Goal: Task Accomplishment & Management: Use online tool/utility

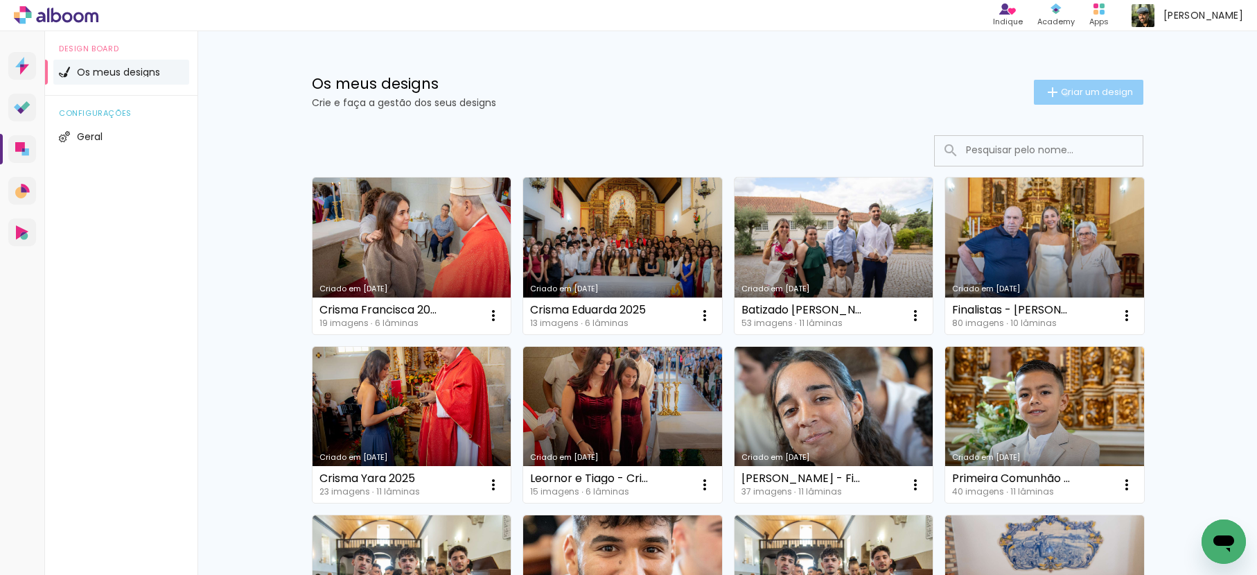
click at [1061, 94] on span "Criar um design" at bounding box center [1097, 91] width 72 height 9
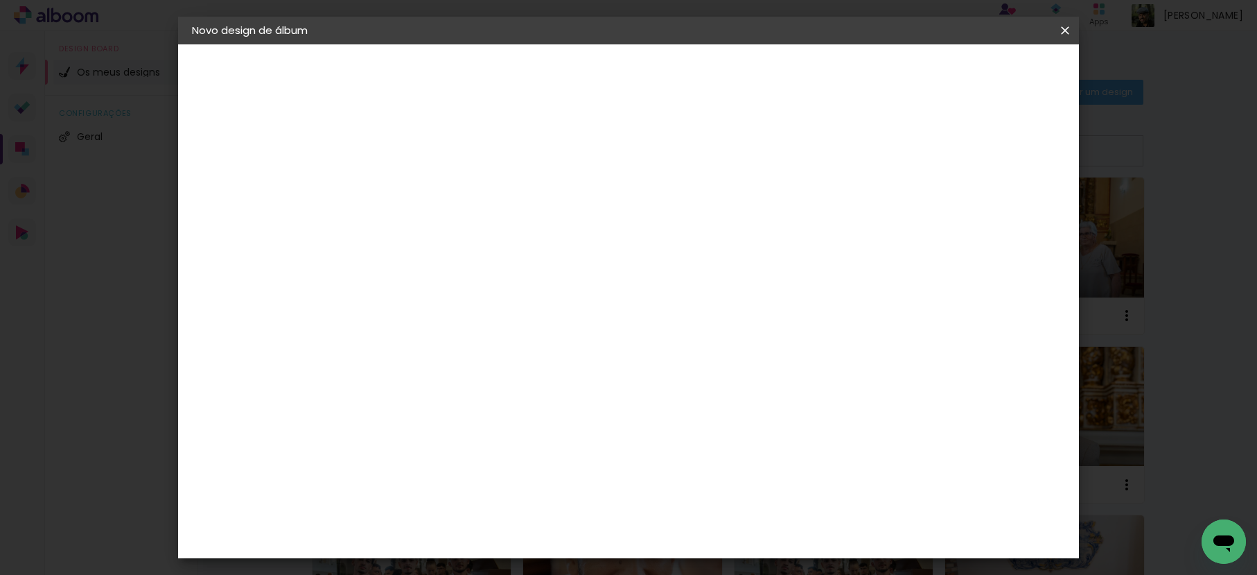
click at [419, 188] on input at bounding box center [419, 185] width 0 height 21
type input "Crisma Bruna e Dinis 2025"
type paper-input "Crisma Bruna e Dinis 2025"
click at [0, 0] on slot "Avançar" at bounding box center [0, 0] width 0 height 0
click at [622, 220] on paper-item "Tamanho Livre" at bounding box center [569, 213] width 105 height 36
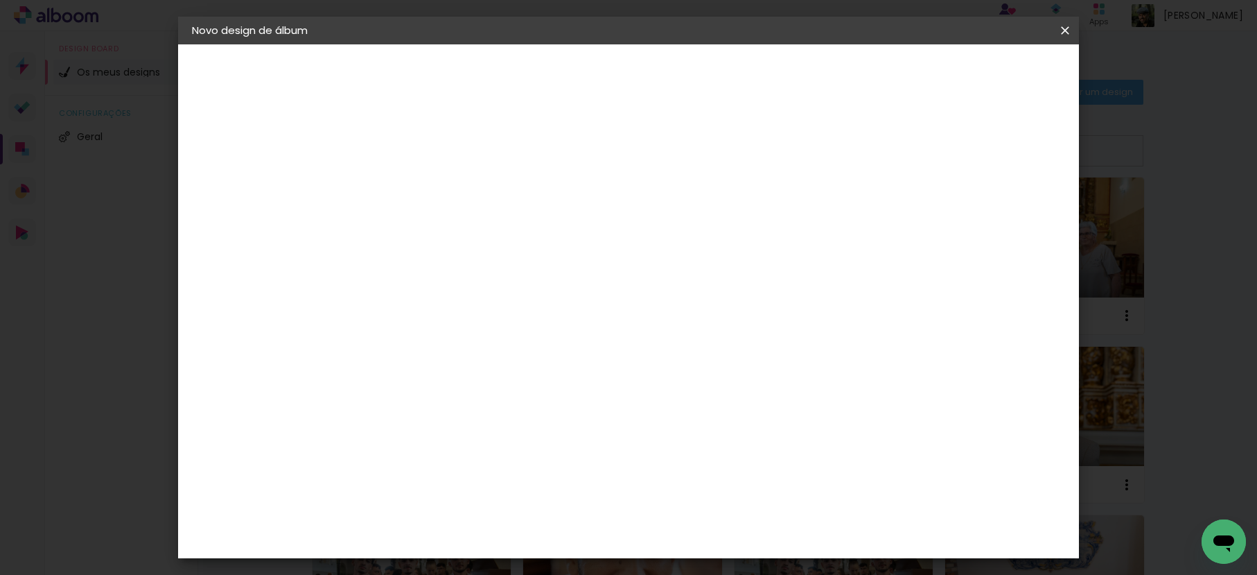
click at [0, 0] on slot "Avançar" at bounding box center [0, 0] width 0 height 0
drag, startPoint x: 391, startPoint y: 389, endPoint x: 371, endPoint y: 387, distance: 19.5
click at [371, 387] on input "30" at bounding box center [375, 393] width 36 height 21
type input "20,5"
type paper-input "20,5"
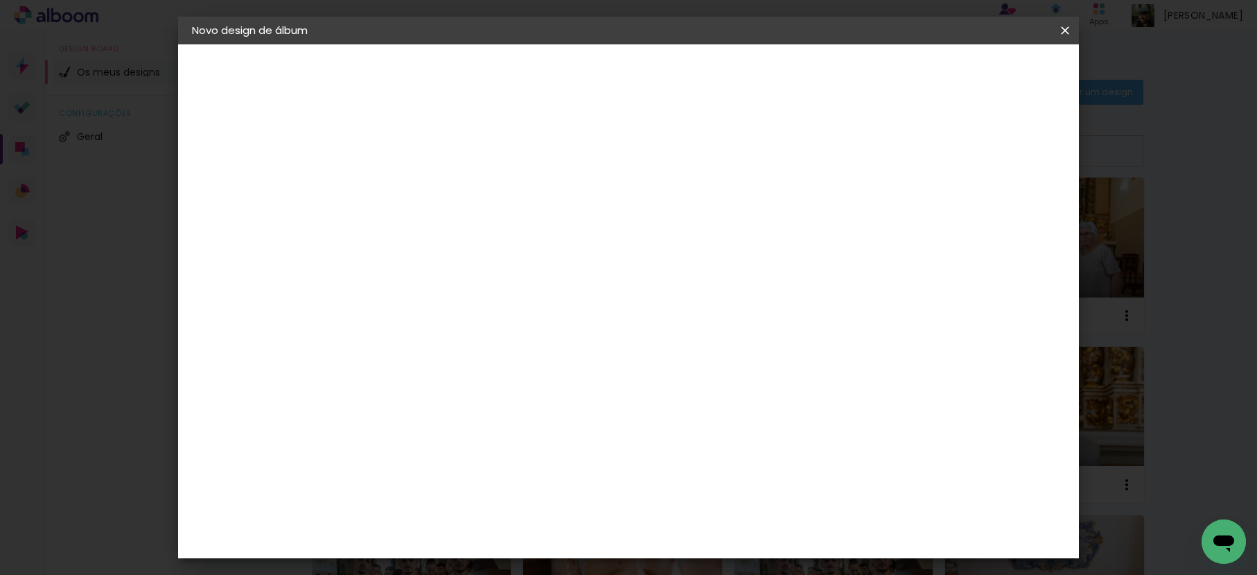
drag, startPoint x: 723, startPoint y: 493, endPoint x: 685, endPoint y: 494, distance: 37.5
click at [685, 494] on paper-input-container "60 cm" at bounding box center [714, 492] width 62 height 35
type input "6"
type input "41"
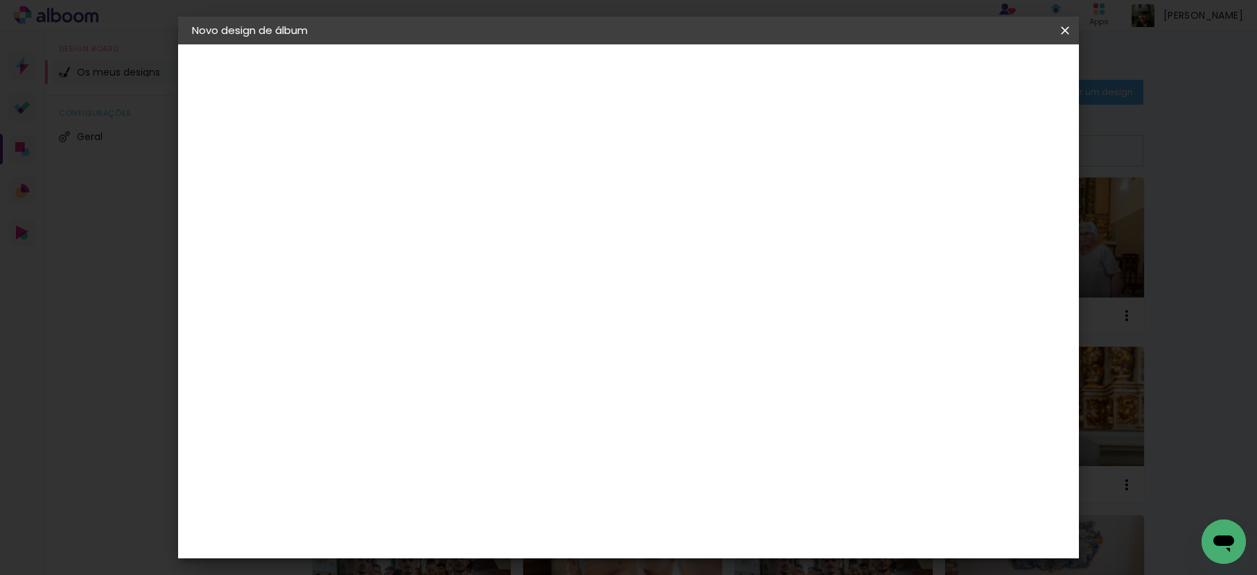
type paper-input "41"
click at [992, 62] on paper-button "Iniciar design" at bounding box center [947, 74] width 91 height 24
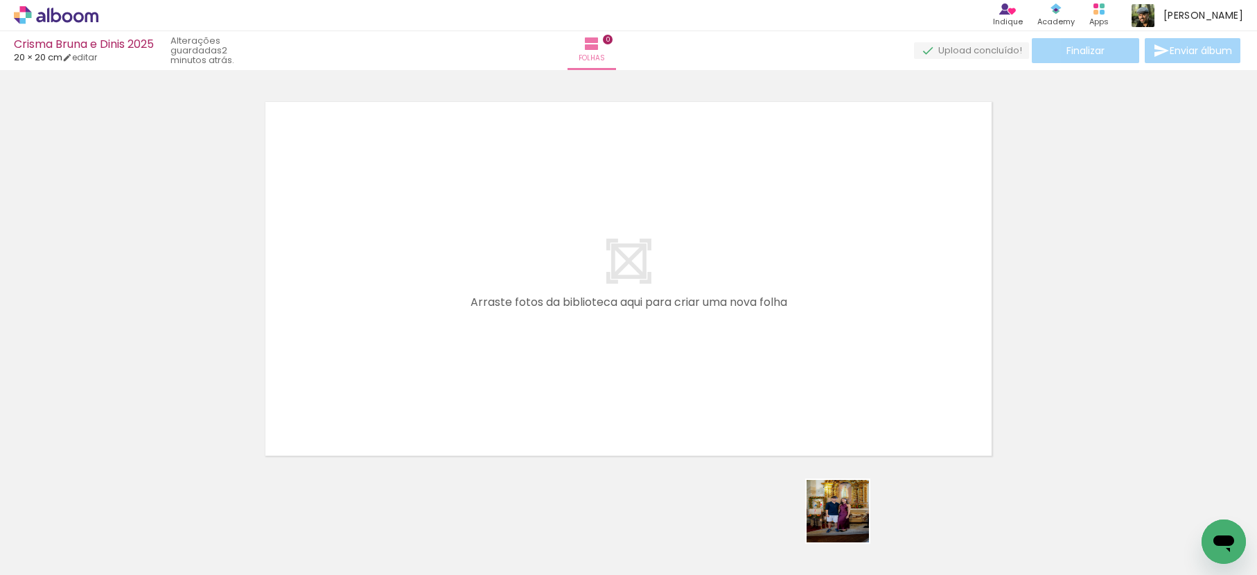
drag, startPoint x: 847, startPoint y: 527, endPoint x: 857, endPoint y: 377, distance: 150.7
click at [850, 379] on quentale-workspace at bounding box center [628, 287] width 1257 height 575
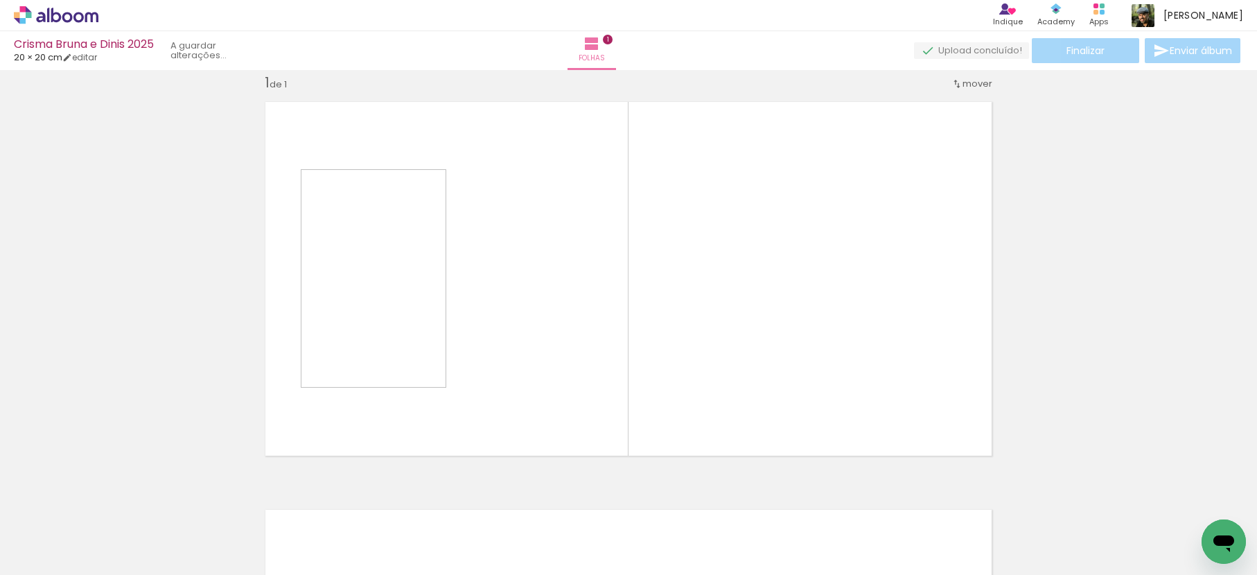
scroll to position [18, 0]
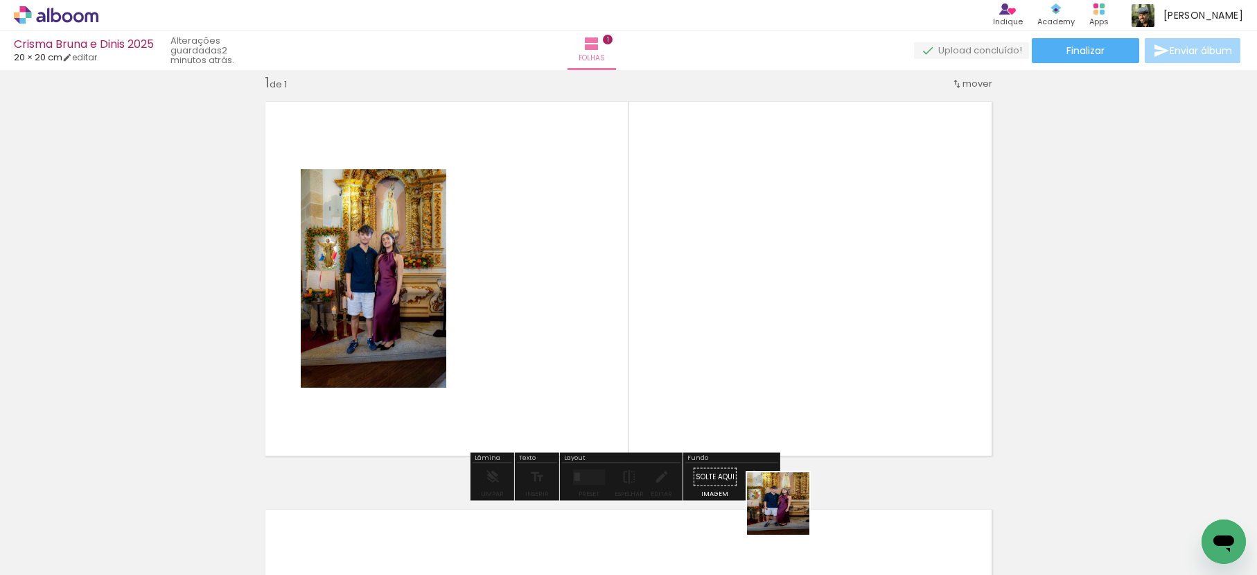
drag, startPoint x: 789, startPoint y: 514, endPoint x: 766, endPoint y: 338, distance: 177.5
click at [767, 338] on quentale-workspace at bounding box center [628, 287] width 1257 height 575
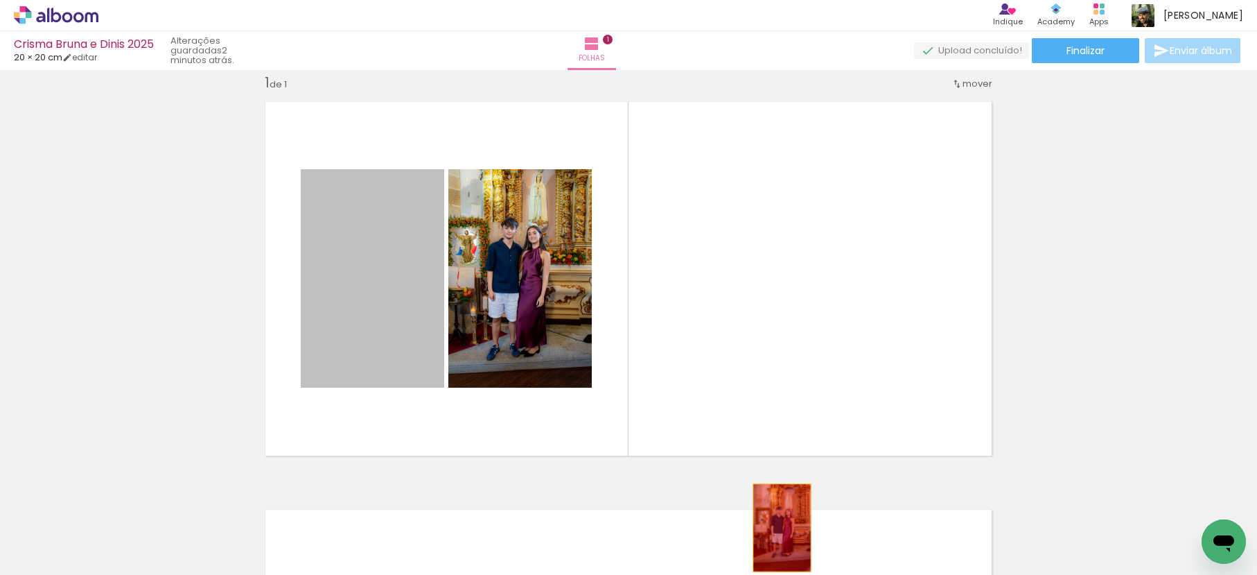
drag, startPoint x: 375, startPoint y: 297, endPoint x: 777, endPoint y: 527, distance: 463.2
click at [777, 527] on quentale-workspace at bounding box center [628, 287] width 1257 height 575
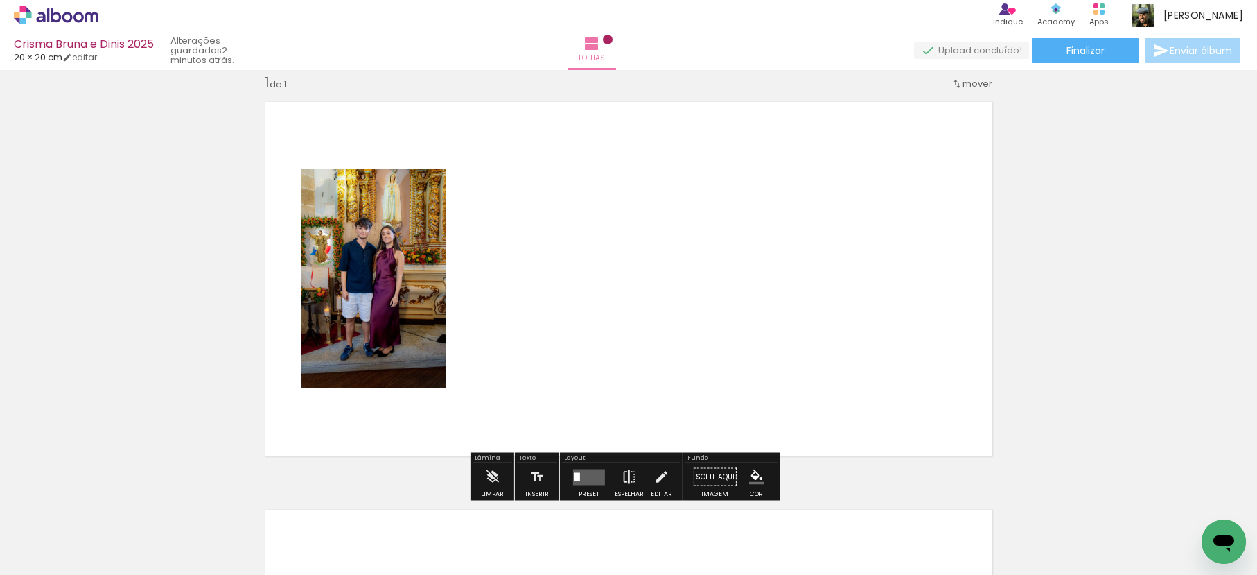
drag, startPoint x: 587, startPoint y: 469, endPoint x: 627, endPoint y: 455, distance: 42.3
click at [587, 469] on quentale-layouter at bounding box center [589, 477] width 32 height 16
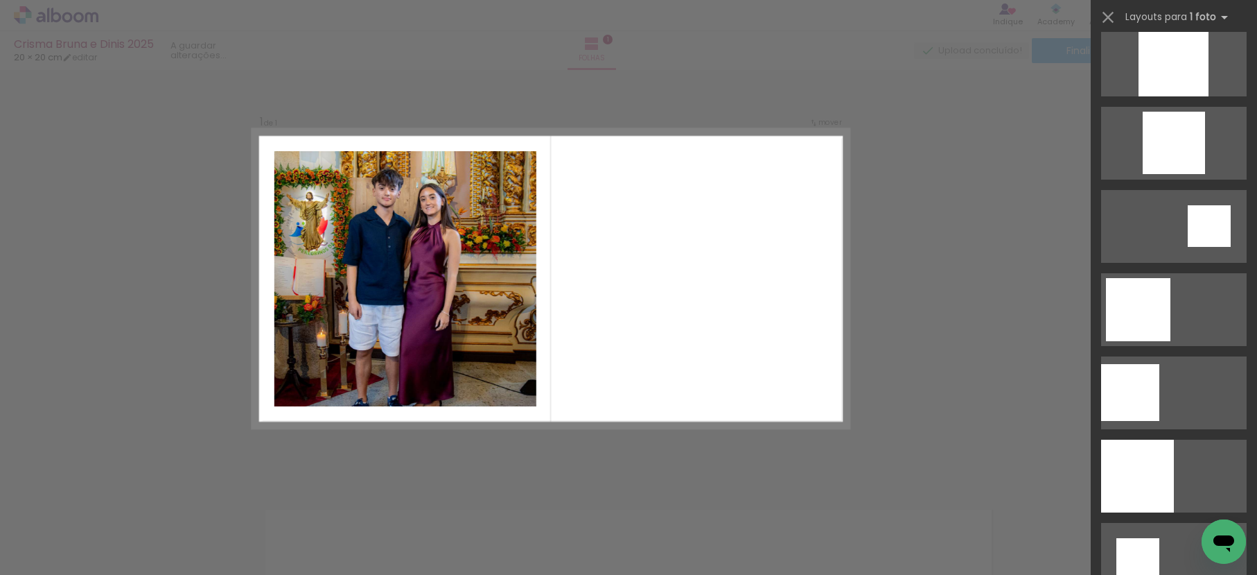
scroll to position [1227, 0]
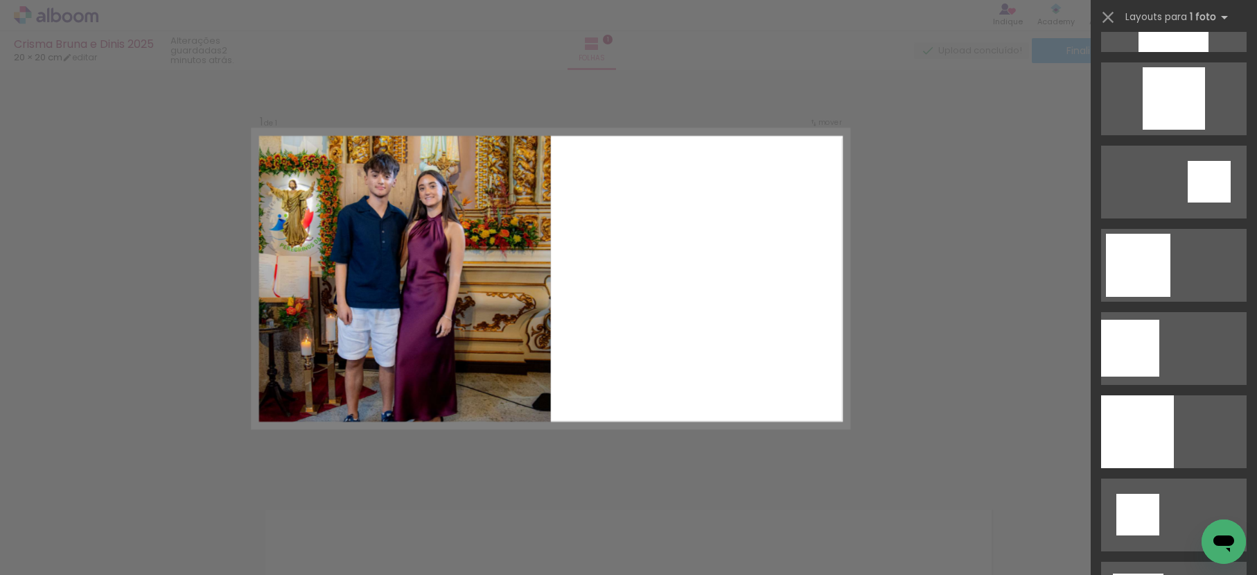
drag, startPoint x: 1172, startPoint y: 416, endPoint x: 1049, endPoint y: 399, distance: 123.9
click at [1172, 416] on quentale-layouter at bounding box center [1174, 431] width 146 height 73
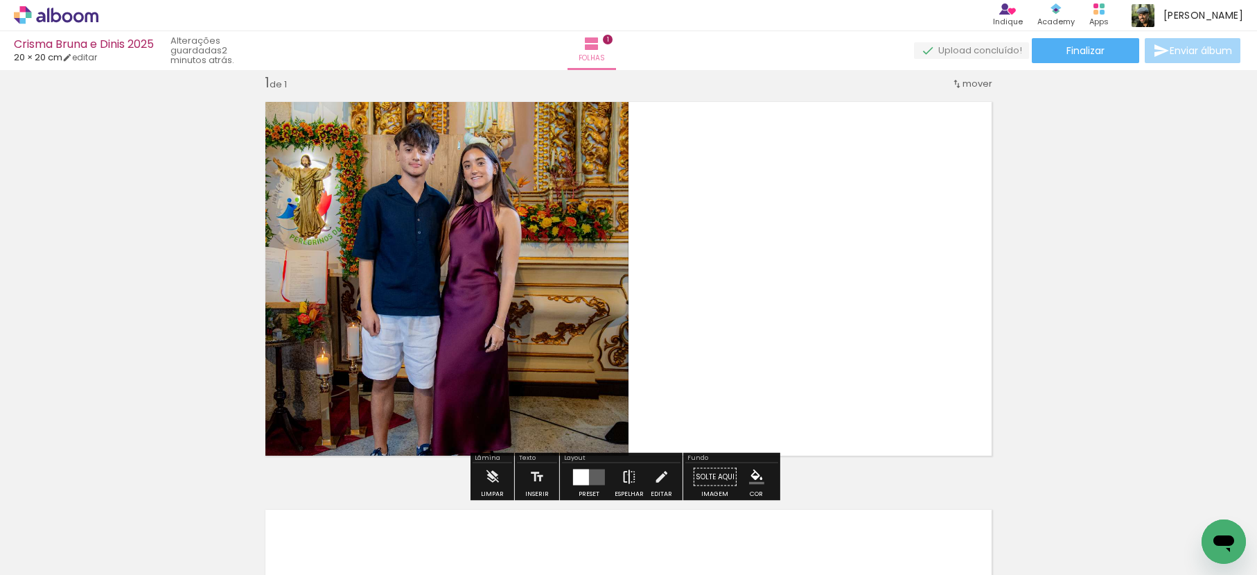
click at [624, 474] on iron-icon at bounding box center [629, 477] width 15 height 28
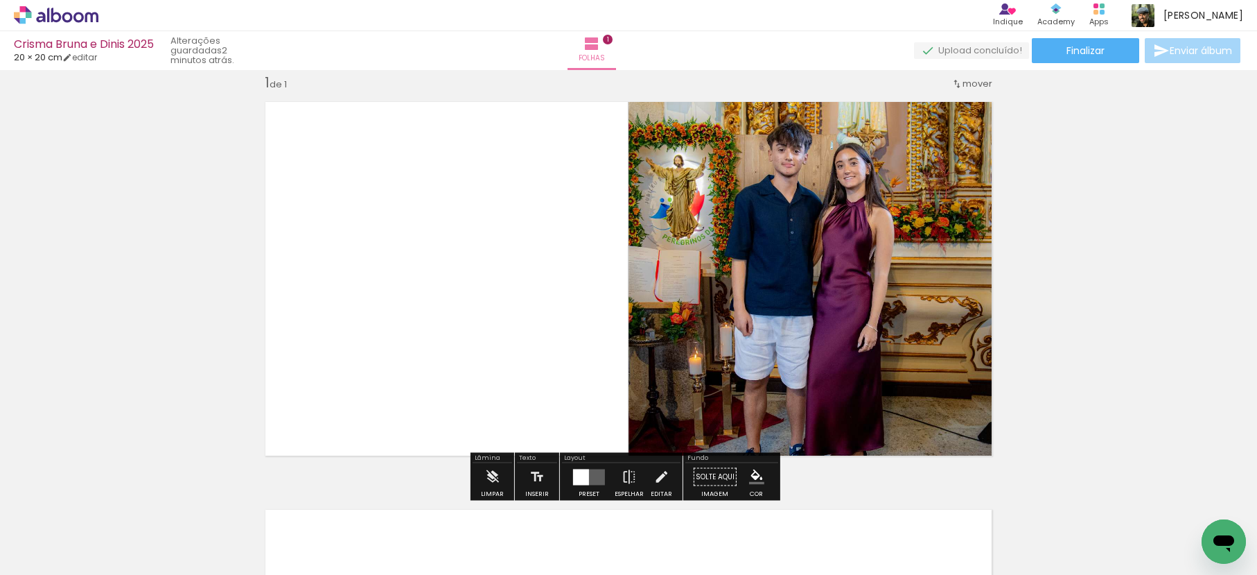
click at [861, 203] on quentale-photo at bounding box center [815, 278] width 373 height 373
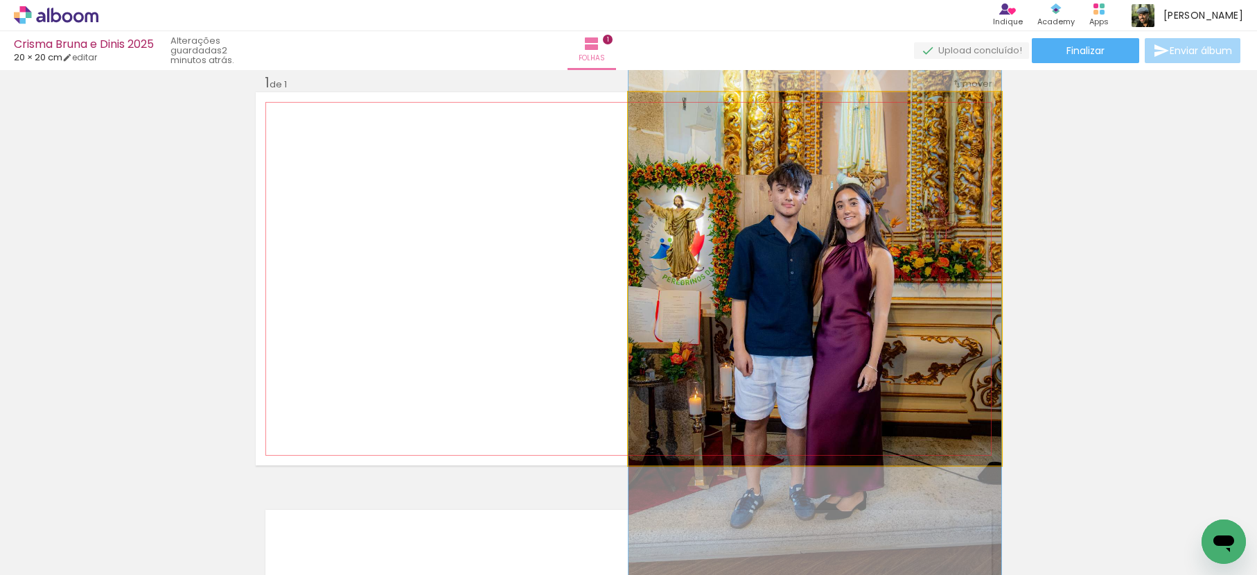
drag, startPoint x: 861, startPoint y: 200, endPoint x: 863, endPoint y: 240, distance: 40.3
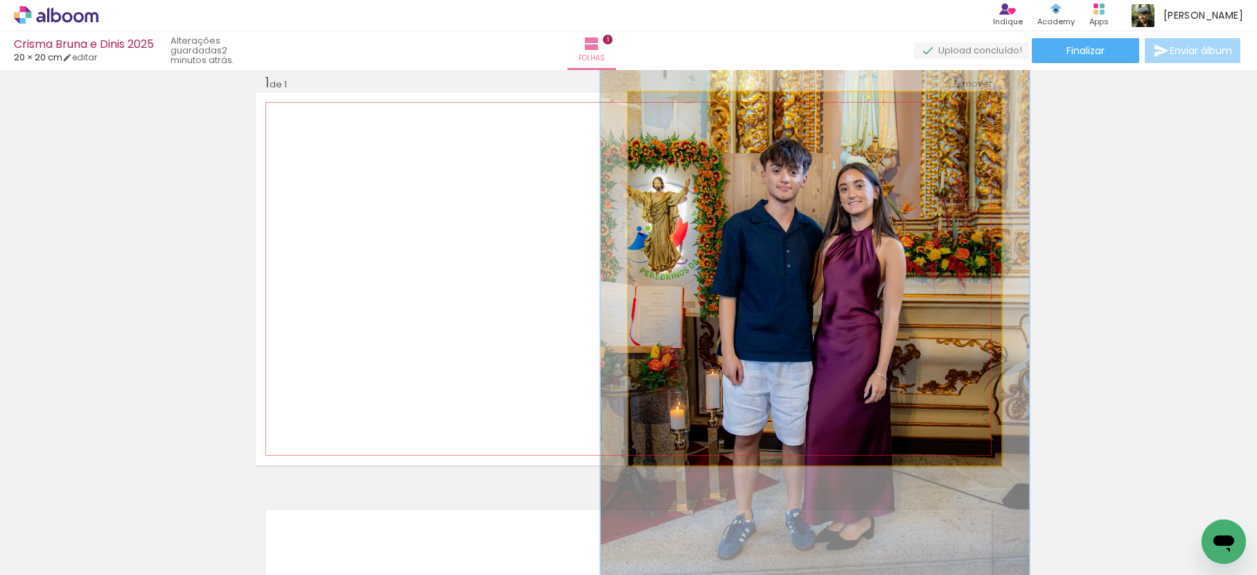
click at [663, 110] on div at bounding box center [669, 106] width 12 height 12
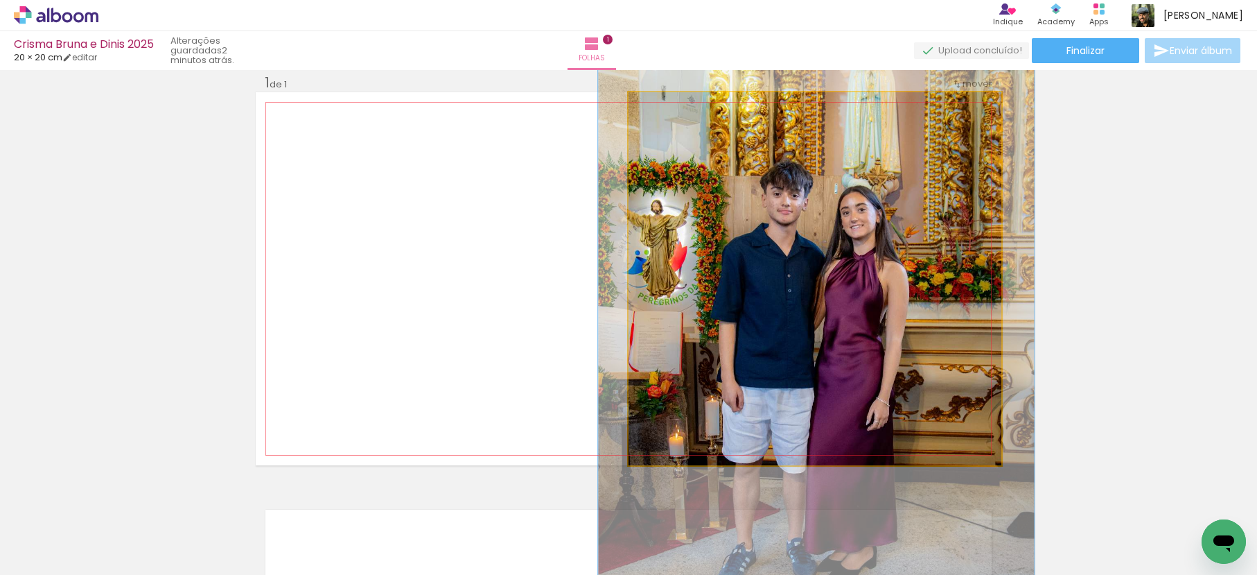
drag, startPoint x: 893, startPoint y: 198, endPoint x: 894, endPoint y: 219, distance: 20.8
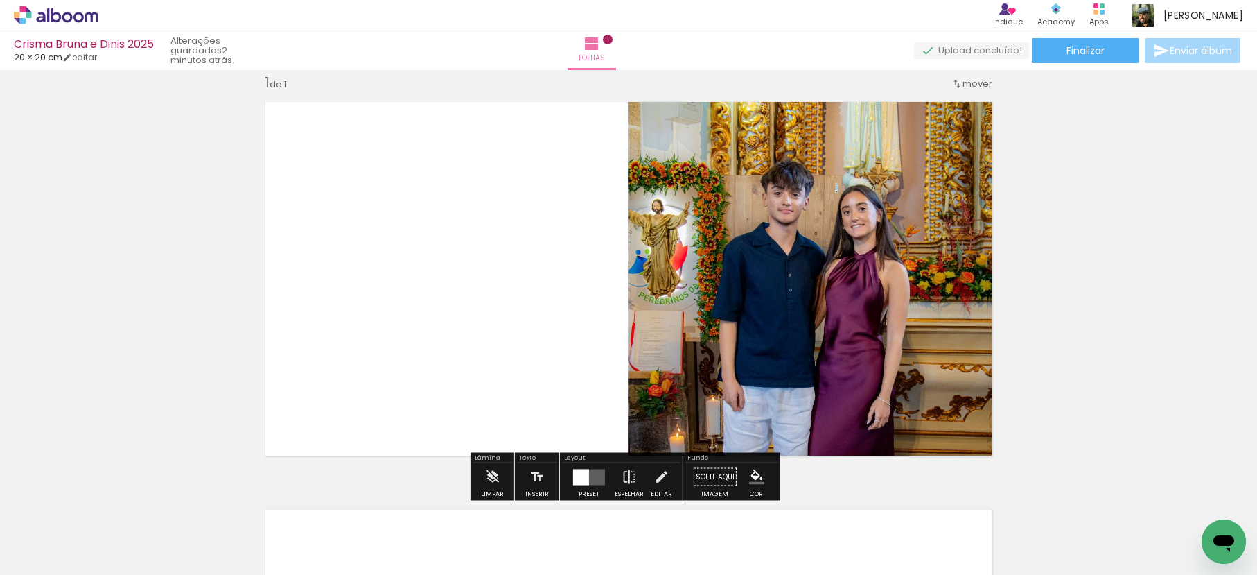
click at [1108, 214] on div "Inserir folha 1 de 1" at bounding box center [628, 465] width 1257 height 816
click at [777, 187] on quentale-photo at bounding box center [815, 278] width 373 height 373
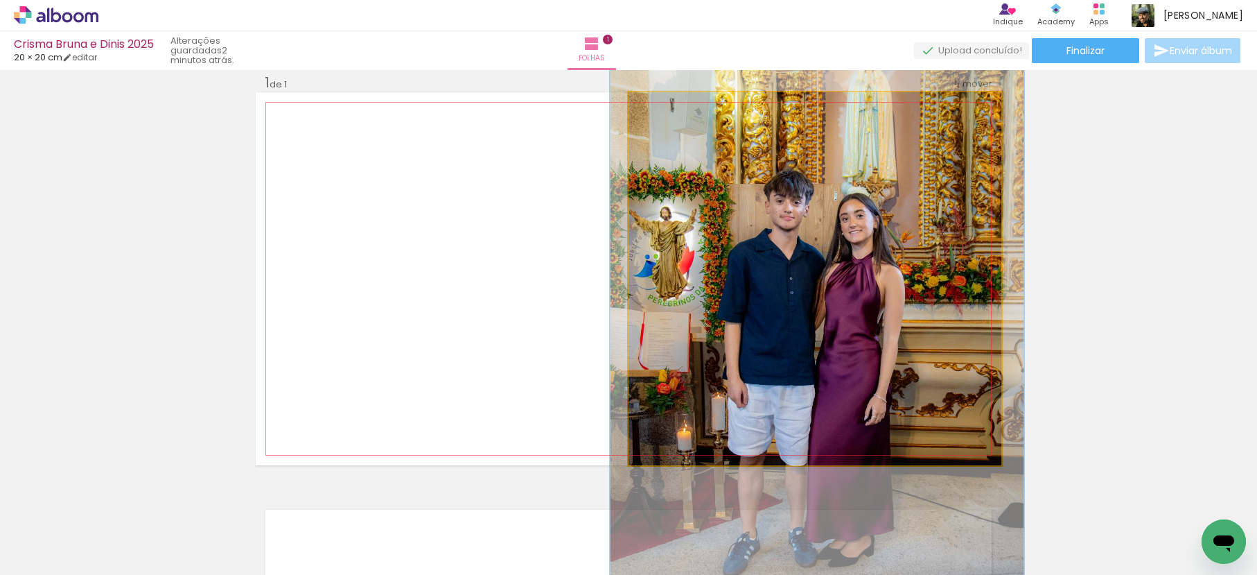
type paper-slider "111"
click at [661, 107] on div at bounding box center [667, 106] width 12 height 12
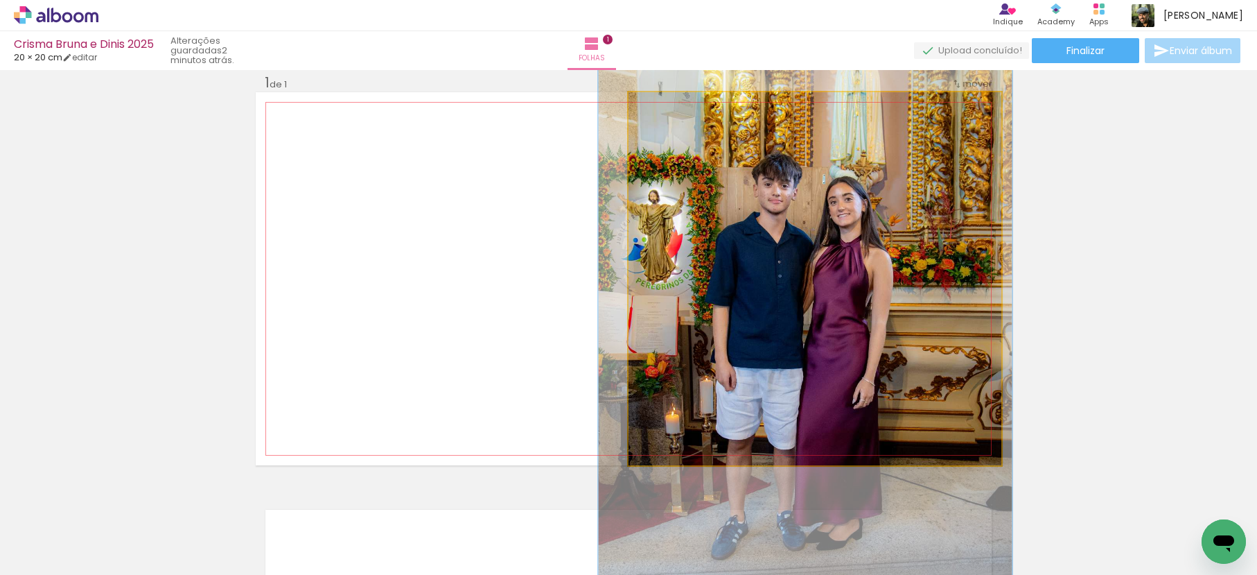
drag, startPoint x: 977, startPoint y: 281, endPoint x: 965, endPoint y: 264, distance: 20.4
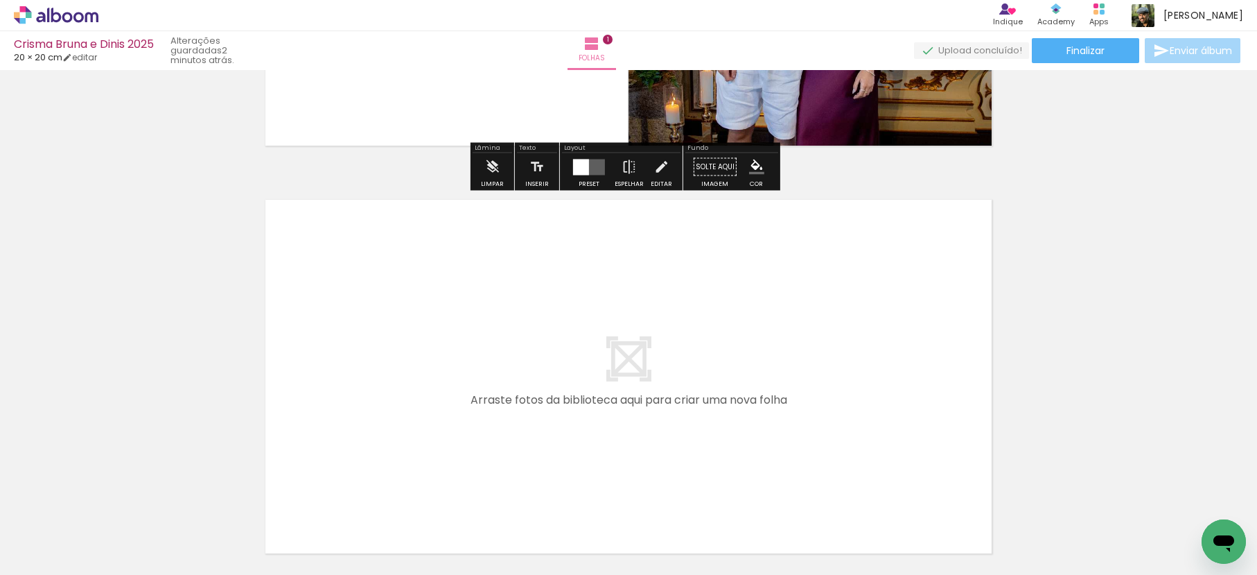
scroll to position [364, 0]
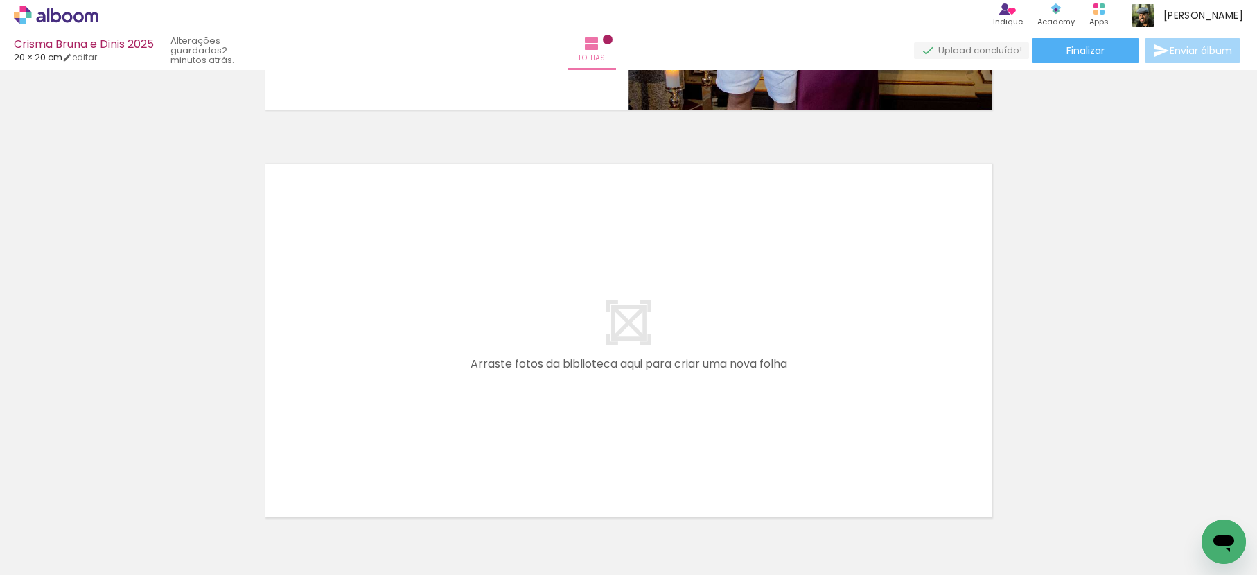
click at [728, 529] on quentale-thumb at bounding box center [760, 528] width 78 height 80
drag, startPoint x: 612, startPoint y: 534, endPoint x: 683, endPoint y: 408, distance: 144.6
click at [683, 408] on quentale-workspace at bounding box center [628, 287] width 1257 height 575
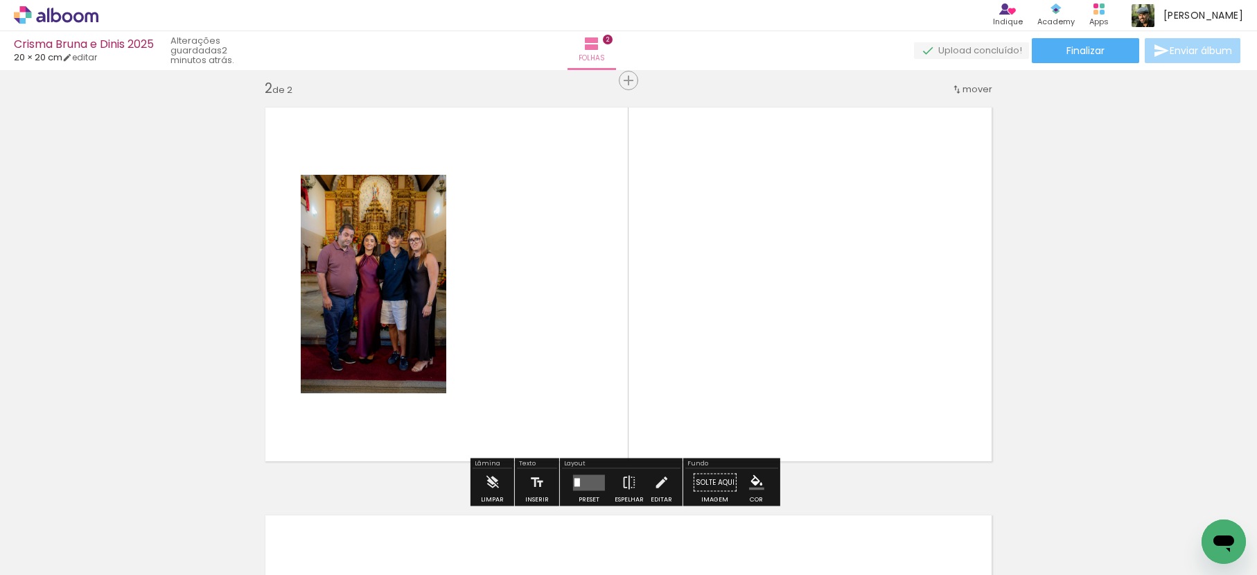
scroll to position [426, 0]
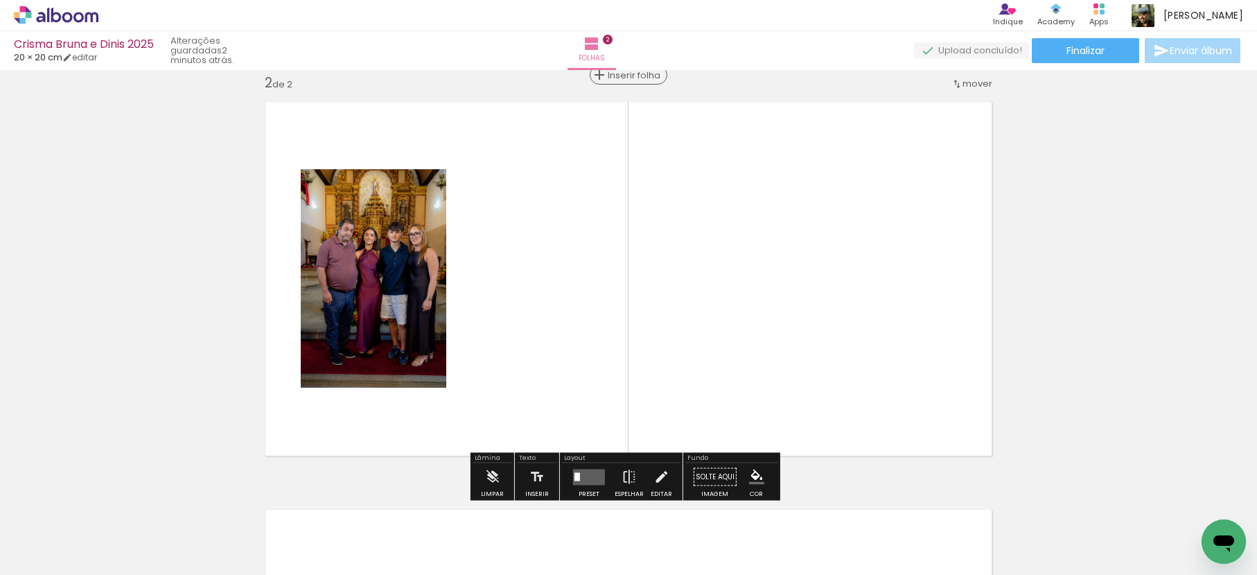
click at [620, 74] on span "Inserir folha" at bounding box center [635, 75] width 54 height 9
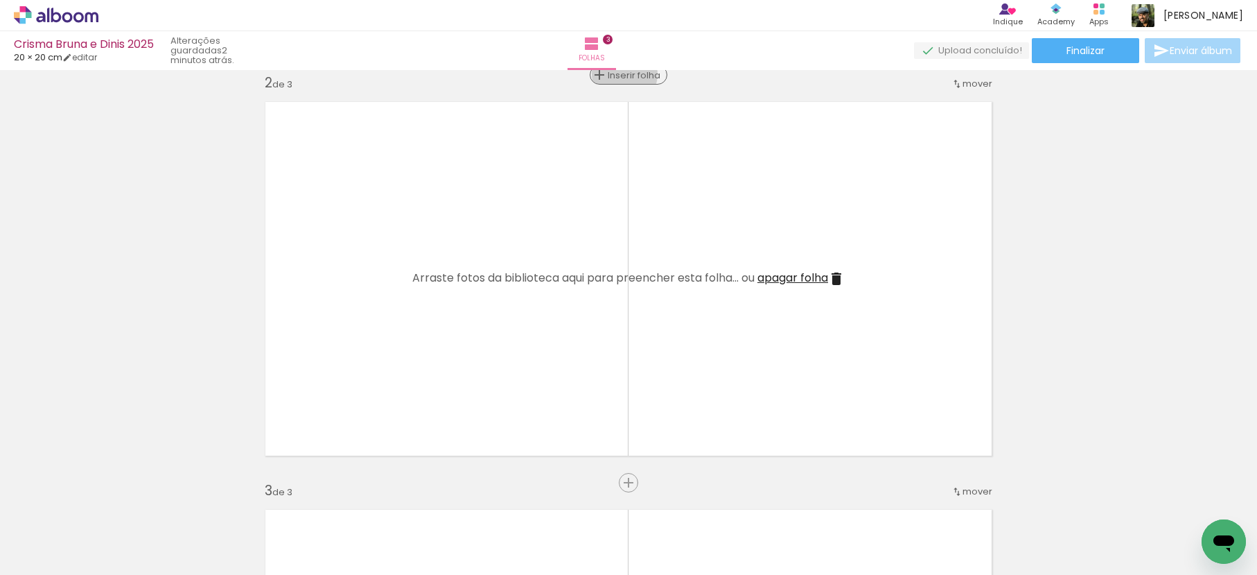
click at [620, 74] on span "Inserir folha" at bounding box center [635, 75] width 54 height 9
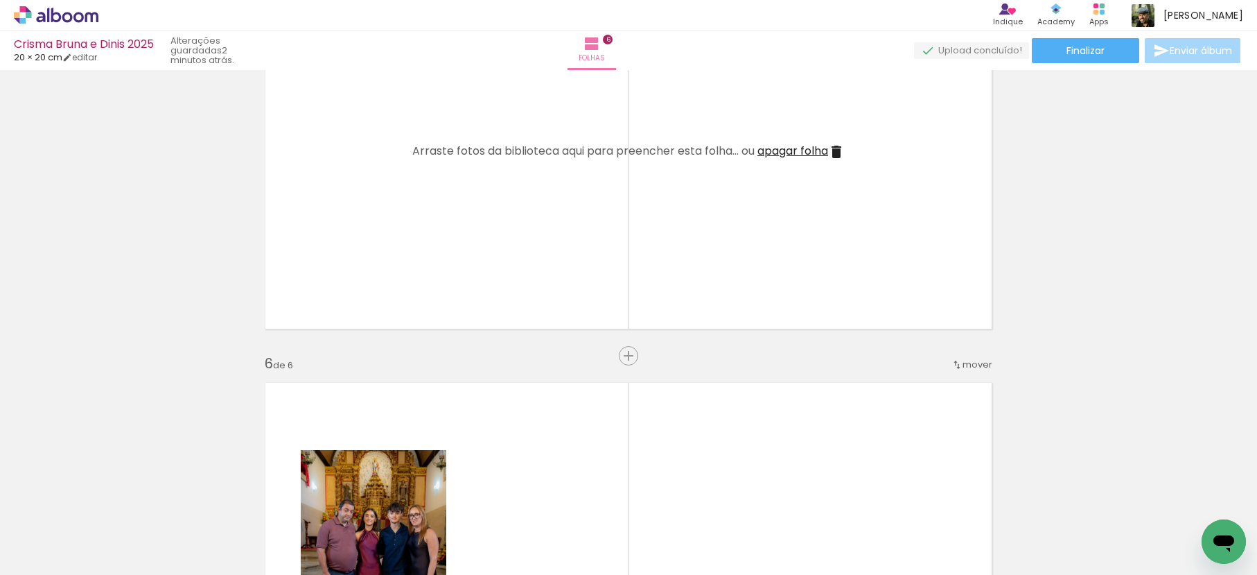
scroll to position [2084, 0]
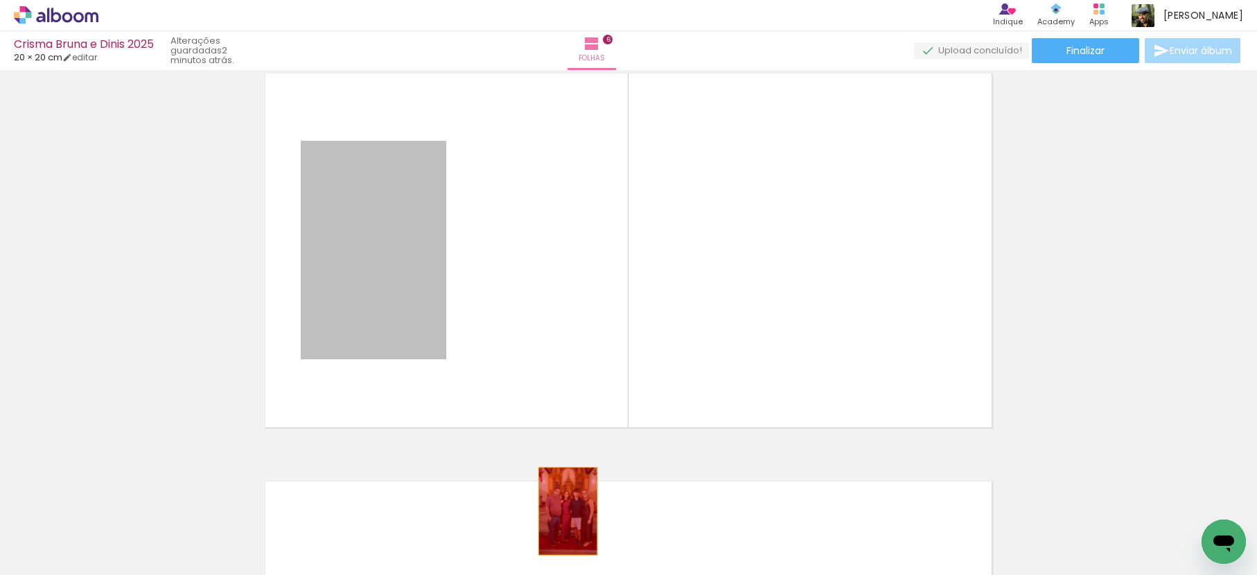
drag, startPoint x: 383, startPoint y: 240, endPoint x: 569, endPoint y: 527, distance: 342.2
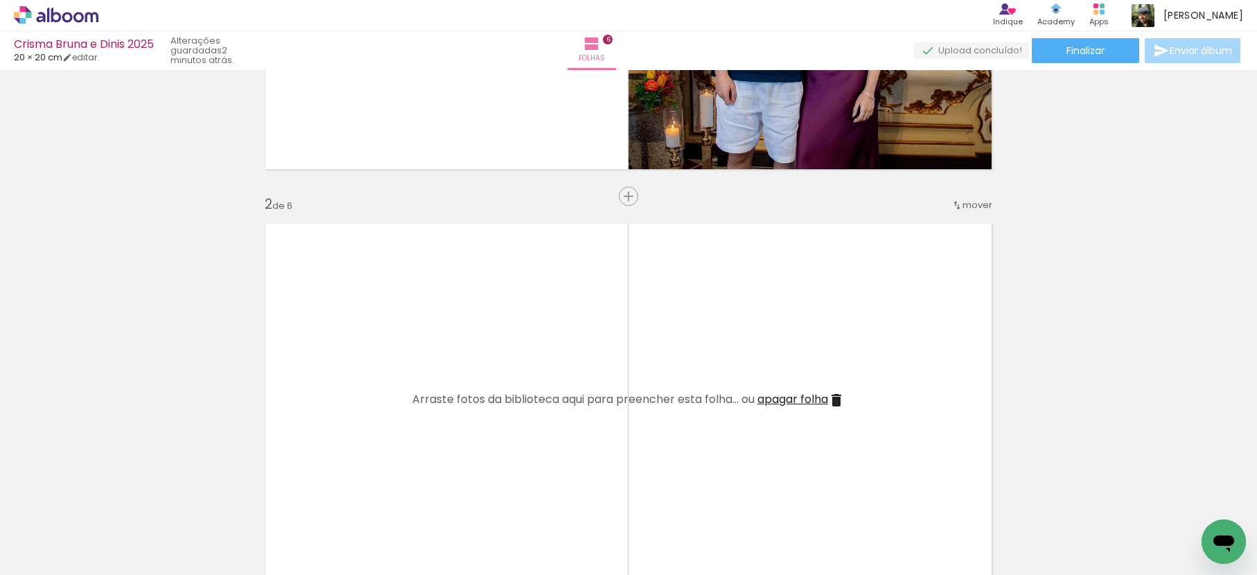
scroll to position [373, 0]
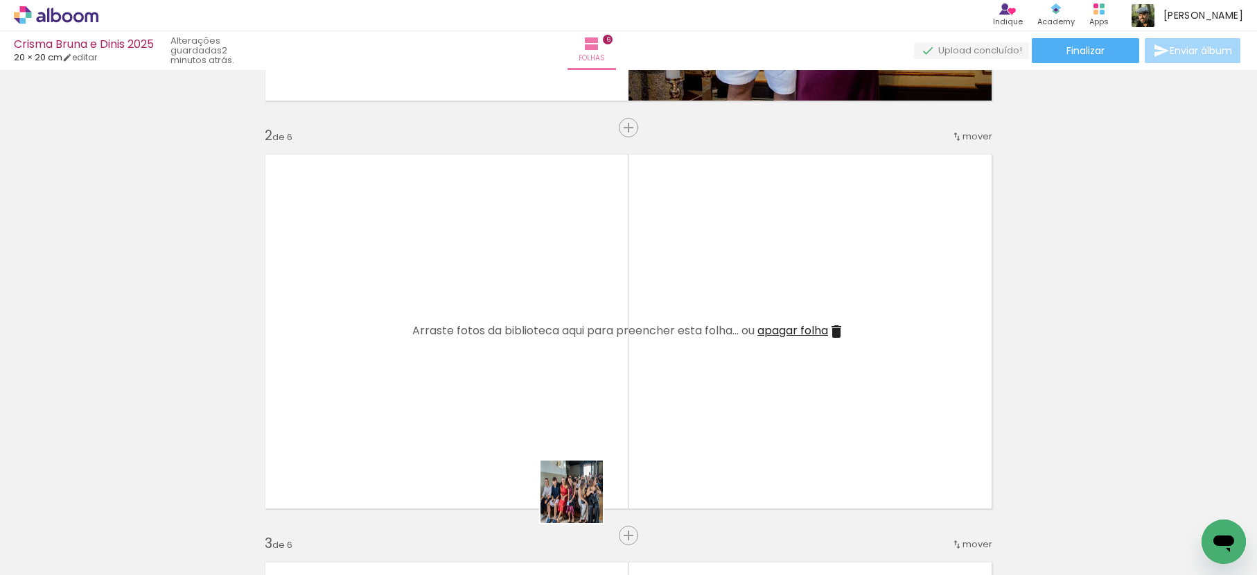
drag, startPoint x: 582, startPoint y: 502, endPoint x: 693, endPoint y: 414, distance: 141.6
click at [607, 357] on quentale-workspace at bounding box center [628, 287] width 1257 height 575
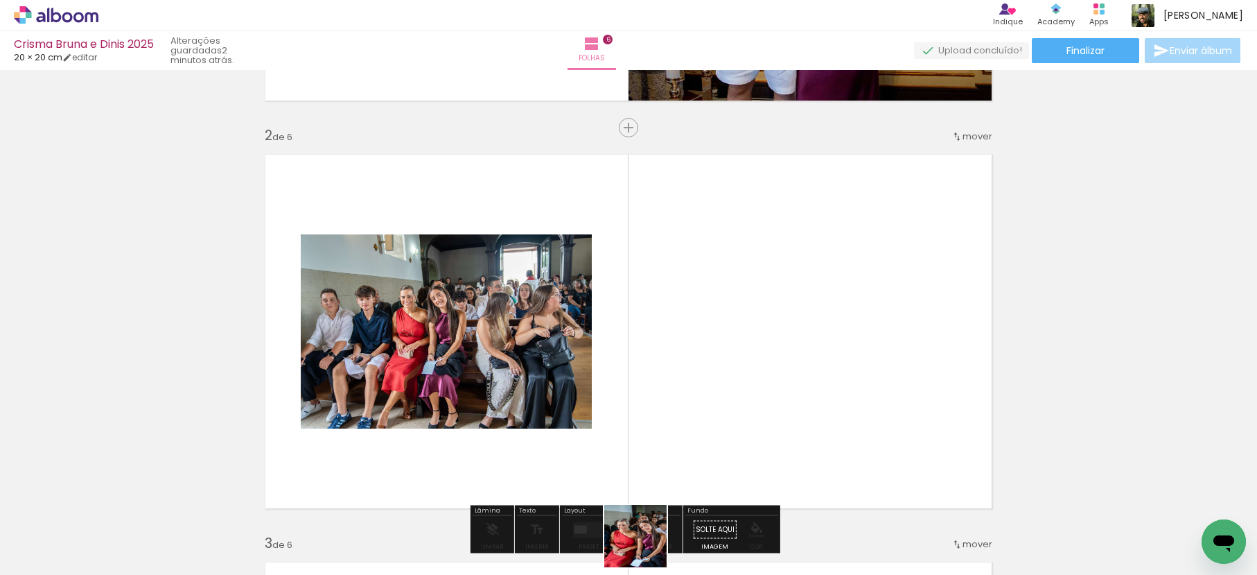
drag, startPoint x: 646, startPoint y: 546, endPoint x: 701, endPoint y: 362, distance: 192.5
click at [691, 335] on quentale-workspace at bounding box center [628, 287] width 1257 height 575
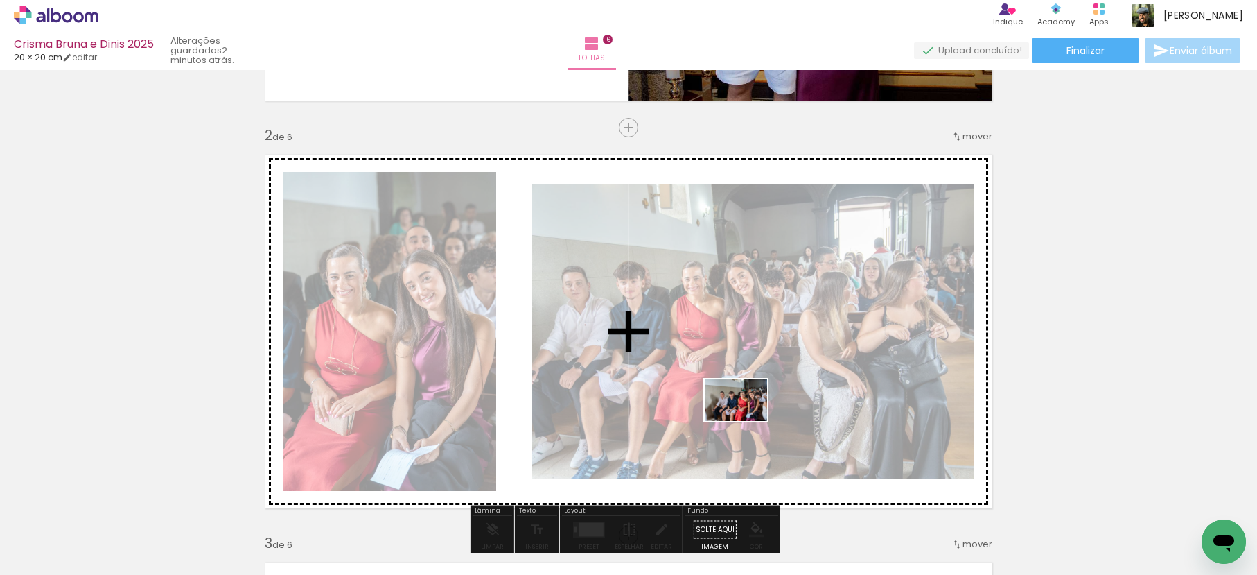
drag, startPoint x: 733, startPoint y: 528, endPoint x: 746, endPoint y: 416, distance: 113.0
click at [744, 419] on quentale-workspace at bounding box center [628, 287] width 1257 height 575
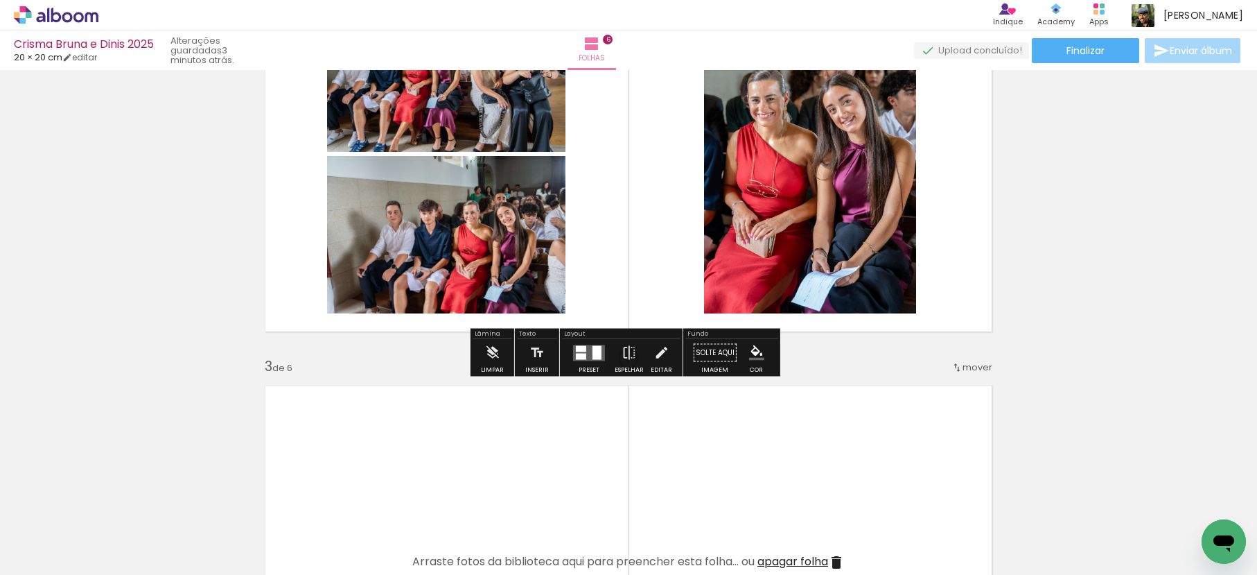
scroll to position [459, 0]
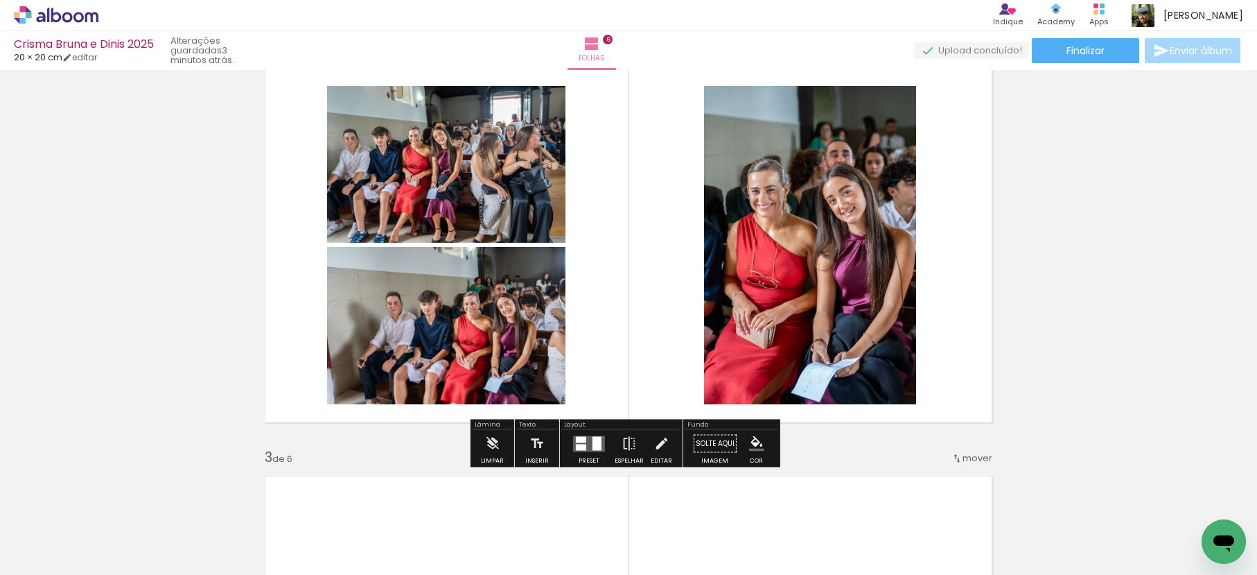
click at [587, 439] on quentale-layouter at bounding box center [589, 443] width 32 height 16
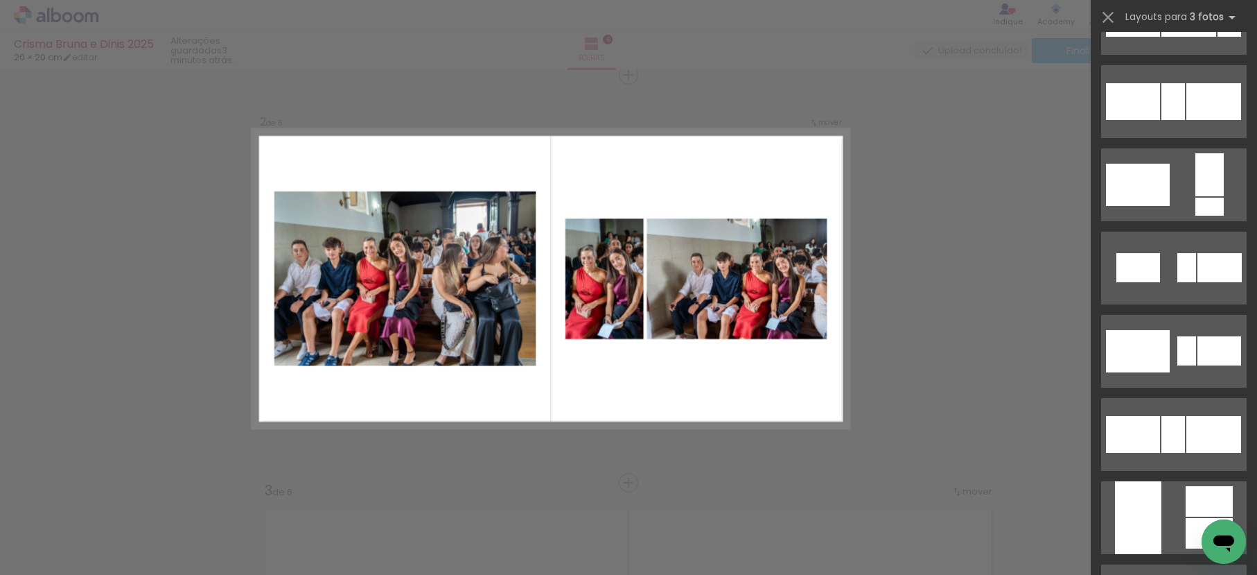
scroll to position [2054, 0]
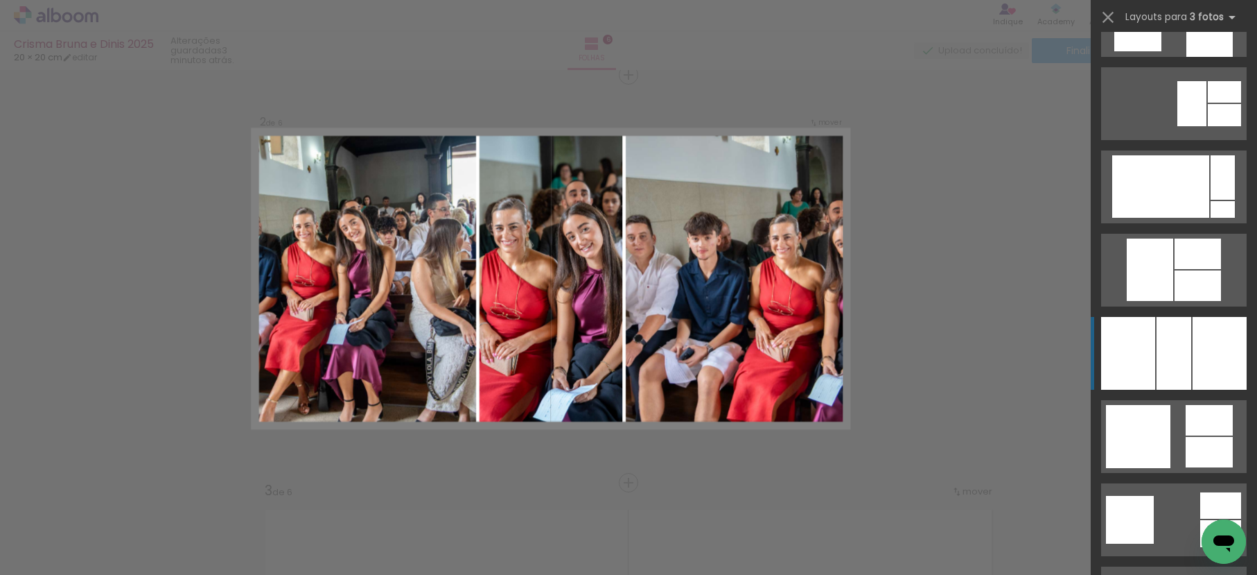
click at [1169, 340] on div at bounding box center [1174, 353] width 35 height 73
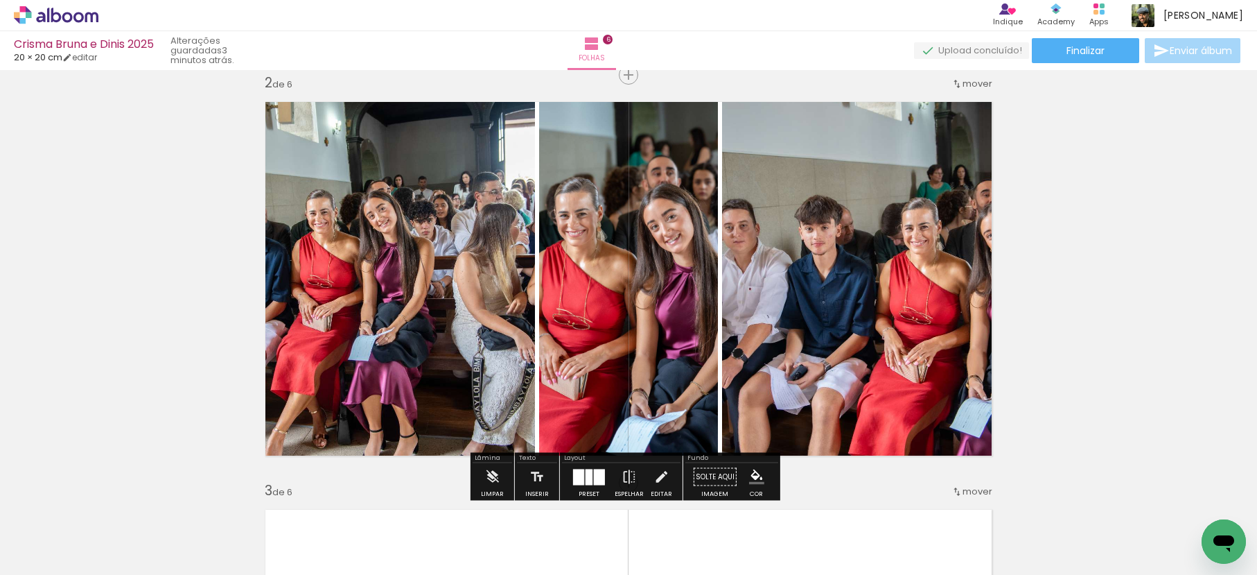
click at [659, 290] on quentale-photo at bounding box center [628, 278] width 179 height 373
click at [791, 260] on quentale-photo at bounding box center [861, 278] width 279 height 373
click at [785, 260] on quentale-photo at bounding box center [861, 278] width 279 height 373
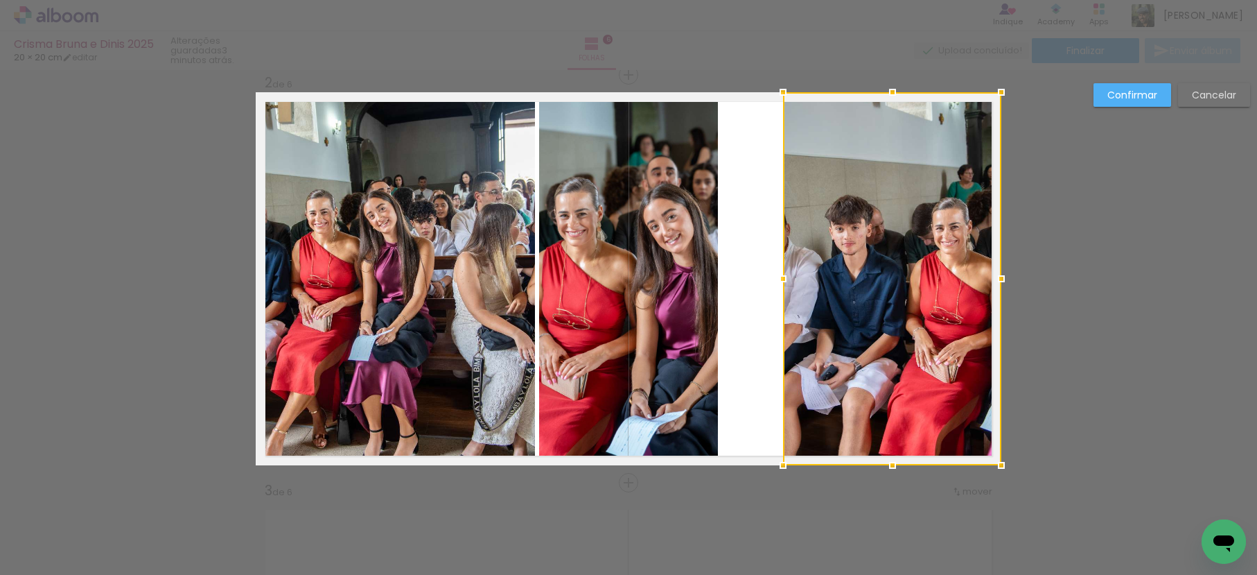
drag, startPoint x: 717, startPoint y: 281, endPoint x: 778, endPoint y: 292, distance: 61.9
click at [778, 292] on div at bounding box center [783, 279] width 28 height 28
click at [717, 286] on quentale-layouter at bounding box center [629, 278] width 746 height 373
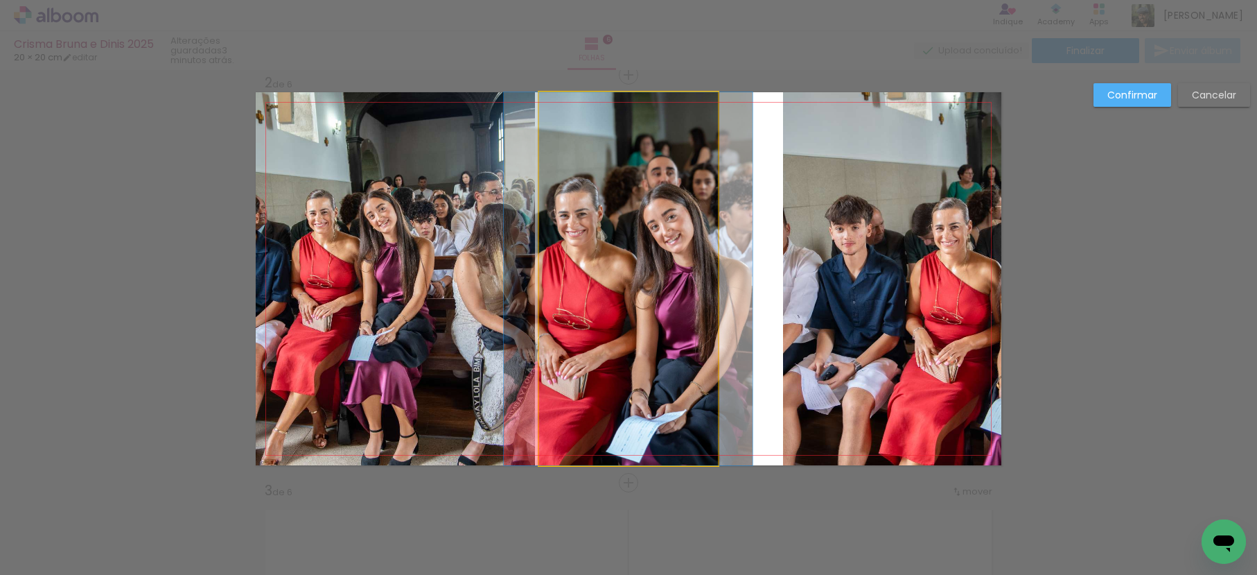
click at [683, 285] on quentale-photo at bounding box center [628, 278] width 179 height 373
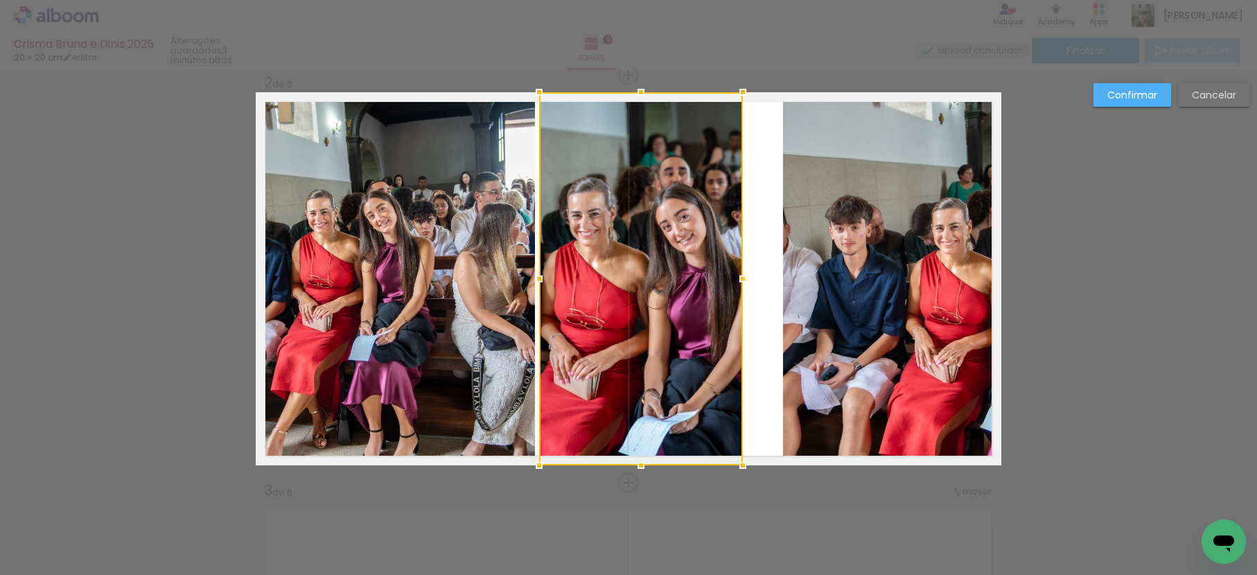
drag, startPoint x: 715, startPoint y: 277, endPoint x: 739, endPoint y: 283, distance: 25.6
click at [739, 283] on div at bounding box center [743, 279] width 28 height 28
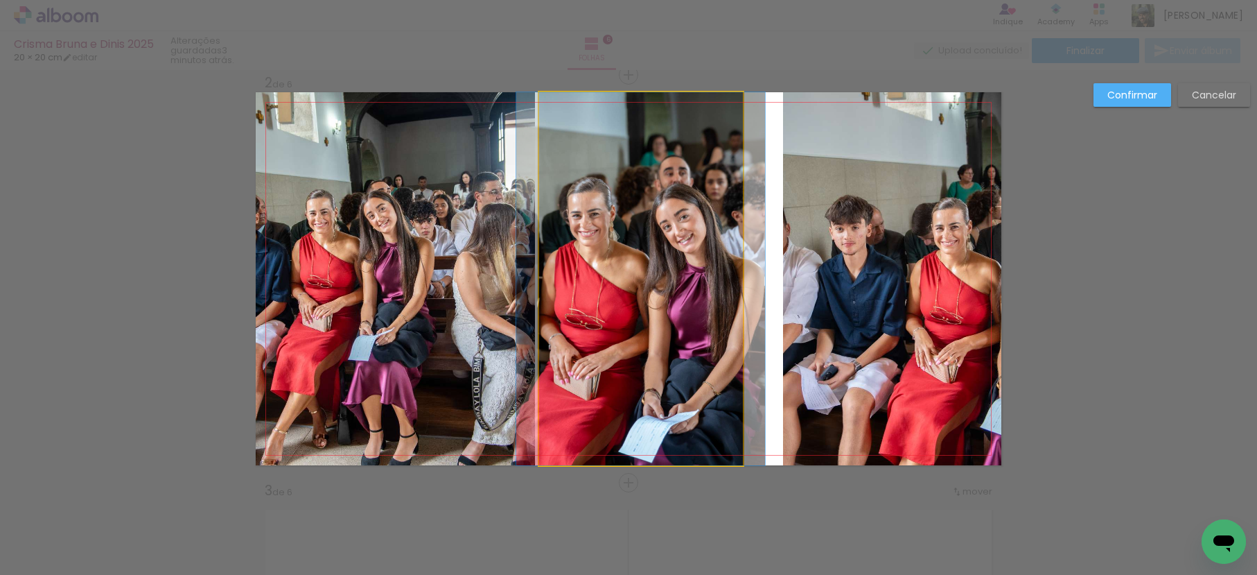
click at [664, 268] on quentale-photo at bounding box center [641, 278] width 204 height 373
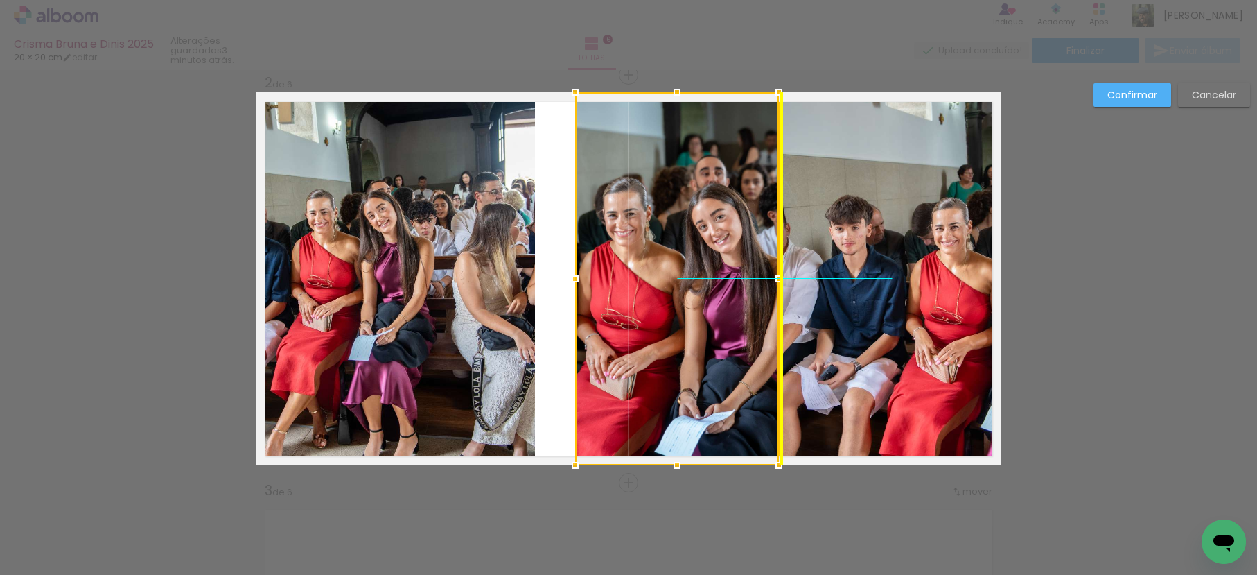
drag, startPoint x: 640, startPoint y: 270, endPoint x: 674, endPoint y: 272, distance: 33.3
click at [674, 272] on div at bounding box center [677, 278] width 204 height 373
click at [488, 255] on quentale-photo at bounding box center [395, 278] width 279 height 373
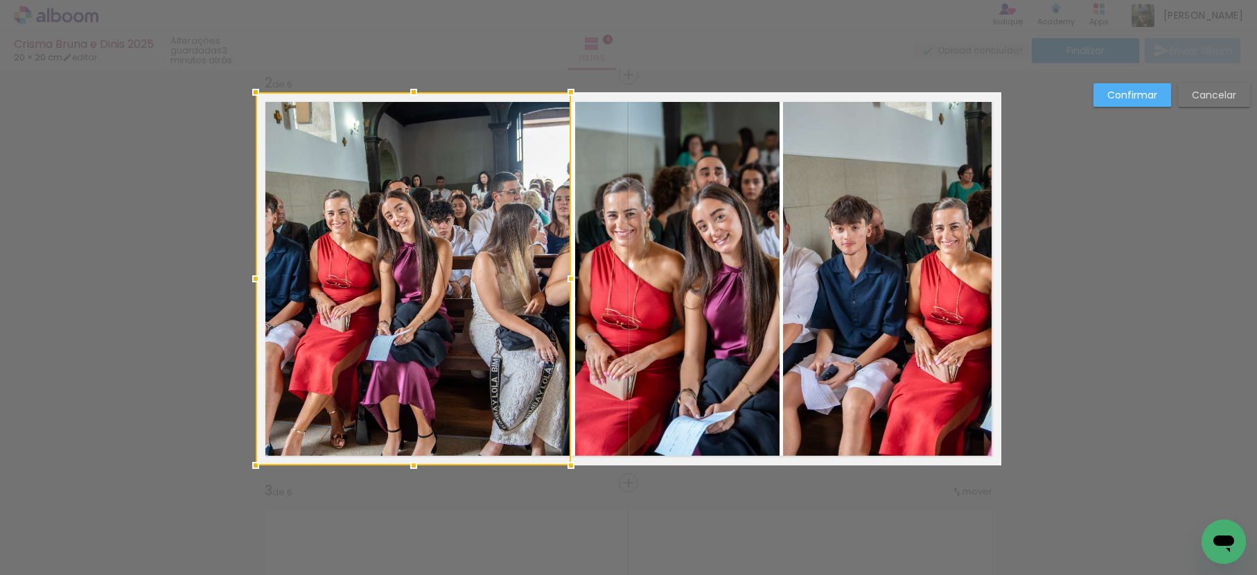
drag, startPoint x: 532, startPoint y: 282, endPoint x: 571, endPoint y: 288, distance: 39.3
click at [571, 288] on div at bounding box center [571, 279] width 28 height 28
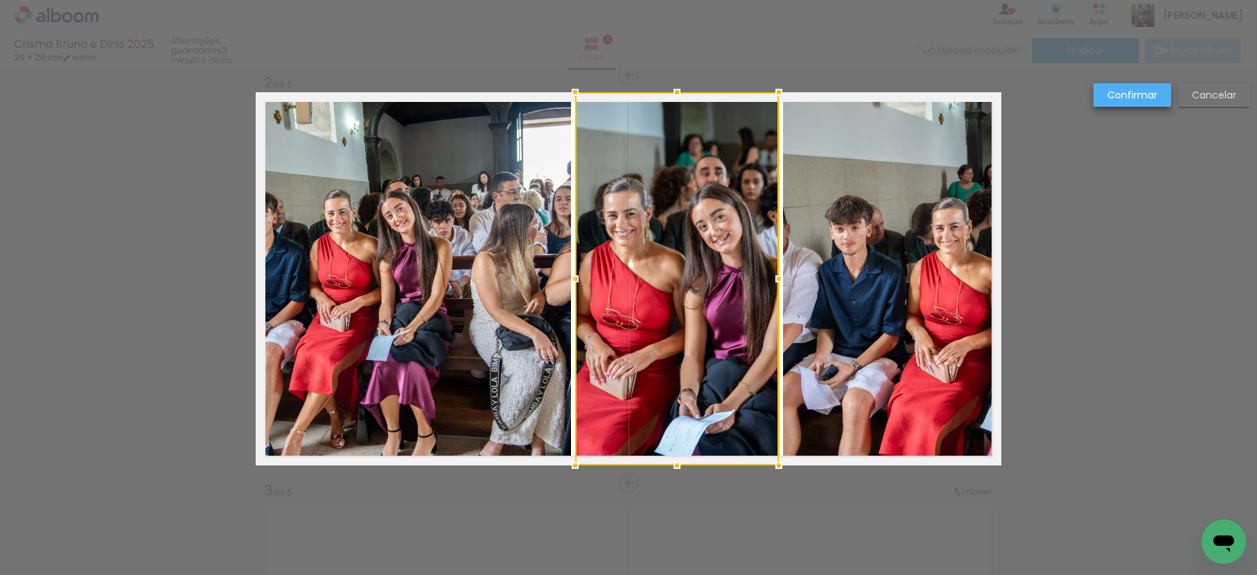
click at [0, 0] on slot "Confirmar" at bounding box center [0, 0] width 0 height 0
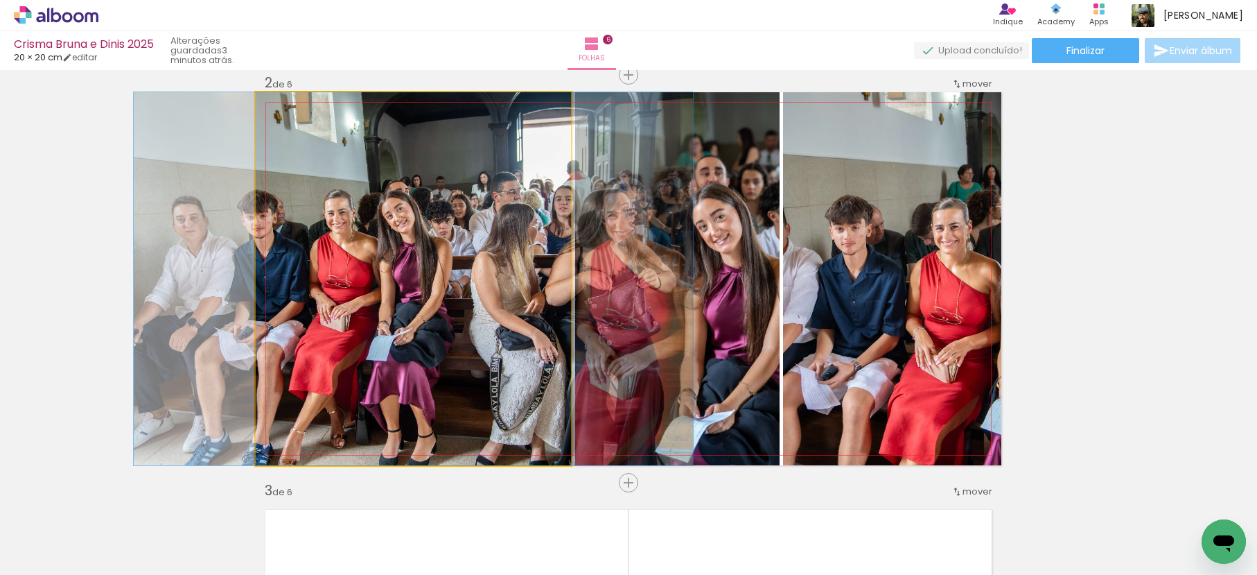
click at [459, 265] on quentale-photo at bounding box center [413, 278] width 315 height 373
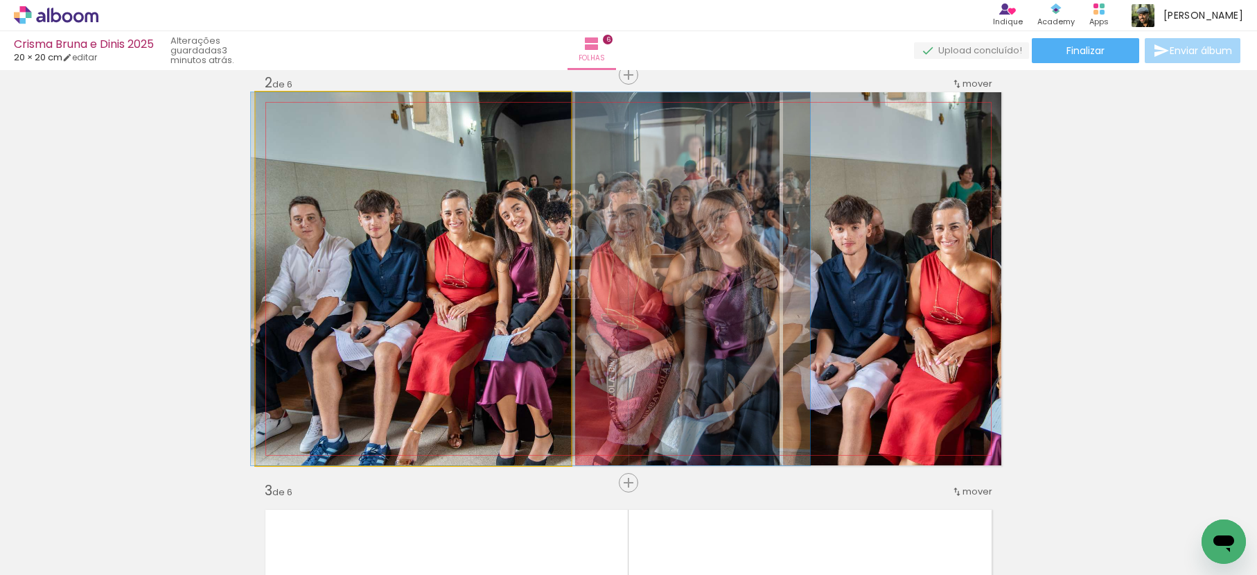
drag, startPoint x: 406, startPoint y: 243, endPoint x: 523, endPoint y: 249, distance: 116.6
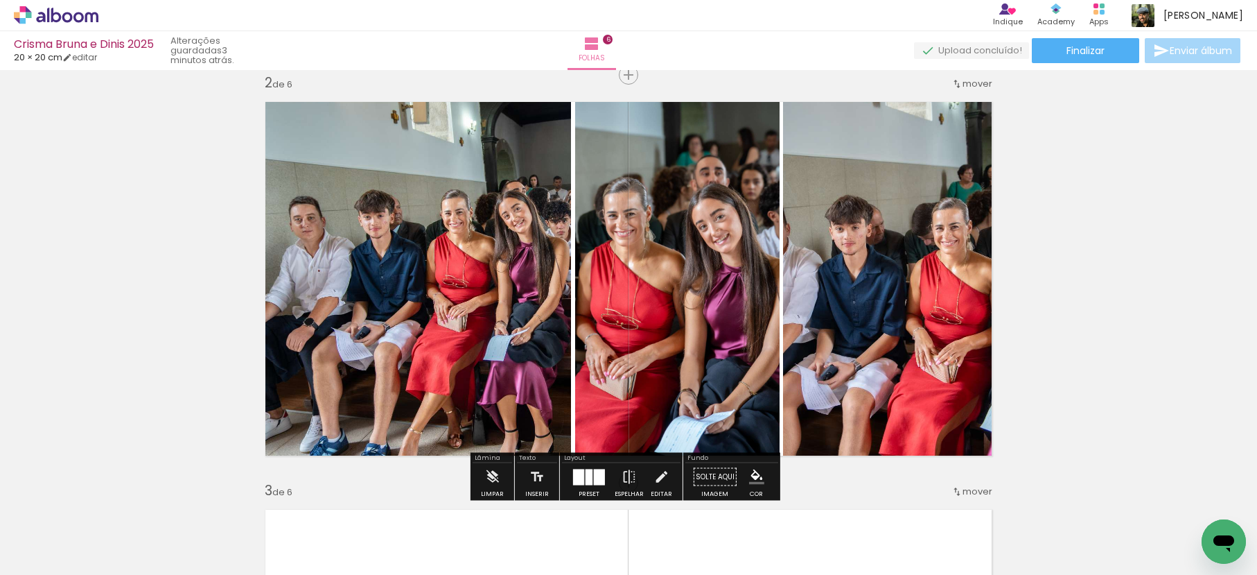
click at [664, 259] on quentale-photo at bounding box center [677, 278] width 204 height 373
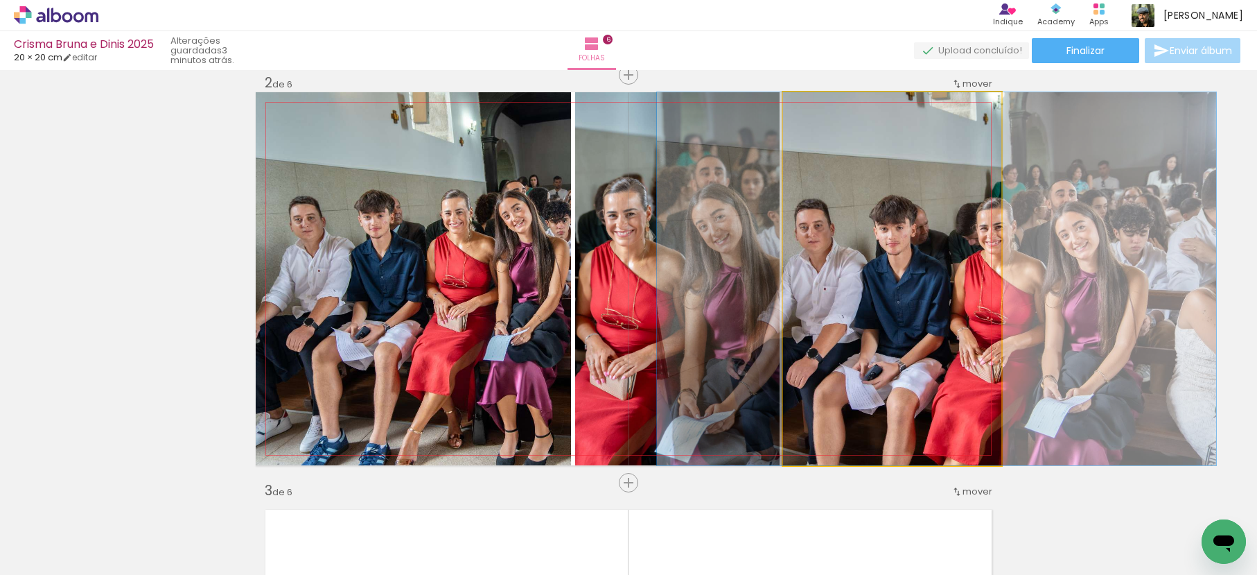
drag, startPoint x: 903, startPoint y: 266, endPoint x: 949, endPoint y: 258, distance: 46.5
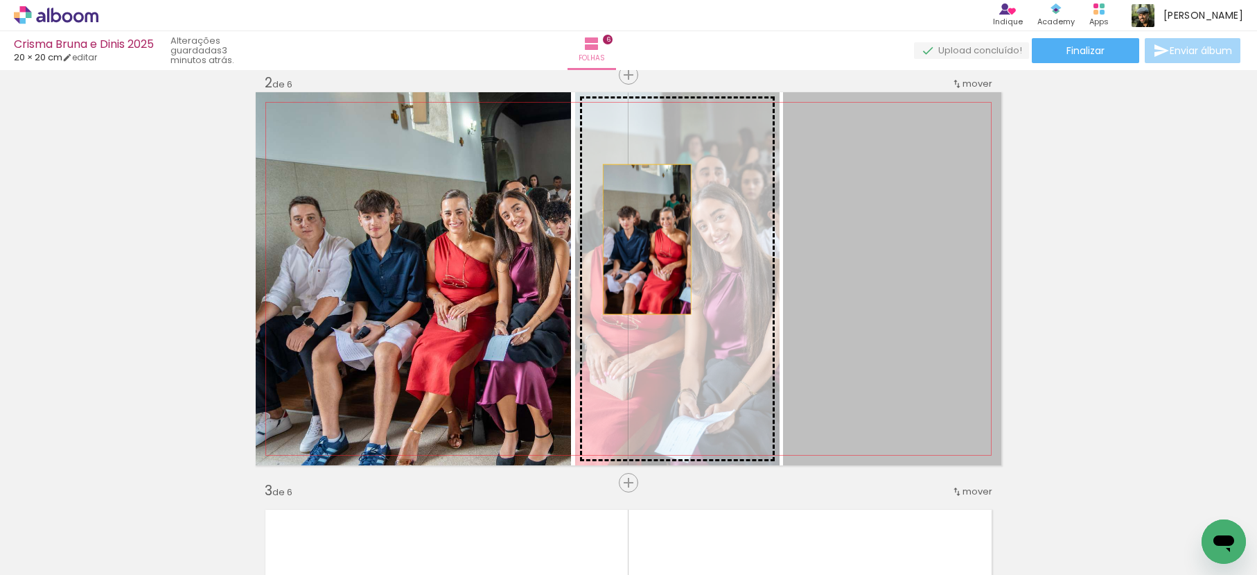
drag, startPoint x: 832, startPoint y: 251, endPoint x: 642, endPoint y: 239, distance: 190.3
click at [0, 0] on slot at bounding box center [0, 0] width 0 height 0
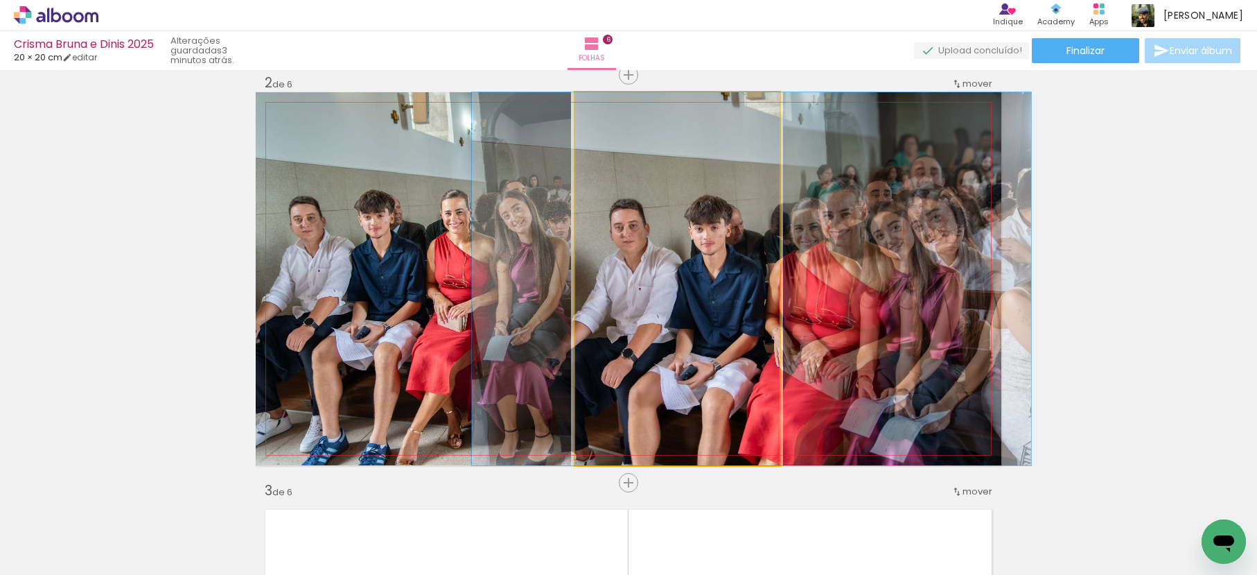
drag, startPoint x: 654, startPoint y: 249, endPoint x: 729, endPoint y: 248, distance: 74.9
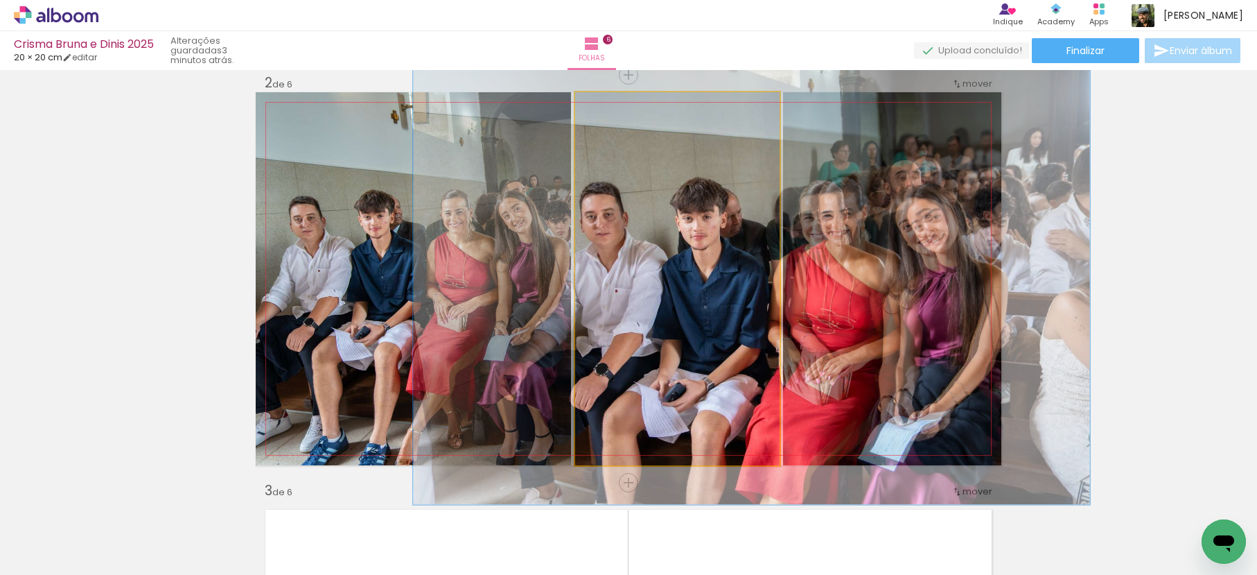
drag, startPoint x: 604, startPoint y: 108, endPoint x: 611, endPoint y: 111, distance: 8.1
type paper-slider "121"
click at [612, 111] on div at bounding box center [618, 106] width 12 height 12
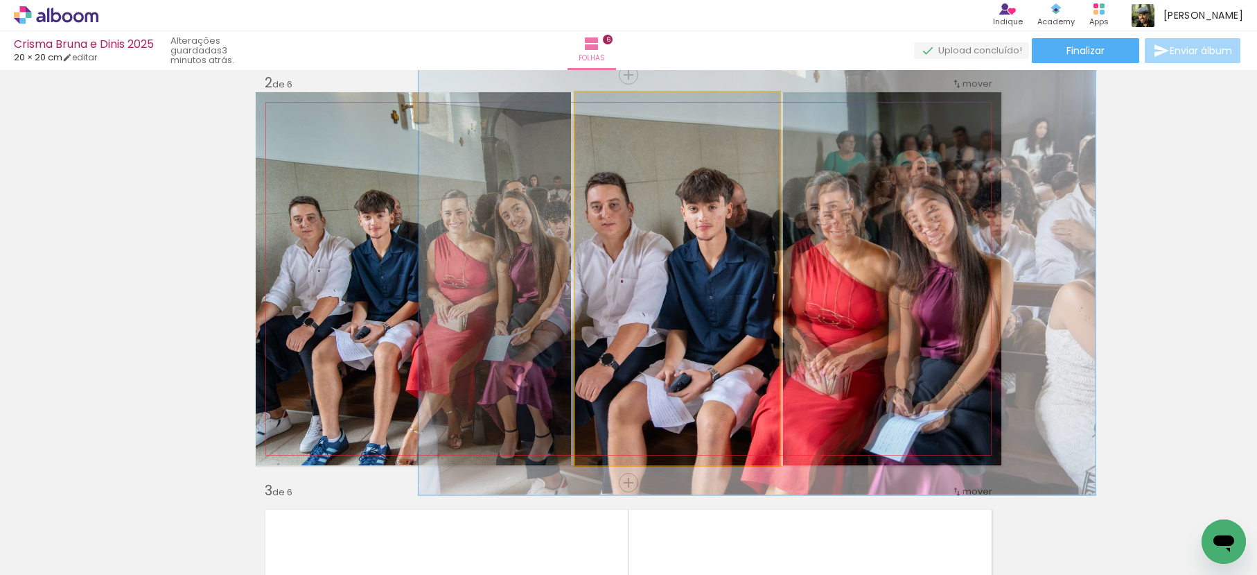
drag, startPoint x: 680, startPoint y: 236, endPoint x: 687, endPoint y: 224, distance: 13.7
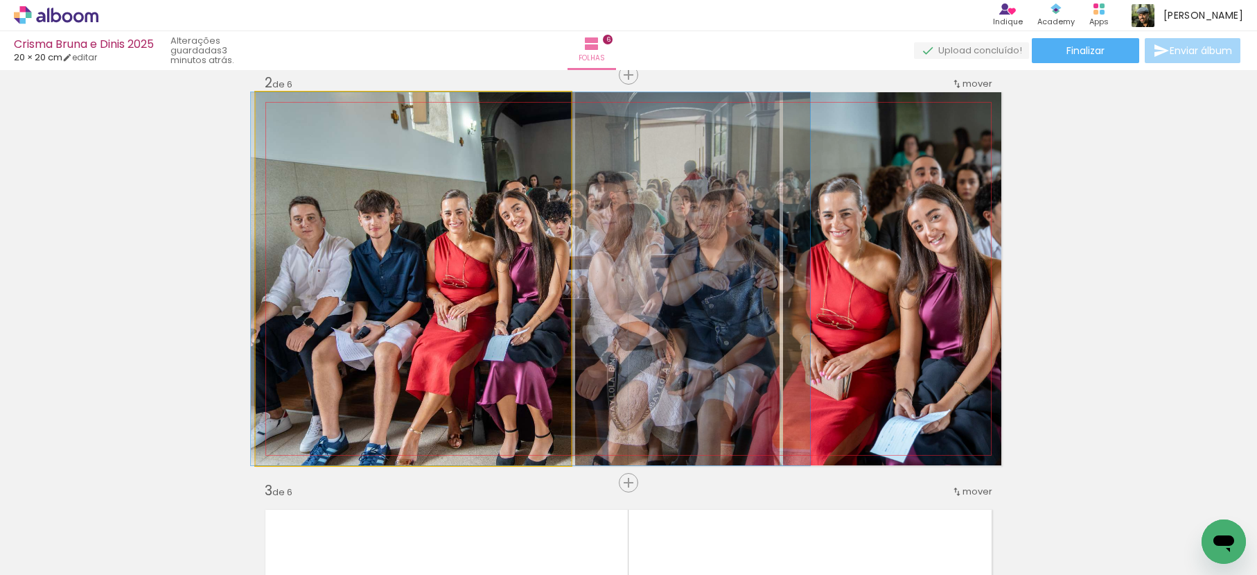
click at [511, 235] on quentale-photo at bounding box center [413, 278] width 315 height 373
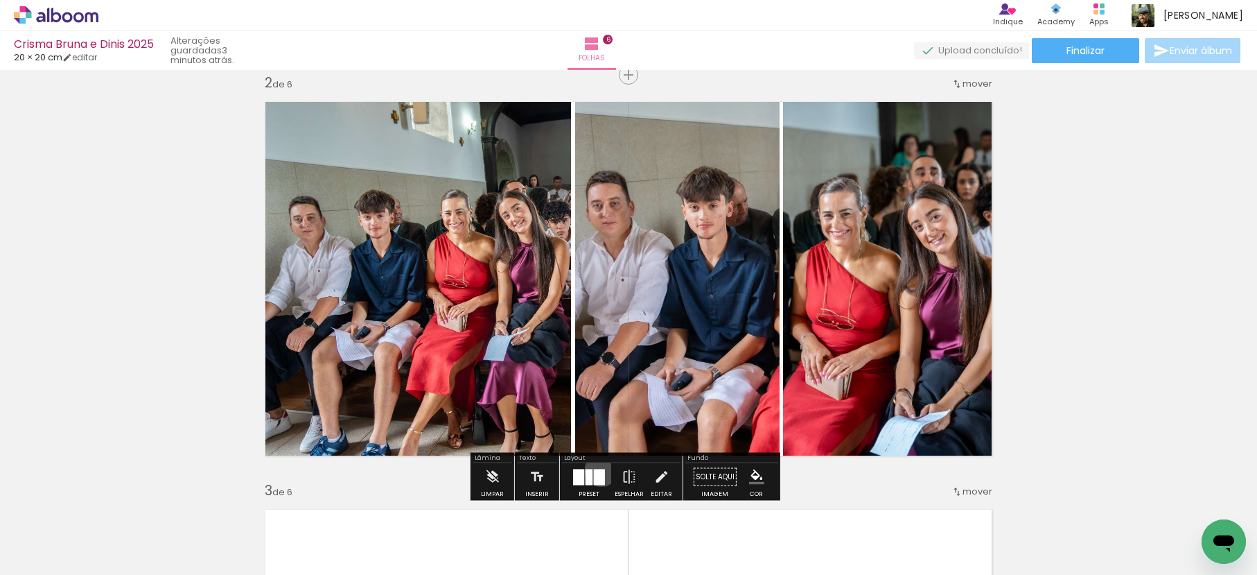
click at [598, 469] on div at bounding box center [599, 477] width 11 height 16
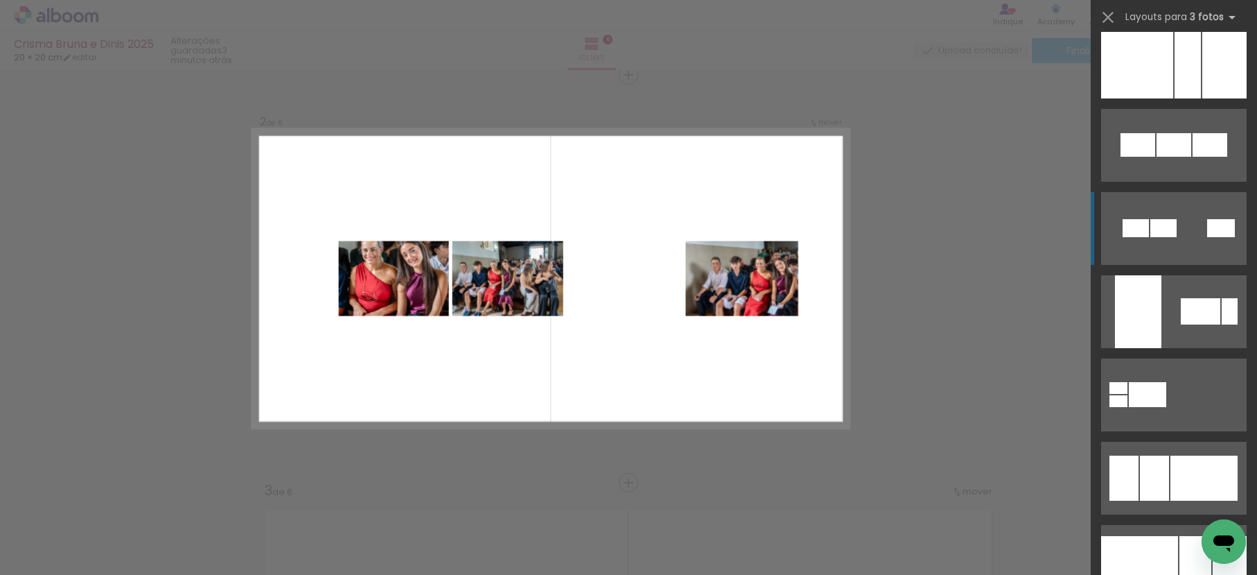
scroll to position [4293, 0]
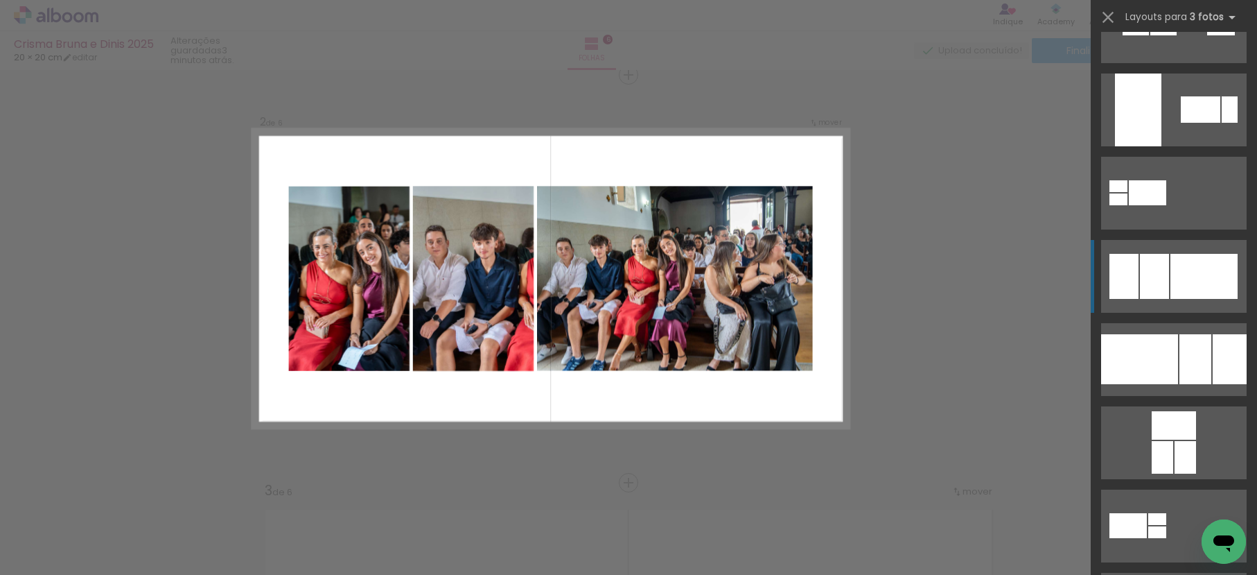
click at [1162, 274] on div at bounding box center [1154, 276] width 29 height 45
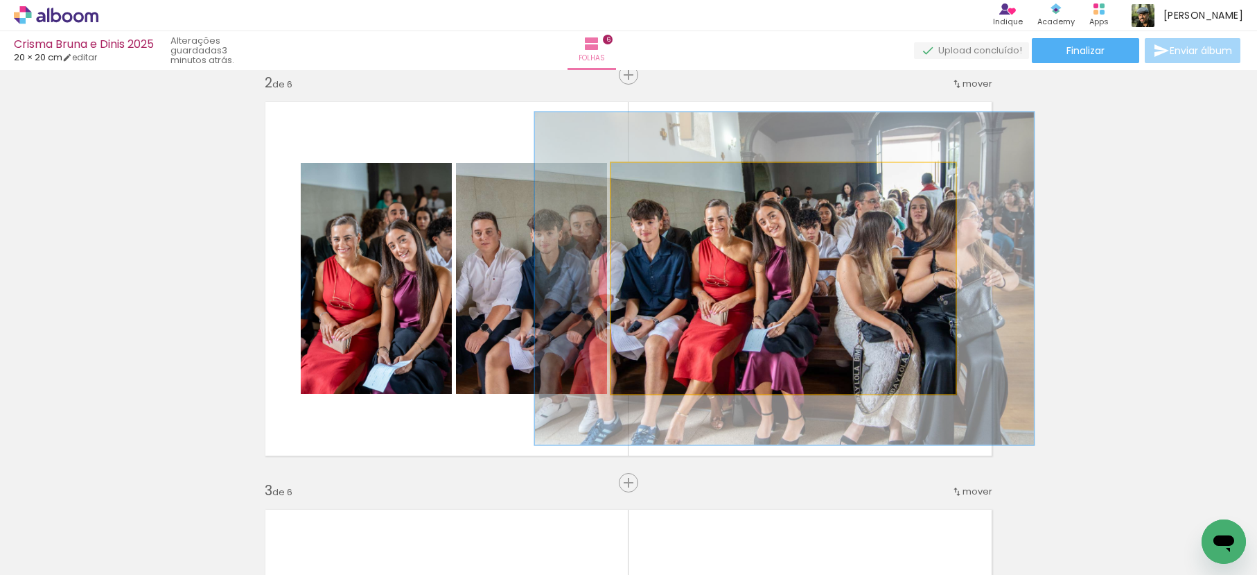
drag, startPoint x: 639, startPoint y: 175, endPoint x: 662, endPoint y: 177, distance: 23.0
click at [661, 177] on div at bounding box center [665, 177] width 12 height 12
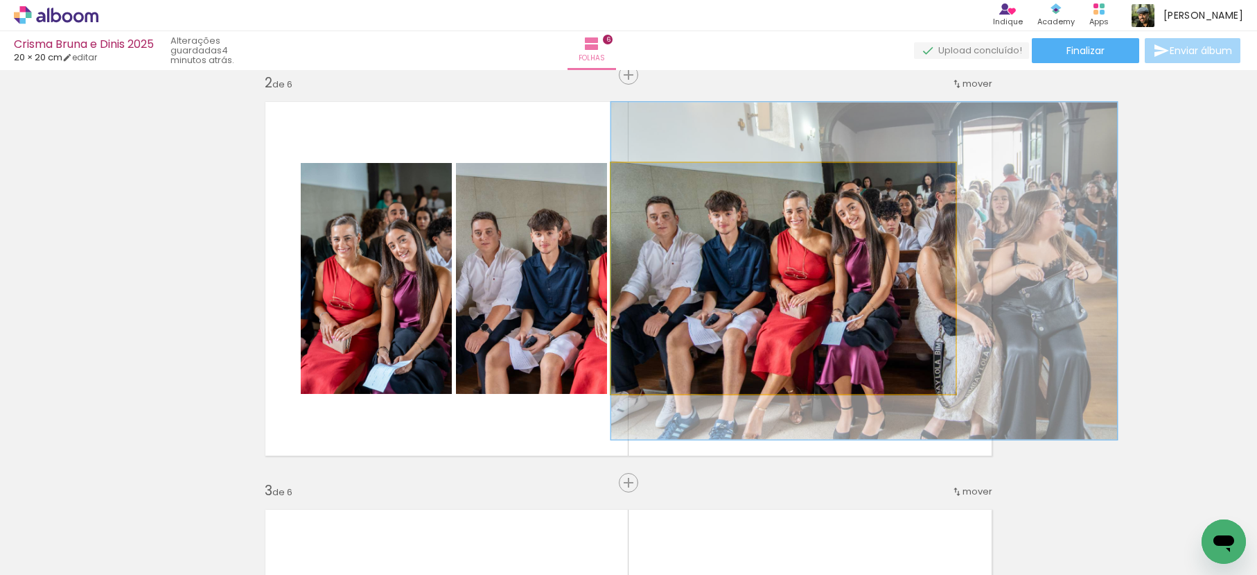
drag, startPoint x: 712, startPoint y: 252, endPoint x: 852, endPoint y: 245, distance: 140.2
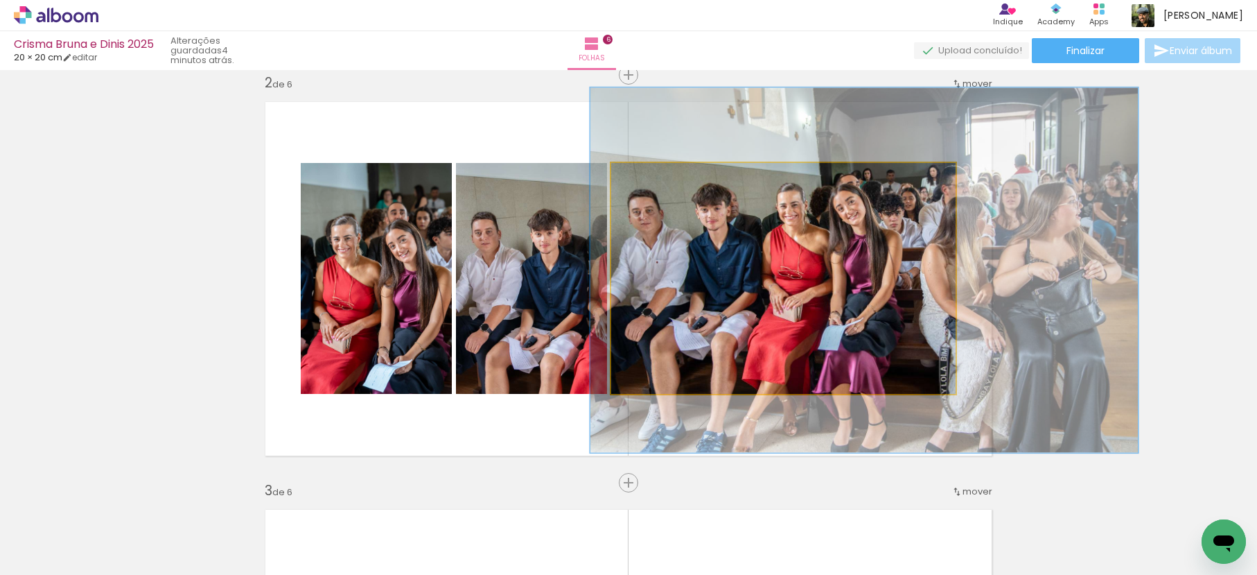
drag, startPoint x: 666, startPoint y: 182, endPoint x: 674, endPoint y: 180, distance: 7.7
type paper-slider "163"
click at [673, 180] on div at bounding box center [675, 177] width 22 height 22
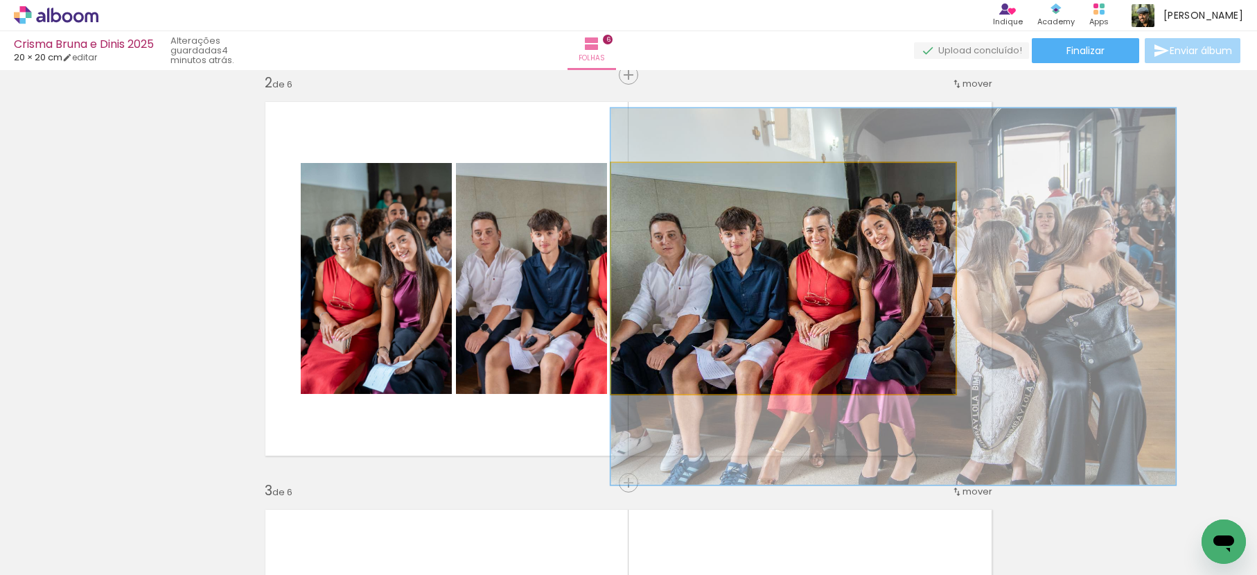
drag, startPoint x: 751, startPoint y: 255, endPoint x: 836, endPoint y: 276, distance: 87.7
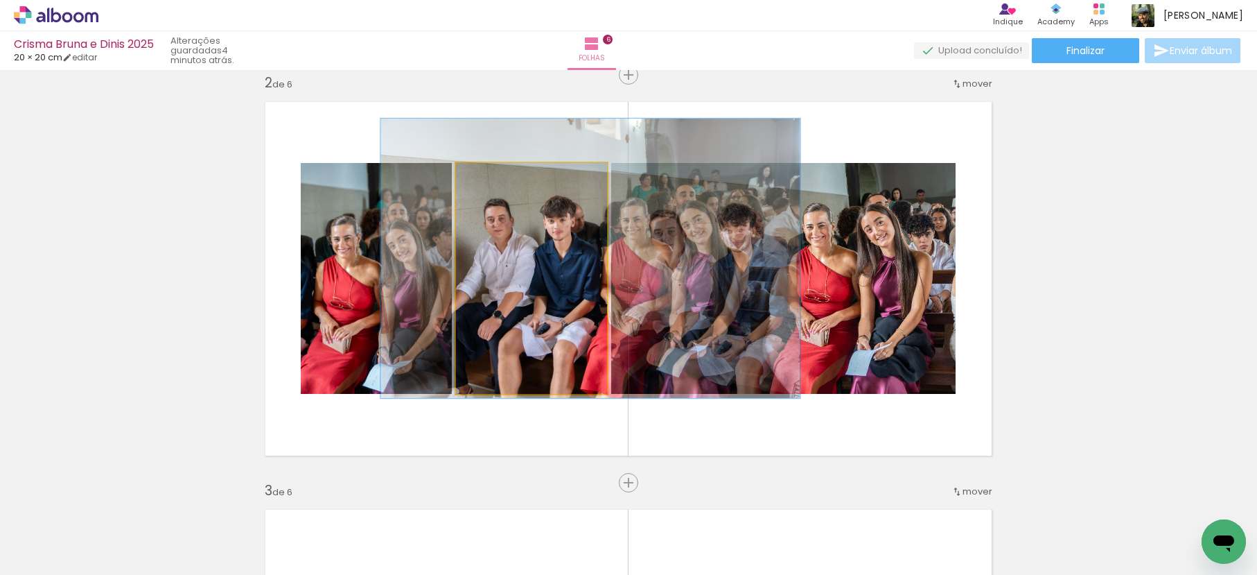
drag, startPoint x: 505, startPoint y: 240, endPoint x: 520, endPoint y: 224, distance: 22.6
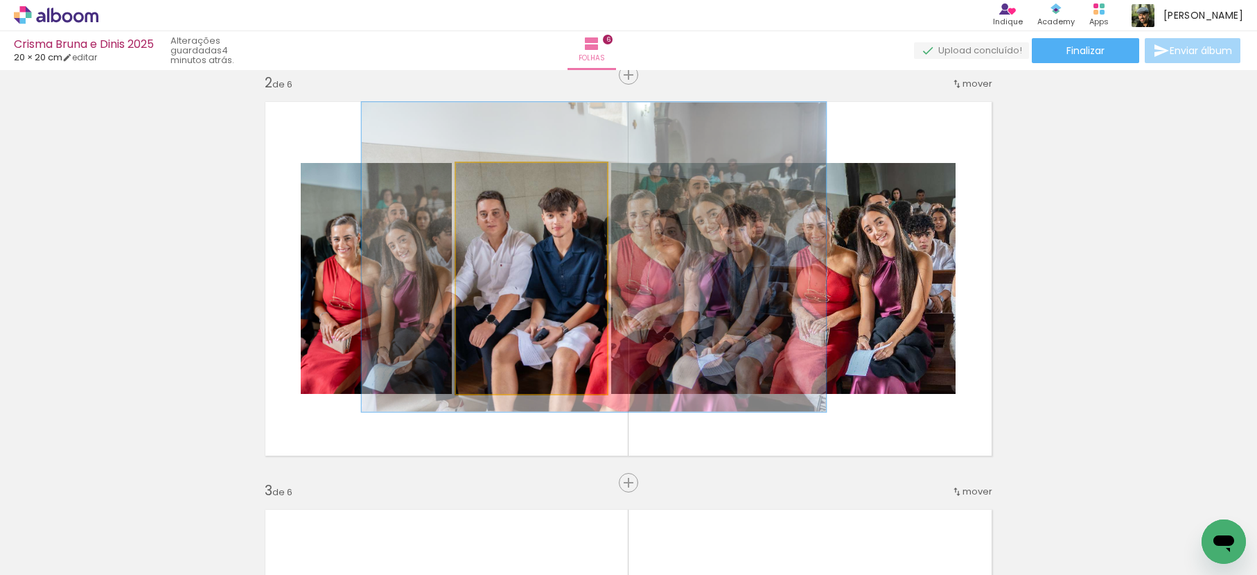
type paper-slider "134"
click at [501, 175] on div at bounding box center [507, 177] width 12 height 12
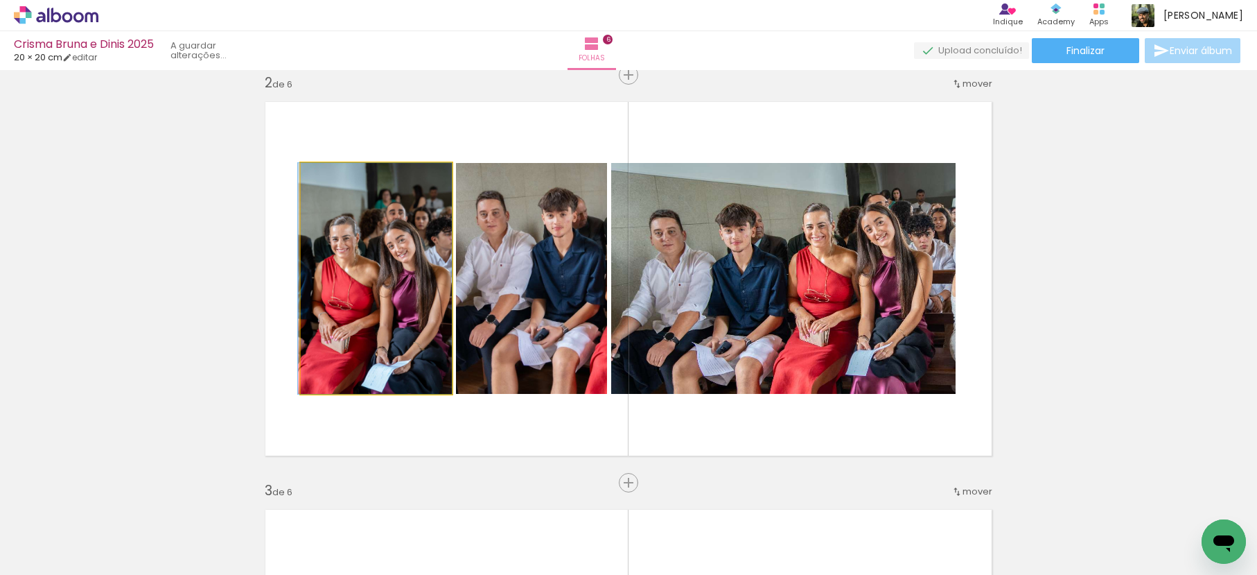
drag, startPoint x: 369, startPoint y: 261, endPoint x: 367, endPoint y: 252, distance: 9.2
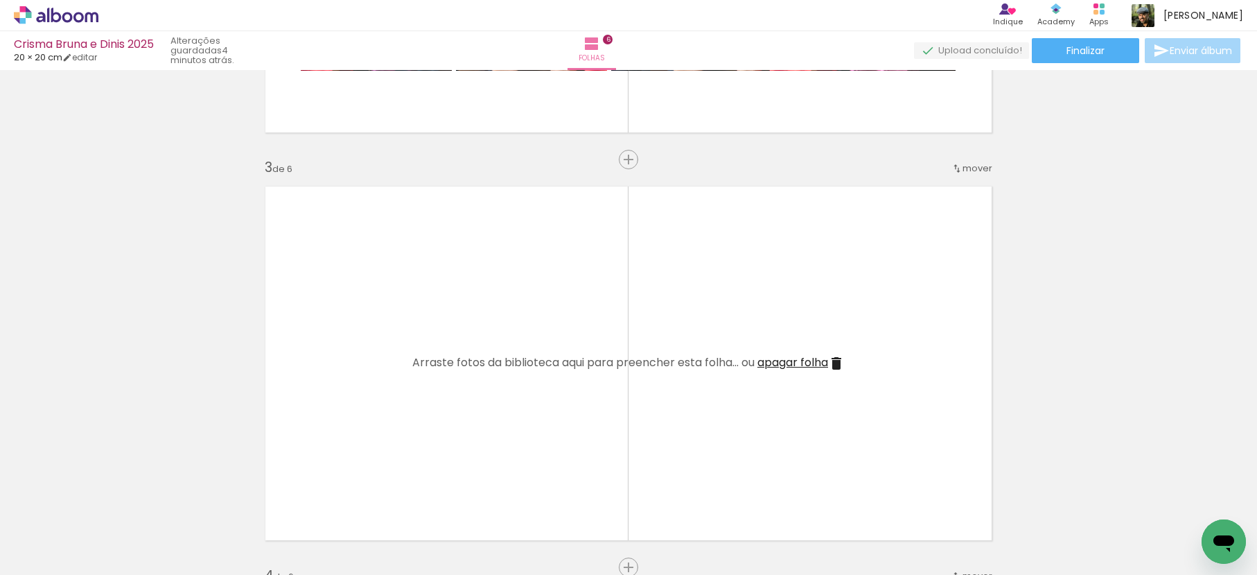
scroll to position [766, 0]
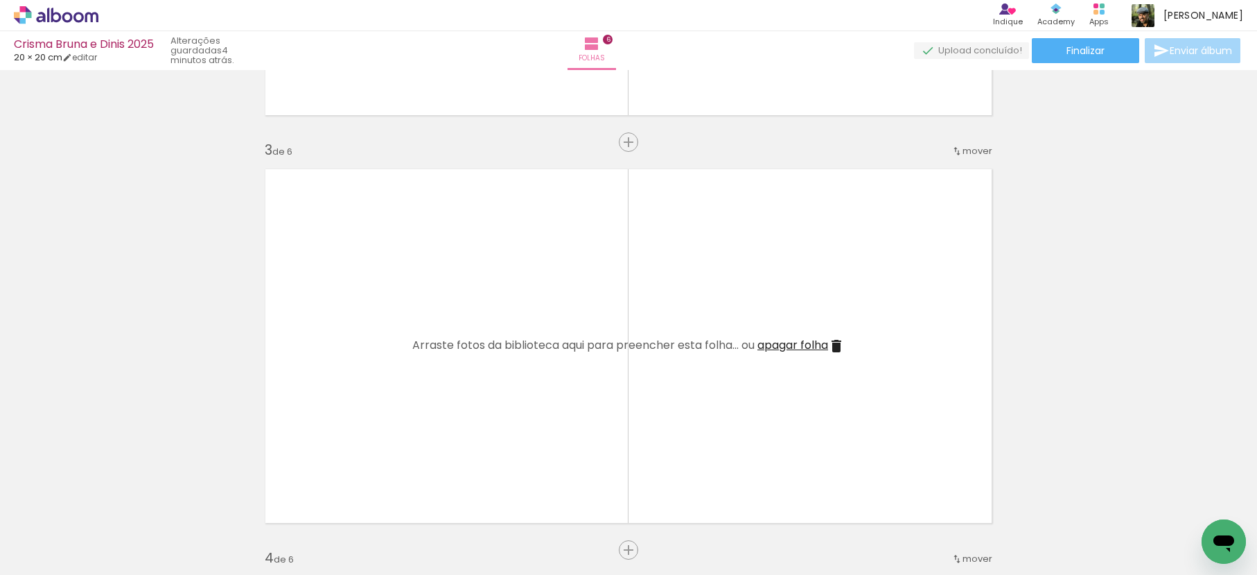
drag, startPoint x: 797, startPoint y: 493, endPoint x: 786, endPoint y: 344, distance: 150.1
click at [776, 370] on quentale-workspace at bounding box center [628, 287] width 1257 height 575
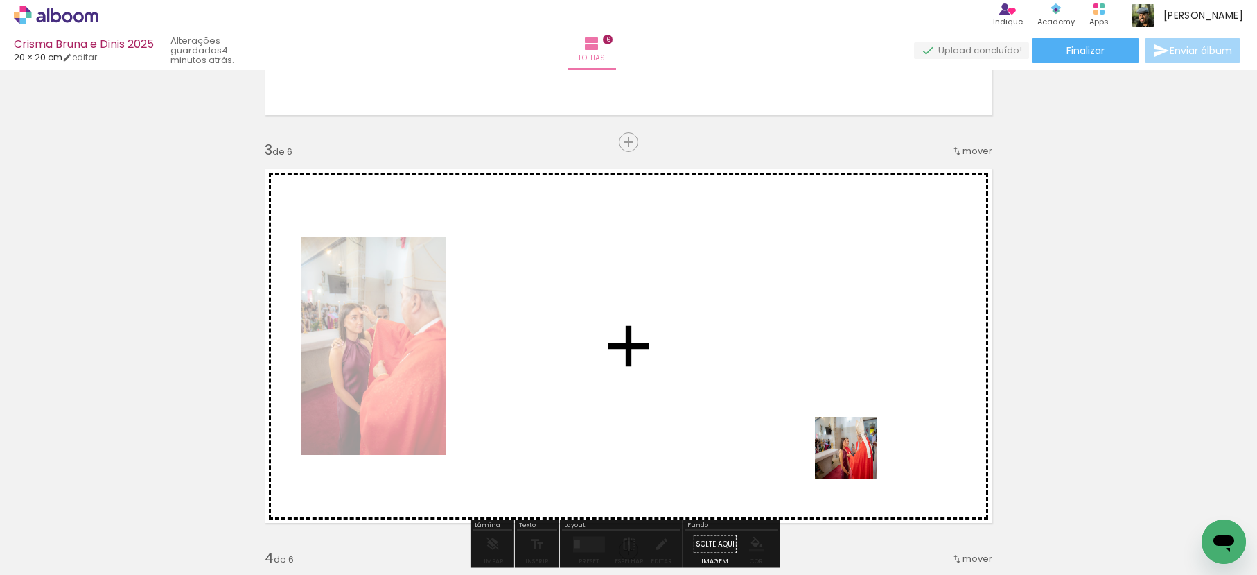
drag, startPoint x: 877, startPoint y: 535, endPoint x: 782, endPoint y: 349, distance: 208.6
click at [782, 349] on quentale-workspace at bounding box center [628, 287] width 1257 height 575
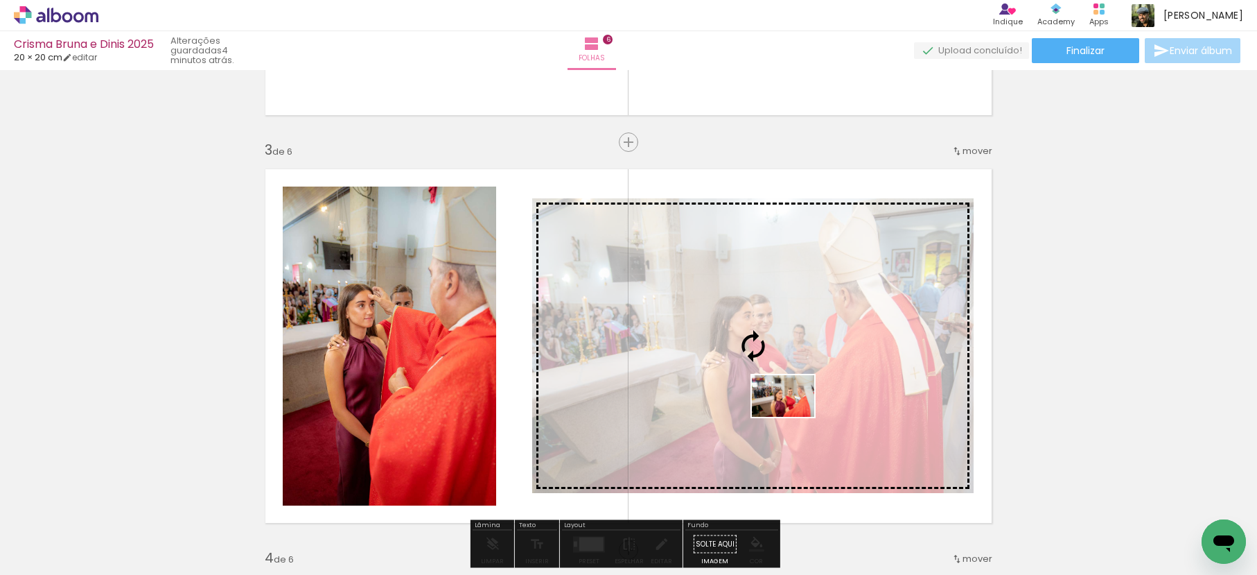
drag, startPoint x: 969, startPoint y: 520, endPoint x: 803, endPoint y: 416, distance: 195.6
click at [784, 417] on quentale-workspace at bounding box center [628, 287] width 1257 height 575
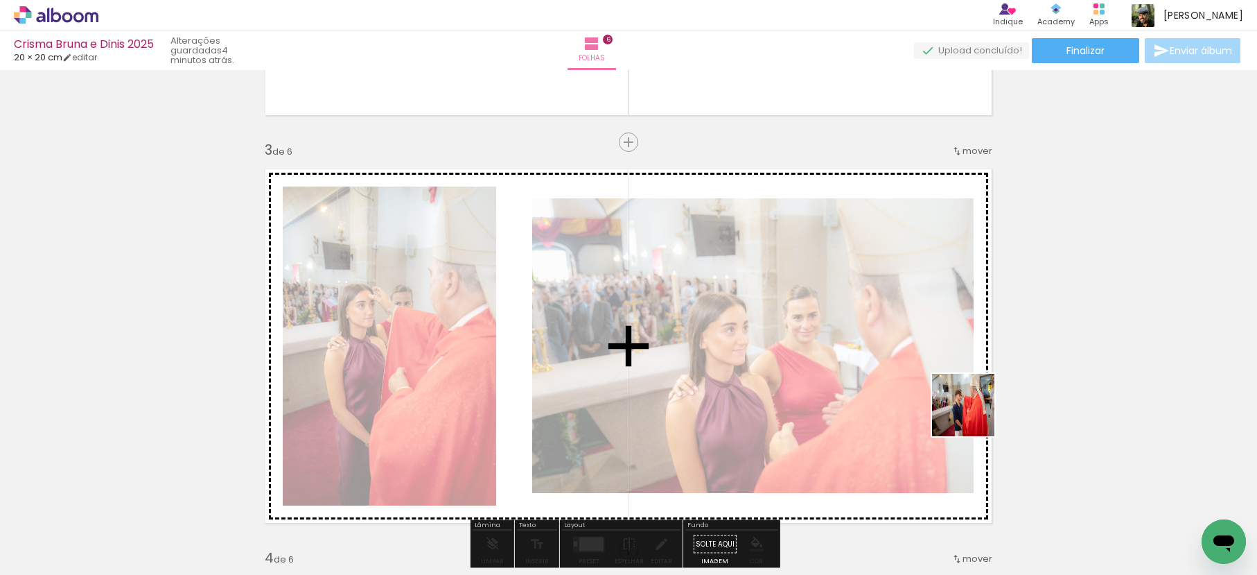
drag, startPoint x: 1007, startPoint y: 449, endPoint x: 1044, endPoint y: 442, distance: 38.1
click at [952, 393] on quentale-workspace at bounding box center [628, 287] width 1257 height 575
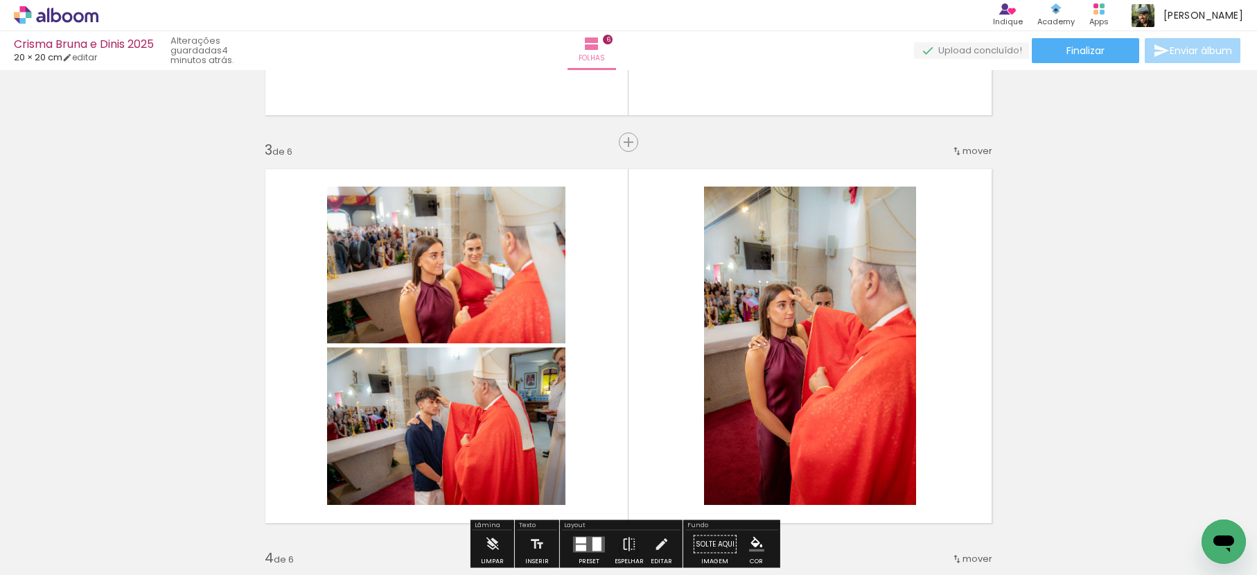
drag, startPoint x: 1113, startPoint y: 512, endPoint x: 956, endPoint y: 349, distance: 226.5
click at [952, 359] on quentale-workspace at bounding box center [628, 287] width 1257 height 575
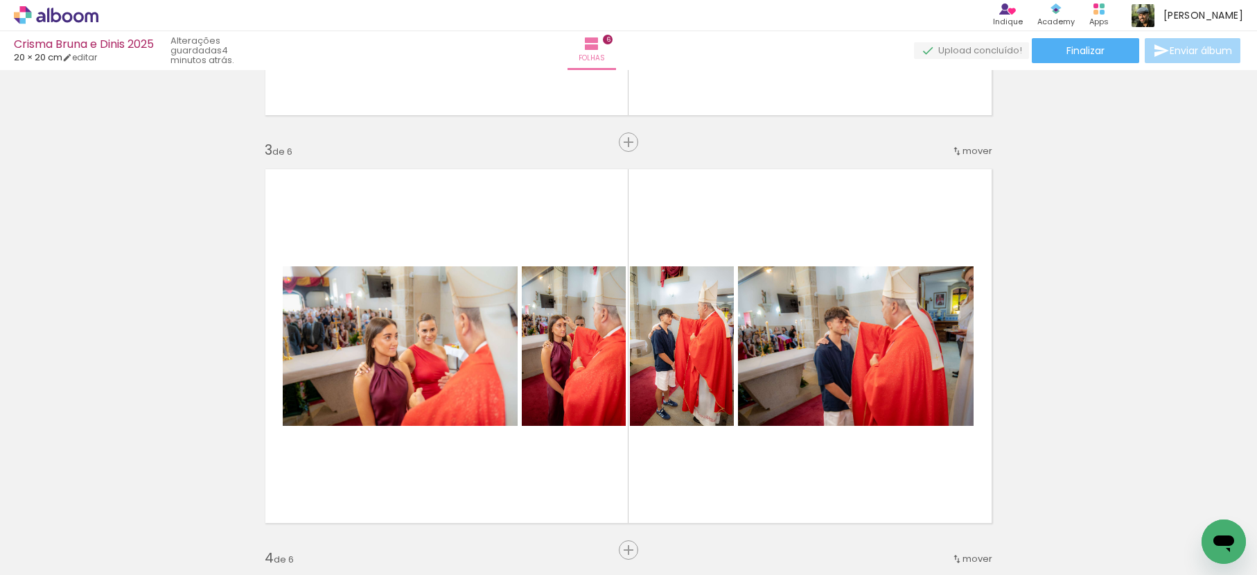
scroll to position [0, 335]
drag, startPoint x: 1194, startPoint y: 523, endPoint x: 906, endPoint y: 423, distance: 305.3
click at [906, 423] on quentale-workspace at bounding box center [628, 287] width 1257 height 575
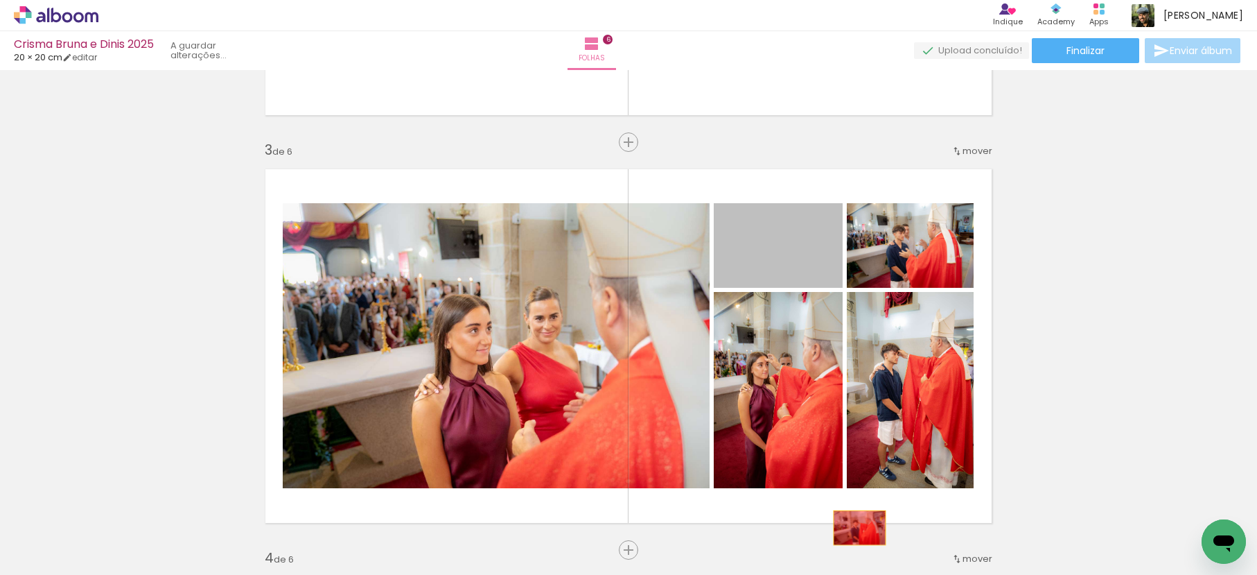
drag, startPoint x: 767, startPoint y: 243, endPoint x: 855, endPoint y: 527, distance: 298.3
click at [855, 527] on quentale-workspace at bounding box center [628, 287] width 1257 height 575
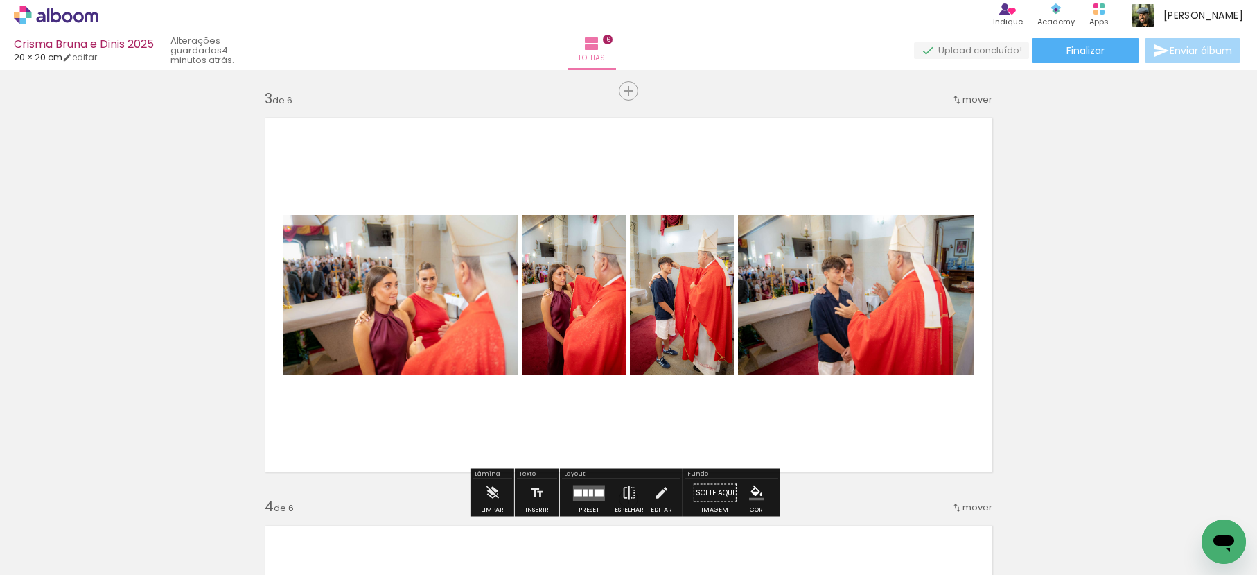
scroll to position [818, 0]
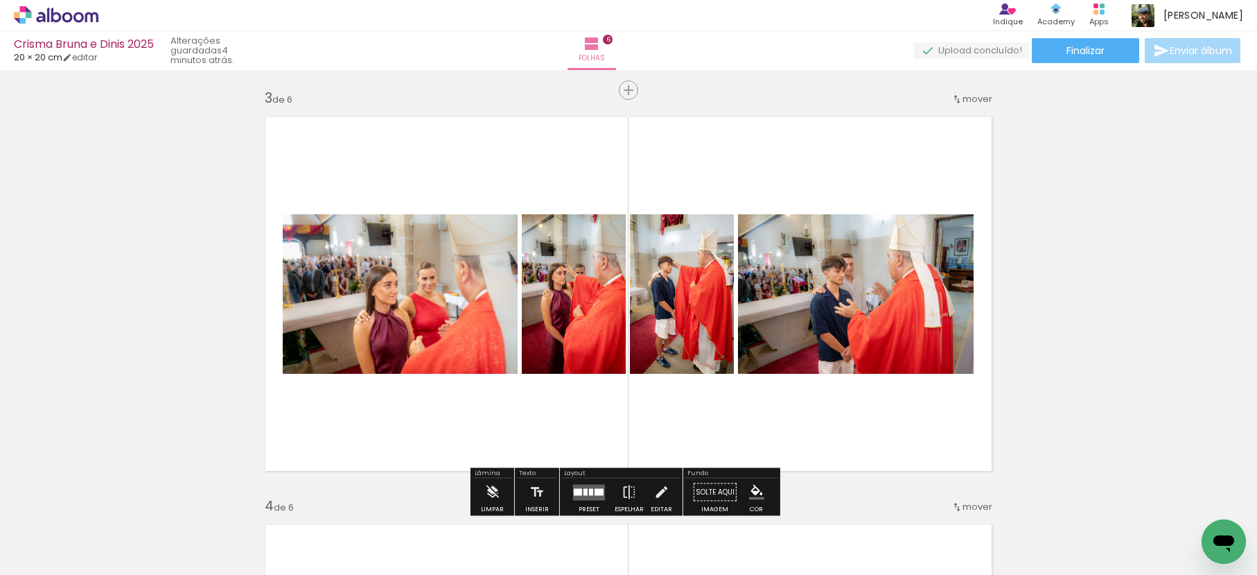
click at [588, 476] on div "Layout" at bounding box center [621, 474] width 119 height 8
click at [589, 480] on div at bounding box center [588, 492] width 37 height 28
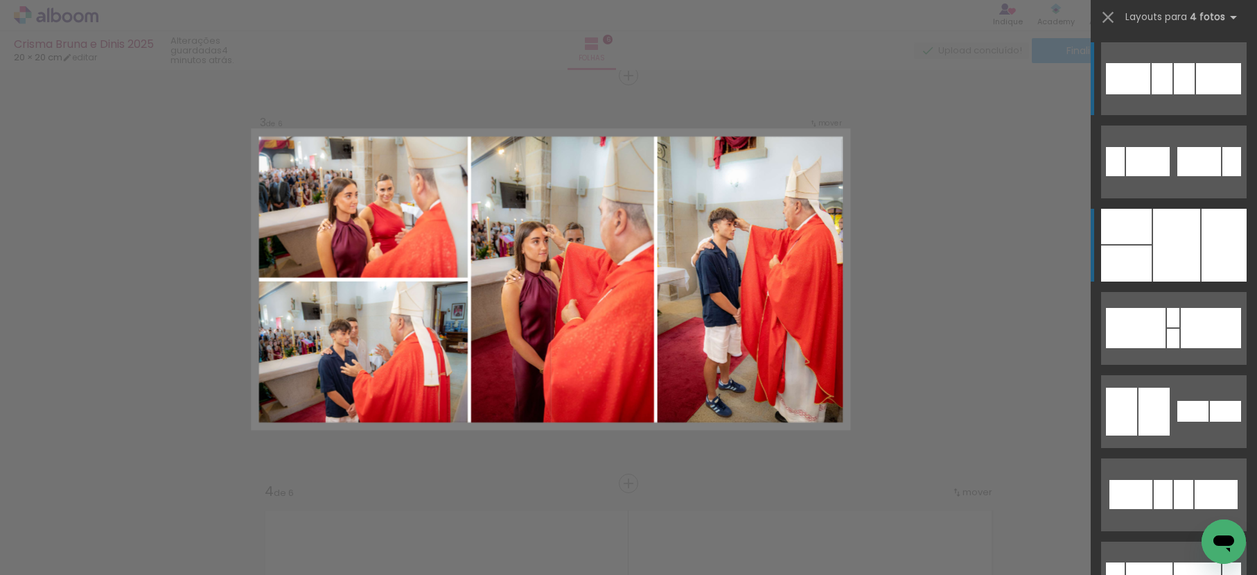
scroll to position [833, 0]
click at [1153, 239] on div at bounding box center [1176, 245] width 47 height 73
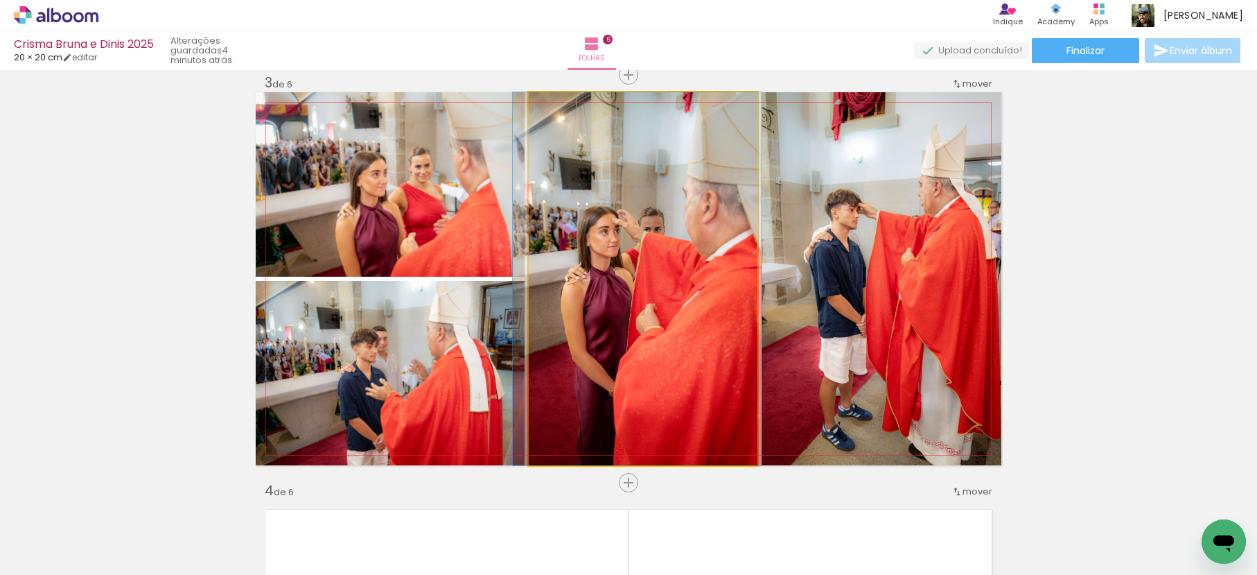
drag, startPoint x: 654, startPoint y: 270, endPoint x: 649, endPoint y: 219, distance: 50.9
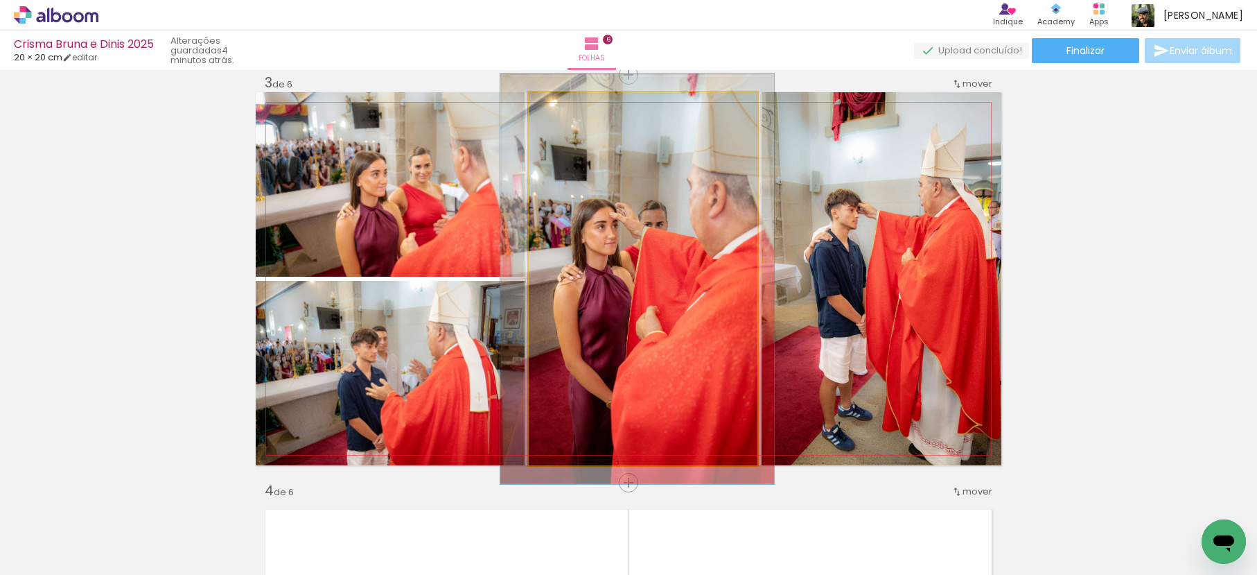
type paper-slider "110"
click at [563, 110] on div at bounding box center [566, 106] width 12 height 12
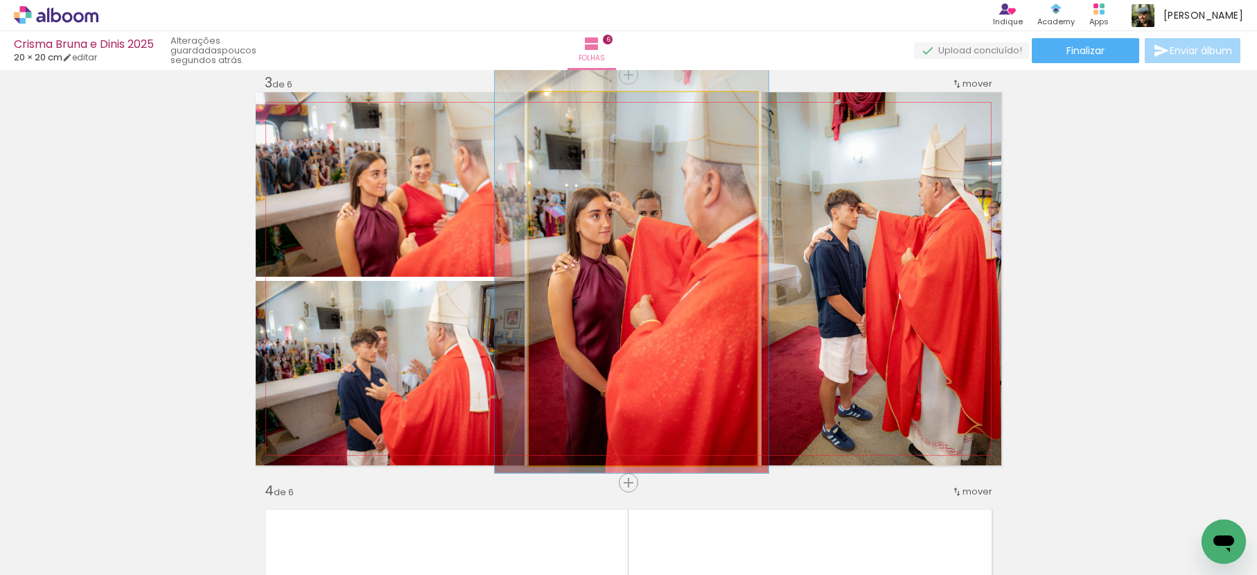
drag, startPoint x: 672, startPoint y: 225, endPoint x: 666, endPoint y: 212, distance: 13.9
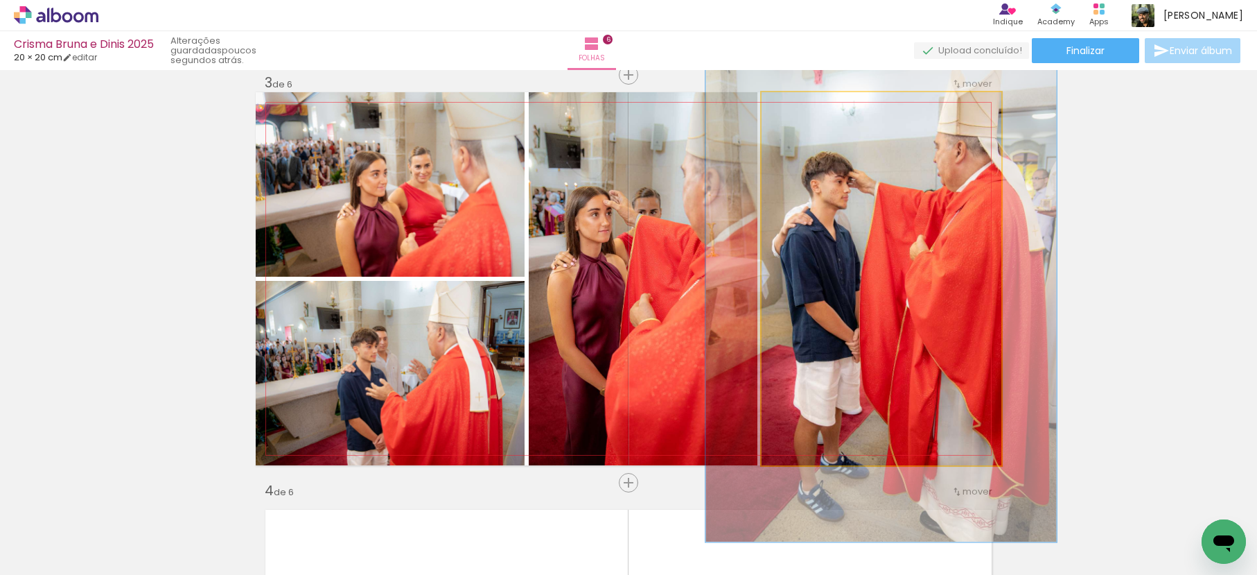
drag, startPoint x: 788, startPoint y: 105, endPoint x: 807, endPoint y: 114, distance: 20.5
click at [807, 114] on div at bounding box center [814, 107] width 22 height 22
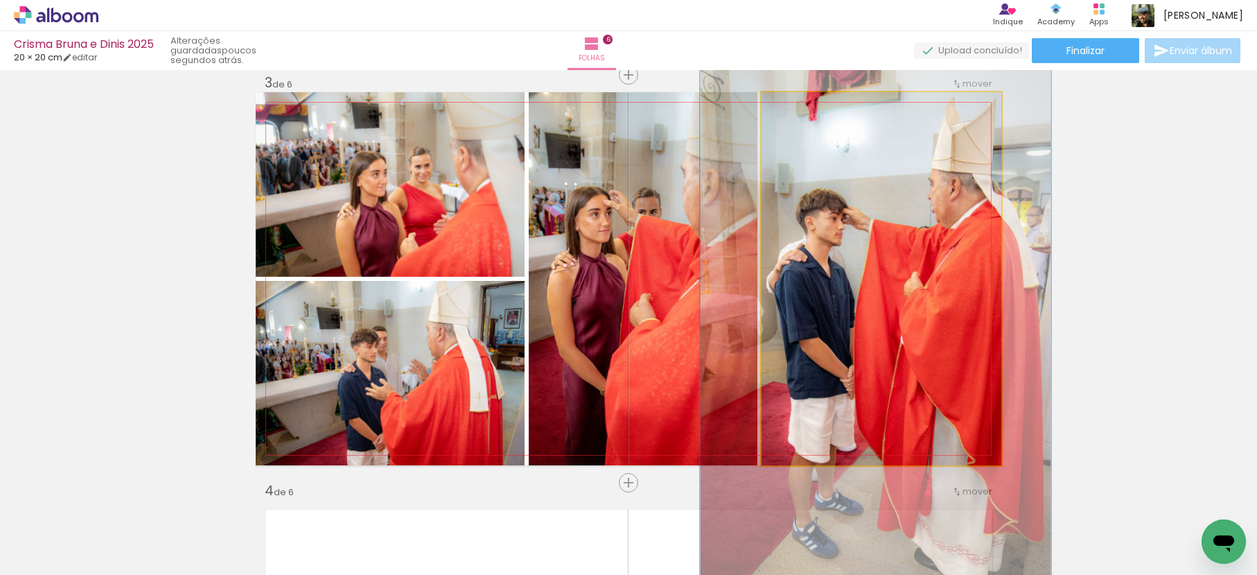
drag, startPoint x: 859, startPoint y: 177, endPoint x: 854, endPoint y: 209, distance: 32.4
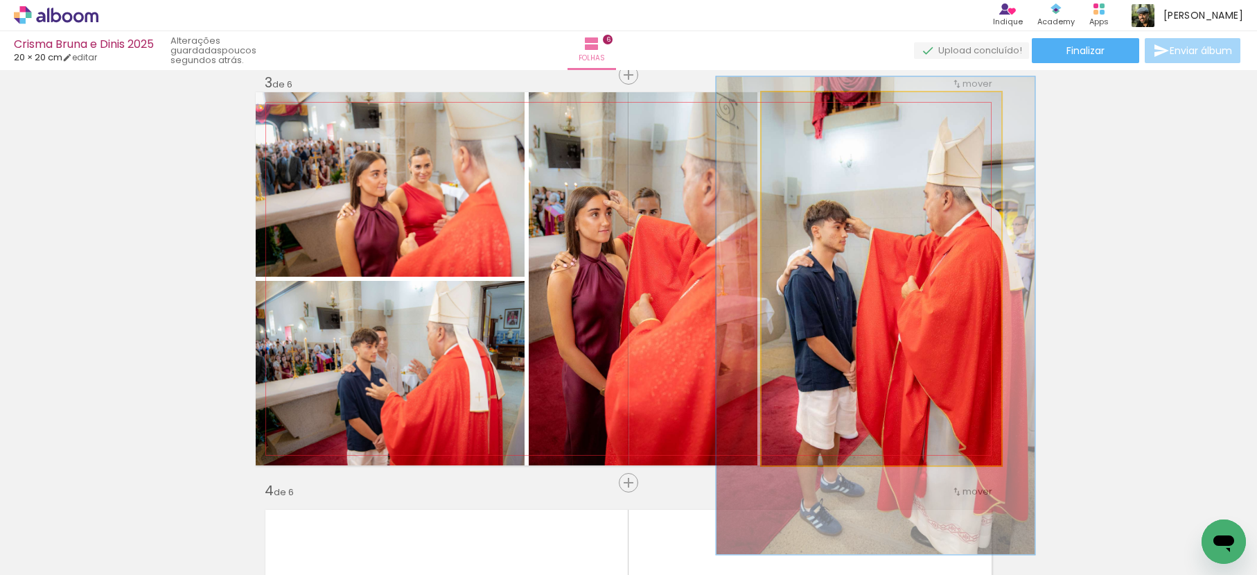
drag, startPoint x: 807, startPoint y: 110, endPoint x: 799, endPoint y: 119, distance: 11.3
type paper-slider "127"
click at [799, 116] on div at bounding box center [809, 107] width 22 height 22
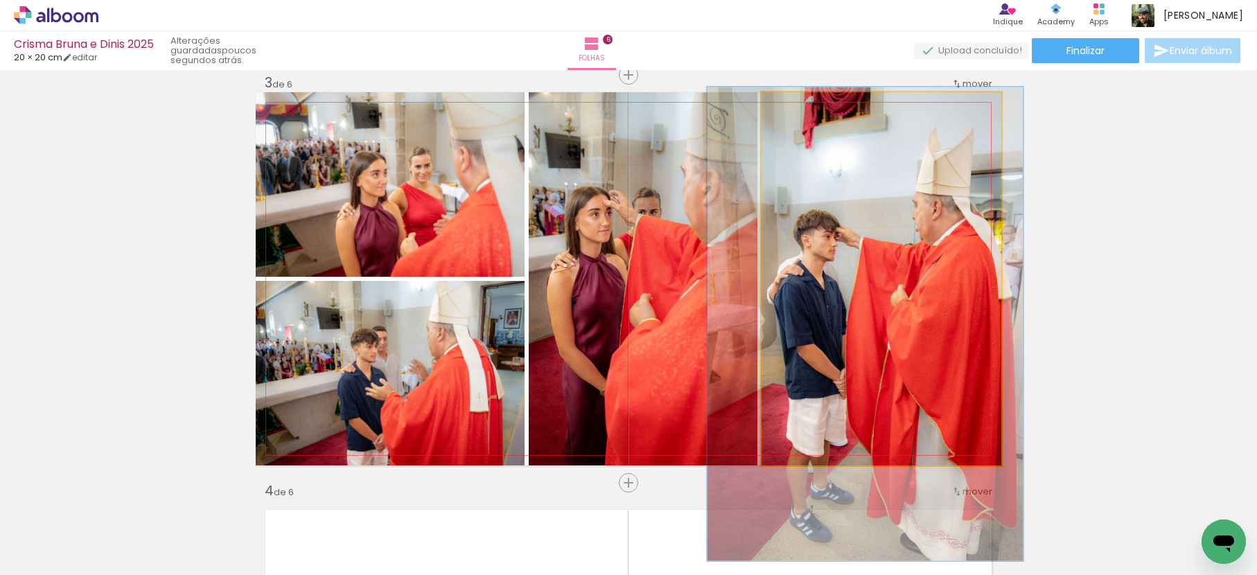
drag, startPoint x: 860, startPoint y: 179, endPoint x: 850, endPoint y: 187, distance: 13.3
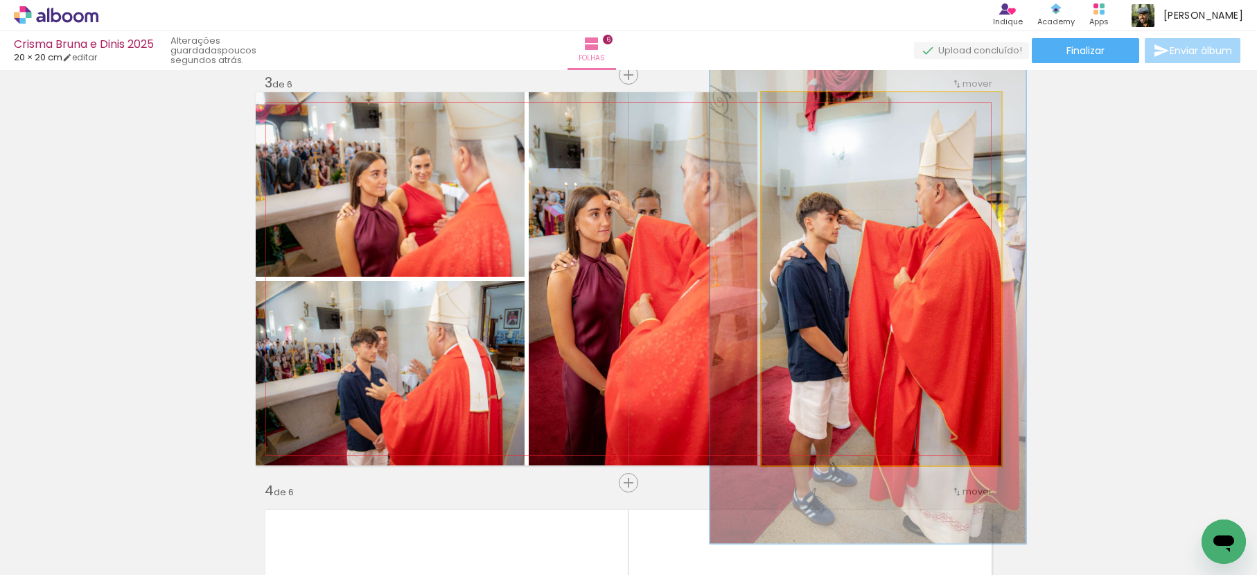
drag, startPoint x: 855, startPoint y: 186, endPoint x: 858, endPoint y: 169, distance: 17.5
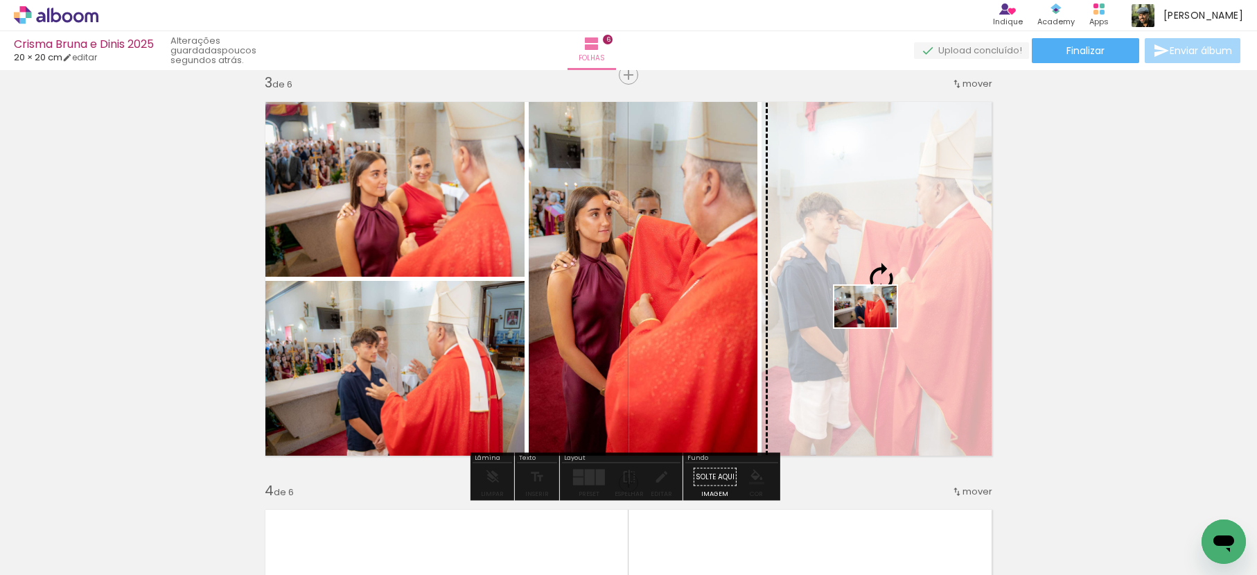
drag, startPoint x: 1044, startPoint y: 531, endPoint x: 876, endPoint y: 329, distance: 262.3
click at [876, 329] on quentale-workspace at bounding box center [628, 287] width 1257 height 575
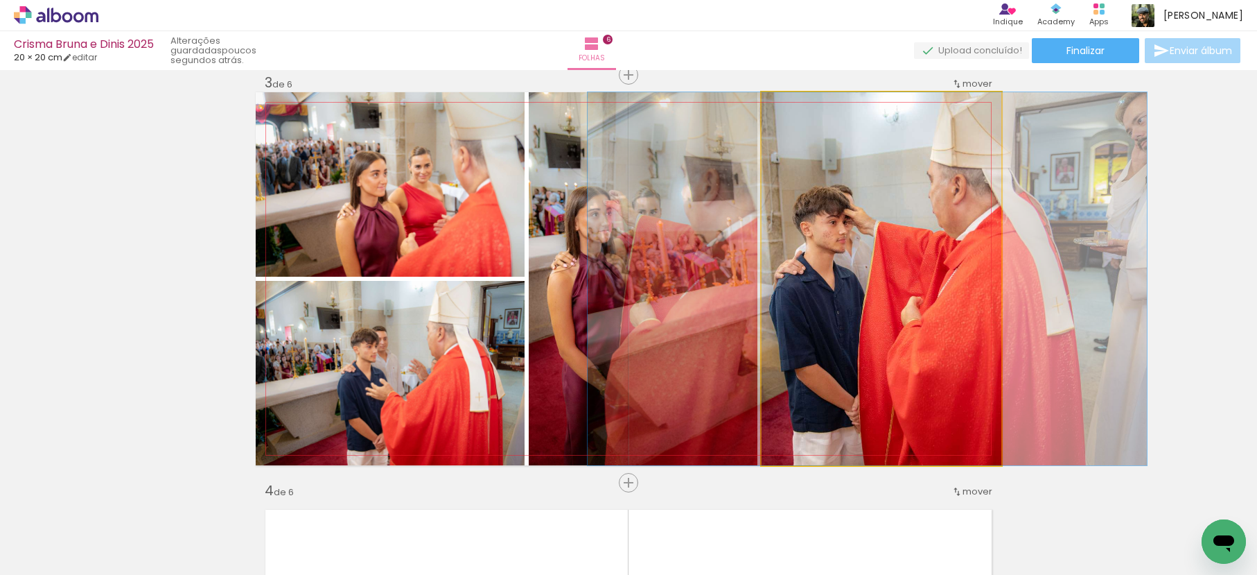
drag, startPoint x: 908, startPoint y: 281, endPoint x: 894, endPoint y: 277, distance: 14.3
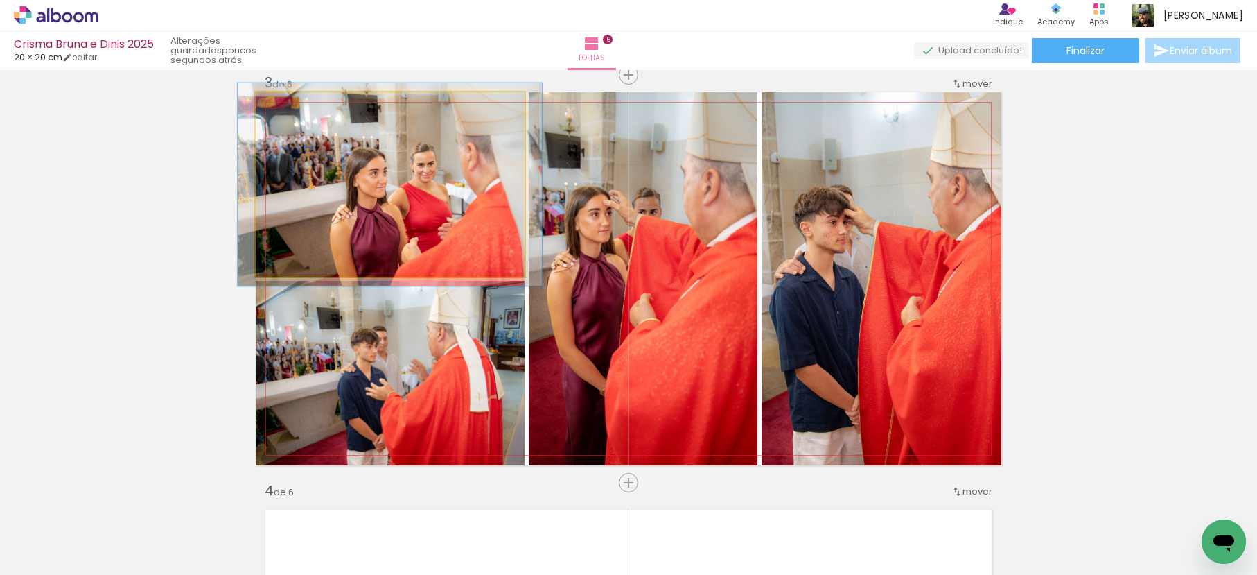
type paper-slider "110"
click at [290, 108] on div at bounding box center [293, 106] width 12 height 12
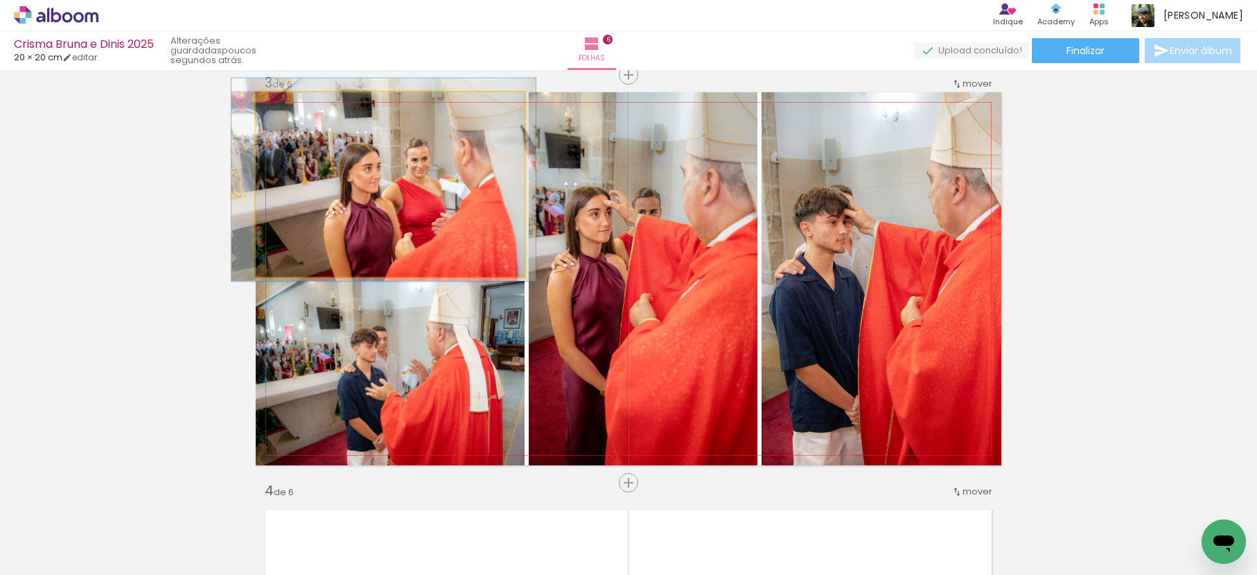
drag, startPoint x: 381, startPoint y: 173, endPoint x: 374, endPoint y: 167, distance: 8.9
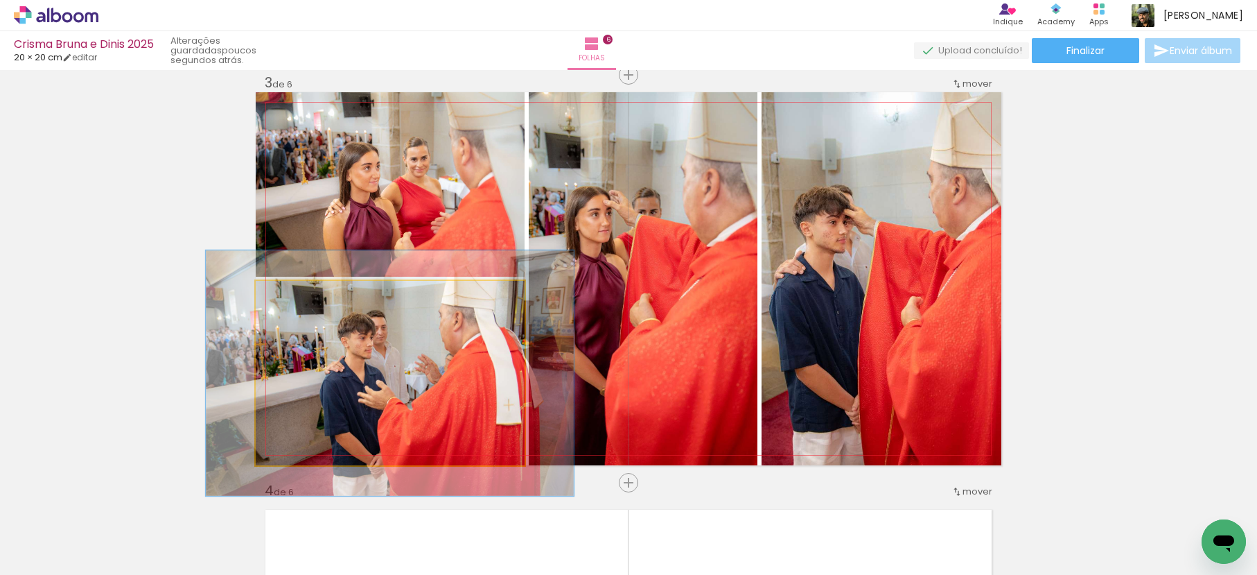
drag, startPoint x: 290, startPoint y: 295, endPoint x: 305, endPoint y: 296, distance: 15.3
type paper-slider "133"
click at [305, 296] on div at bounding box center [304, 295] width 22 height 22
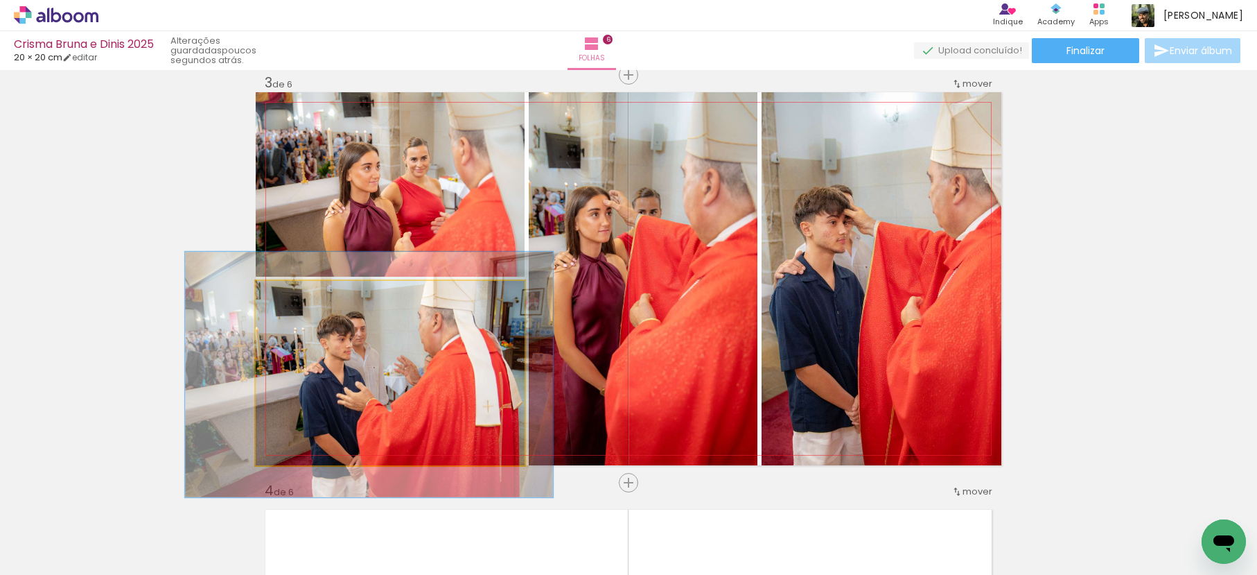
drag, startPoint x: 376, startPoint y: 347, endPoint x: 358, endPoint y: 344, distance: 18.1
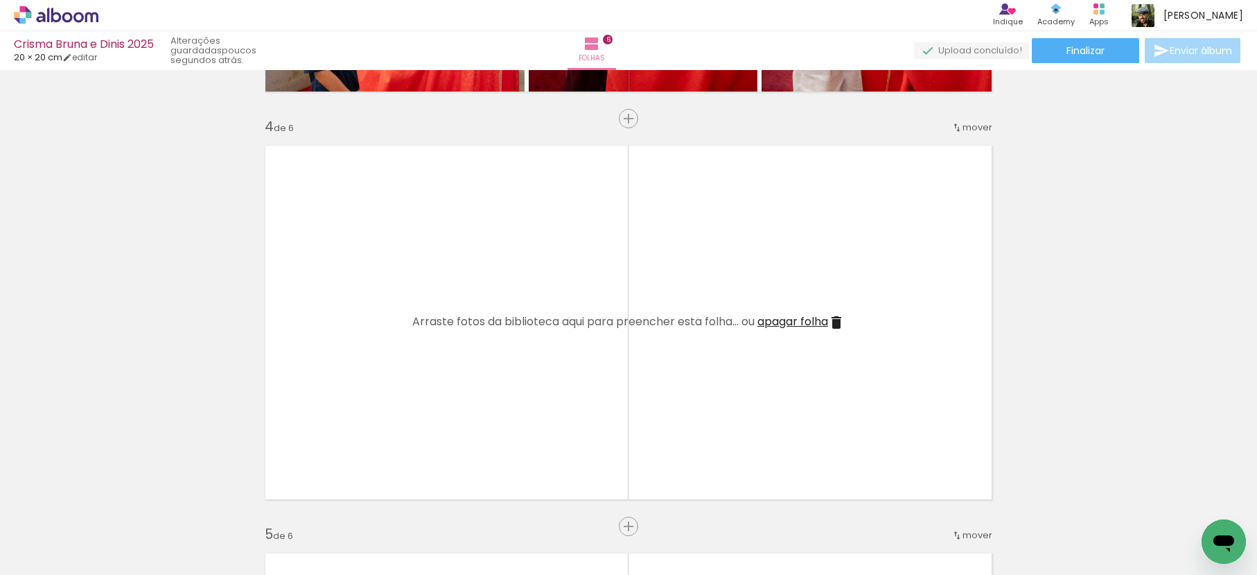
scroll to position [0, 0]
drag, startPoint x: 137, startPoint y: 524, endPoint x: 295, endPoint y: 358, distance: 229.4
click at [295, 358] on quentale-workspace at bounding box center [628, 287] width 1257 height 575
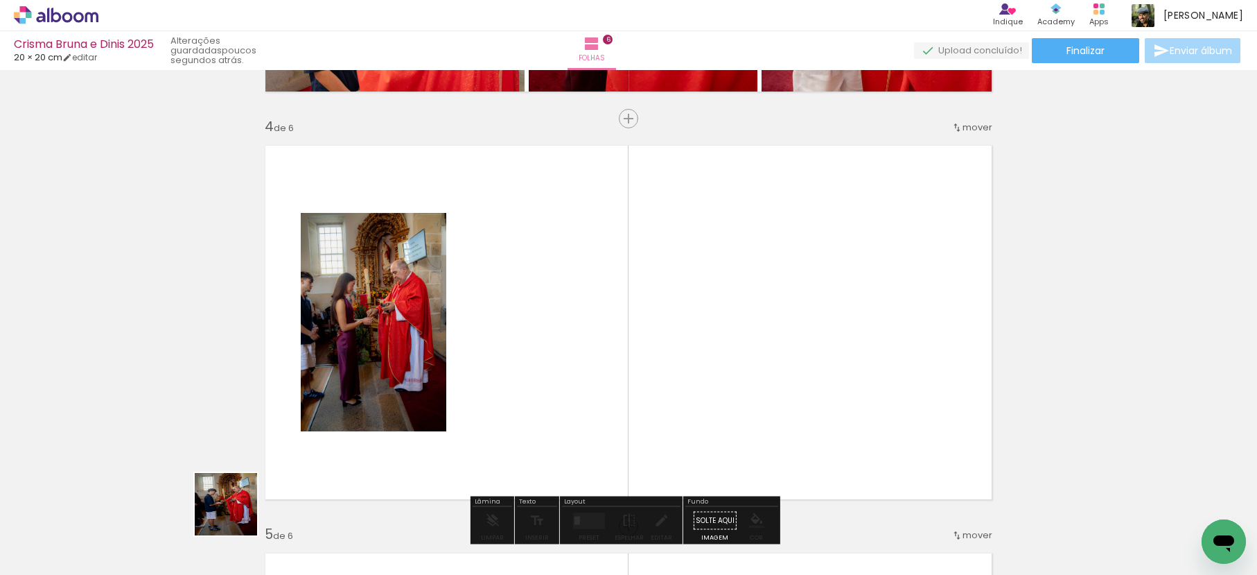
drag, startPoint x: 220, startPoint y: 534, endPoint x: 543, endPoint y: 315, distance: 390.2
click at [543, 315] on quentale-workspace at bounding box center [628, 287] width 1257 height 575
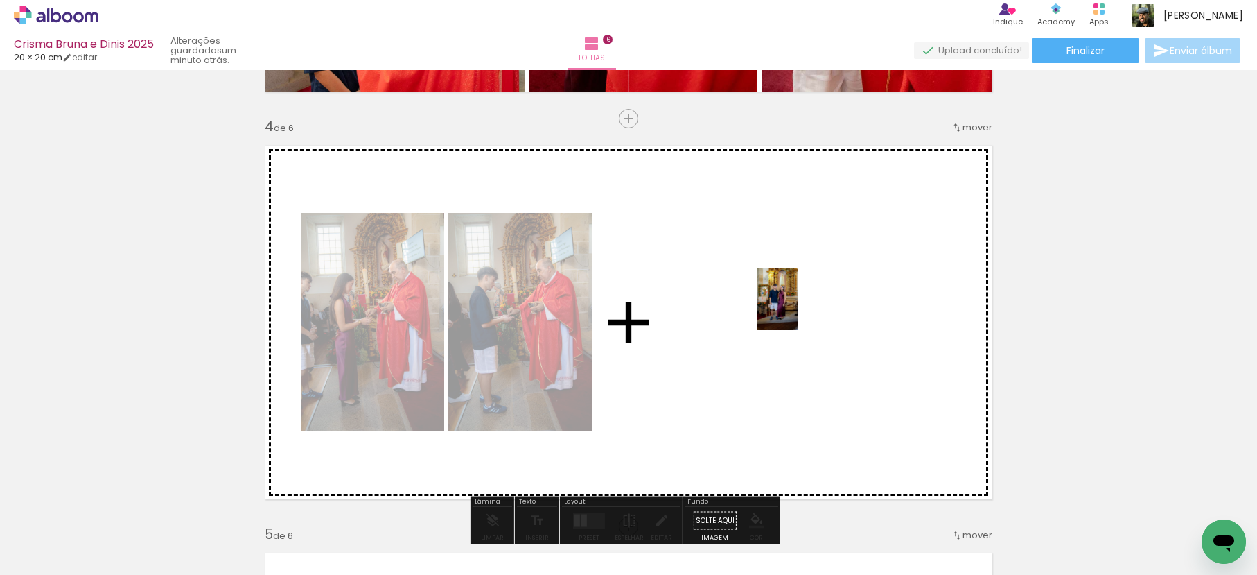
drag, startPoint x: 850, startPoint y: 547, endPoint x: 804, endPoint y: 308, distance: 242.9
click at [798, 308] on quentale-workspace at bounding box center [628, 287] width 1257 height 575
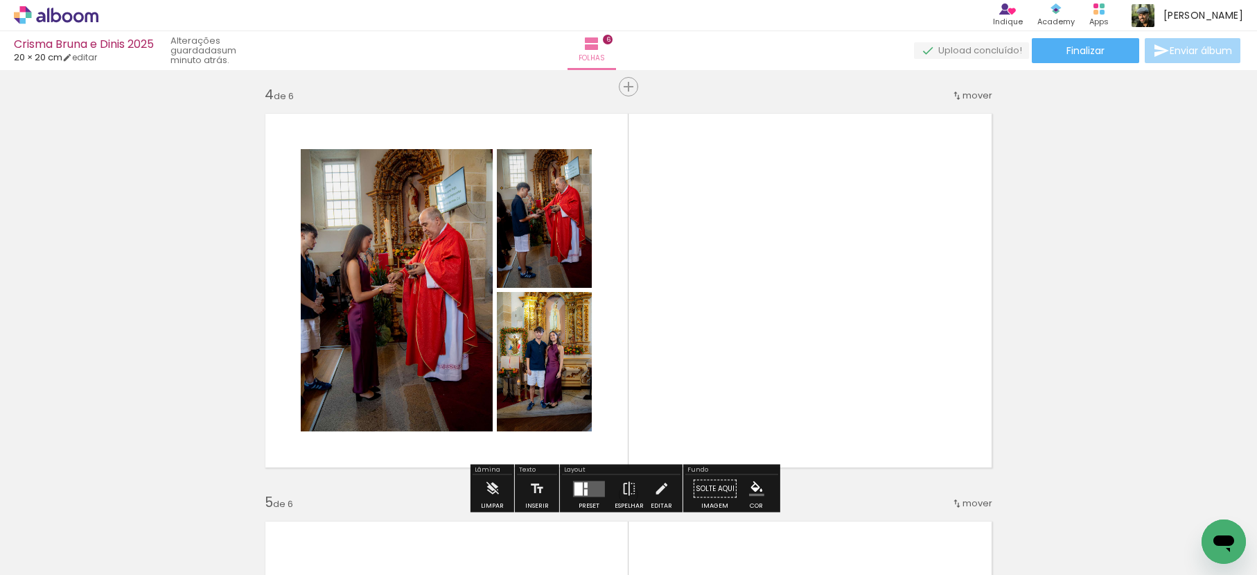
scroll to position [1230, 0]
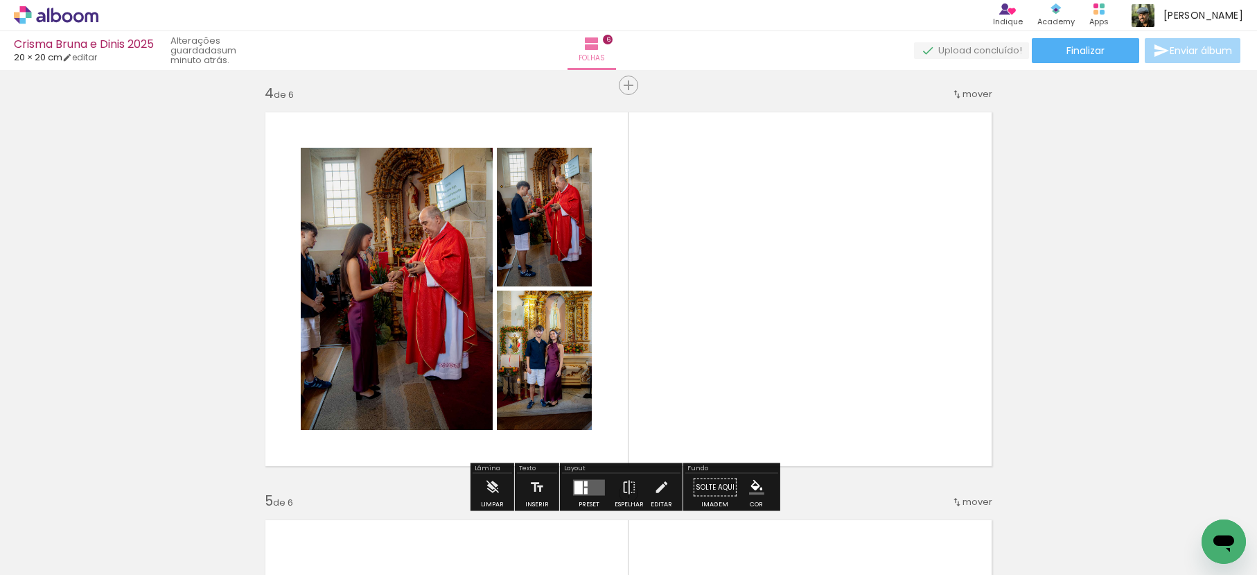
click at [586, 479] on quentale-layouter at bounding box center [589, 487] width 32 height 16
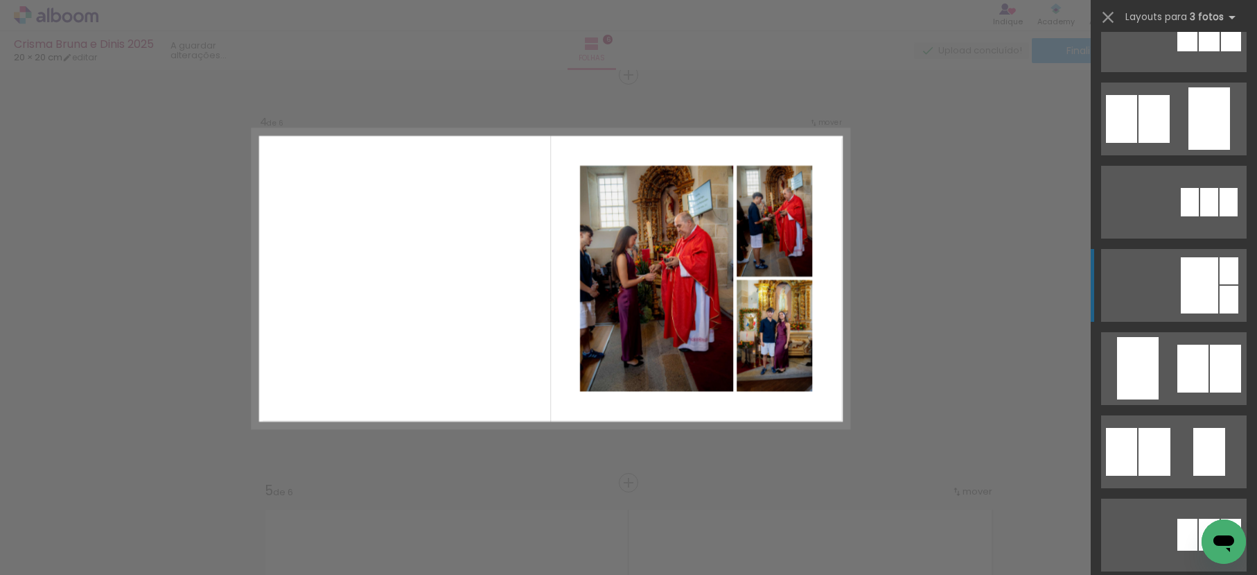
scroll to position [218, 0]
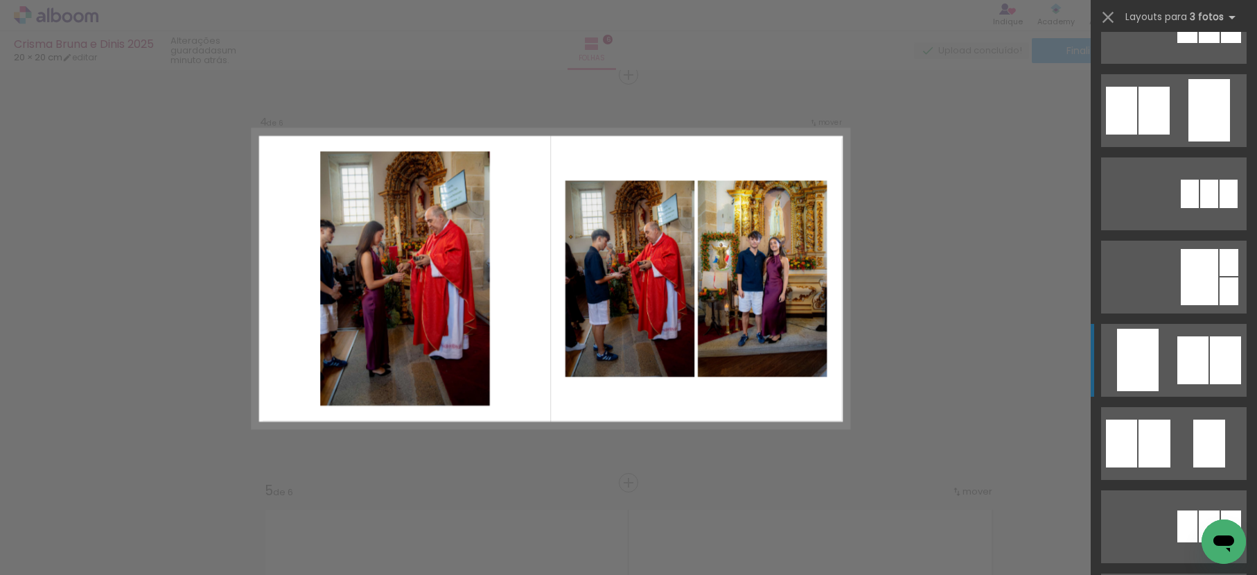
drag, startPoint x: 1173, startPoint y: 347, endPoint x: 1145, endPoint y: 343, distance: 28.6
click at [1177, 347] on div at bounding box center [1192, 360] width 31 height 48
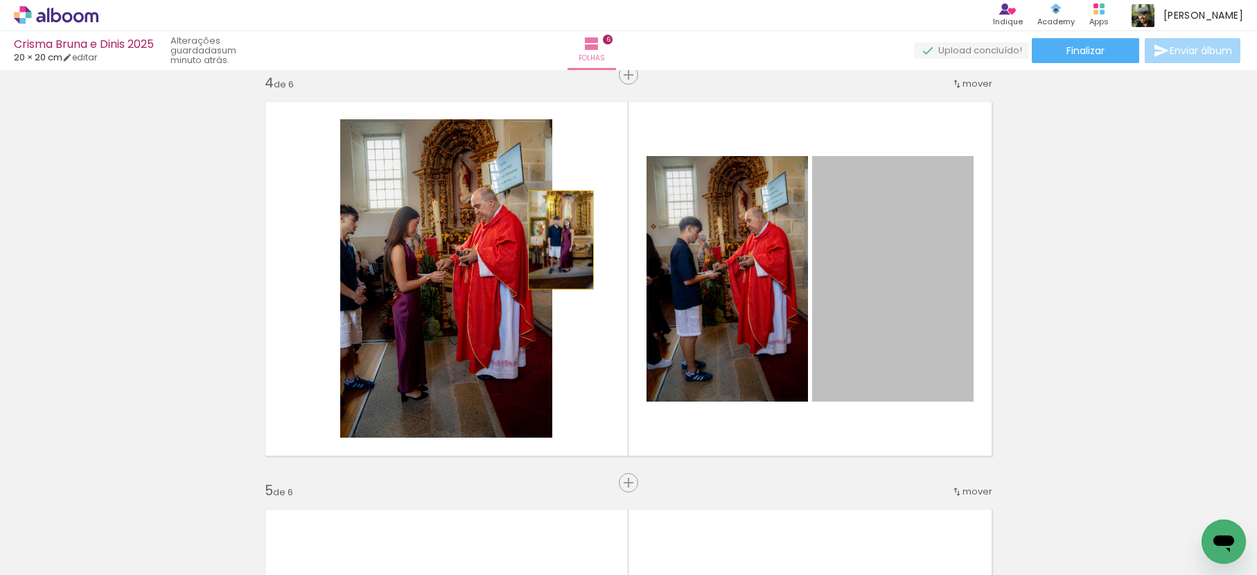
drag, startPoint x: 908, startPoint y: 248, endPoint x: 477, endPoint y: 244, distance: 431.1
click at [0, 0] on slot at bounding box center [0, 0] width 0 height 0
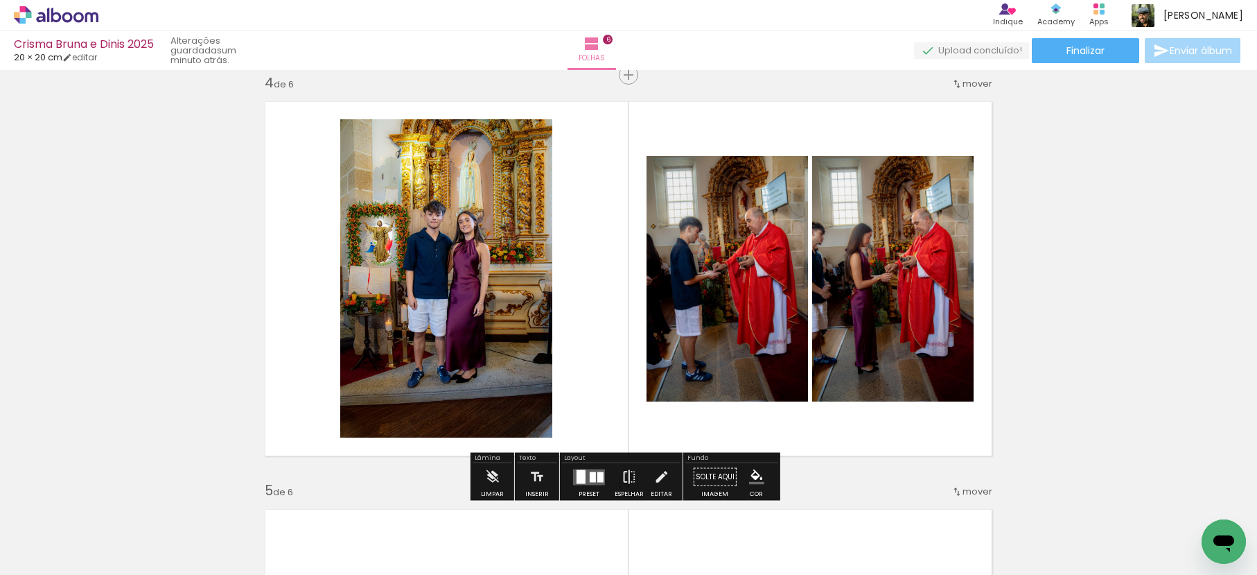
click at [622, 473] on iron-icon at bounding box center [629, 477] width 15 height 28
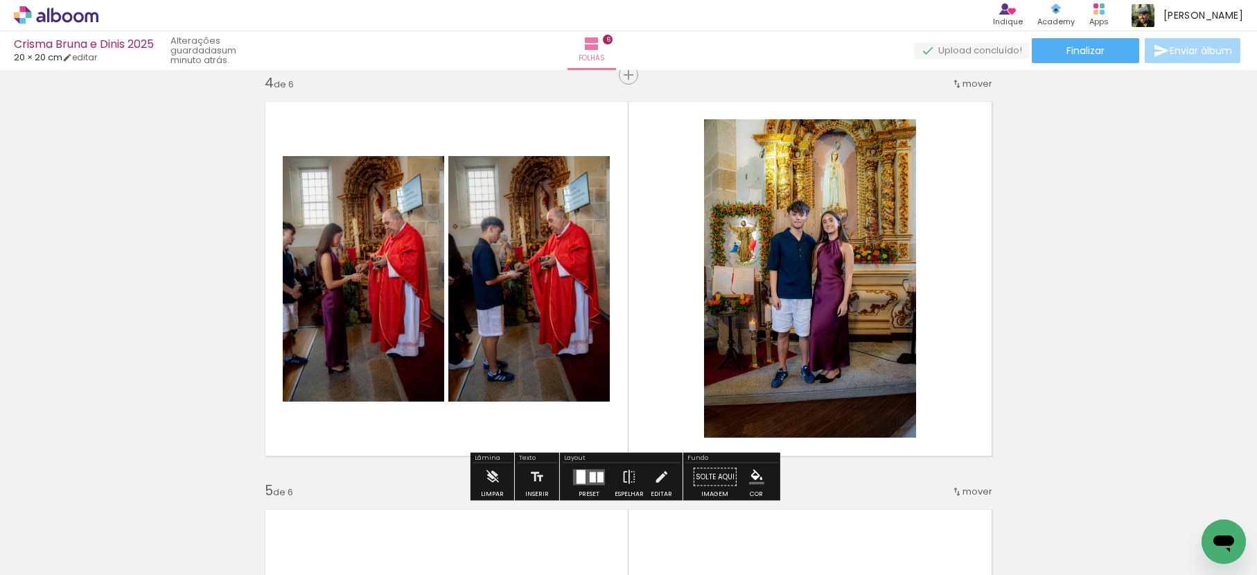
drag, startPoint x: 1110, startPoint y: 307, endPoint x: 1080, endPoint y: 313, distance: 29.6
click at [1109, 307] on div "Inserir folha 1 de 6 Inserir folha 2 de 6 Inserir folha 3 de 6 Inserir folha 4 …" at bounding box center [628, 260] width 1257 height 2853
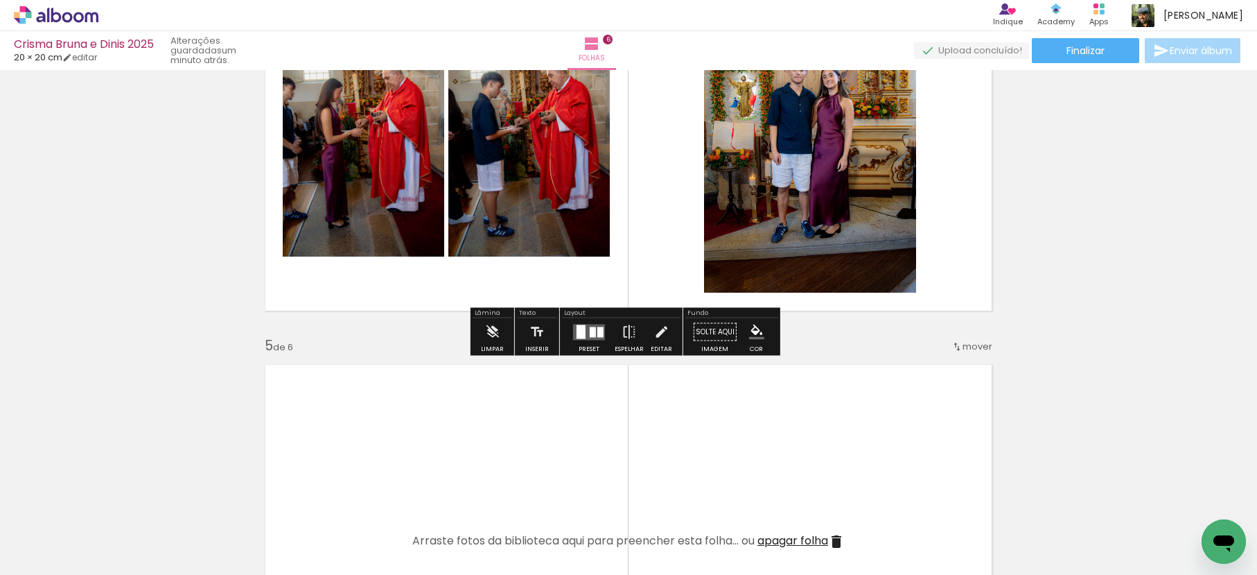
scroll to position [1463, 0]
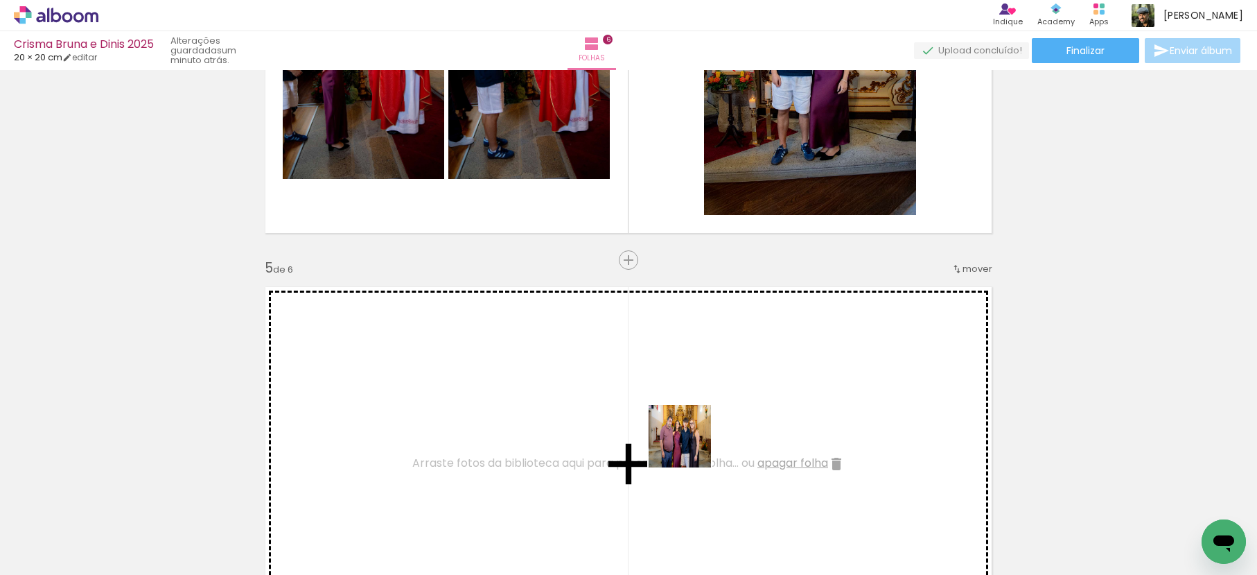
drag, startPoint x: 691, startPoint y: 465, endPoint x: 673, endPoint y: 449, distance: 24.1
click at [681, 395] on quentale-workspace at bounding box center [628, 287] width 1257 height 575
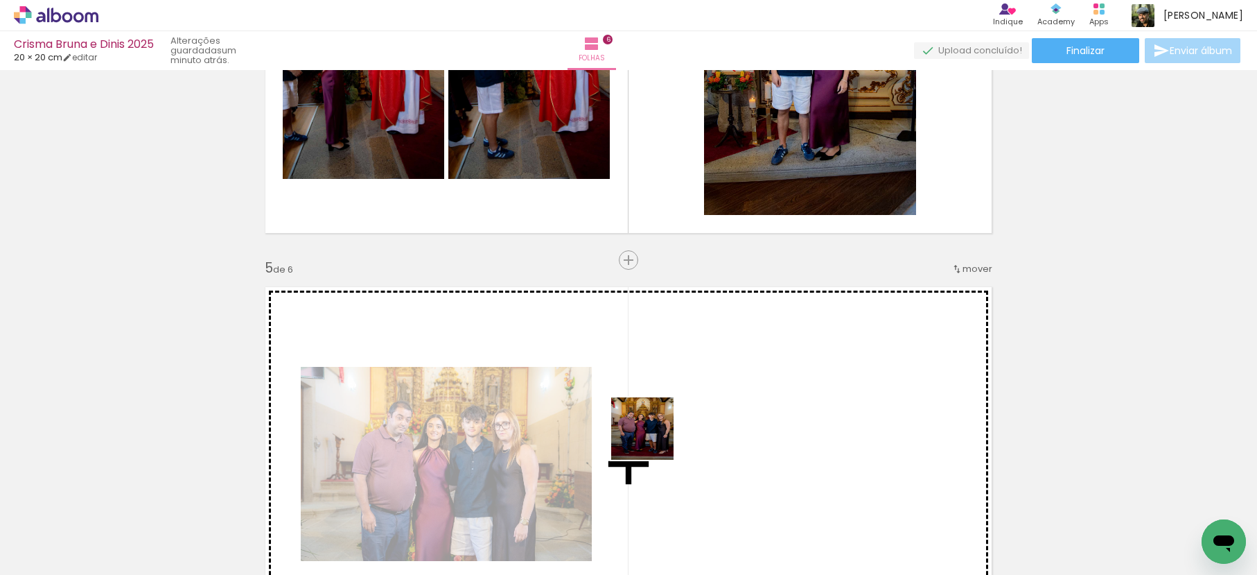
drag, startPoint x: 630, startPoint y: 485, endPoint x: 676, endPoint y: 395, distance: 101.0
click at [669, 406] on quentale-workspace at bounding box center [628, 287] width 1257 height 575
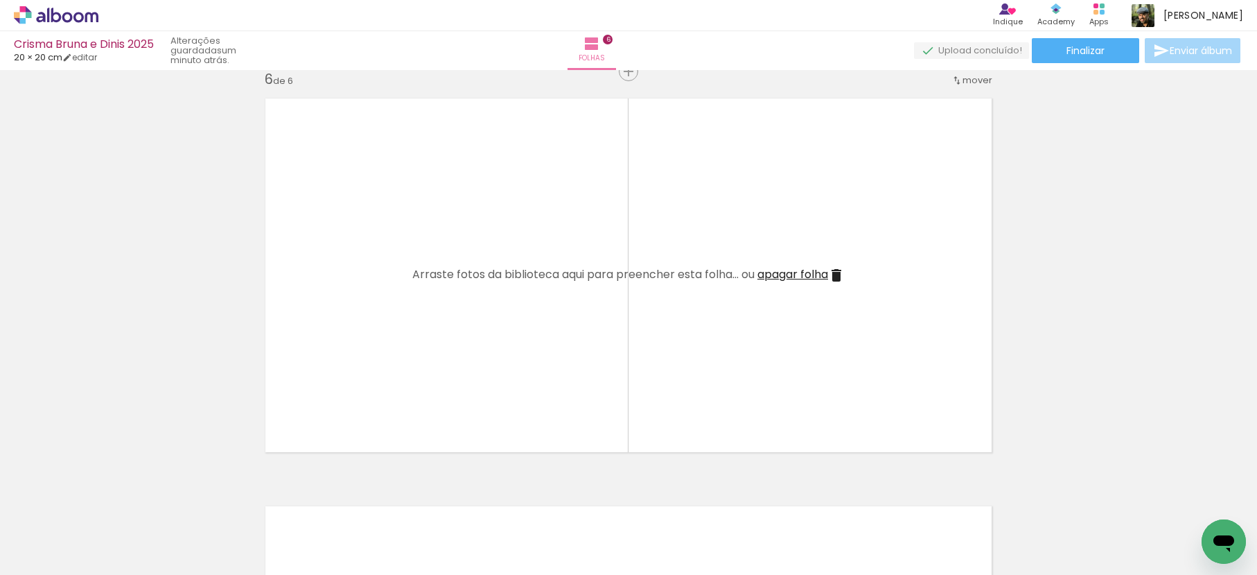
scroll to position [2058, 0]
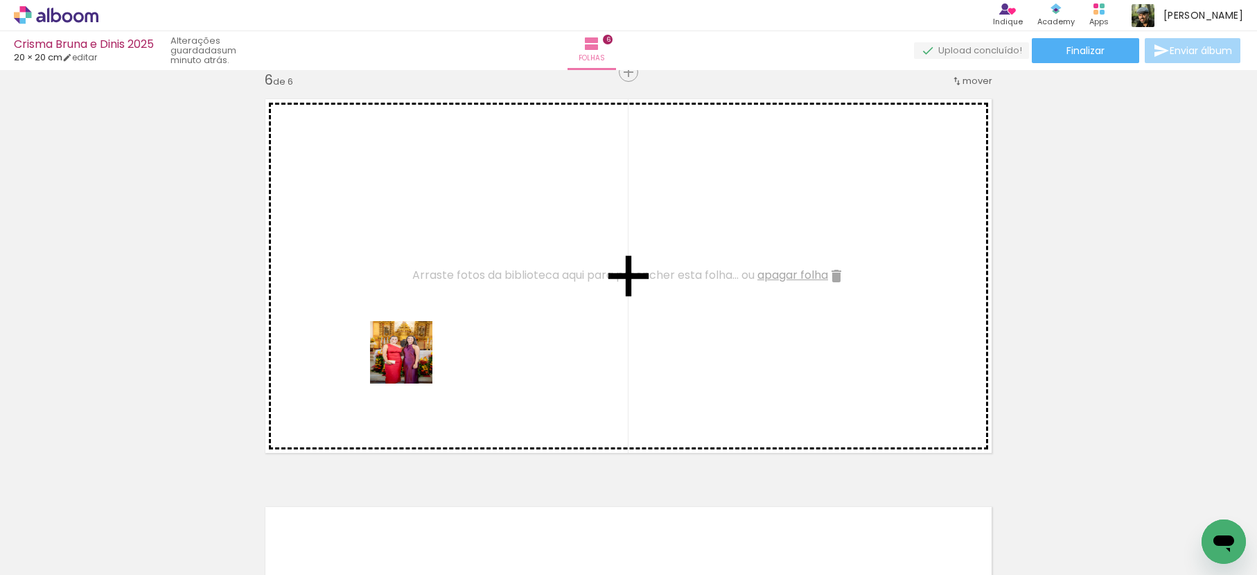
drag, startPoint x: 340, startPoint y: 459, endPoint x: 417, endPoint y: 414, distance: 88.9
click at [412, 362] on quentale-workspace at bounding box center [628, 287] width 1257 height 575
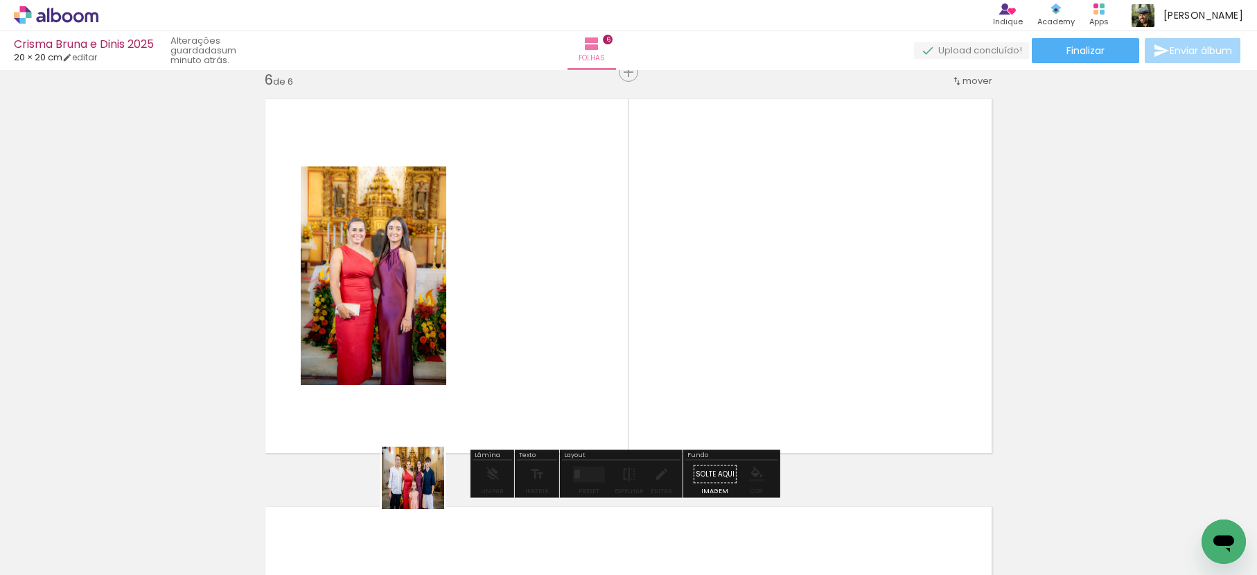
drag, startPoint x: 401, startPoint y: 529, endPoint x: 520, endPoint y: 383, distance: 188.6
click at [534, 342] on quentale-workspace at bounding box center [628, 287] width 1257 height 575
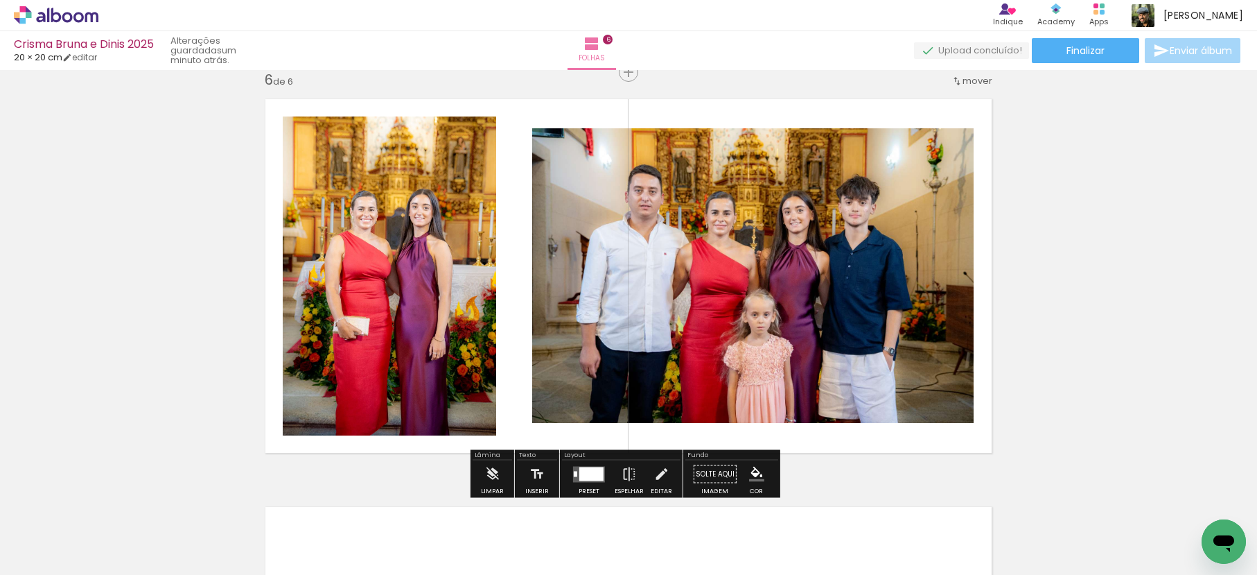
drag, startPoint x: 469, startPoint y: 527, endPoint x: 557, endPoint y: 396, distance: 157.8
click at [552, 337] on quentale-workspace at bounding box center [628, 287] width 1257 height 575
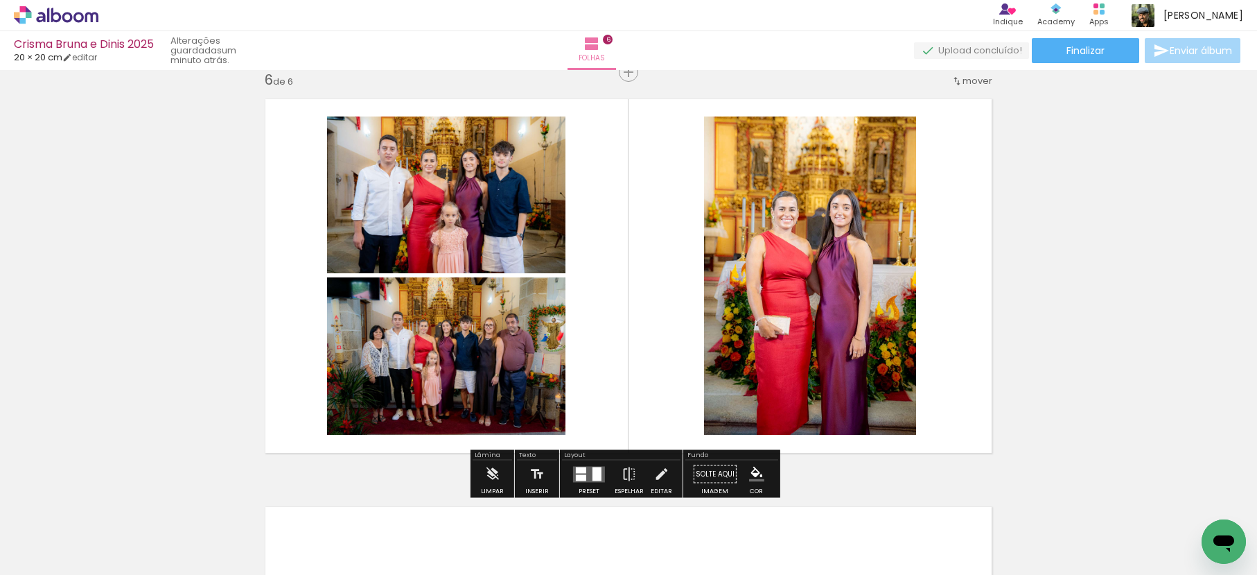
drag, startPoint x: 528, startPoint y: 539, endPoint x: 581, endPoint y: 313, distance: 232.0
click at [561, 353] on quentale-workspace at bounding box center [628, 287] width 1257 height 575
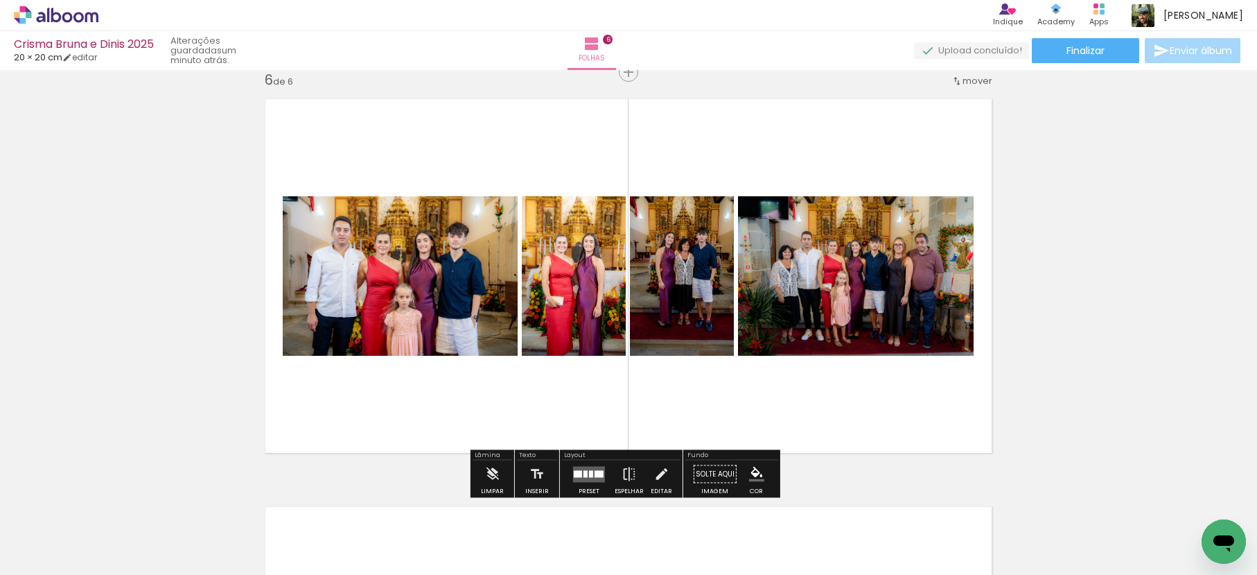
scroll to position [2056, 0]
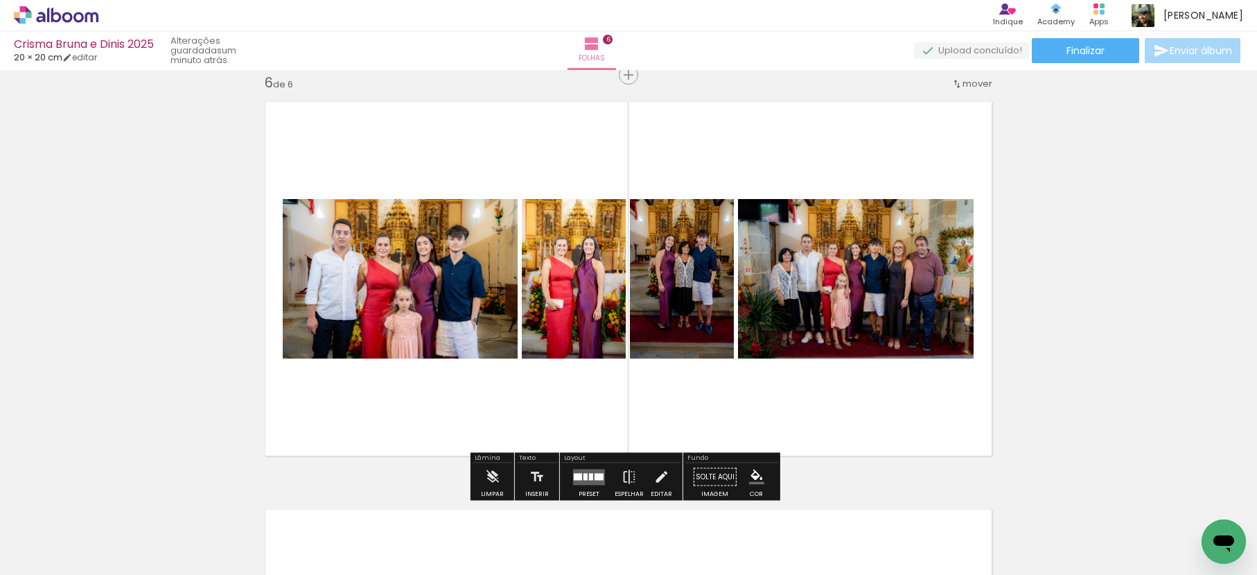
click at [590, 478] on quentale-layouter at bounding box center [589, 477] width 32 height 16
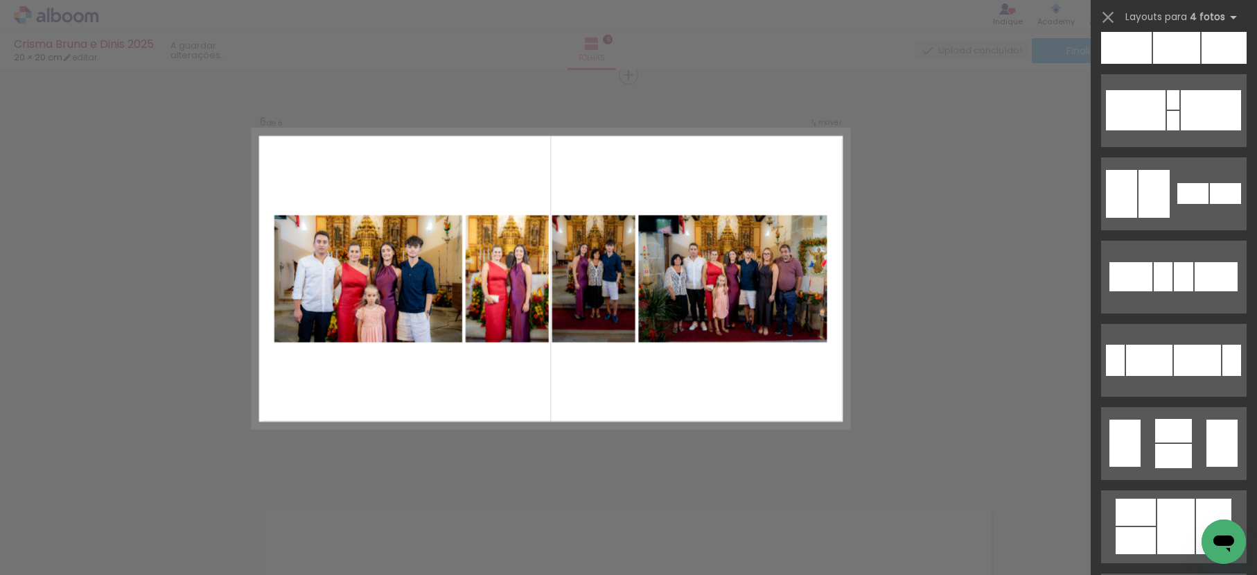
scroll to position [0, 0]
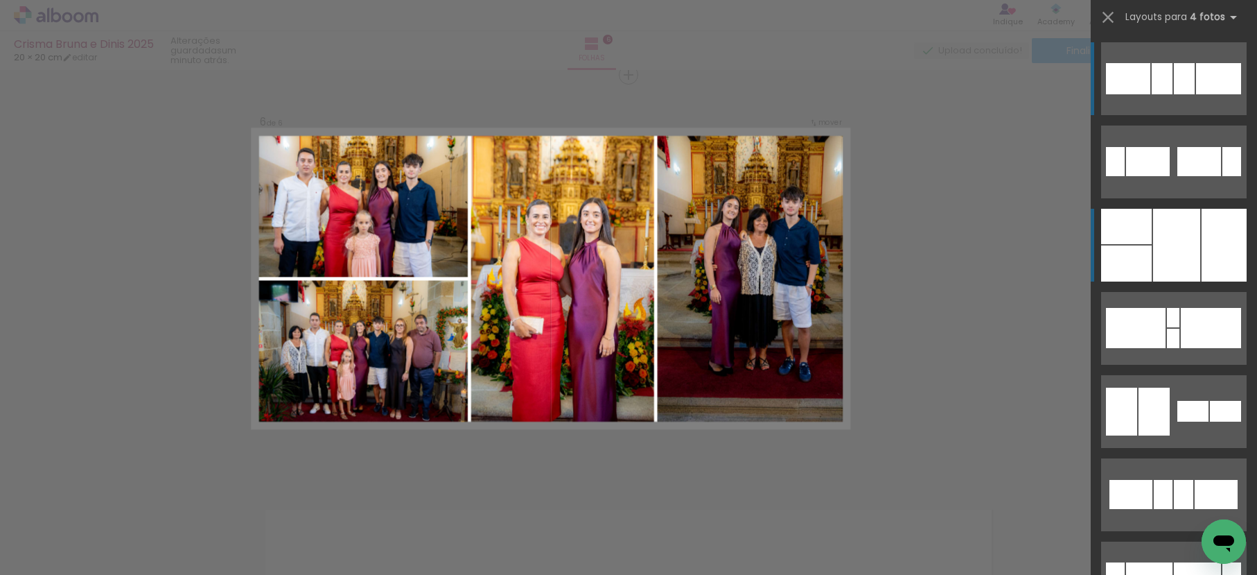
click at [1178, 228] on div at bounding box center [1176, 245] width 47 height 73
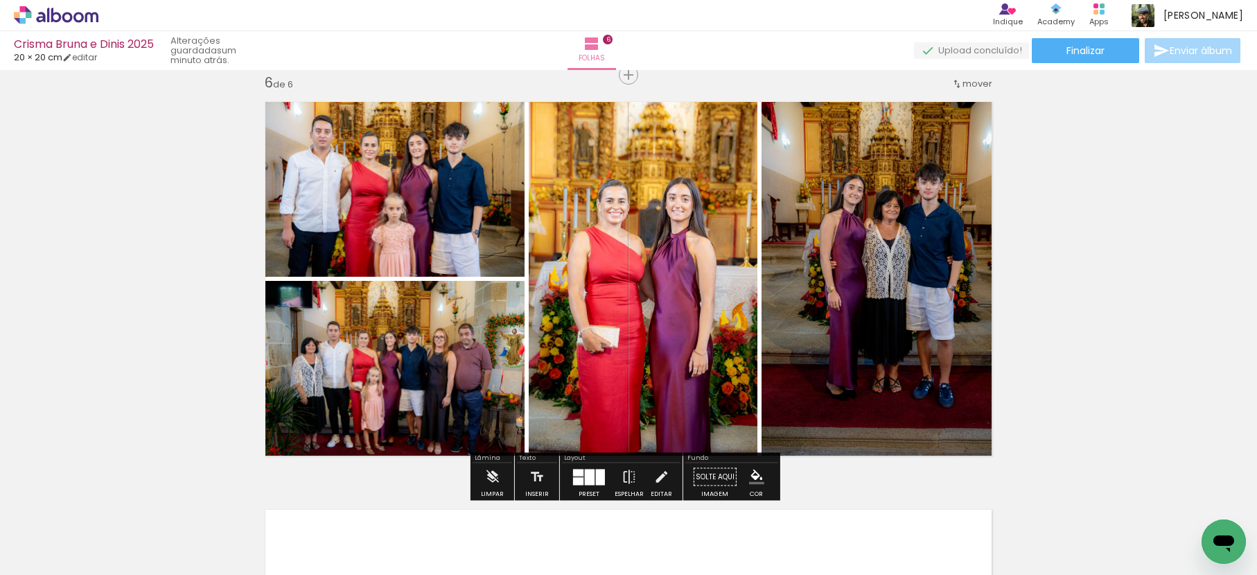
drag, startPoint x: 593, startPoint y: 479, endPoint x: 649, endPoint y: 454, distance: 61.4
click at [596, 479] on div at bounding box center [600, 477] width 9 height 16
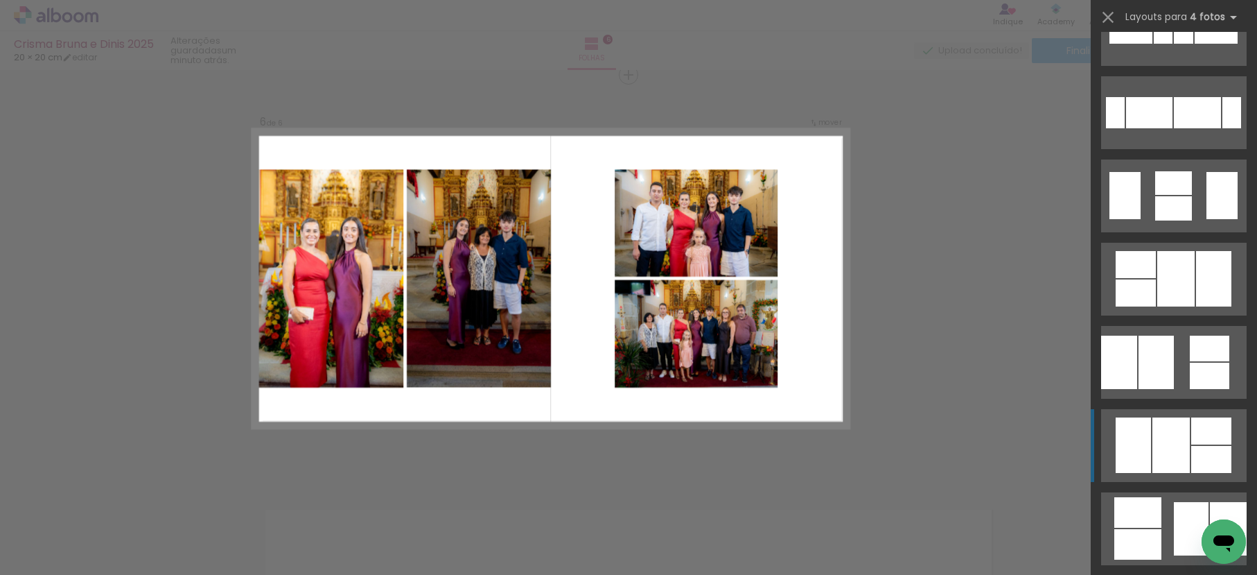
scroll to position [500, 0]
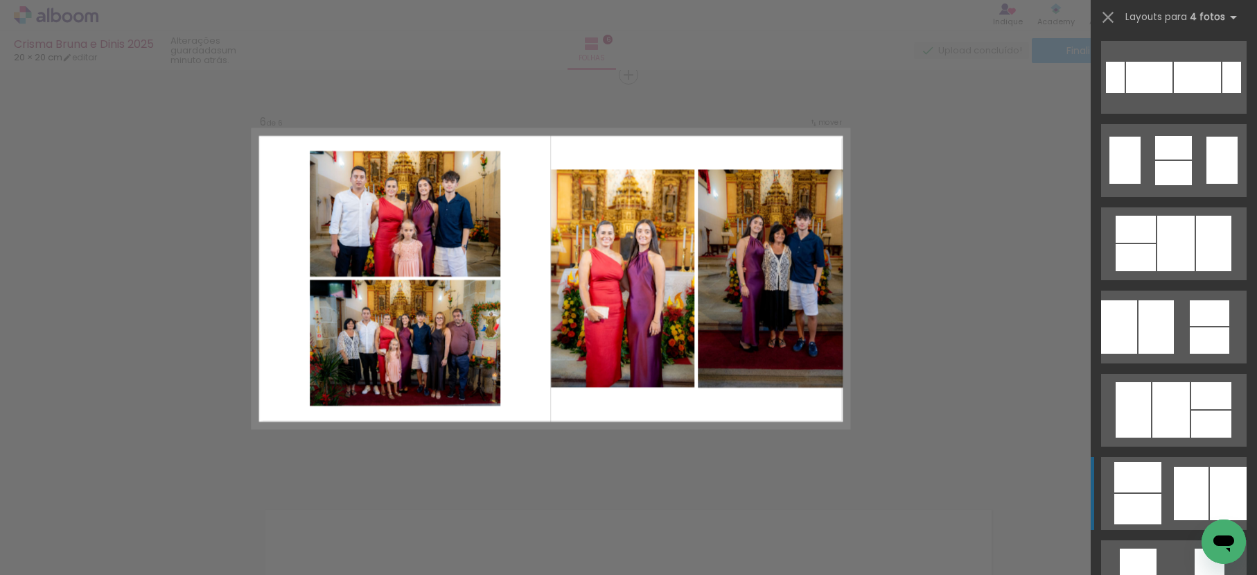
click at [1184, 477] on div at bounding box center [1191, 492] width 35 height 53
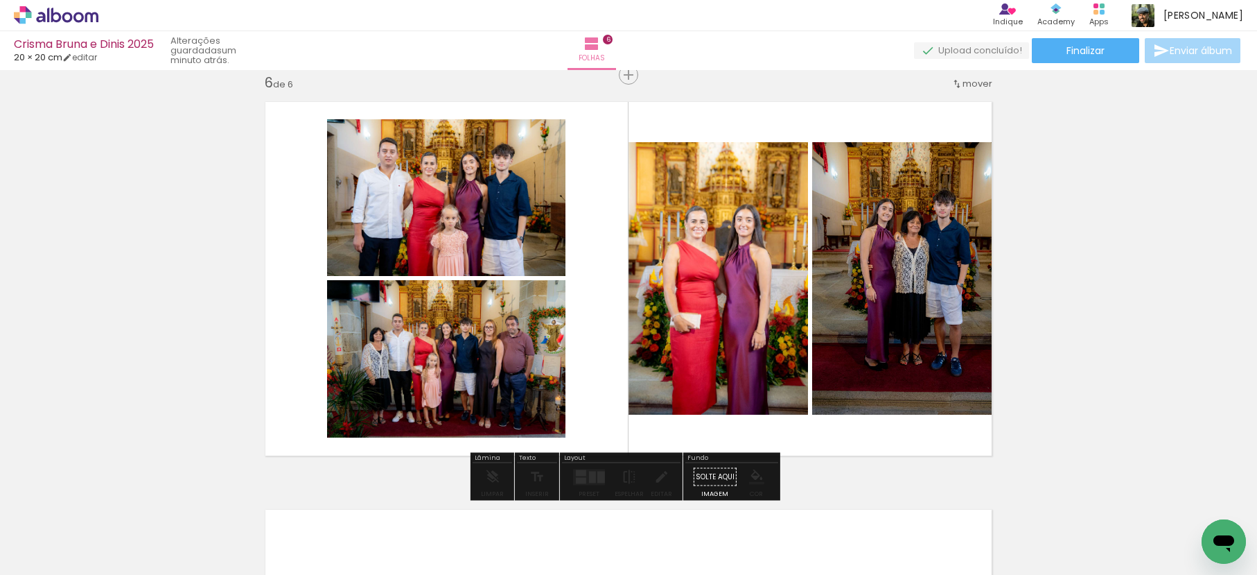
drag, startPoint x: 470, startPoint y: 352, endPoint x: 405, endPoint y: 313, distance: 76.2
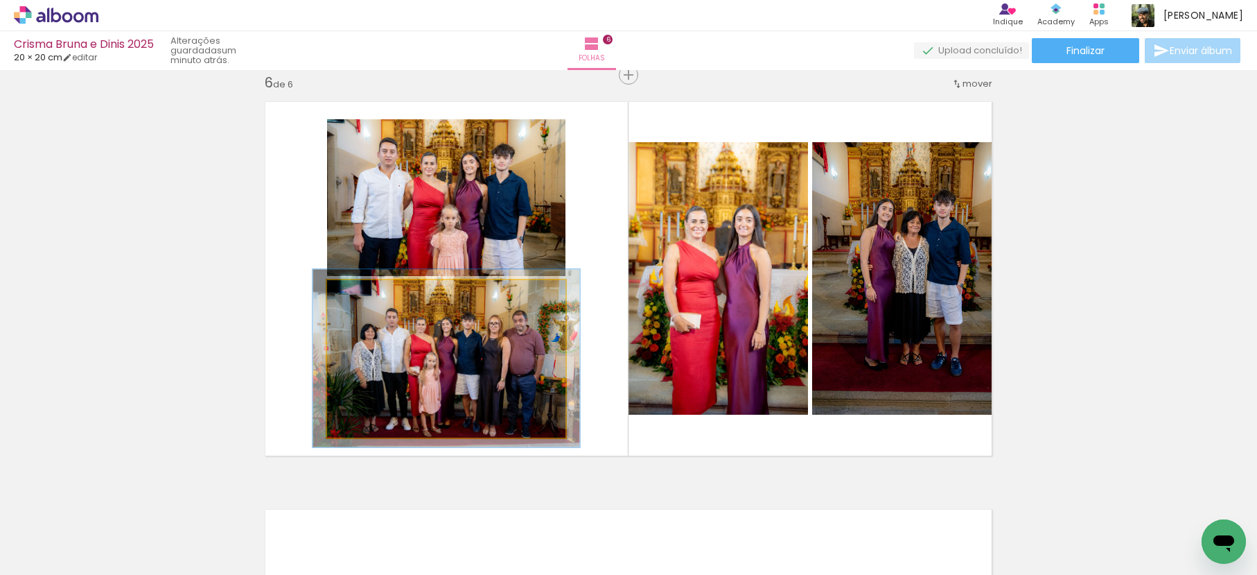
type paper-slider "112"
click at [360, 295] on div at bounding box center [365, 294] width 12 height 12
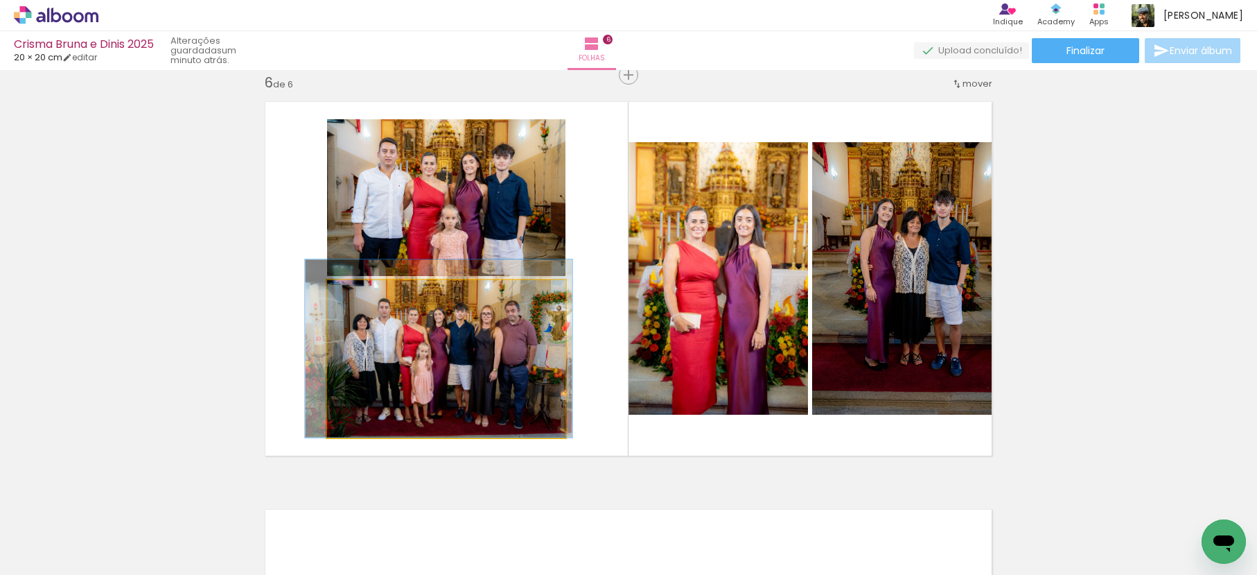
drag, startPoint x: 459, startPoint y: 349, endPoint x: 452, endPoint y: 339, distance: 12.3
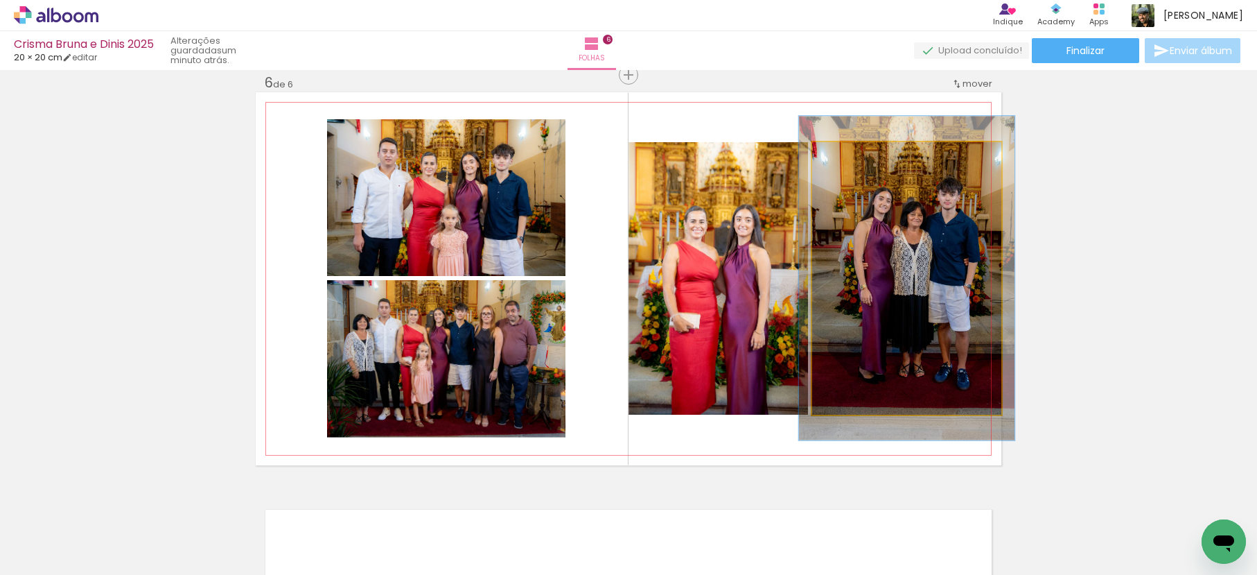
drag, startPoint x: 839, startPoint y: 156, endPoint x: 846, endPoint y: 162, distance: 9.9
type paper-slider "116"
click at [846, 158] on div at bounding box center [852, 156] width 12 height 12
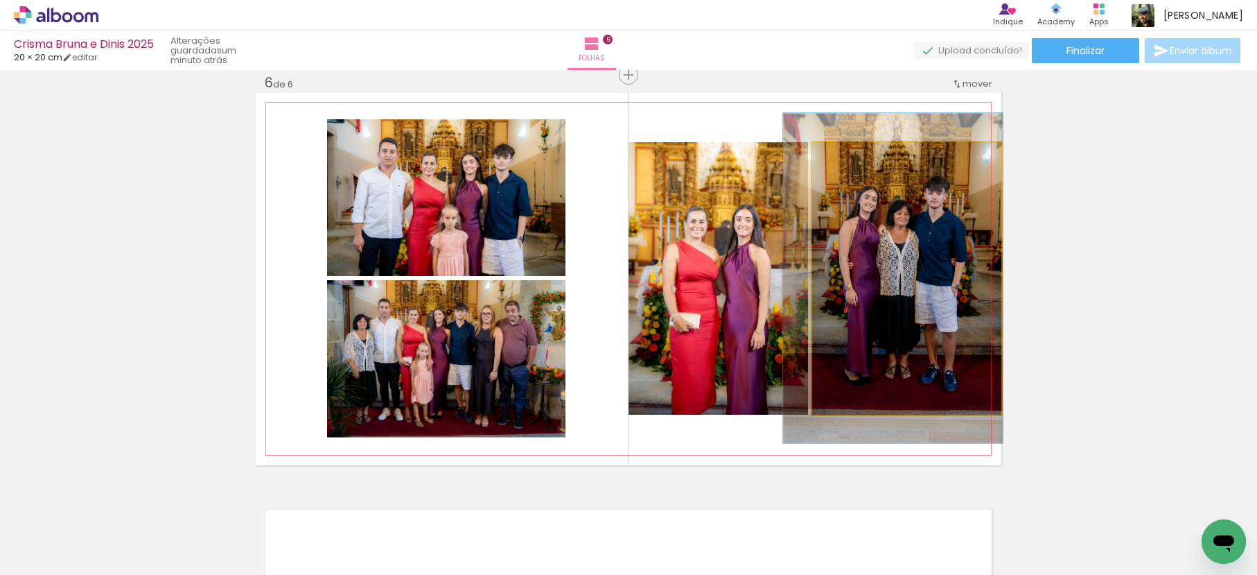
drag, startPoint x: 900, startPoint y: 229, endPoint x: 891, endPoint y: 228, distance: 9.8
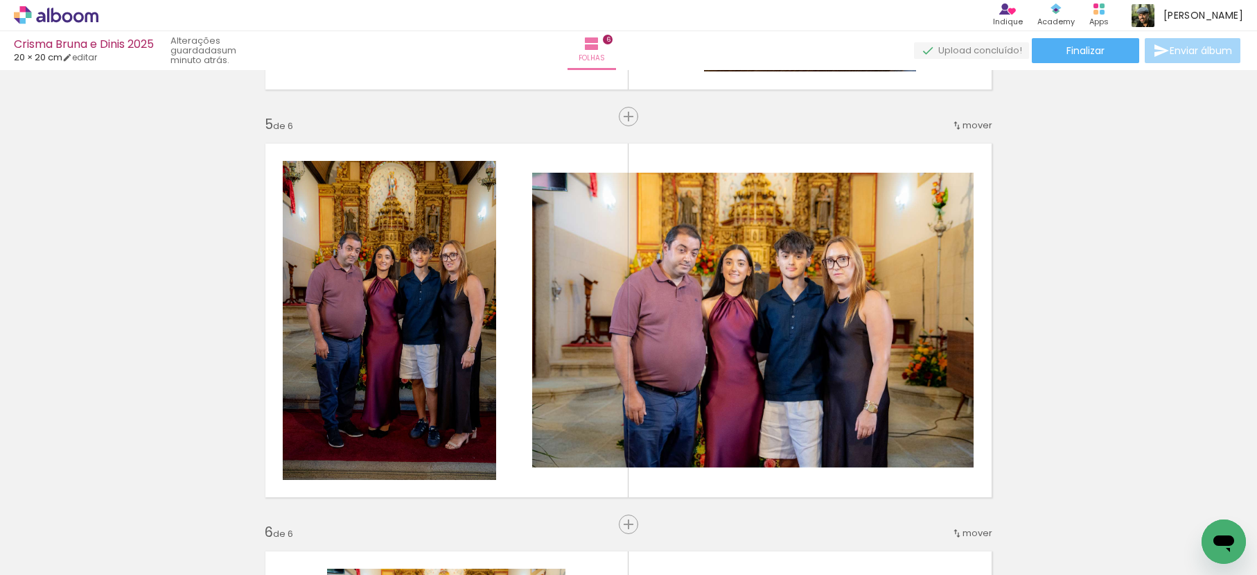
scroll to position [1611, 0]
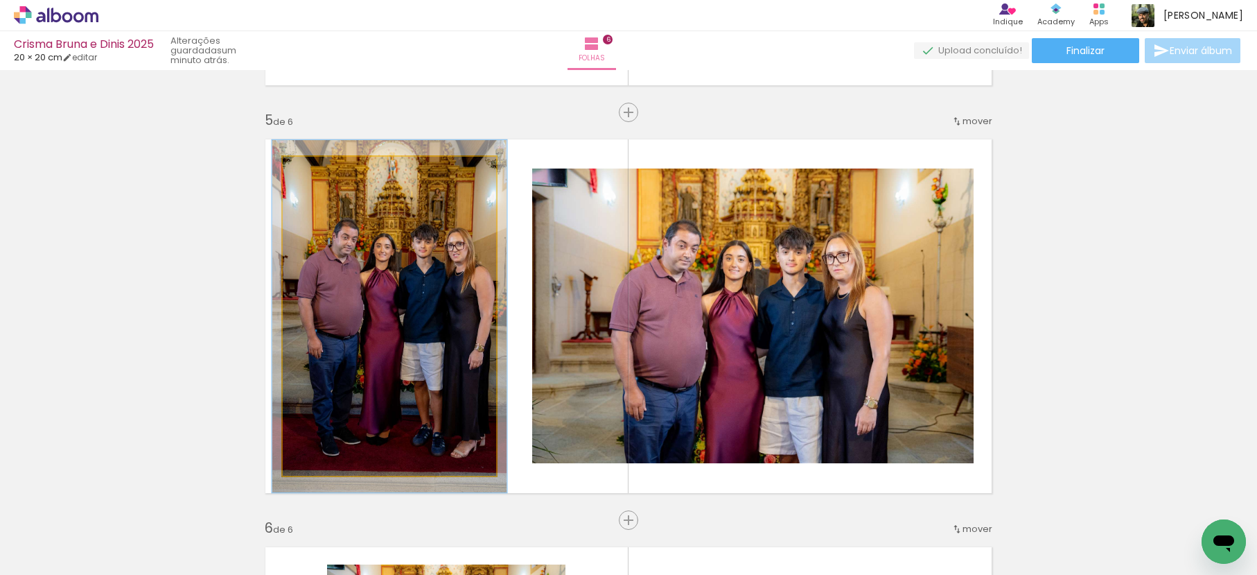
type paper-slider "110"
click at [314, 170] on div at bounding box center [320, 171] width 12 height 12
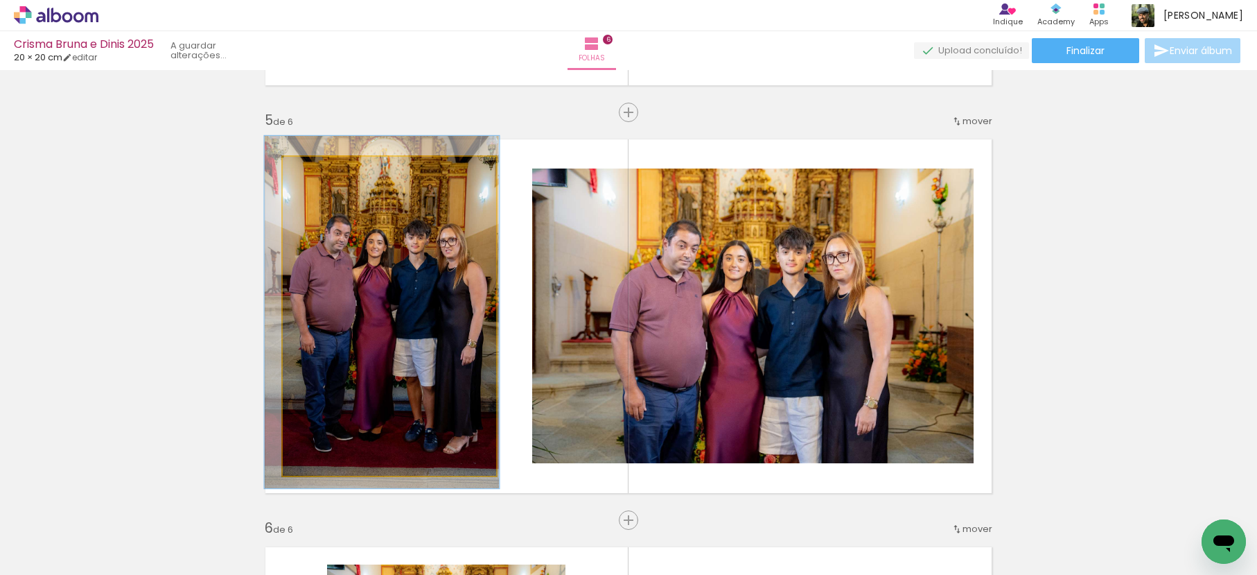
drag, startPoint x: 395, startPoint y: 243, endPoint x: 387, endPoint y: 239, distance: 8.7
click at [389, 236] on quentale-photo at bounding box center [389, 316] width 213 height 319
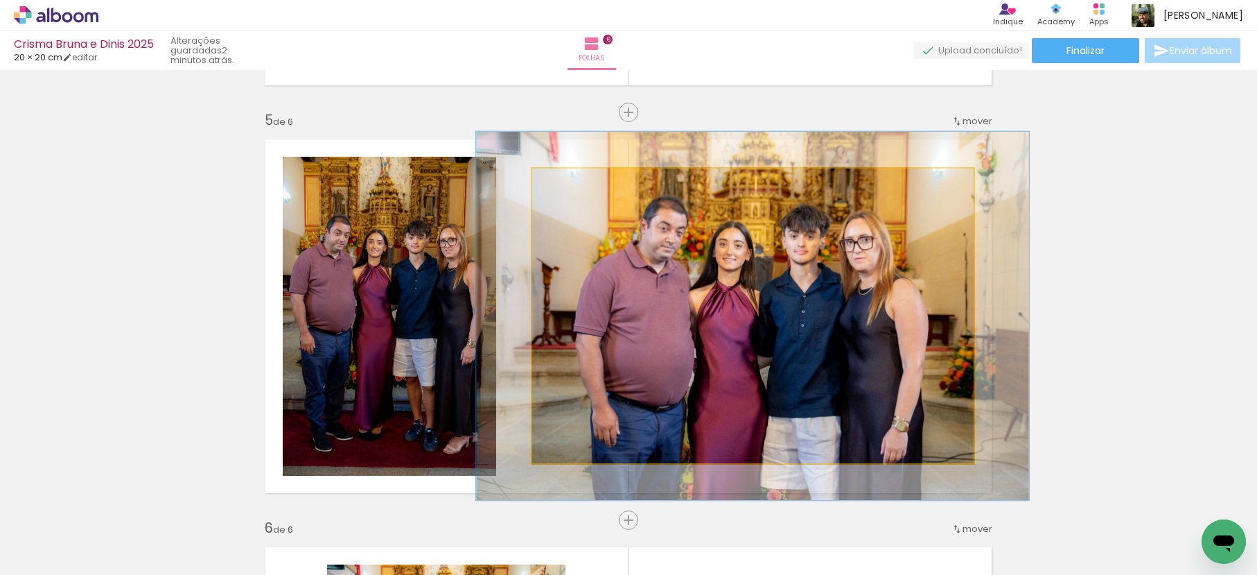
drag, startPoint x: 563, startPoint y: 180, endPoint x: 575, endPoint y: 182, distance: 12.0
type paper-slider "125"
click at [575, 182] on div at bounding box center [577, 183] width 22 height 22
click at [710, 272] on quentale-photo at bounding box center [752, 315] width 441 height 295
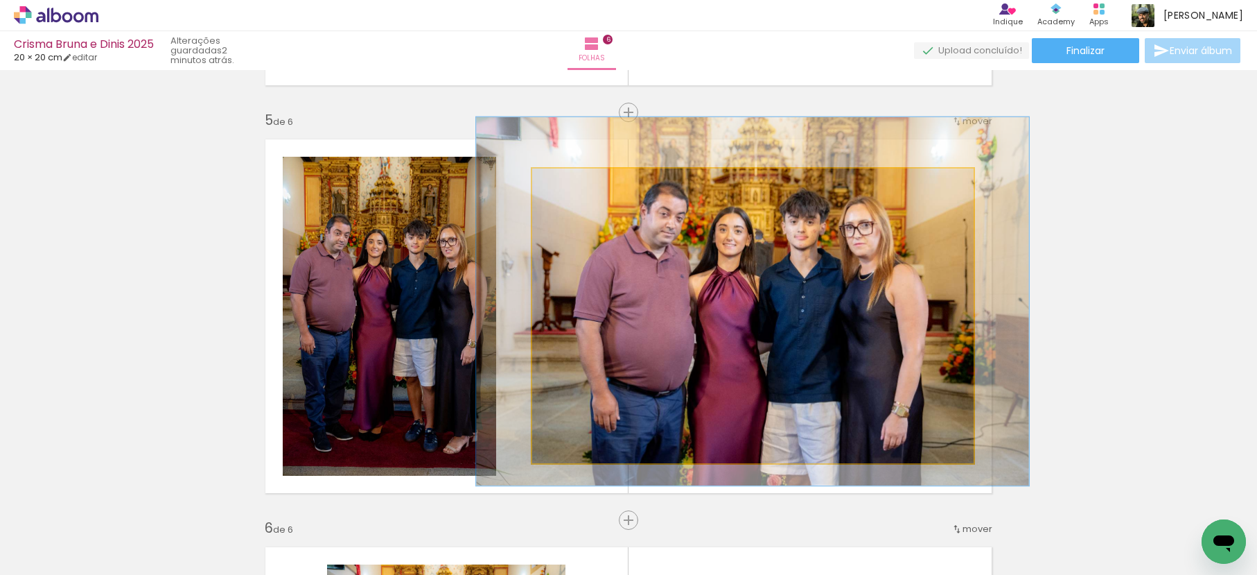
drag, startPoint x: 861, startPoint y: 304, endPoint x: 861, endPoint y: 290, distance: 13.9
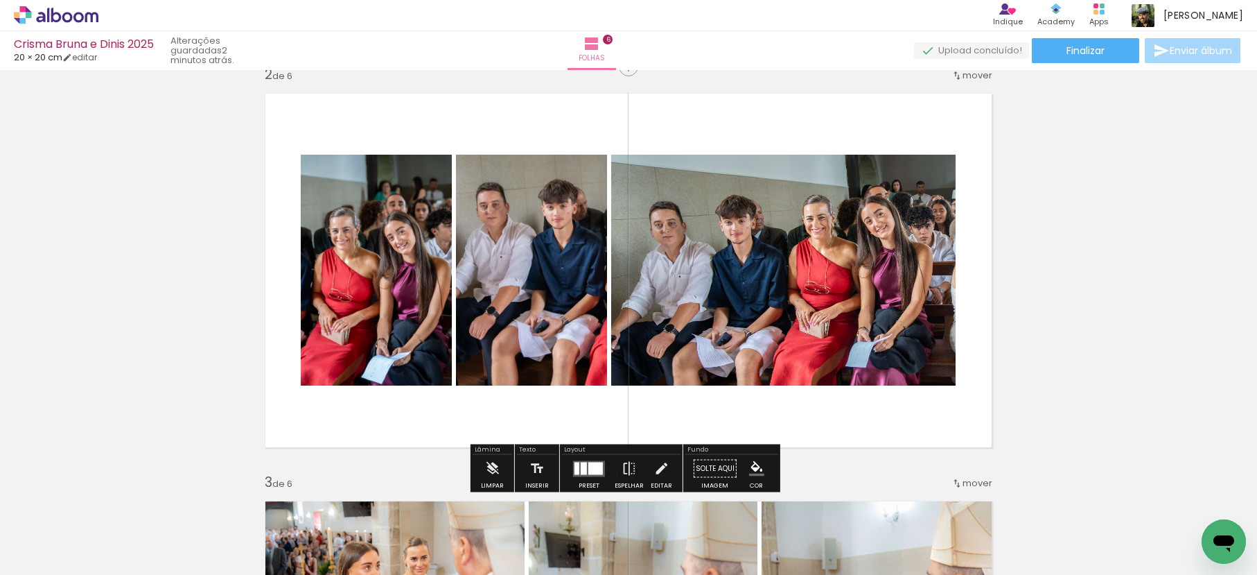
scroll to position [433, 0]
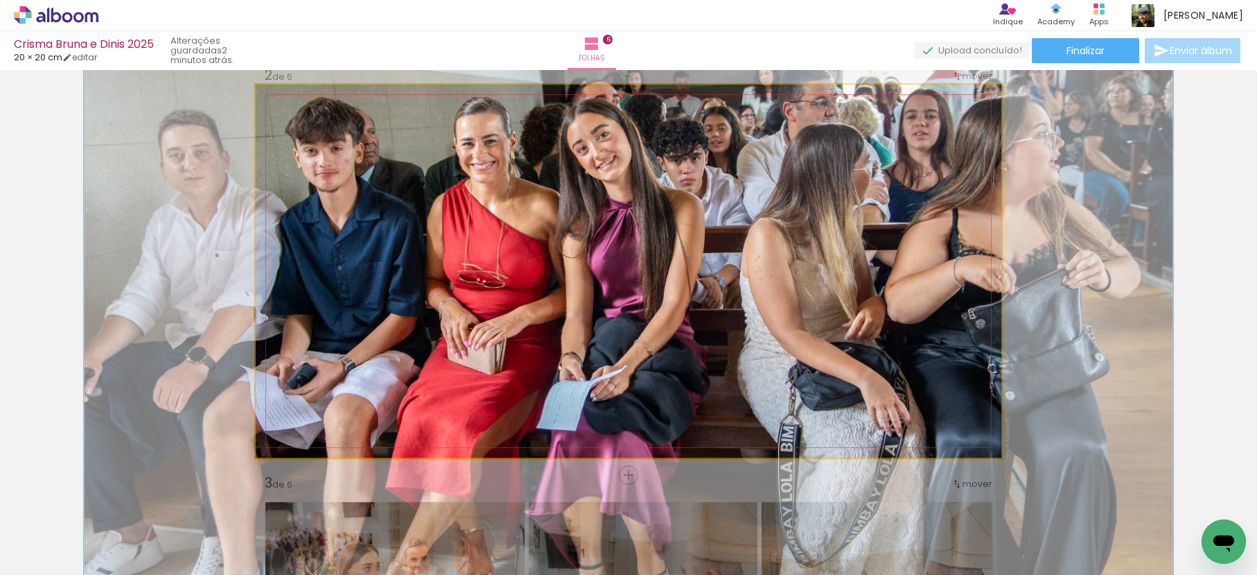
drag, startPoint x: 308, startPoint y: 120, endPoint x: 332, endPoint y: 130, distance: 25.8
click at [332, 130] on div at bounding box center [331, 120] width 22 height 22
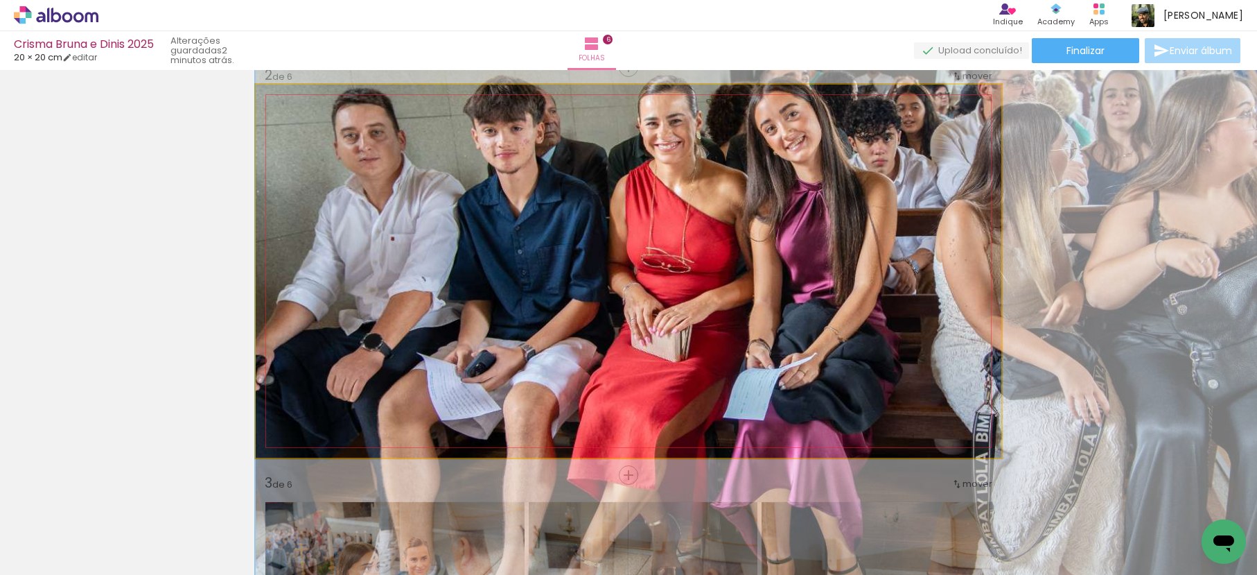
drag, startPoint x: 503, startPoint y: 269, endPoint x: 811, endPoint y: 252, distance: 308.2
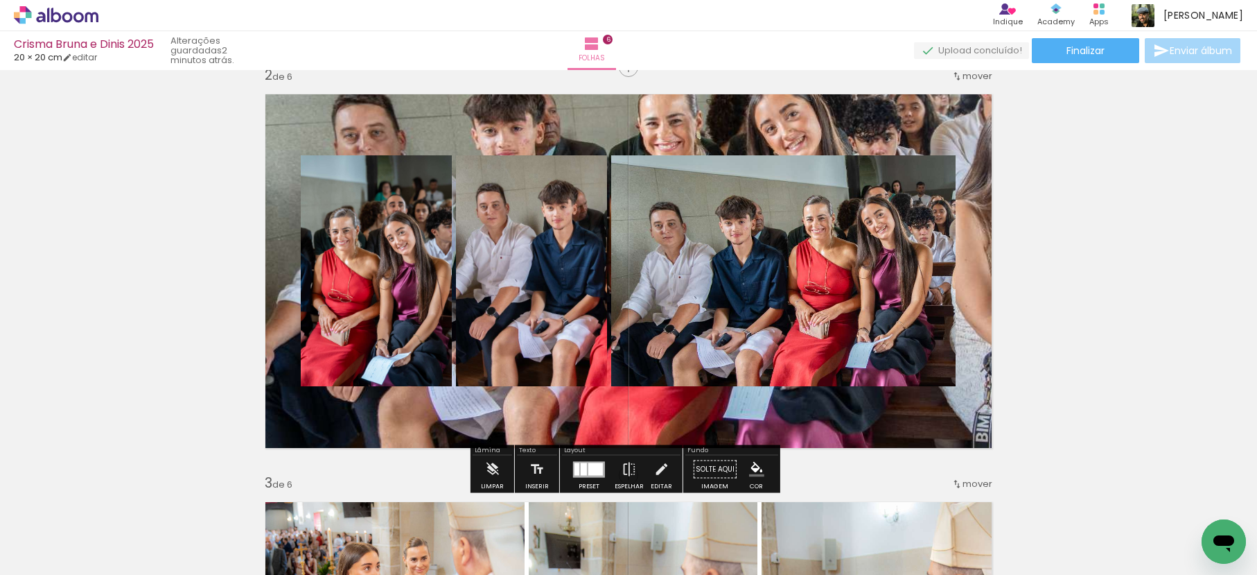
click at [683, 126] on quentale-layouter at bounding box center [629, 271] width 746 height 373
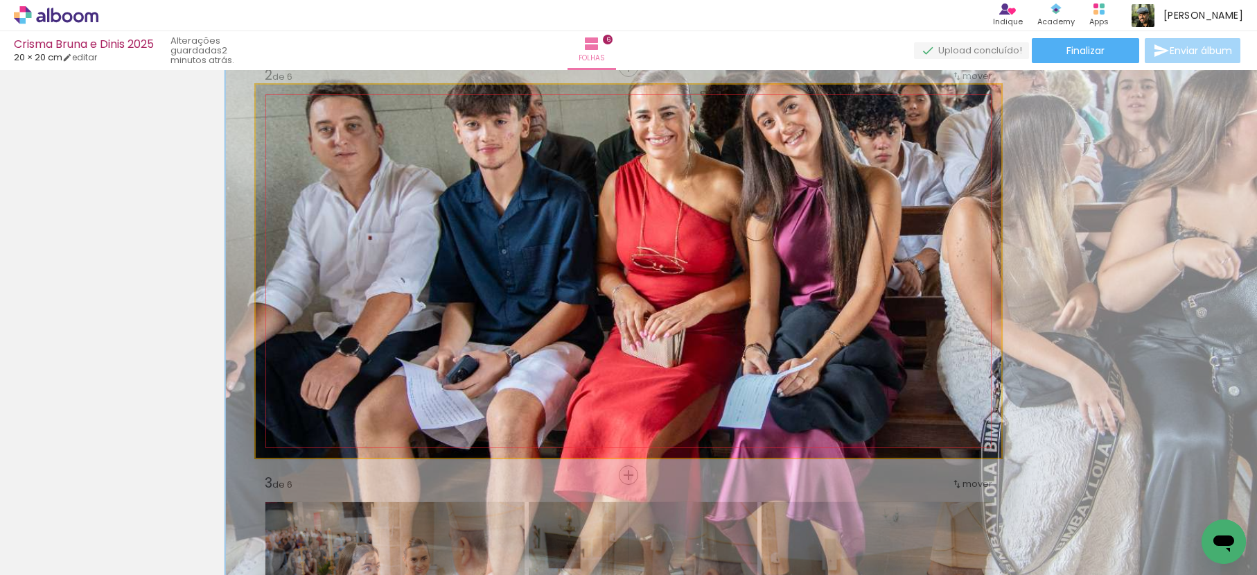
type paper-slider "159"
click at [335, 122] on div at bounding box center [341, 120] width 12 height 12
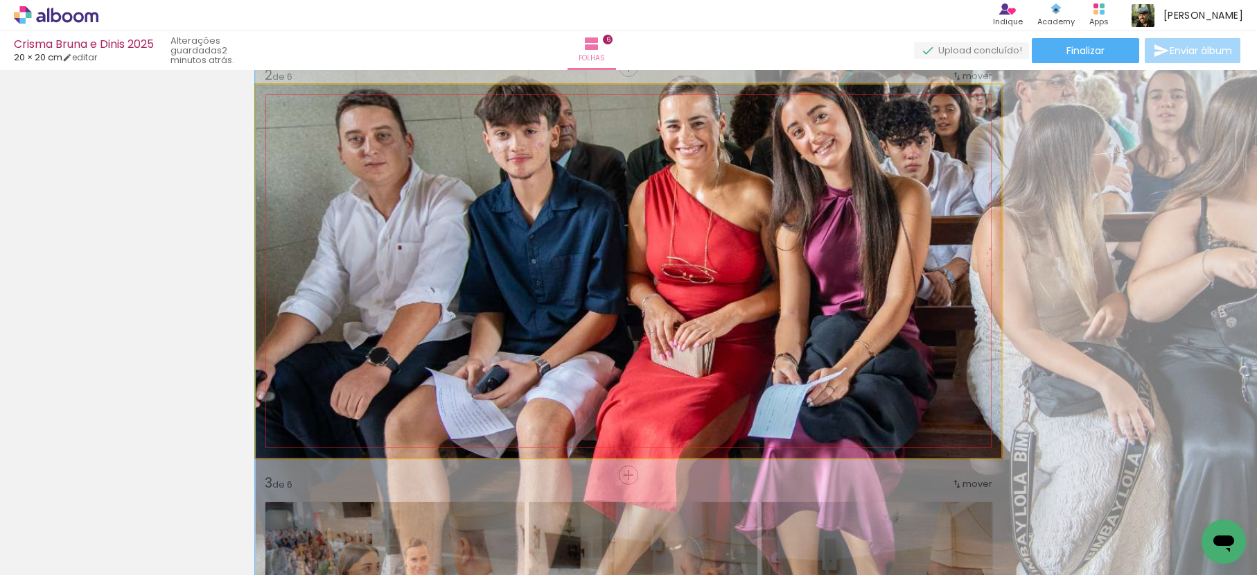
drag, startPoint x: 478, startPoint y: 200, endPoint x: 533, endPoint y: 204, distance: 55.6
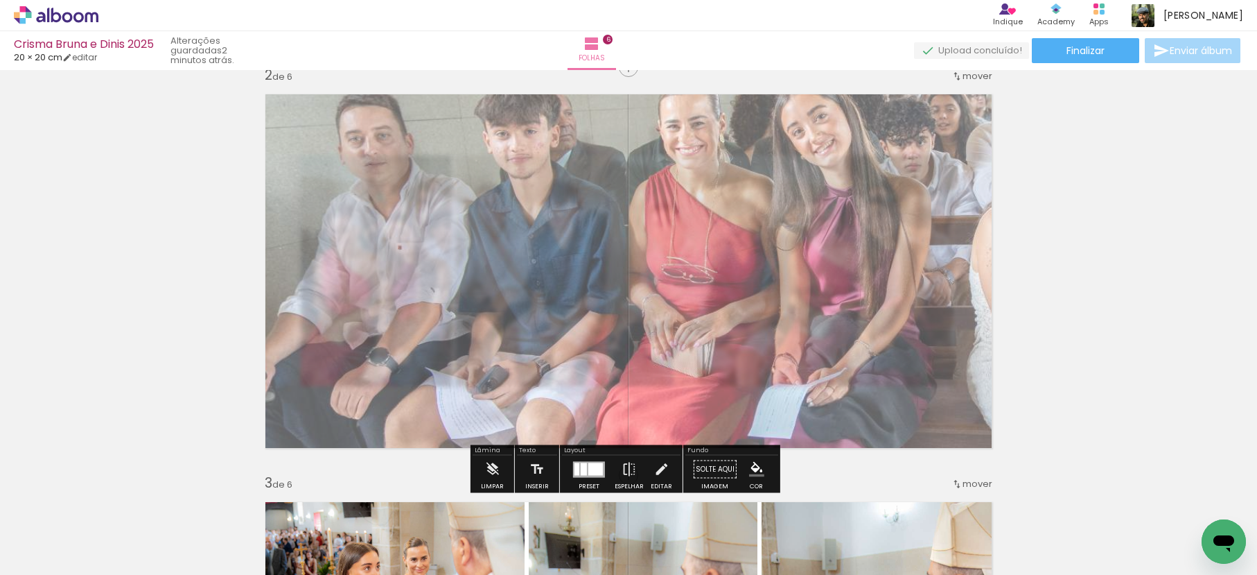
drag, startPoint x: 453, startPoint y: 125, endPoint x: 433, endPoint y: 139, distance: 23.8
type paper-slider "60"
click at [433, 139] on quentale-photo at bounding box center [629, 271] width 746 height 373
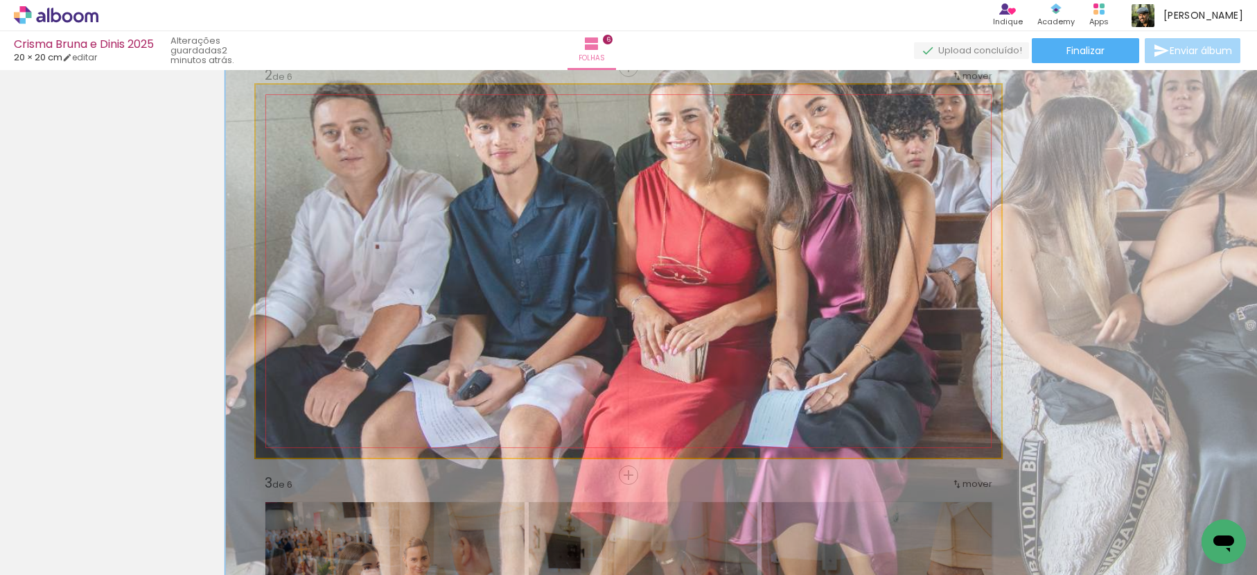
type paper-slider "167"
click at [340, 125] on div at bounding box center [345, 120] width 12 height 12
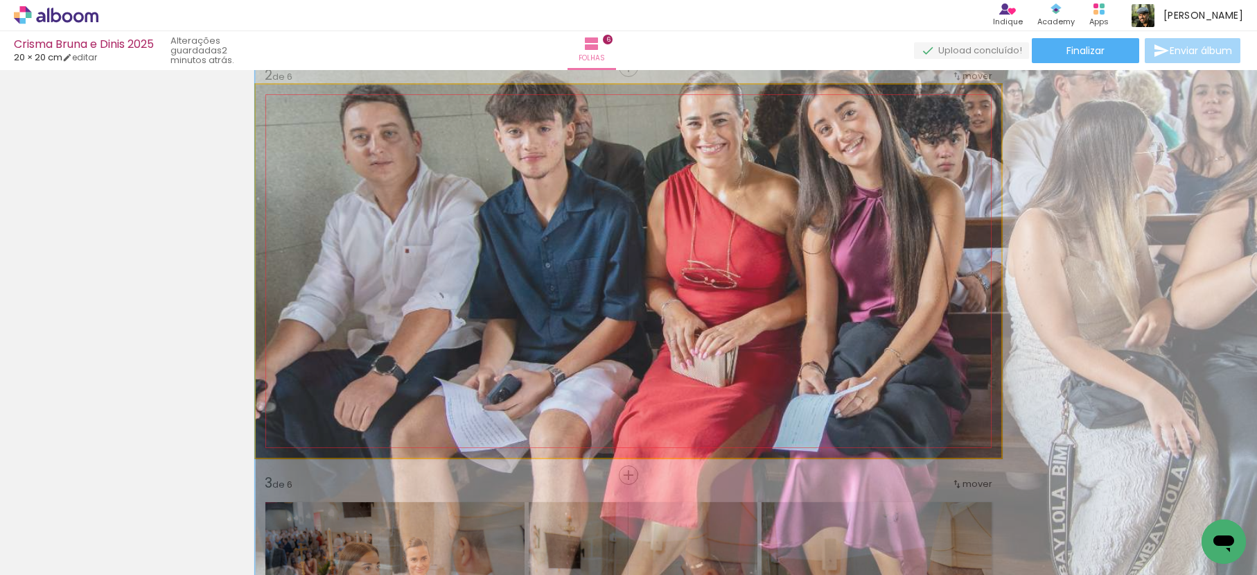
drag, startPoint x: 482, startPoint y: 197, endPoint x: 542, endPoint y: 200, distance: 60.4
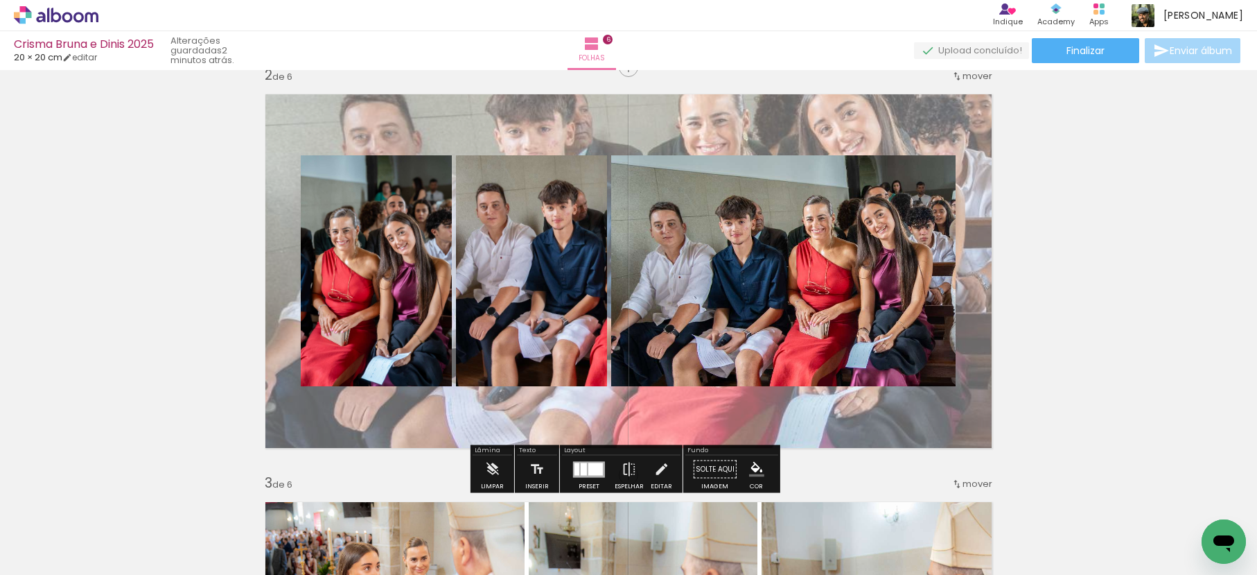
click at [915, 138] on quentale-layouter at bounding box center [629, 271] width 746 height 373
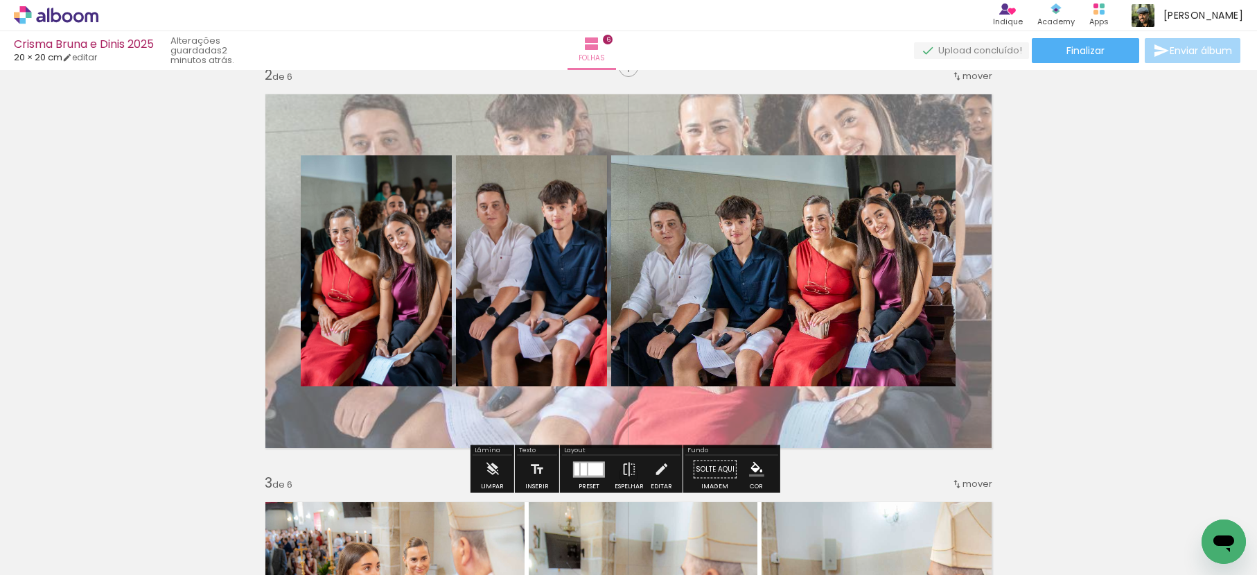
click at [832, 141] on quentale-layouter at bounding box center [629, 271] width 746 height 373
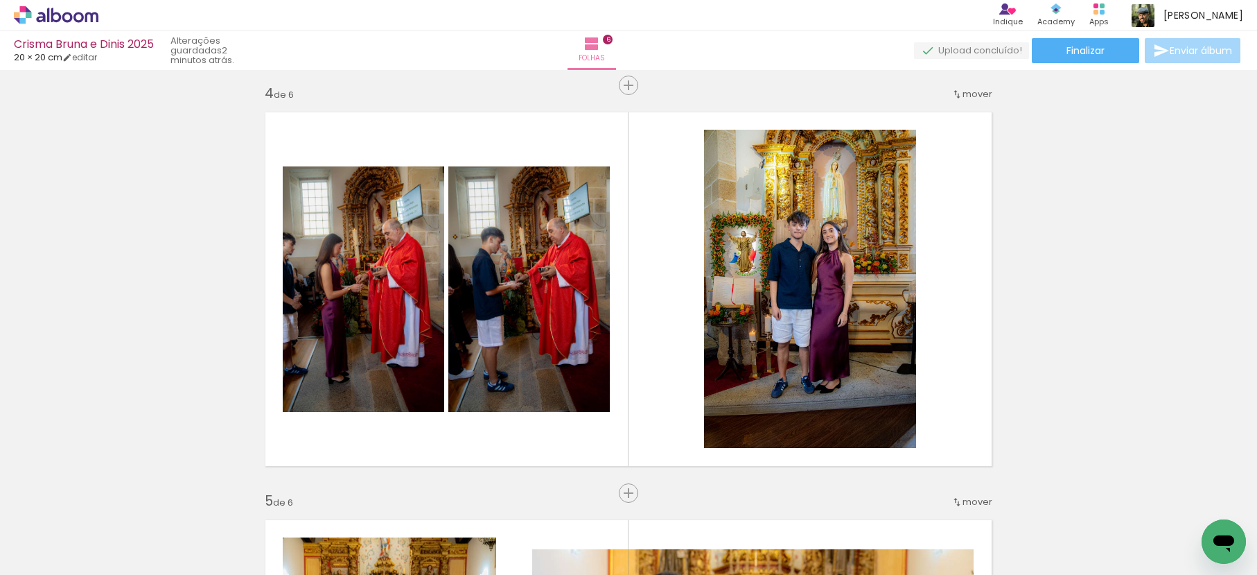
scroll to position [1234, 0]
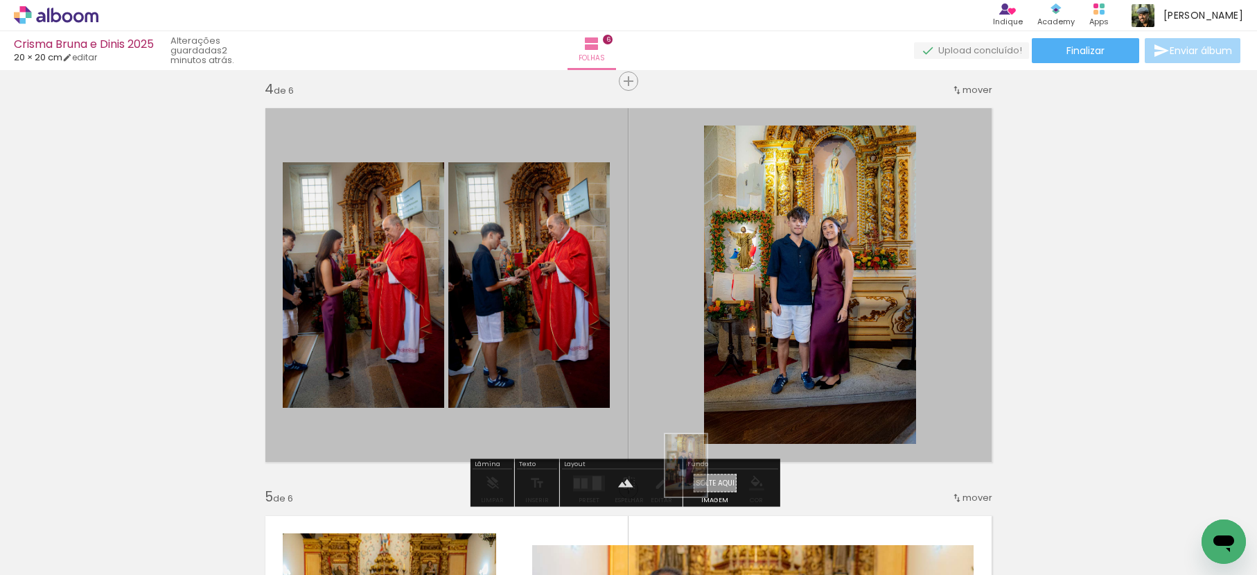
drag, startPoint x: 839, startPoint y: 524, endPoint x: 707, endPoint y: 475, distance: 141.0
click at [707, 475] on quentale-workspace at bounding box center [628, 287] width 1257 height 575
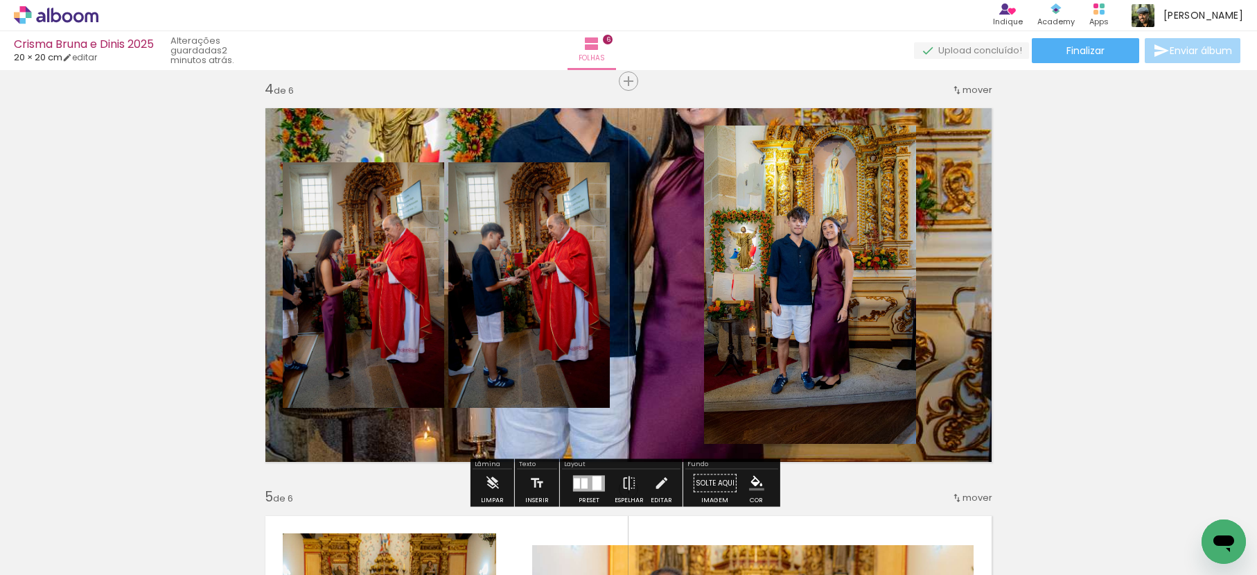
click at [612, 248] on quentale-layouter at bounding box center [629, 284] width 746 height 373
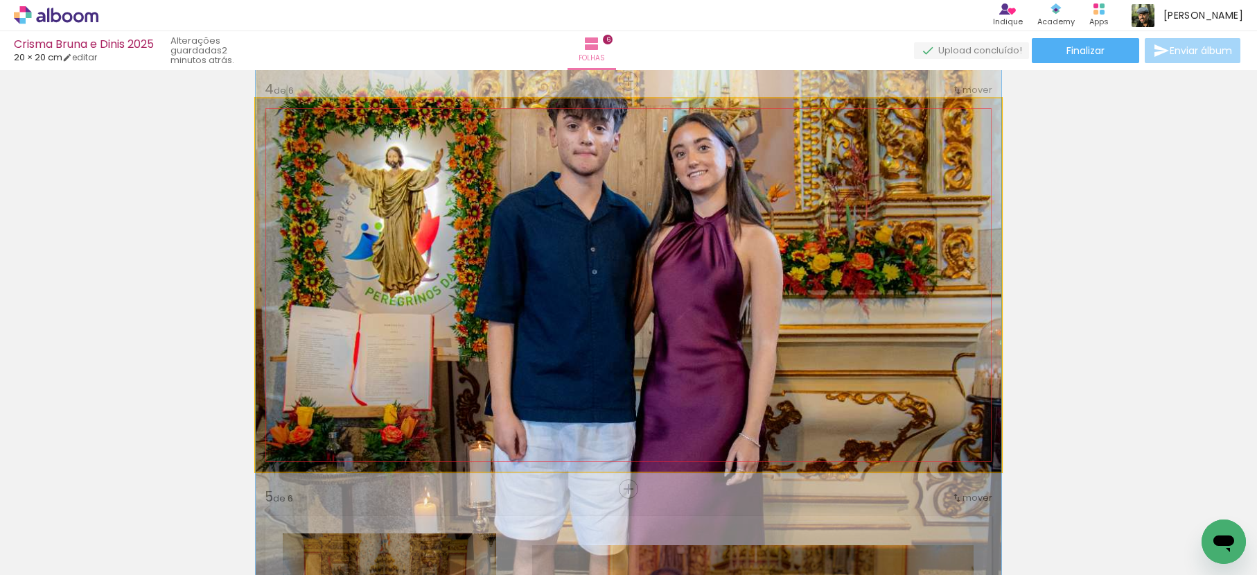
drag, startPoint x: 647, startPoint y: 216, endPoint x: 647, endPoint y: 281, distance: 65.8
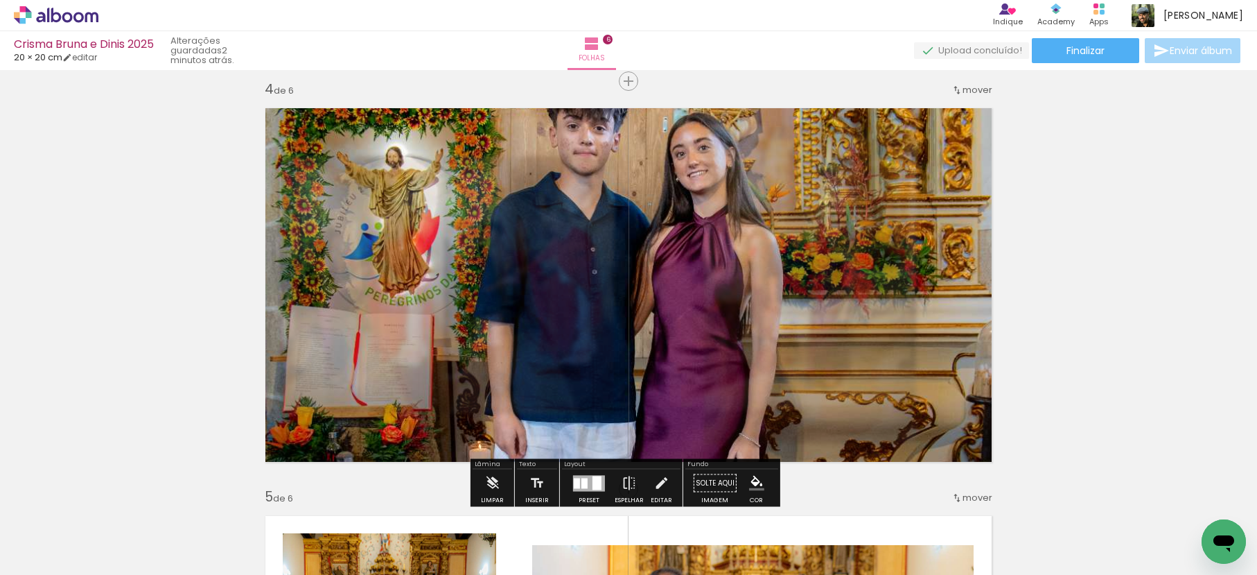
click at [1092, 310] on div "Inserir folha 1 de 6 Inserir folha 2 de 6 Inserir folha 3 de 6 Inserir folha 4 …" at bounding box center [628, 267] width 1257 height 2853
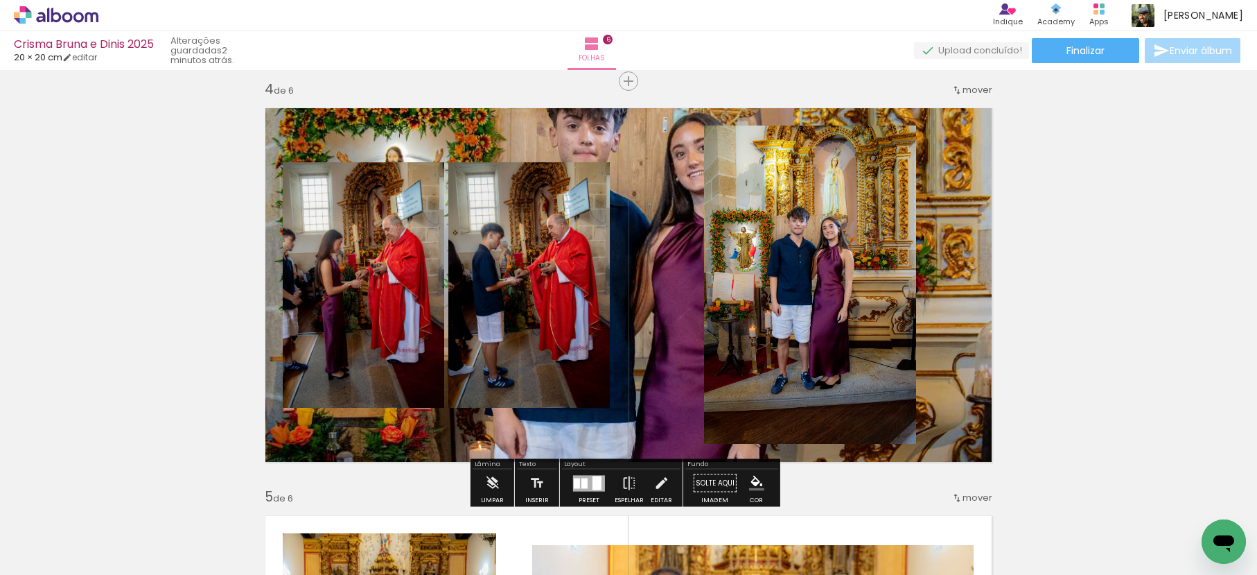
click at [761, 279] on quentale-photo at bounding box center [810, 284] width 212 height 318
click at [788, 279] on quentale-photo at bounding box center [810, 284] width 212 height 318
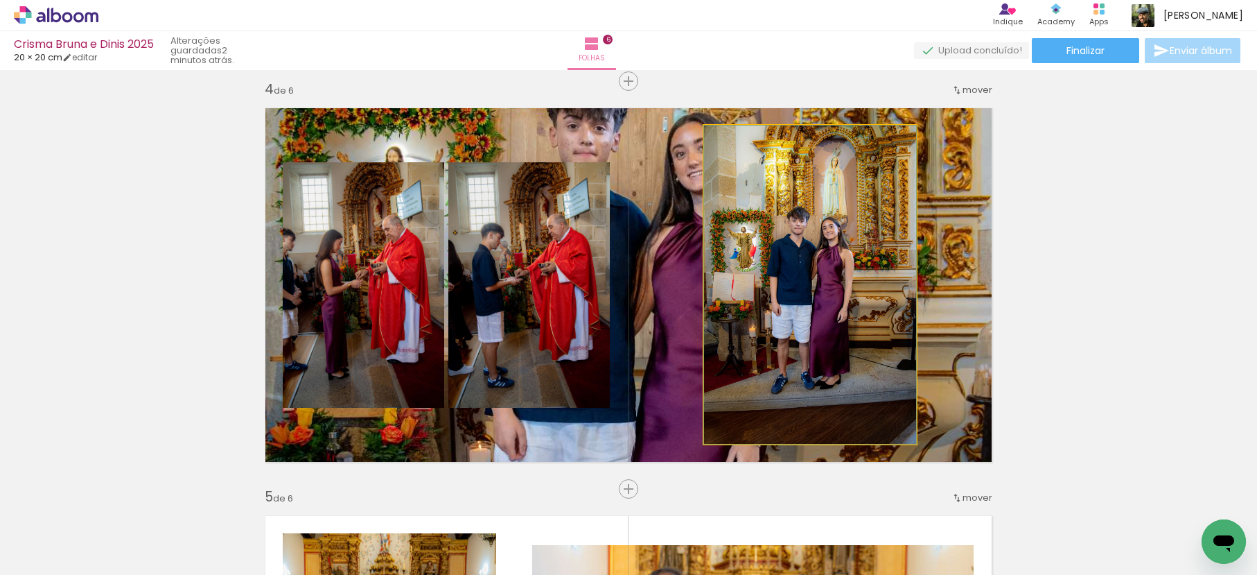
click at [788, 279] on quentale-photo at bounding box center [810, 284] width 212 height 318
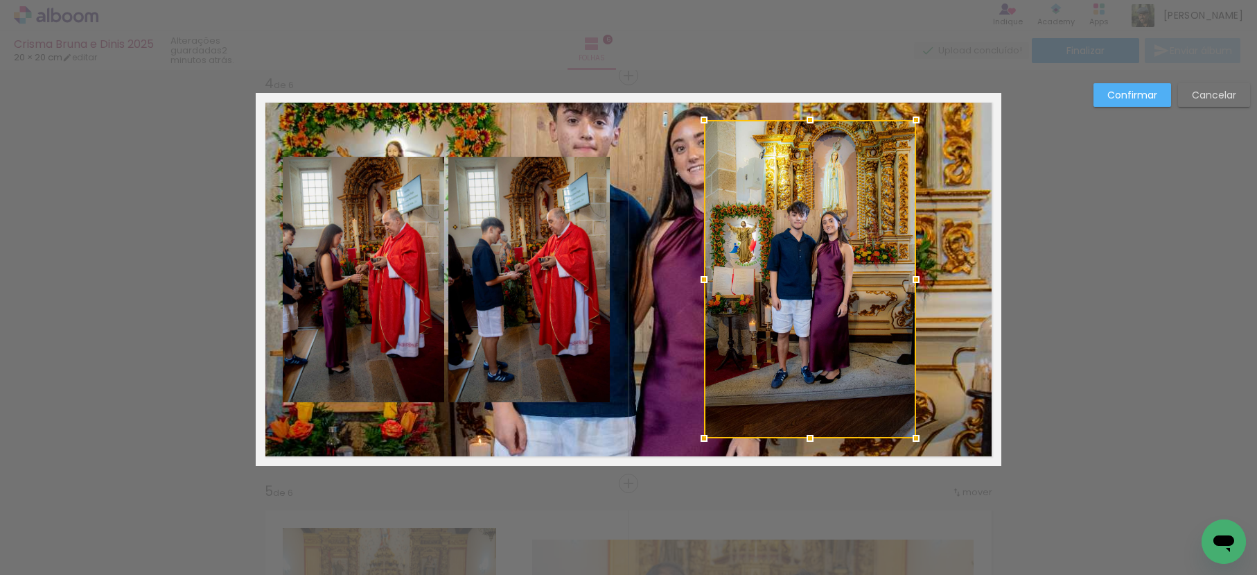
scroll to position [1241, 0]
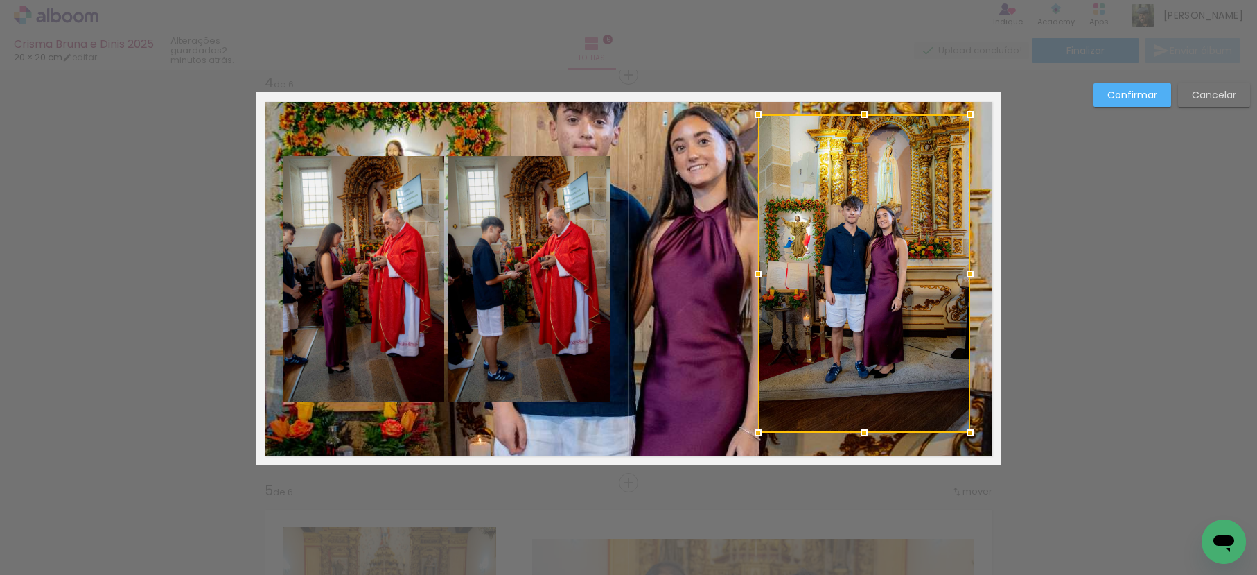
drag, startPoint x: 787, startPoint y: 280, endPoint x: 841, endPoint y: 275, distance: 55.0
click at [841, 275] on div at bounding box center [864, 273] width 212 height 318
click at [0, 0] on slot "Confirmar" at bounding box center [0, 0] width 0 height 0
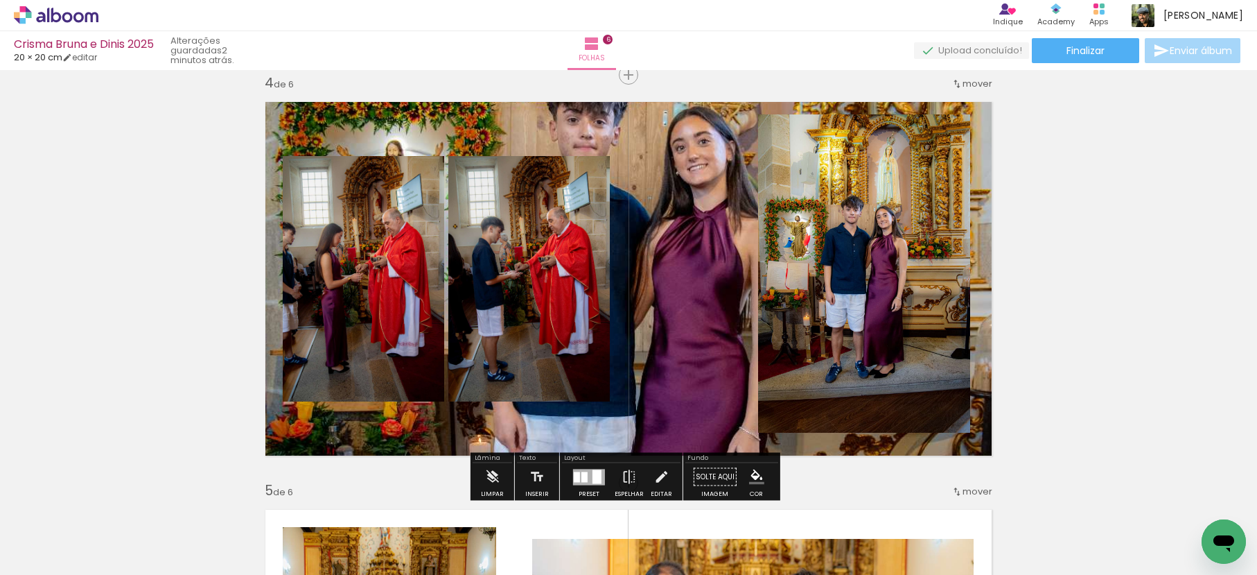
click at [1094, 212] on div "Inserir folha 1 de 6 Inserir folha 2 de 6 Inserir folha 3 de 6 Inserir folha 4 …" at bounding box center [628, 260] width 1257 height 2853
click at [875, 216] on quentale-photo at bounding box center [864, 273] width 212 height 318
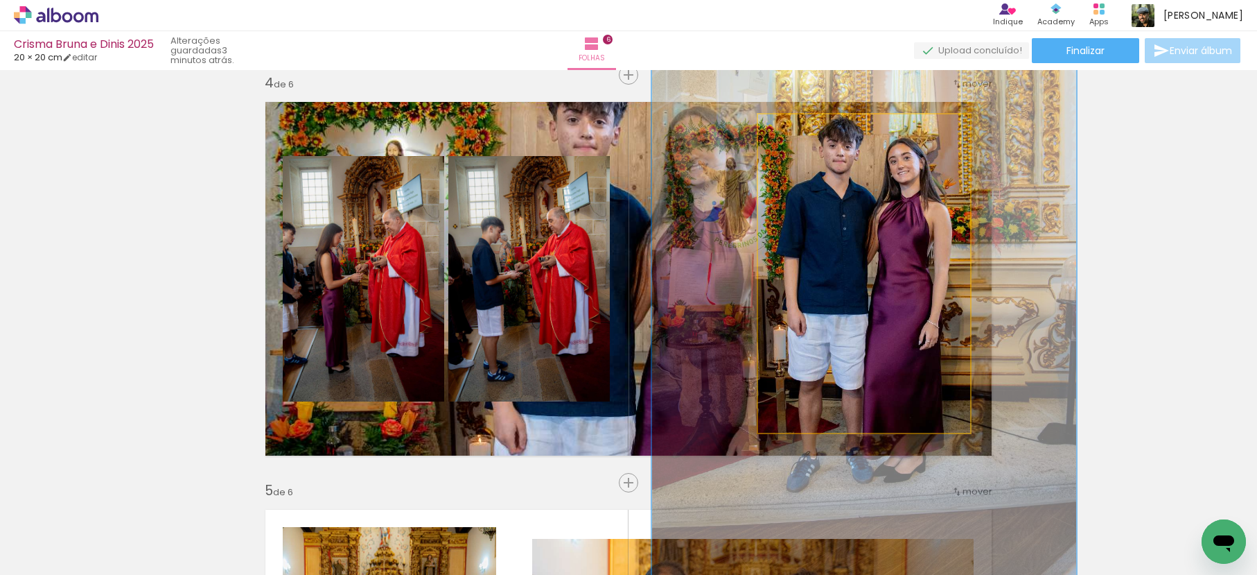
drag, startPoint x: 789, startPoint y: 137, endPoint x: 852, endPoint y: 142, distance: 64.0
type paper-slider "200"
click at [852, 141] on quentale-photo at bounding box center [864, 273] width 212 height 318
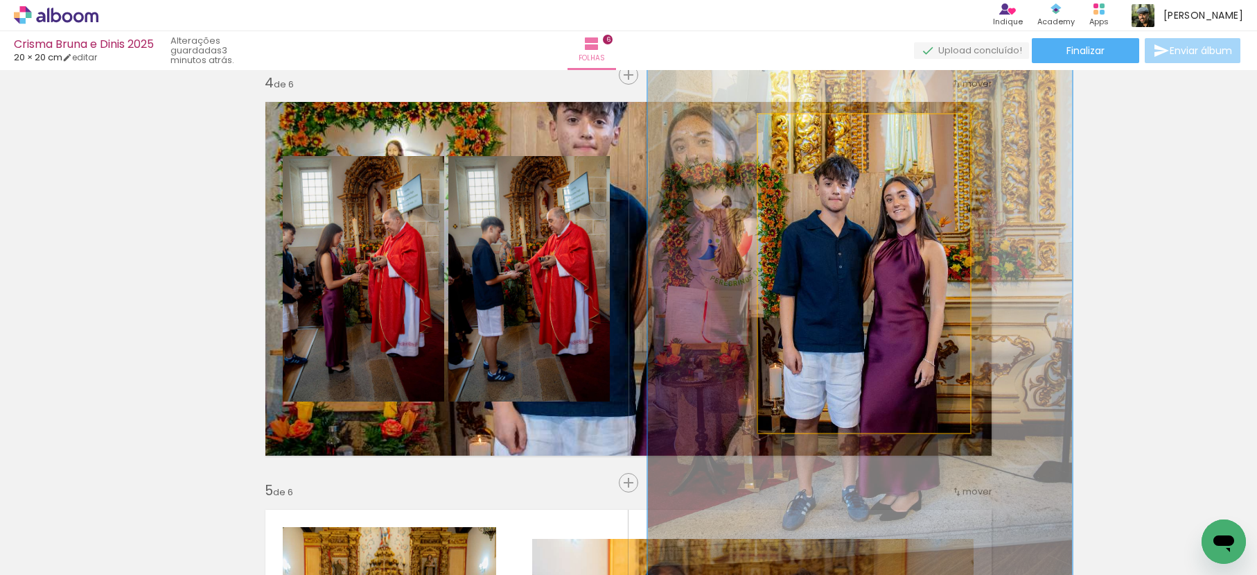
drag, startPoint x: 853, startPoint y: 221, endPoint x: 847, endPoint y: 249, distance: 29.1
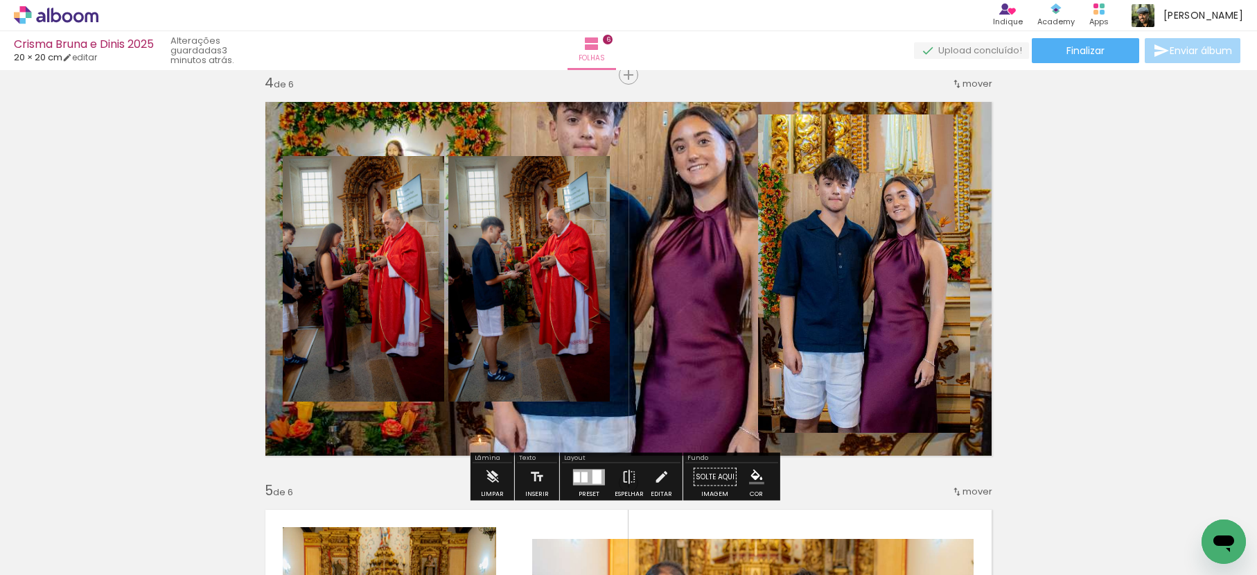
drag, startPoint x: 1058, startPoint y: 256, endPoint x: 1072, endPoint y: 241, distance: 20.1
click at [1059, 256] on div "Inserir folha 1 de 6 Inserir folha 2 de 6 Inserir folha 3 de 6 Inserir folha 4 …" at bounding box center [628, 260] width 1257 height 2853
click at [678, 165] on quentale-layouter at bounding box center [629, 278] width 746 height 373
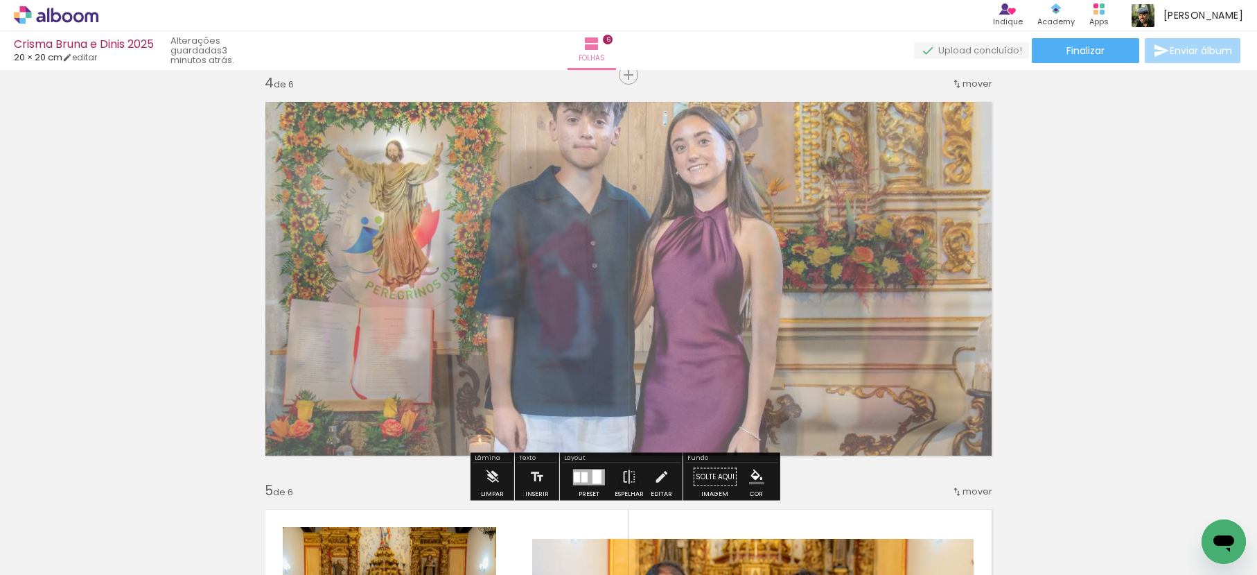
drag, startPoint x: 452, startPoint y: 134, endPoint x: 437, endPoint y: 147, distance: 19.2
type paper-slider "65"
click at [437, 147] on quentale-photo at bounding box center [629, 278] width 746 height 373
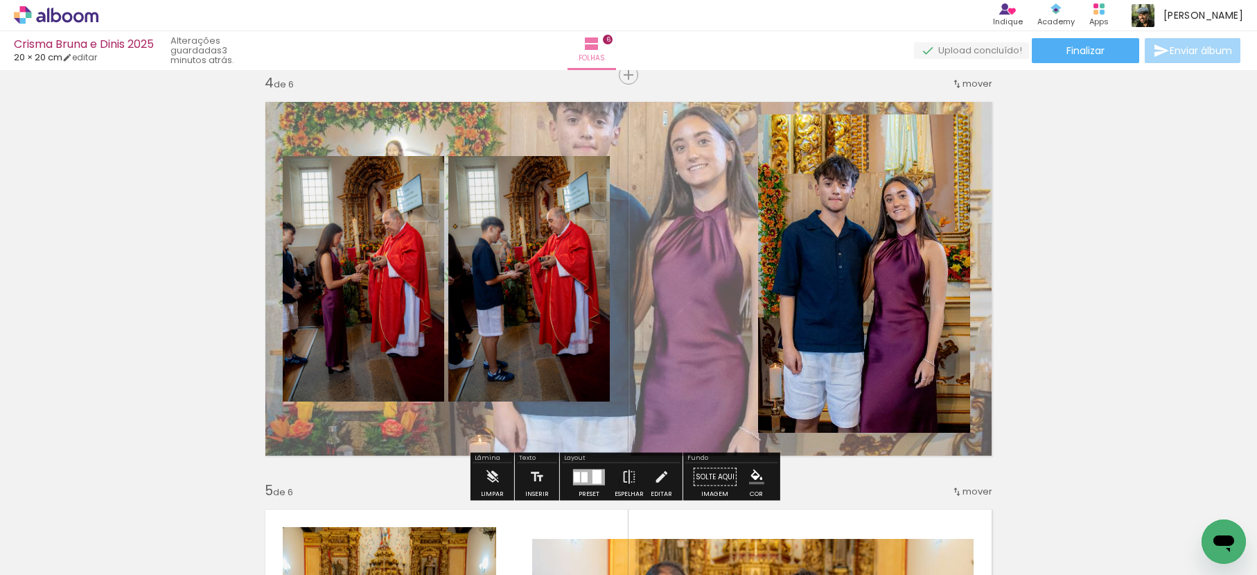
click at [1020, 254] on div "Inserir folha 1 de 6 Inserir folha 2 de 6 Inserir folha 3 de 6 Inserir folha 4 …" at bounding box center [628, 260] width 1257 height 2853
click at [1135, 243] on div "Inserir folha 1 de 6 Inserir folha 2 de 6 Inserir folha 3 de 6 Inserir folha 4 …" at bounding box center [628, 260] width 1257 height 2853
click at [516, 245] on quentale-photo at bounding box center [528, 278] width 161 height 245
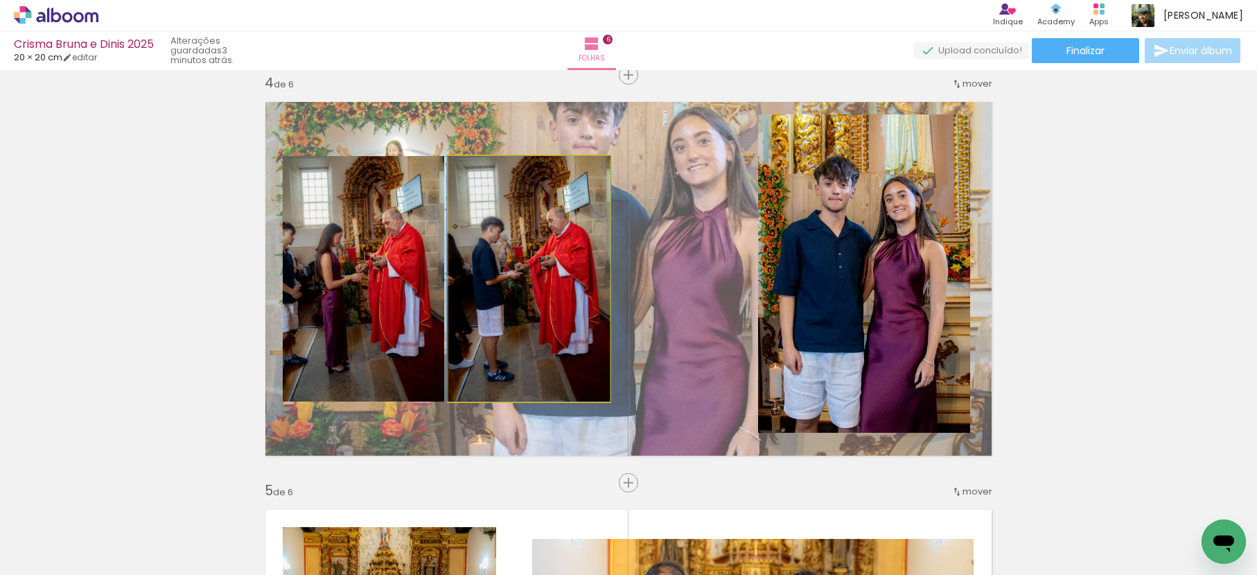
click at [516, 245] on quentale-photo at bounding box center [528, 278] width 161 height 245
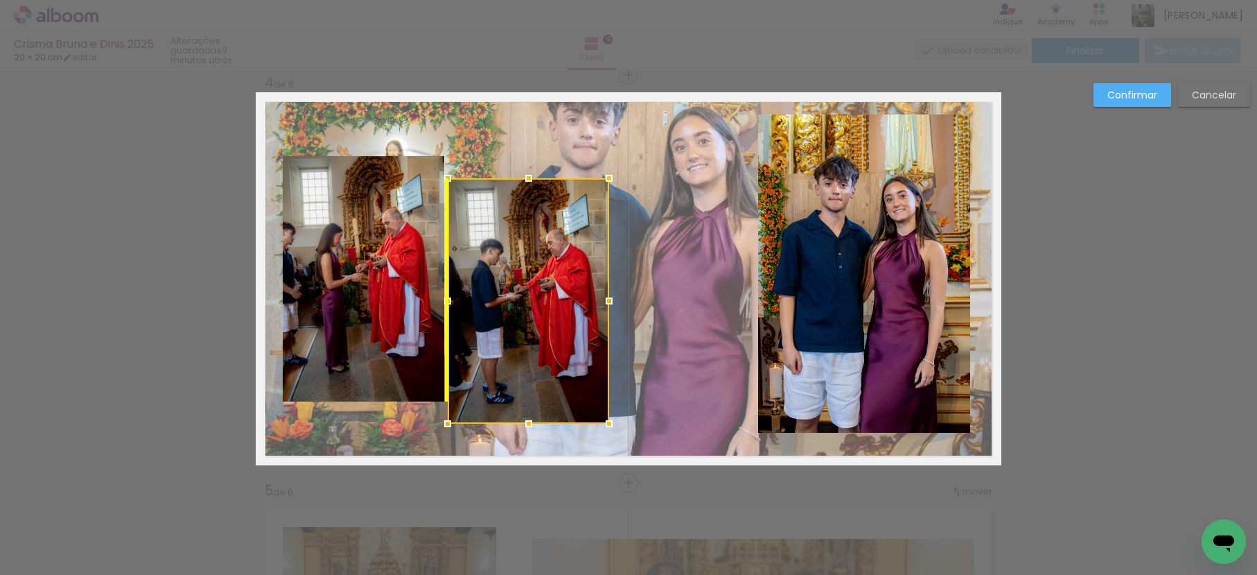
drag, startPoint x: 522, startPoint y: 234, endPoint x: 524, endPoint y: 250, distance: 16.1
click at [524, 250] on div at bounding box center [528, 300] width 161 height 245
click at [409, 248] on quentale-photo at bounding box center [363, 278] width 161 height 245
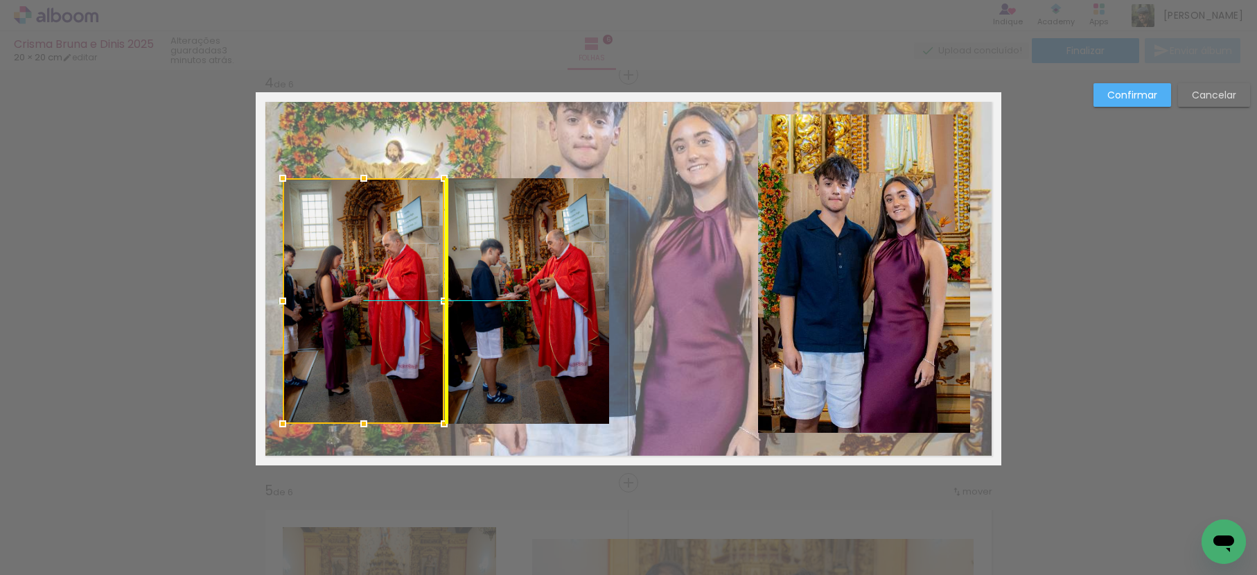
drag, startPoint x: 379, startPoint y: 237, endPoint x: 376, endPoint y: 254, distance: 17.7
click at [376, 254] on div at bounding box center [363, 300] width 161 height 245
click at [0, 0] on slot "Confirmar" at bounding box center [0, 0] width 0 height 0
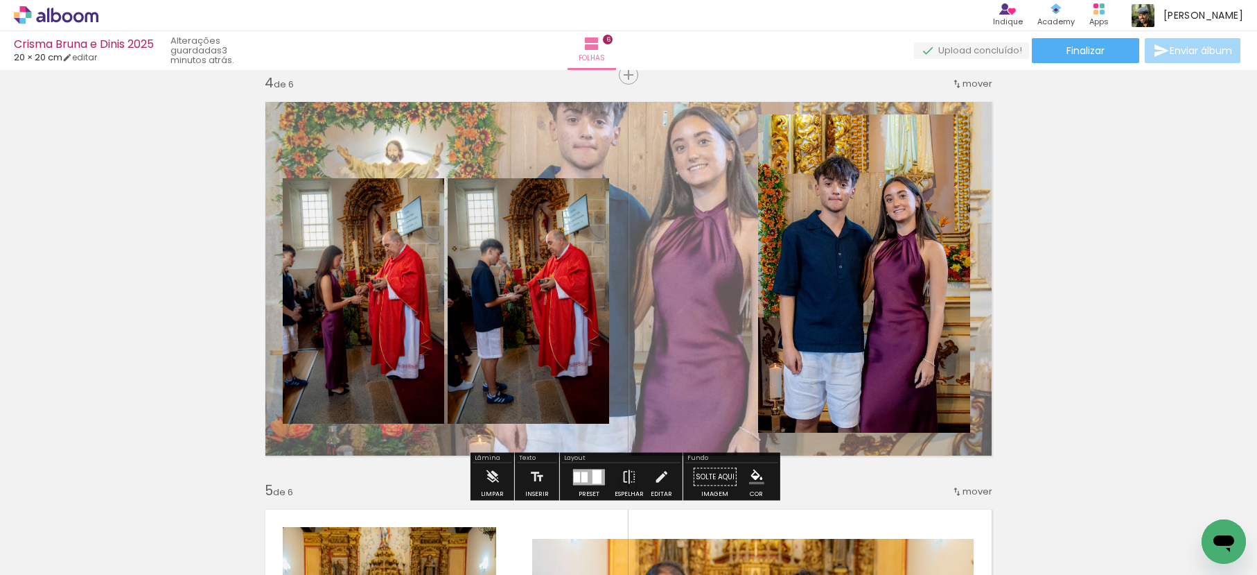
click at [1149, 251] on div "Inserir folha 1 de 6 Inserir folha 2 de 6 Inserir folha 3 de 6 Inserir folha 4 …" at bounding box center [628, 260] width 1257 height 2853
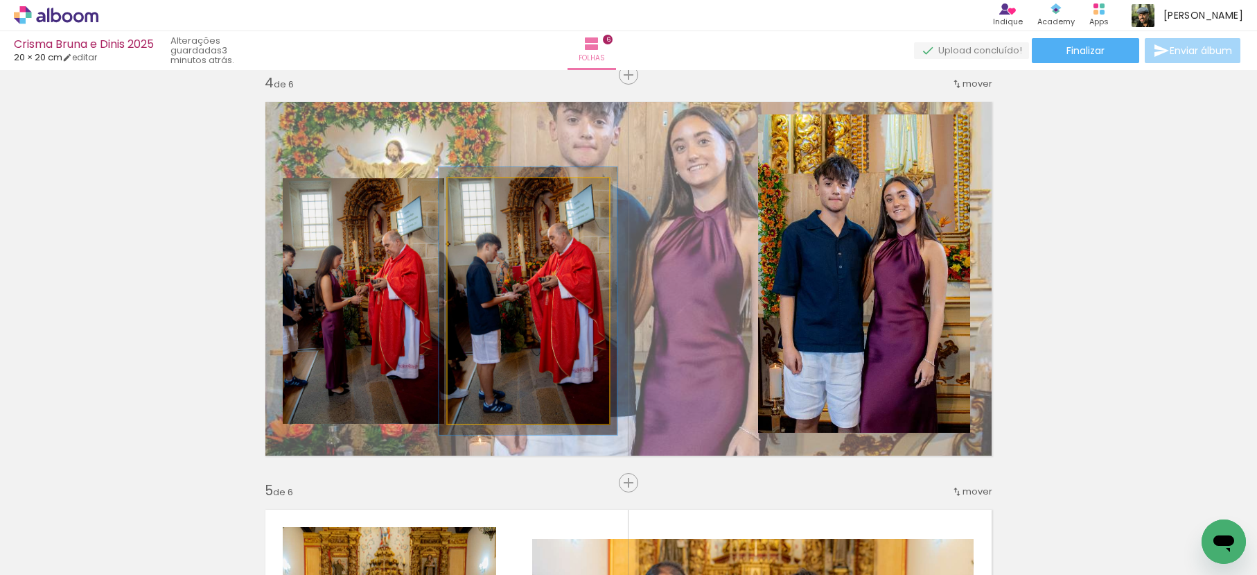
type paper-slider "110"
click at [484, 194] on div at bounding box center [484, 192] width 12 height 12
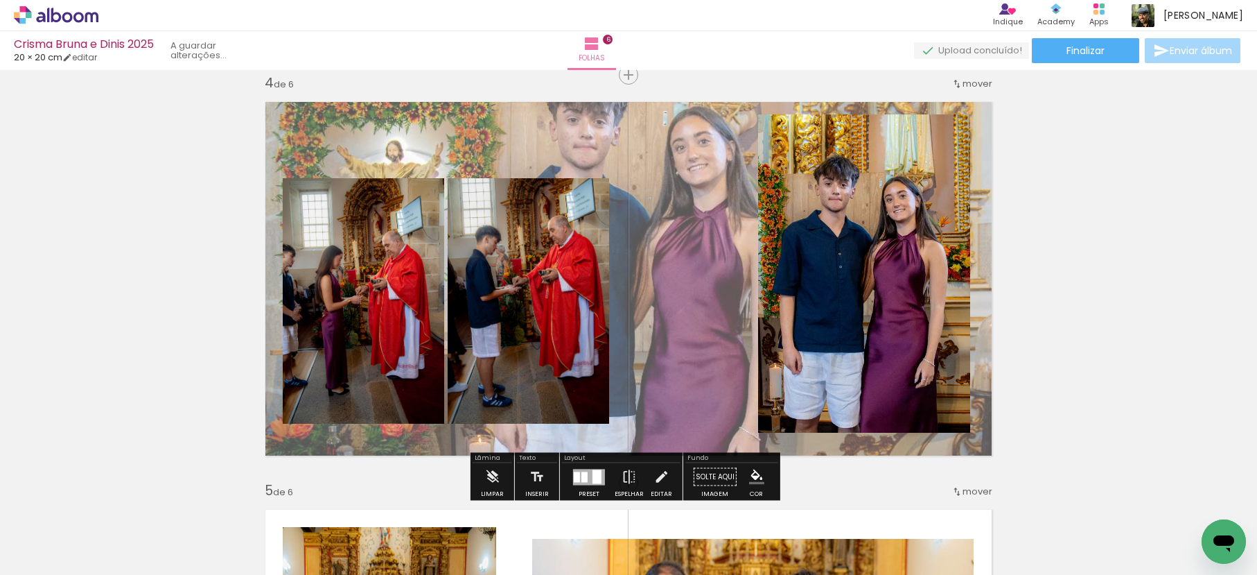
click at [354, 272] on quentale-photo at bounding box center [363, 300] width 161 height 245
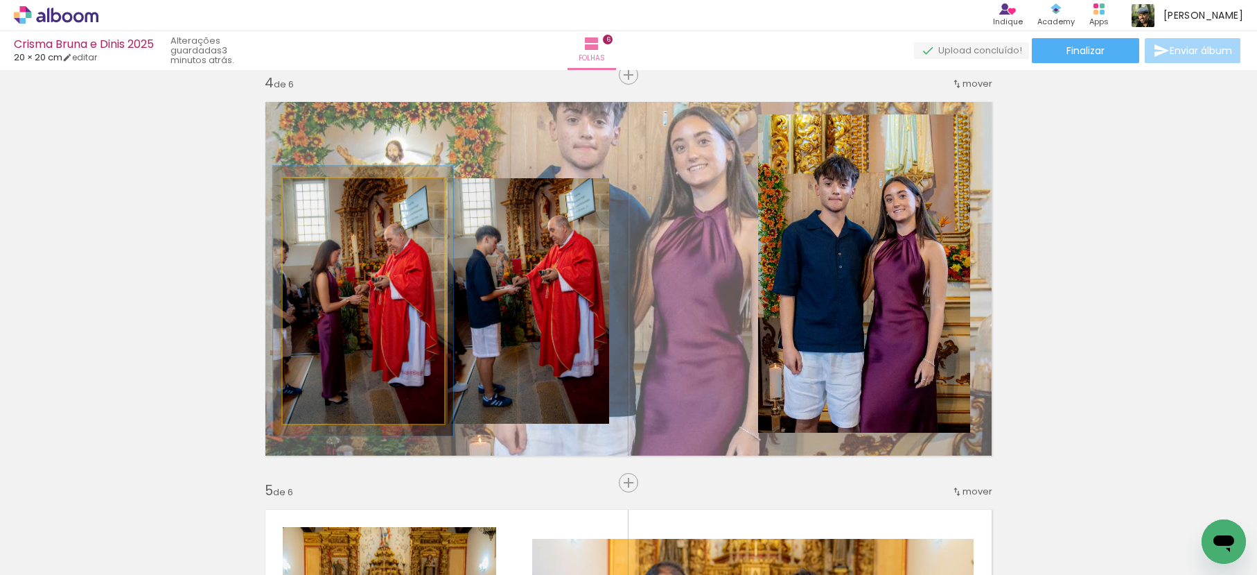
type paper-slider "110"
click at [313, 199] on div at bounding box center [320, 193] width 22 height 22
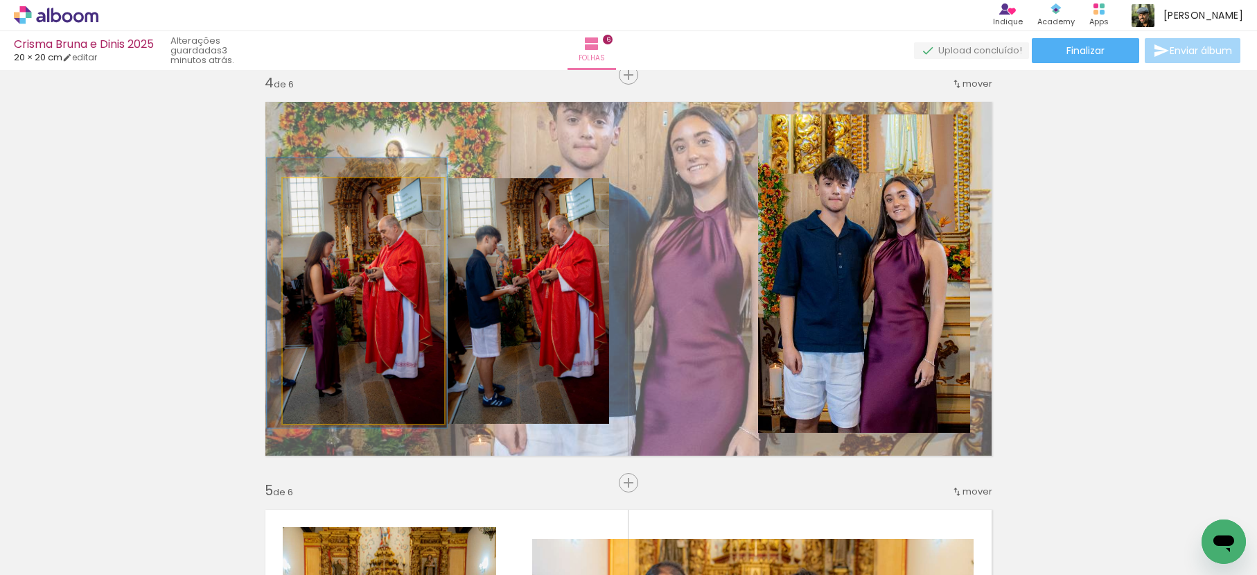
drag, startPoint x: 372, startPoint y: 298, endPoint x: 366, endPoint y: 289, distance: 11.0
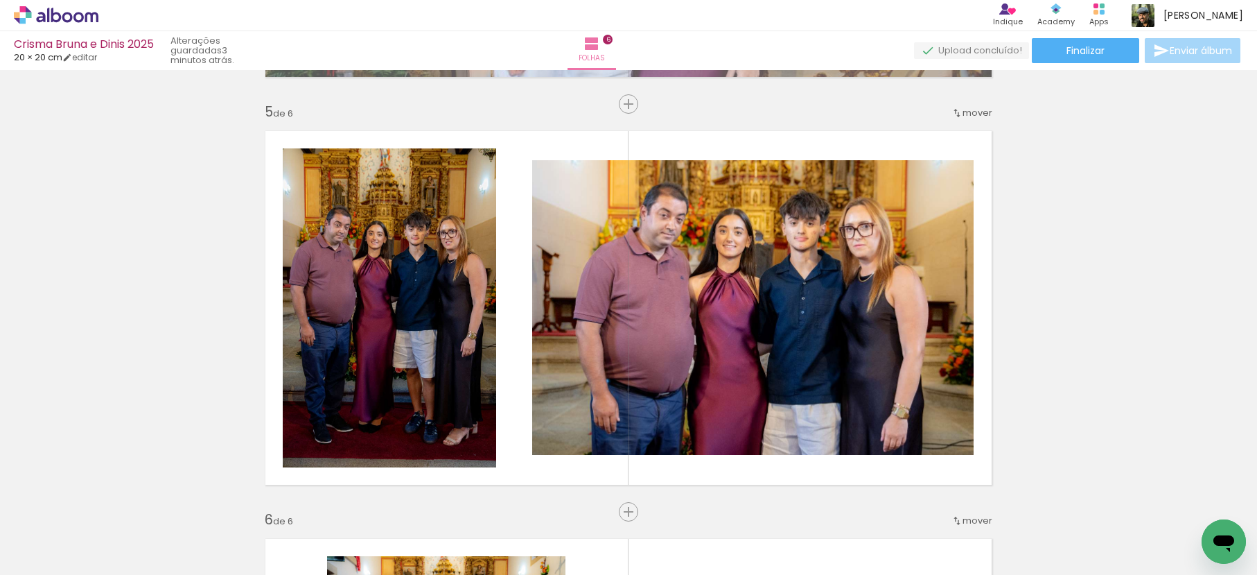
scroll to position [1632, 0]
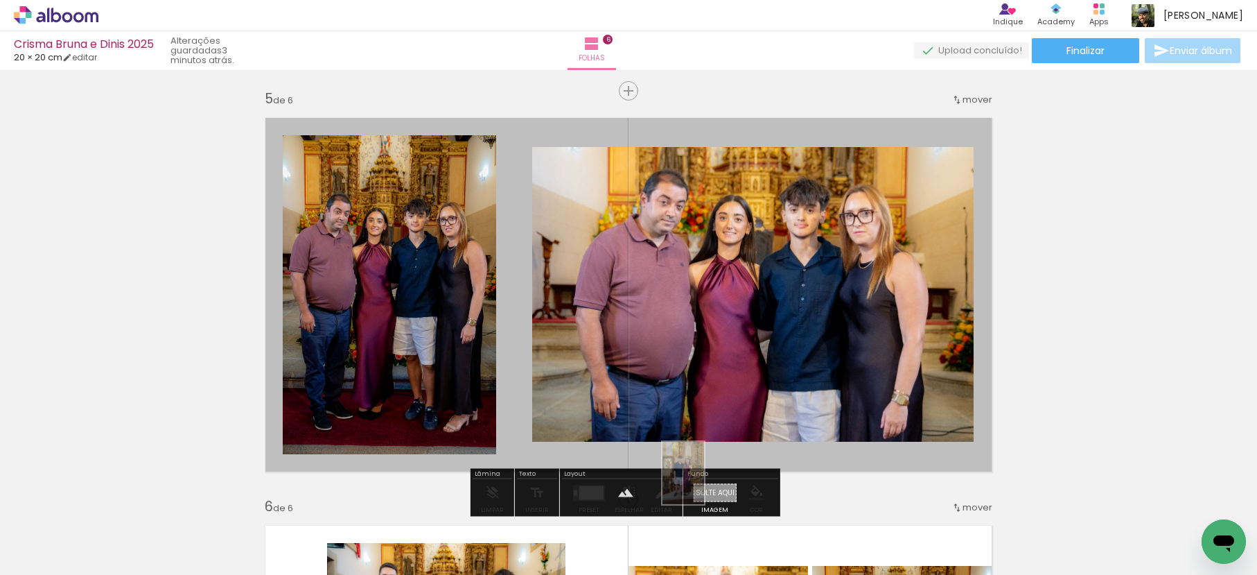
drag, startPoint x: 773, startPoint y: 539, endPoint x: 704, endPoint y: 483, distance: 88.2
click at [704, 483] on quentale-workspace at bounding box center [628, 287] width 1257 height 575
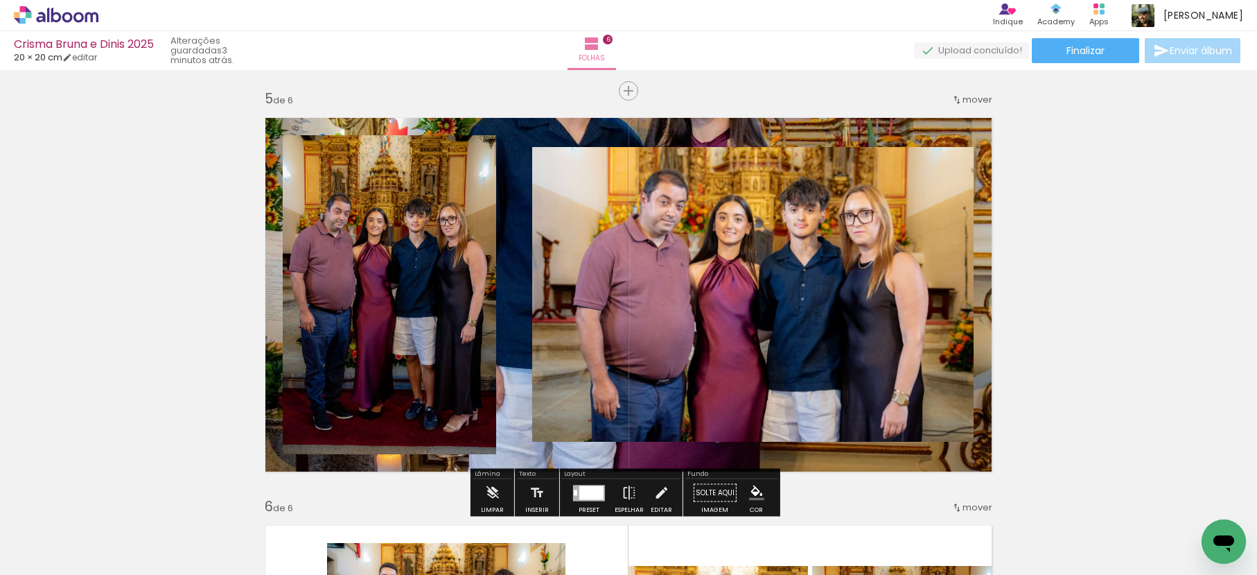
click at [721, 135] on quentale-layouter at bounding box center [629, 294] width 746 height 373
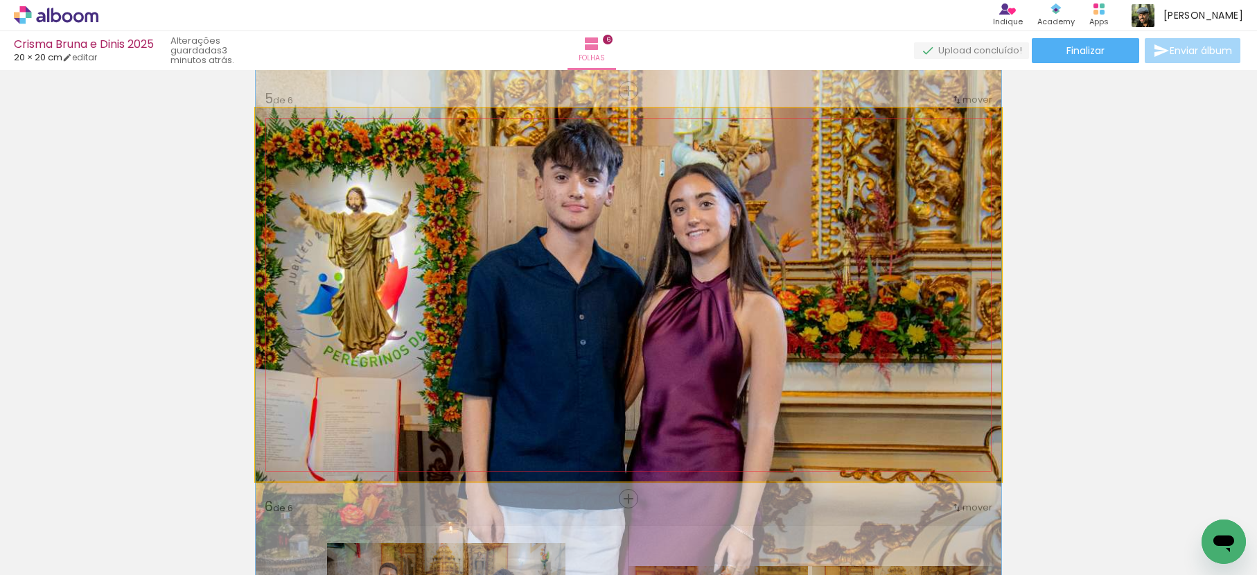
drag, startPoint x: 731, startPoint y: 130, endPoint x: 758, endPoint y: 281, distance: 152.8
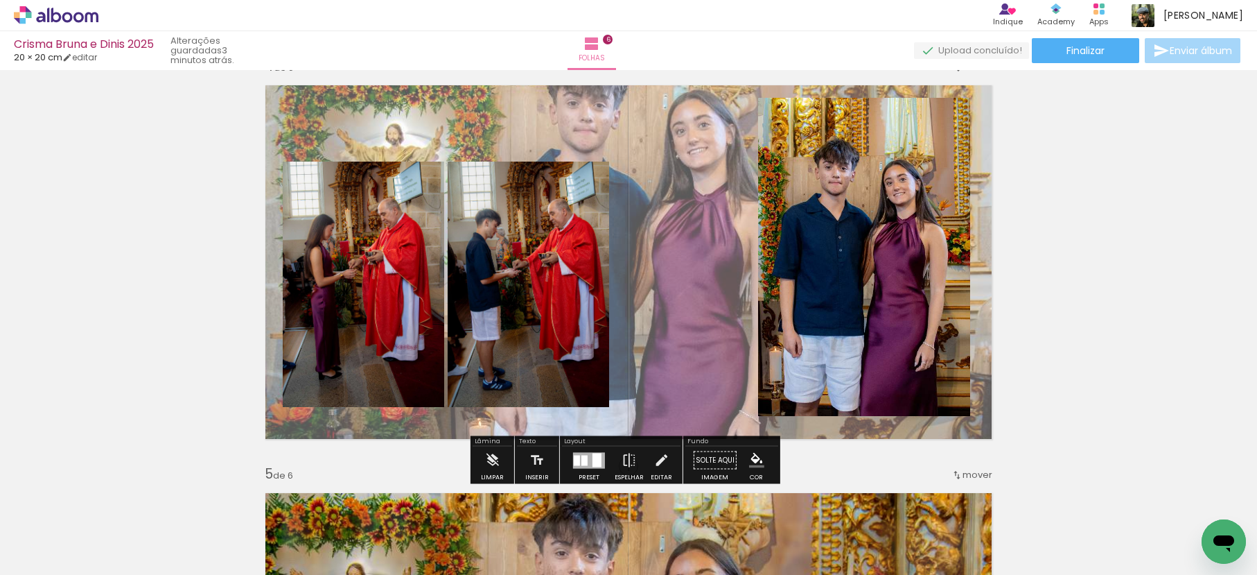
scroll to position [1235, 0]
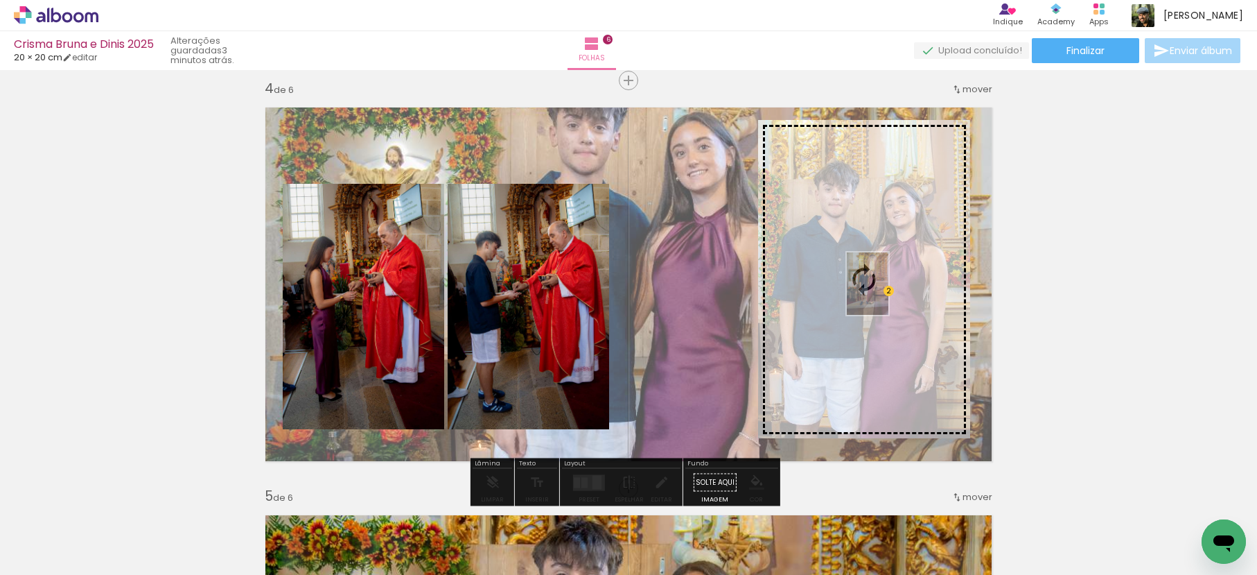
drag, startPoint x: 843, startPoint y: 529, endPoint x: 892, endPoint y: 285, distance: 248.7
click at [893, 285] on quentale-workspace at bounding box center [628, 287] width 1257 height 575
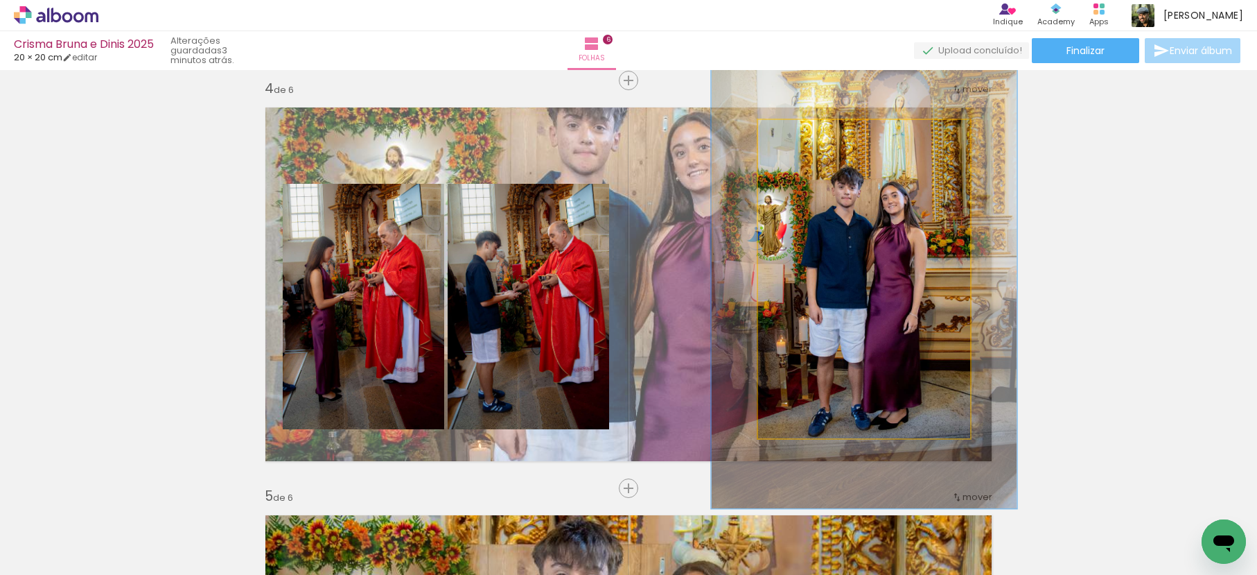
drag, startPoint x: 785, startPoint y: 135, endPoint x: 805, endPoint y: 139, distance: 21.2
click at [806, 139] on div at bounding box center [812, 134] width 12 height 12
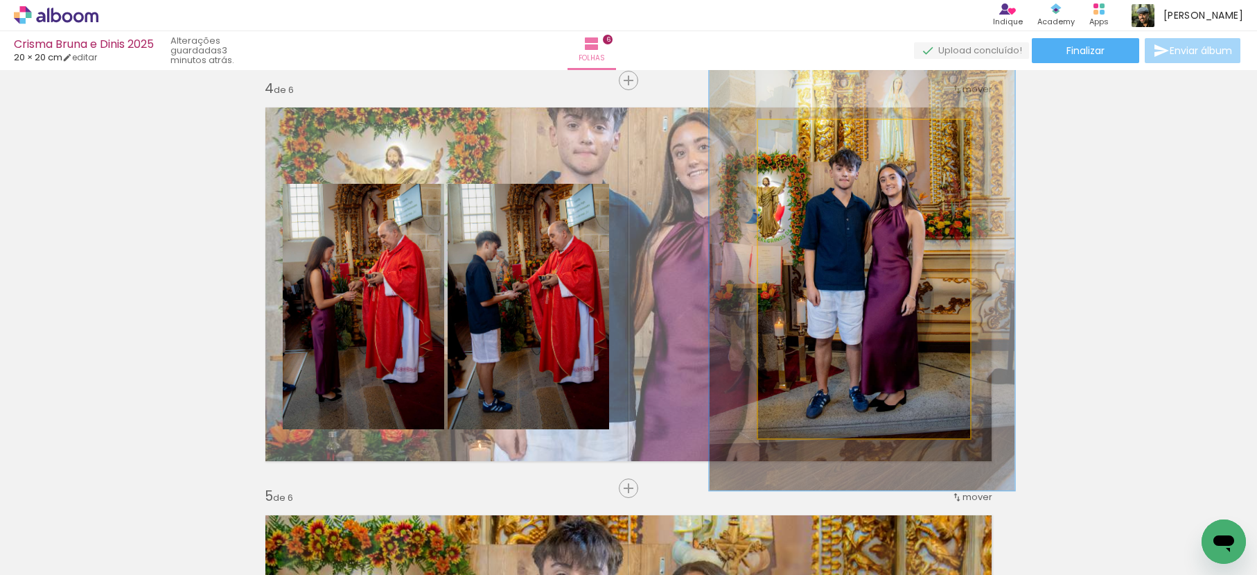
drag, startPoint x: 856, startPoint y: 251, endPoint x: 854, endPoint y: 233, distance: 18.1
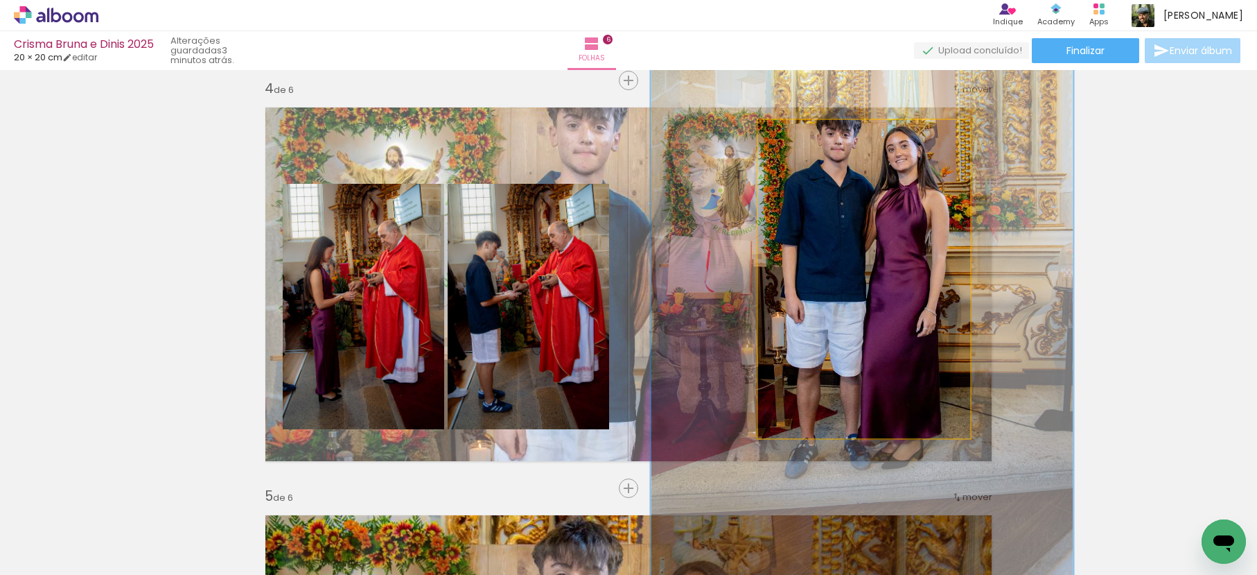
drag, startPoint x: 807, startPoint y: 130, endPoint x: 842, endPoint y: 138, distance: 35.6
type paper-slider "200"
click at [843, 137] on div at bounding box center [845, 134] width 12 height 12
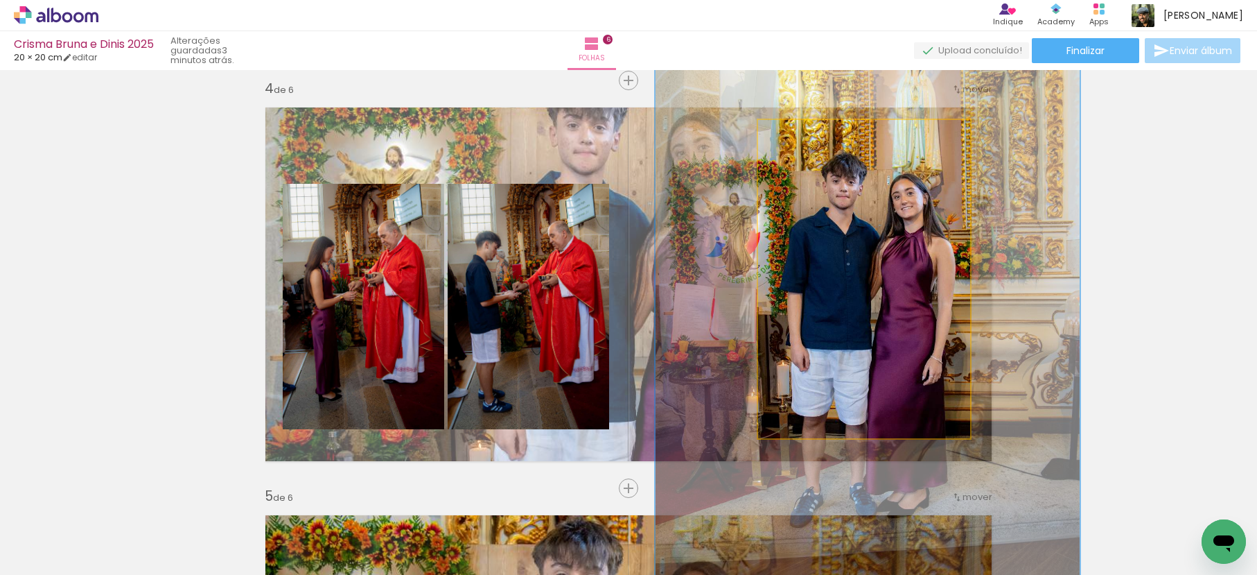
drag, startPoint x: 814, startPoint y: 202, endPoint x: 817, endPoint y: 247, distance: 44.5
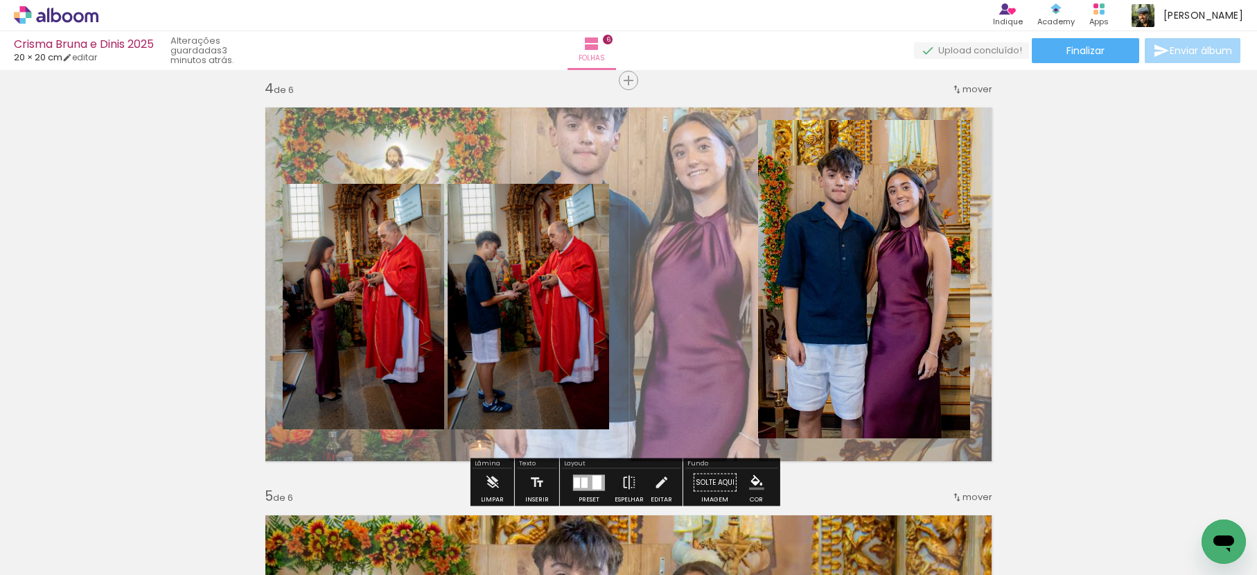
click at [1167, 273] on div "Inserir folha 1 de 6 Inserir folha 2 de 6 Inserir folha 3 de 6 Inserir folha 4 …" at bounding box center [628, 266] width 1257 height 2853
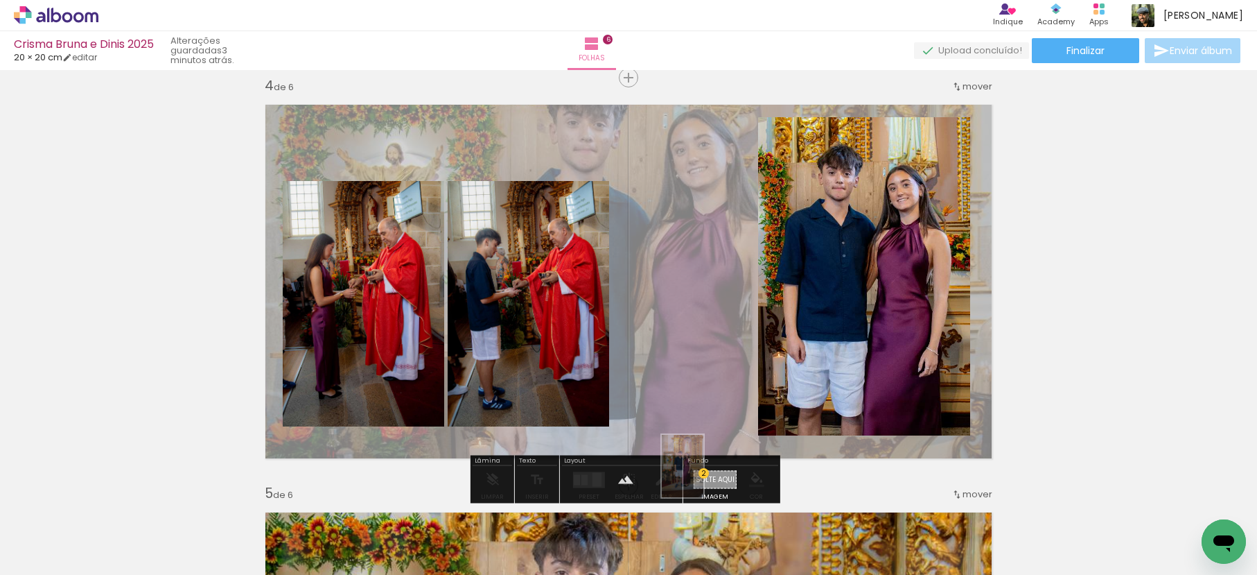
drag, startPoint x: 847, startPoint y: 530, endPoint x: 703, endPoint y: 476, distance: 153.3
click at [703, 476] on quentale-workspace at bounding box center [628, 287] width 1257 height 575
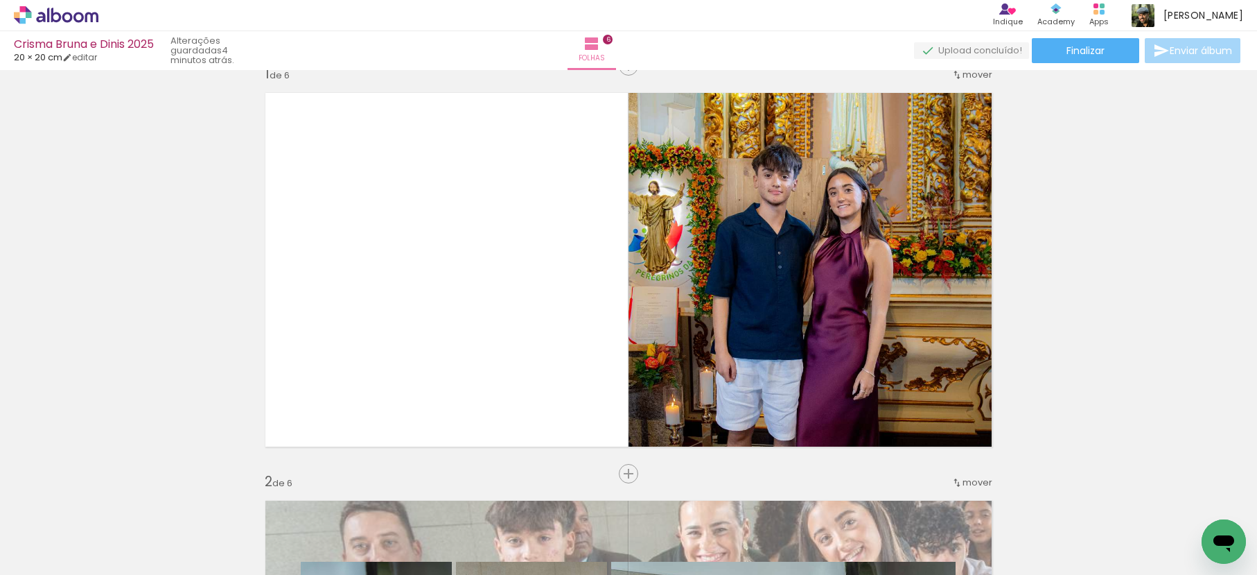
scroll to position [0, 0]
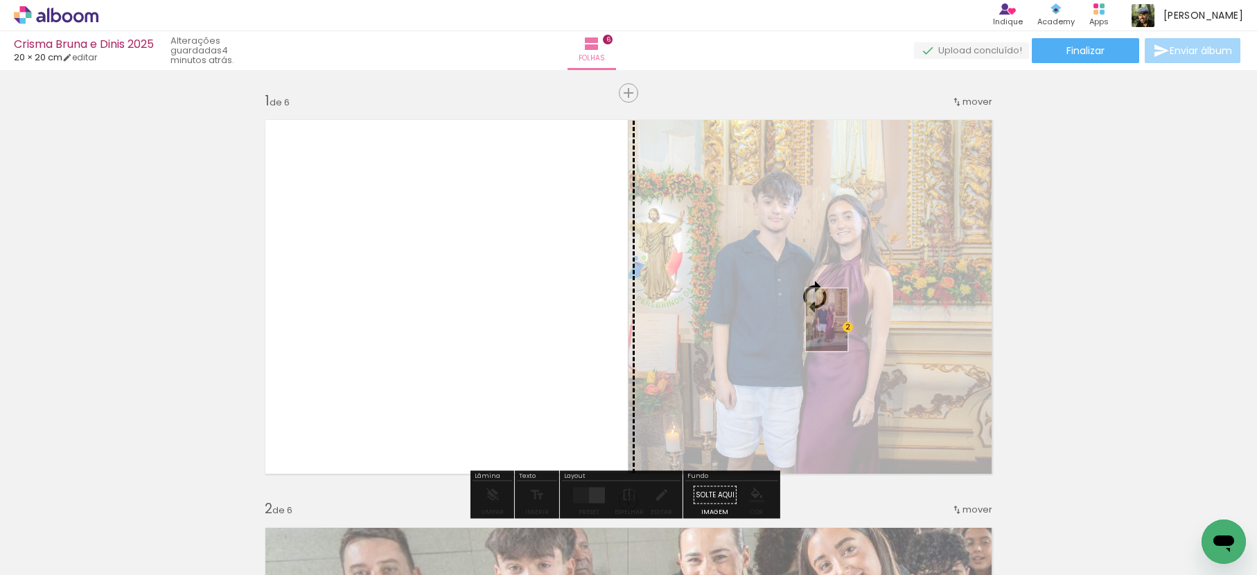
drag, startPoint x: 773, startPoint y: 534, endPoint x: 848, endPoint y: 331, distance: 216.0
click at [848, 331] on quentale-workspace at bounding box center [628, 287] width 1257 height 575
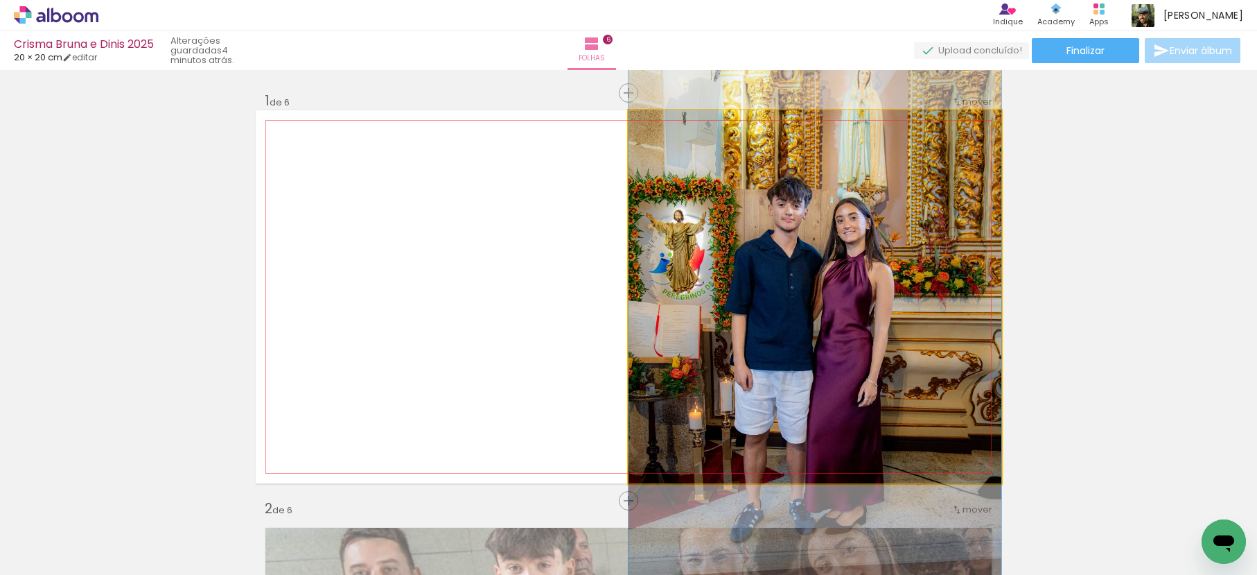
drag, startPoint x: 826, startPoint y: 298, endPoint x: 852, endPoint y: 394, distance: 99.7
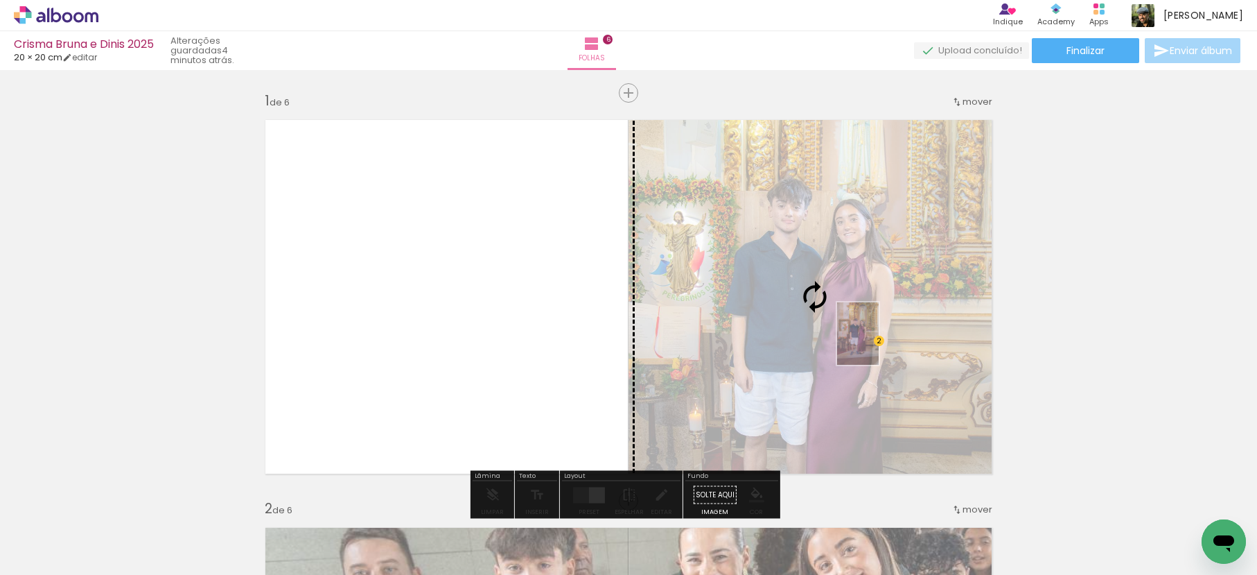
drag, startPoint x: 848, startPoint y: 524, endPoint x: 879, endPoint y: 343, distance: 183.7
click at [879, 344] on quentale-workspace at bounding box center [628, 287] width 1257 height 575
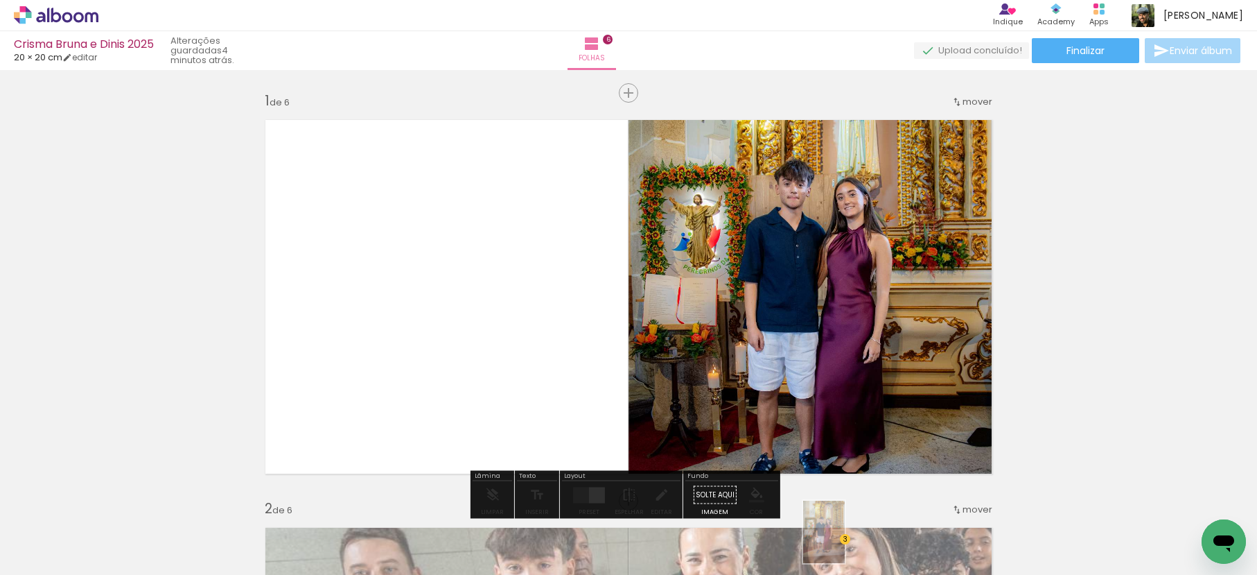
click at [845, 542] on div at bounding box center [837, 527] width 46 height 69
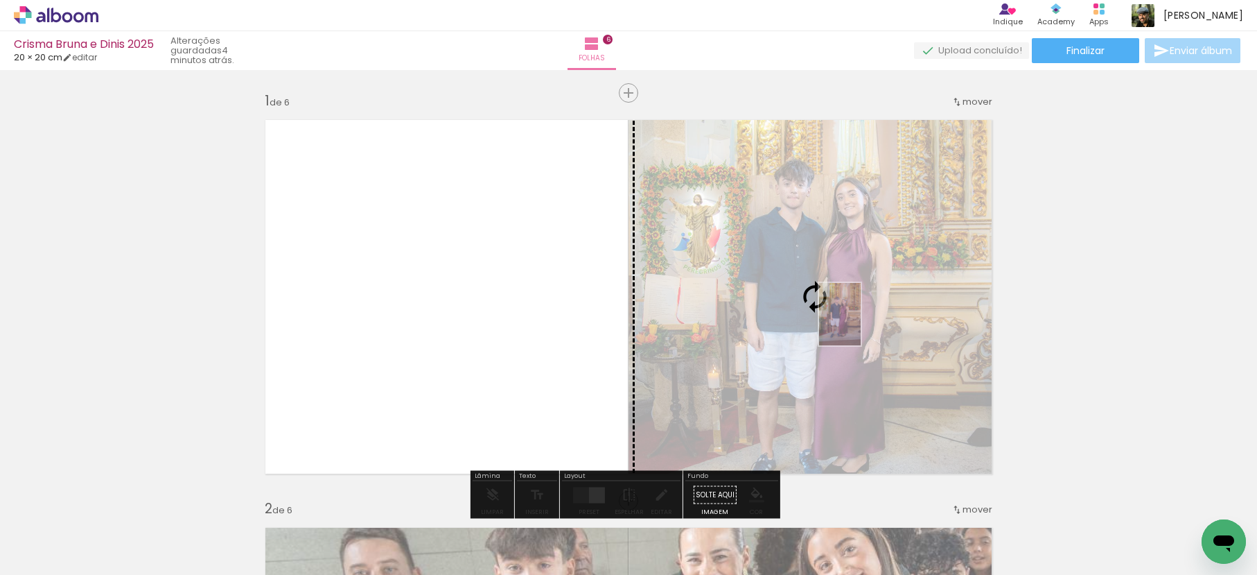
drag, startPoint x: 768, startPoint y: 527, endPoint x: 857, endPoint y: 299, distance: 245.6
click at [857, 299] on quentale-workspace at bounding box center [628, 287] width 1257 height 575
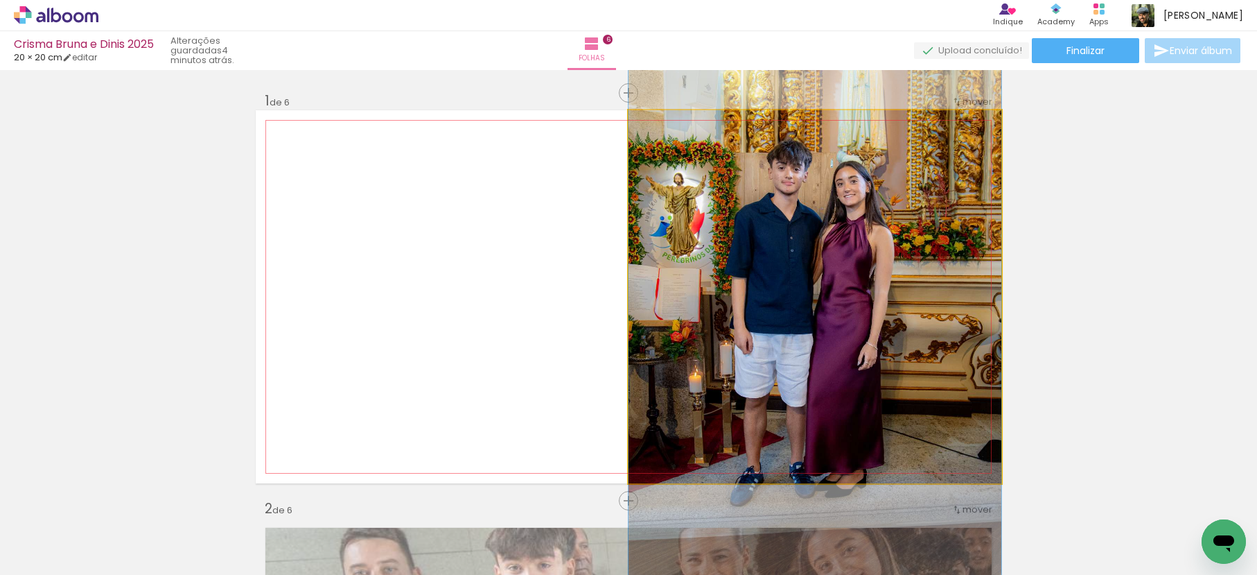
drag, startPoint x: 875, startPoint y: 252, endPoint x: 868, endPoint y: 309, distance: 57.9
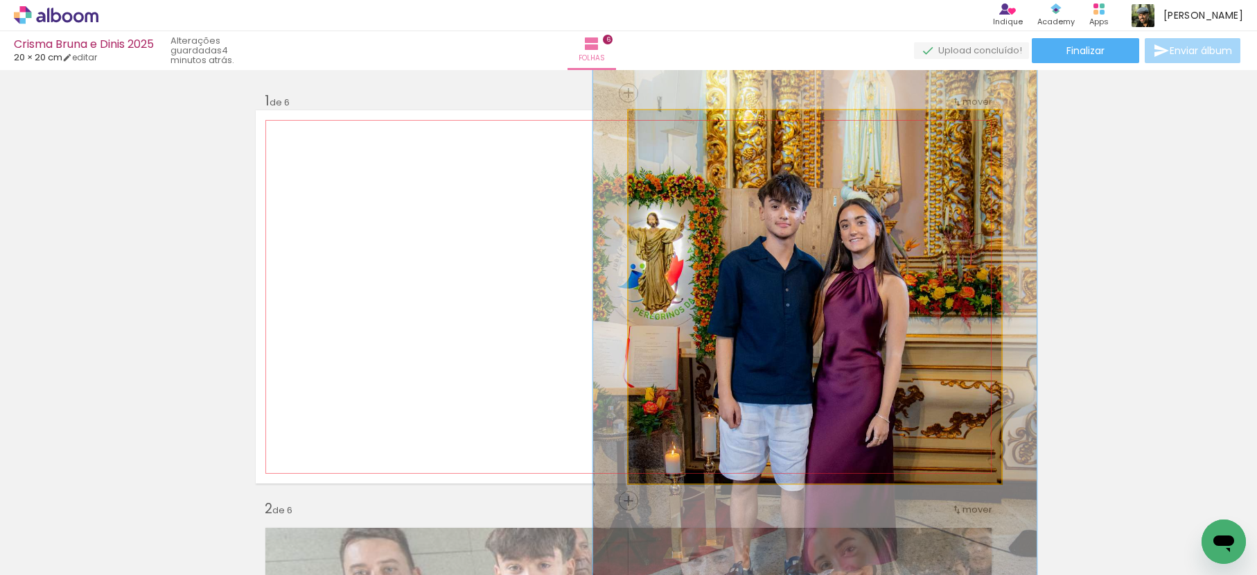
drag, startPoint x: 664, startPoint y: 130, endPoint x: 673, endPoint y: 133, distance: 9.4
click at [673, 133] on div at bounding box center [670, 125] width 22 height 22
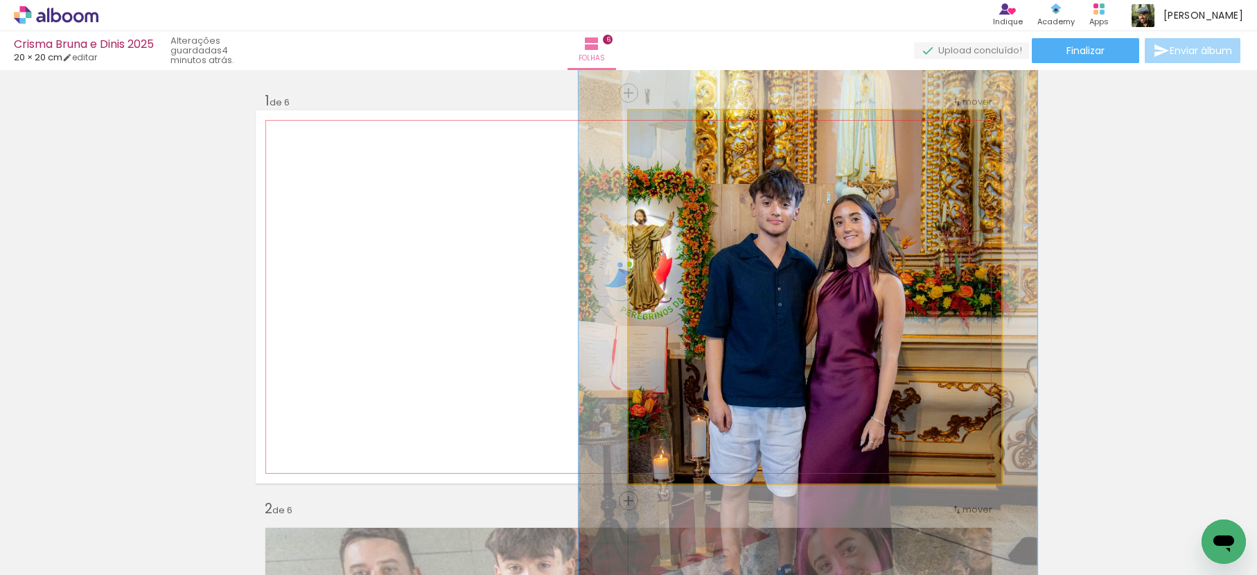
drag, startPoint x: 773, startPoint y: 238, endPoint x: 767, endPoint y: 240, distance: 7.1
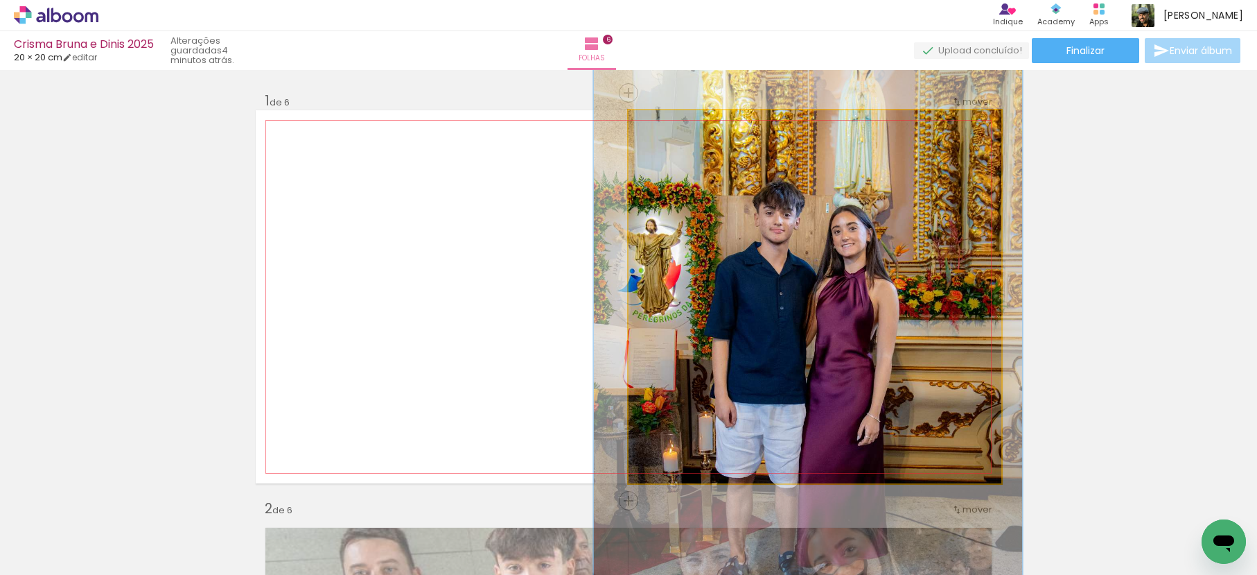
type paper-slider "114"
click at [669, 130] on div at bounding box center [669, 125] width 22 height 22
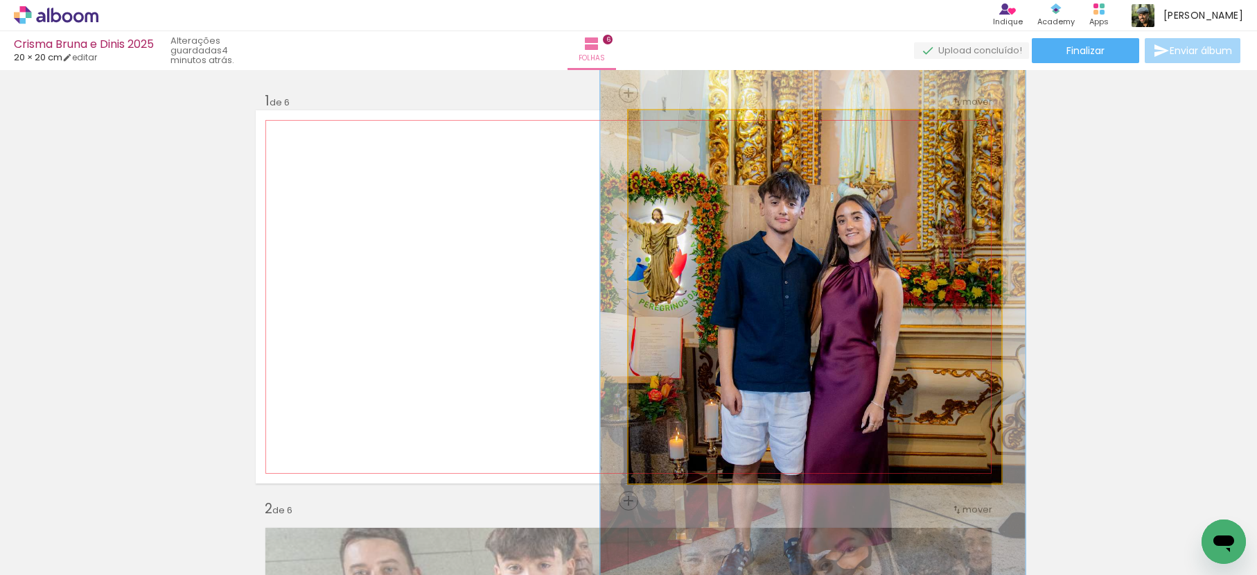
drag, startPoint x: 830, startPoint y: 269, endPoint x: 828, endPoint y: 256, distance: 12.6
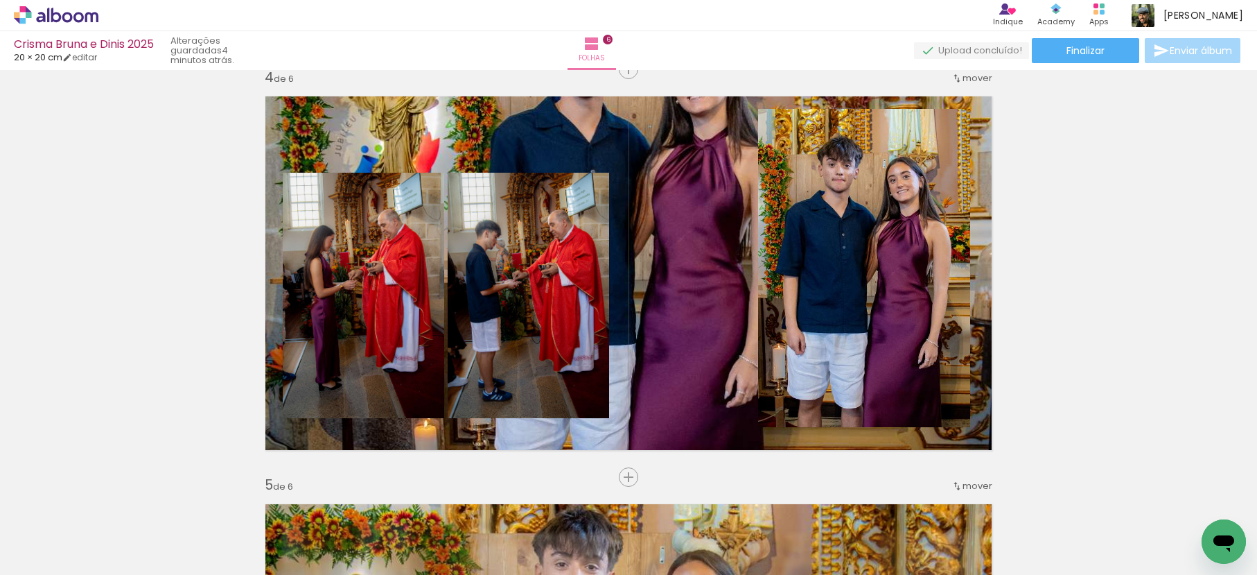
scroll to position [1250, 0]
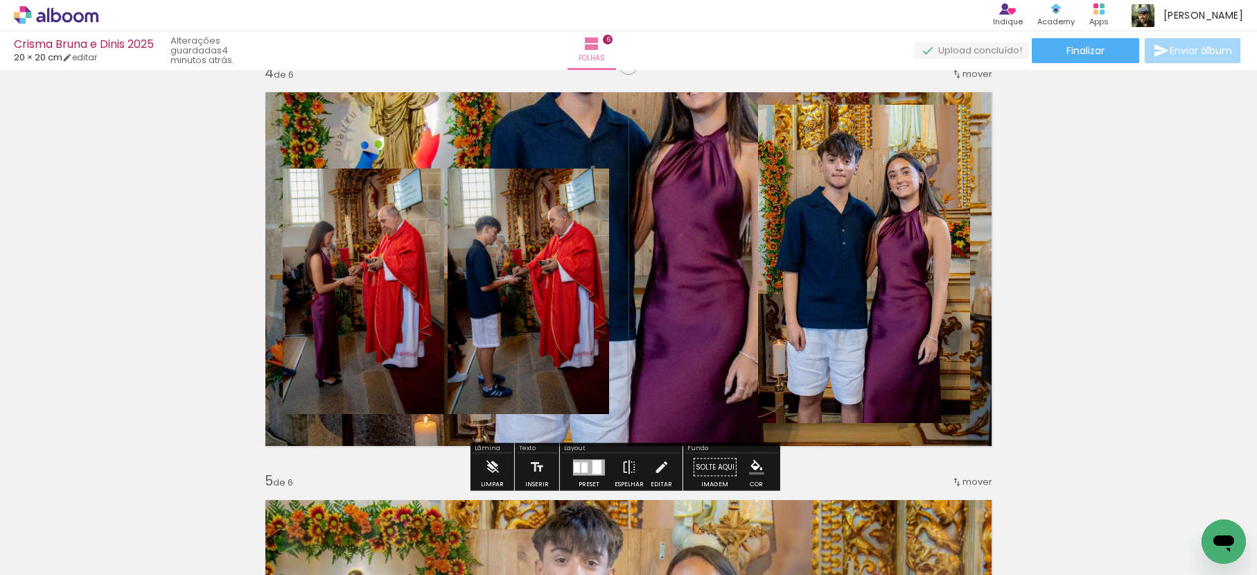
click at [728, 127] on quentale-layouter at bounding box center [629, 268] width 746 height 373
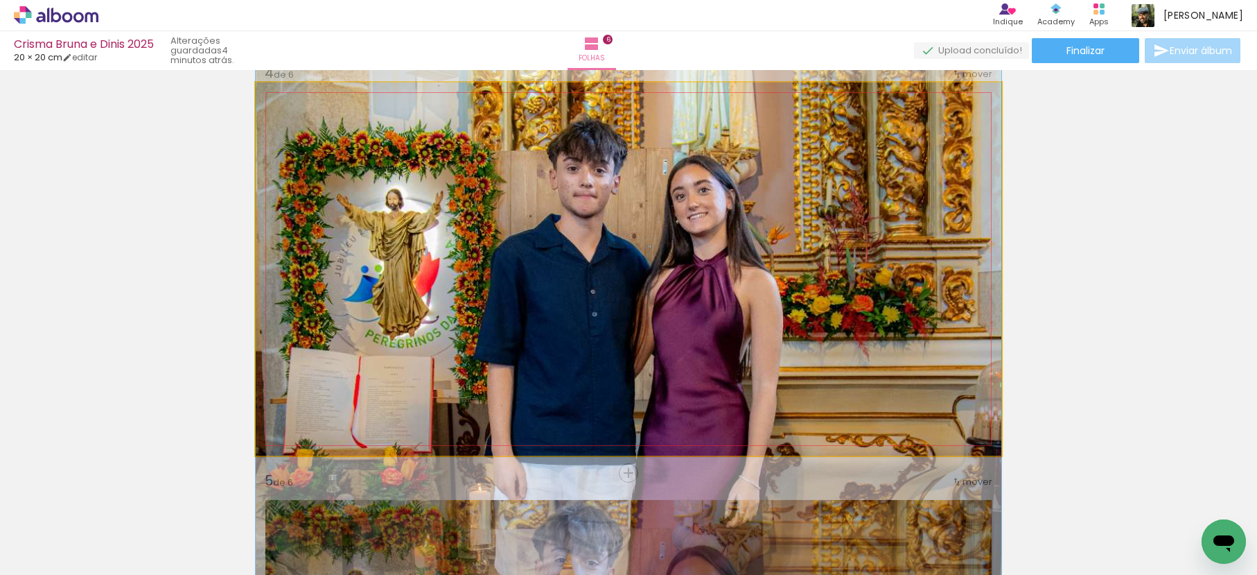
drag, startPoint x: 712, startPoint y: 243, endPoint x: 724, endPoint y: 379, distance: 136.3
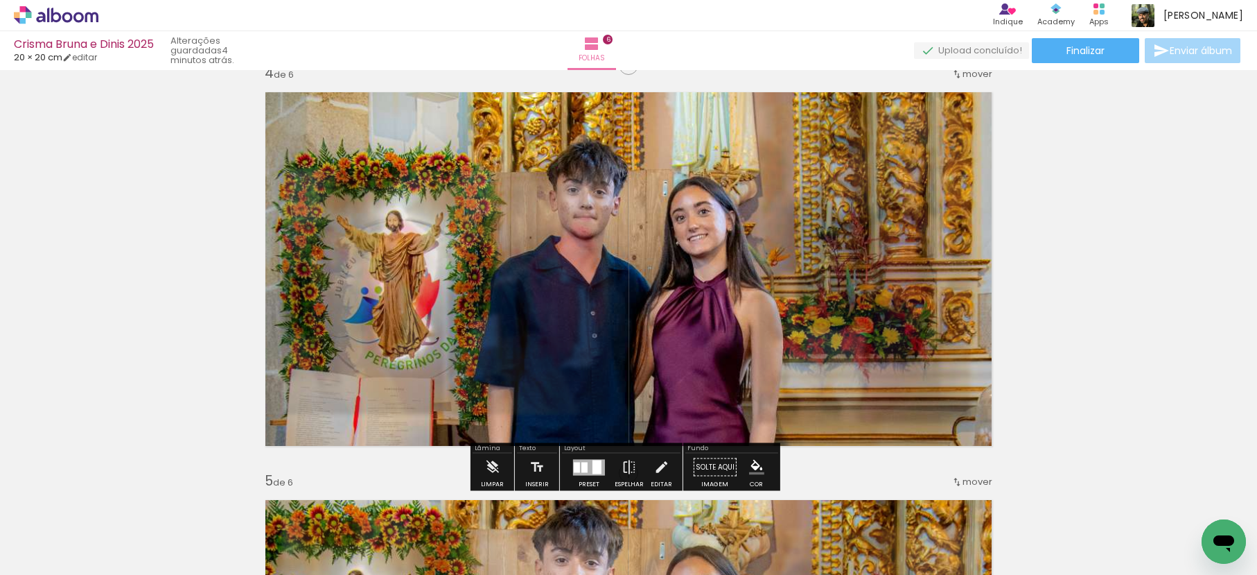
click at [1113, 299] on div "Inserir folha 1 de 6 Inserir folha 2 de 6 Inserir folha 3 de 6 Inserir folha 4 …" at bounding box center [628, 251] width 1257 height 2853
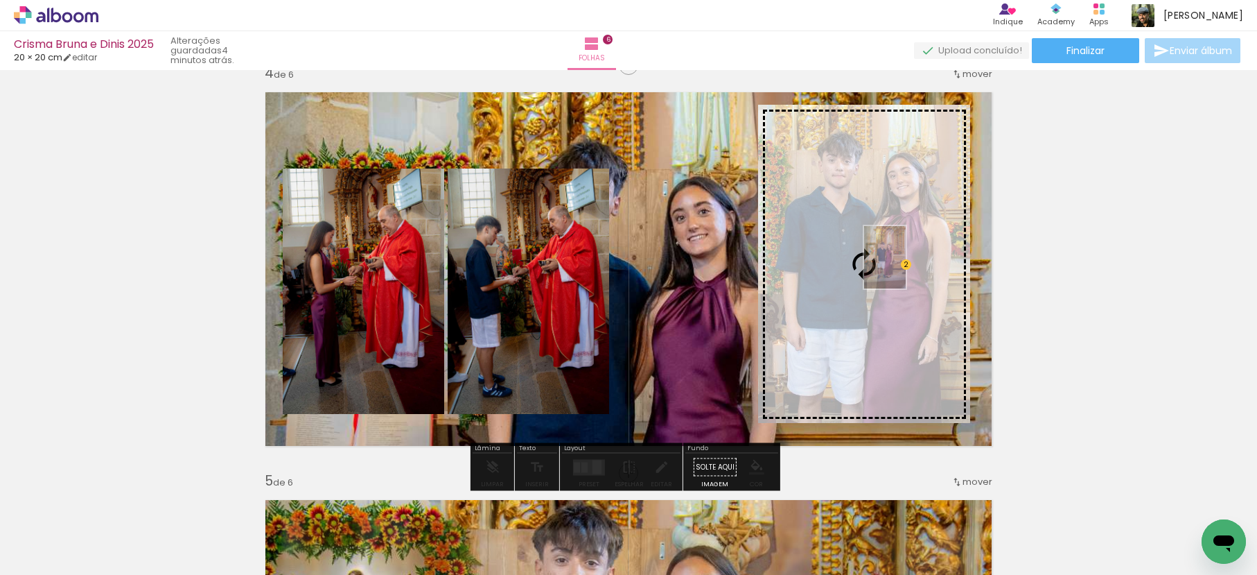
drag, startPoint x: 839, startPoint y: 549, endPoint x: 907, endPoint y: 273, distance: 284.1
click at [907, 274] on quentale-workspace at bounding box center [628, 287] width 1257 height 575
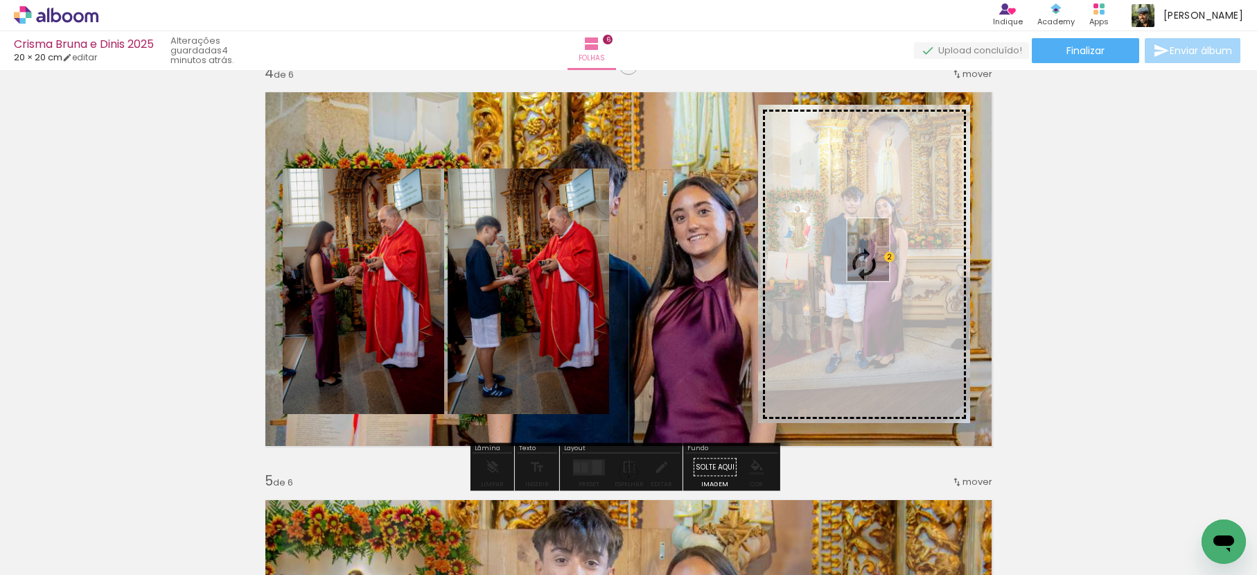
drag, startPoint x: 784, startPoint y: 532, endPoint x: 885, endPoint y: 271, distance: 279.5
click at [885, 272] on quentale-workspace at bounding box center [628, 287] width 1257 height 575
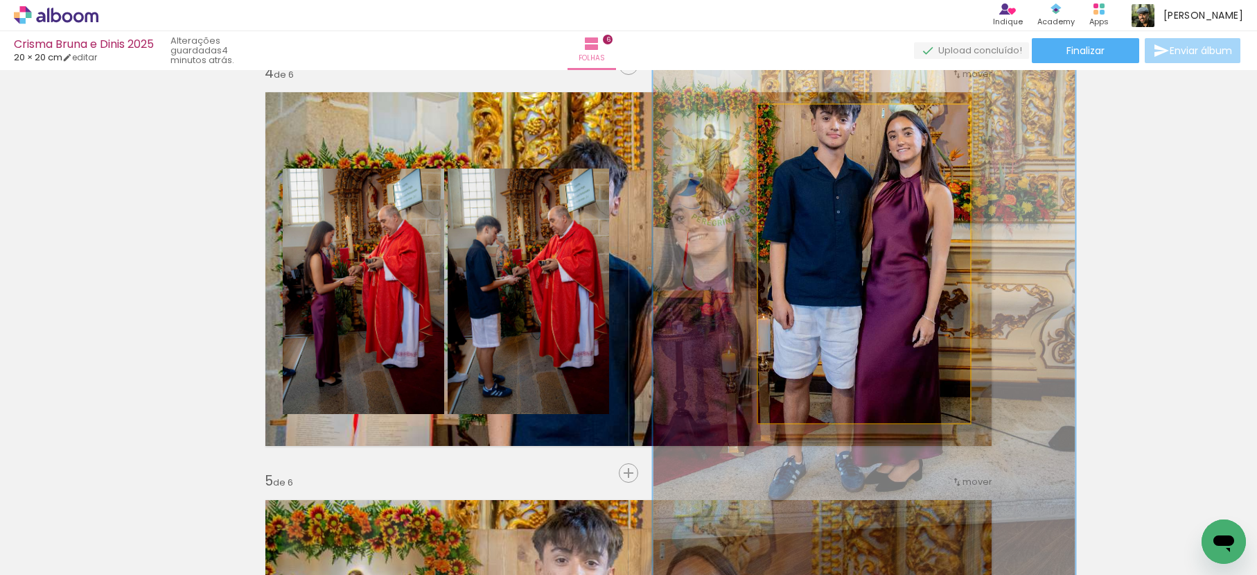
drag, startPoint x: 789, startPoint y: 120, endPoint x: 859, endPoint y: 169, distance: 85.6
type paper-slider "196"
click at [836, 133] on quentale-photo at bounding box center [864, 264] width 212 height 318
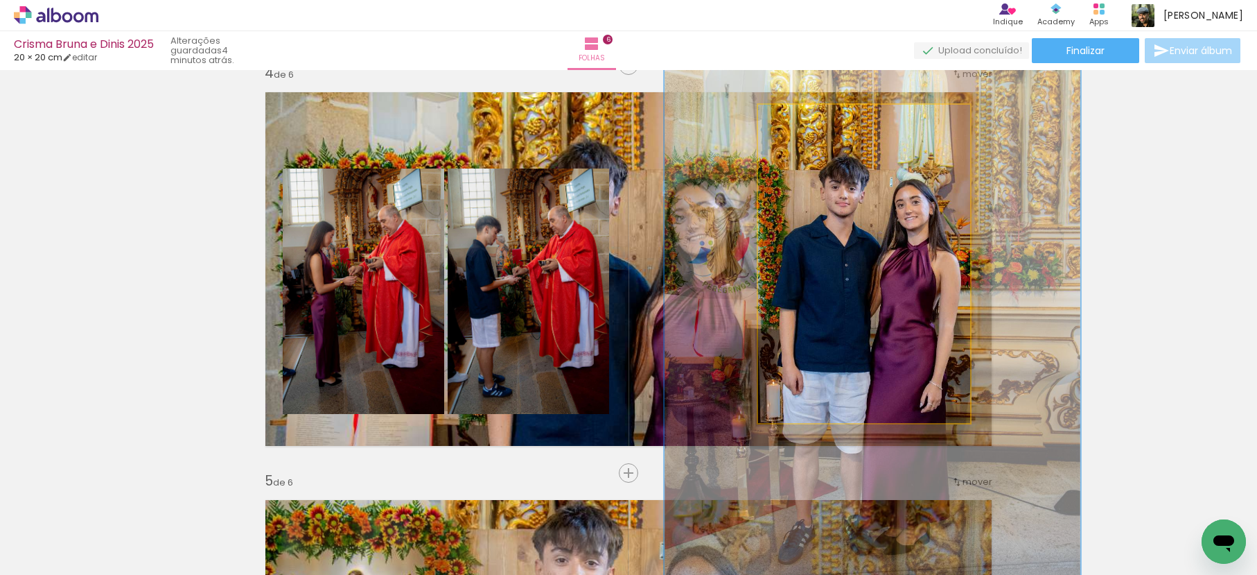
drag, startPoint x: 869, startPoint y: 189, endPoint x: 877, endPoint y: 254, distance: 65.0
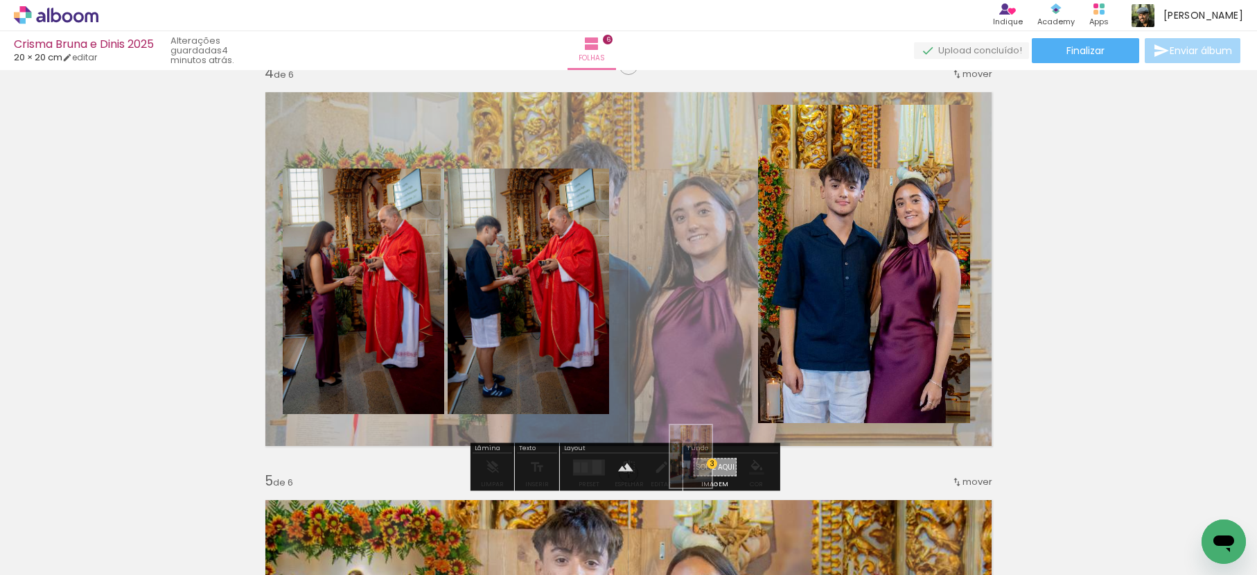
drag, startPoint x: 768, startPoint y: 529, endPoint x: 712, endPoint y: 466, distance: 83.9
click at [712, 466] on quentale-workspace at bounding box center [628, 287] width 1257 height 575
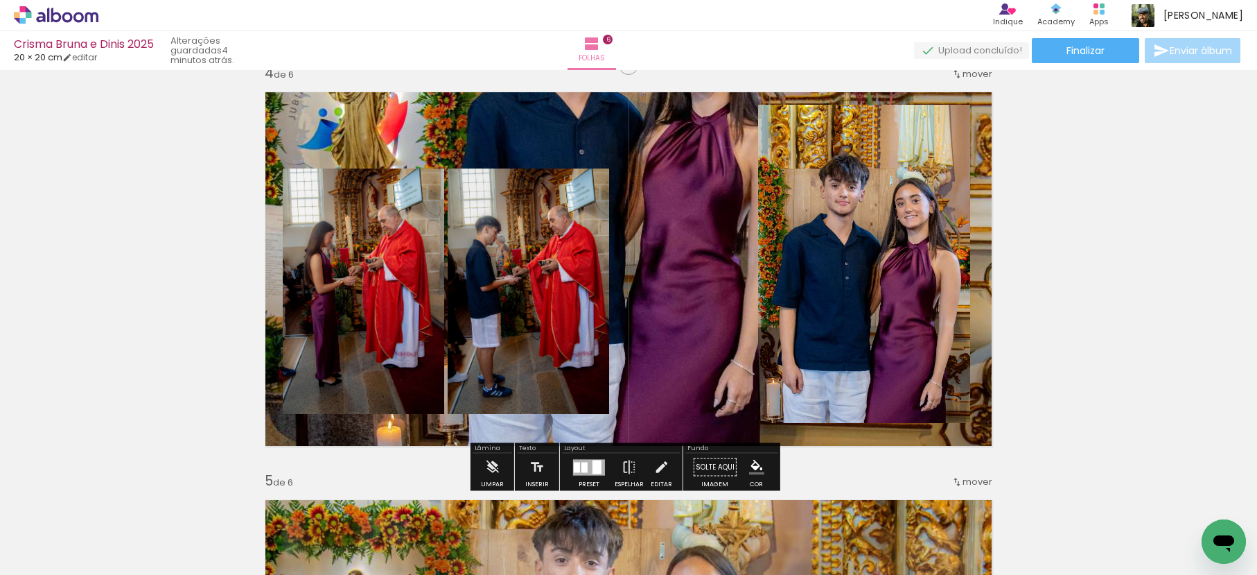
click at [682, 198] on quentale-layouter at bounding box center [629, 268] width 746 height 373
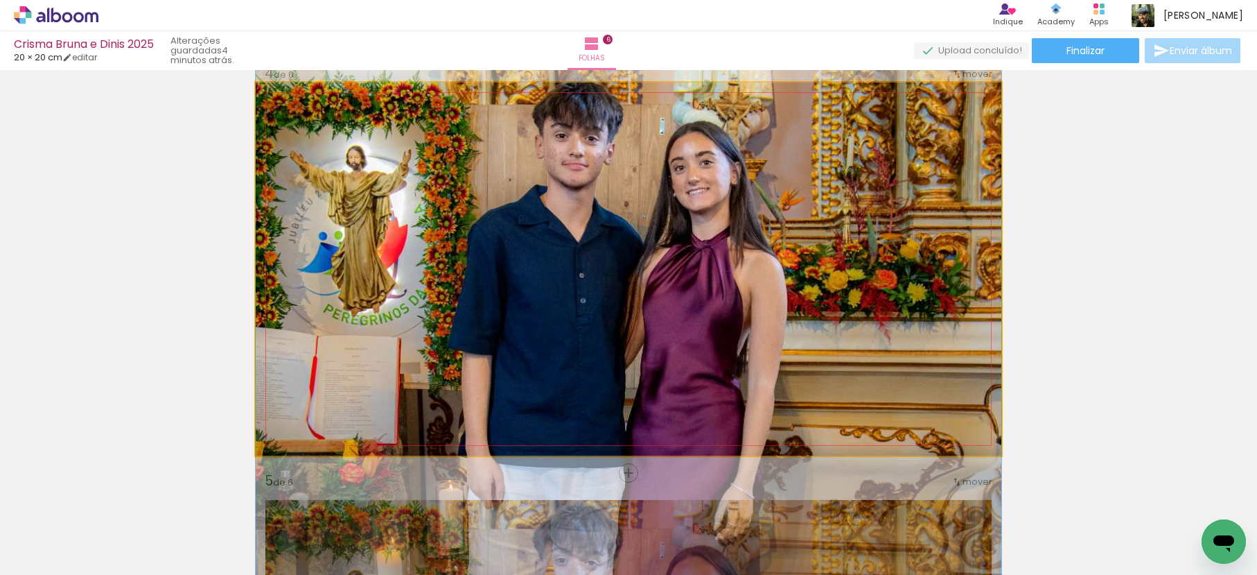
drag, startPoint x: 683, startPoint y: 174, endPoint x: 730, endPoint y: 290, distance: 124.7
drag, startPoint x: 308, startPoint y: 117, endPoint x: 337, endPoint y: 125, distance: 30.3
type paper-slider "100"
click at [301, 131] on quentale-photo at bounding box center [629, 268] width 746 height 373
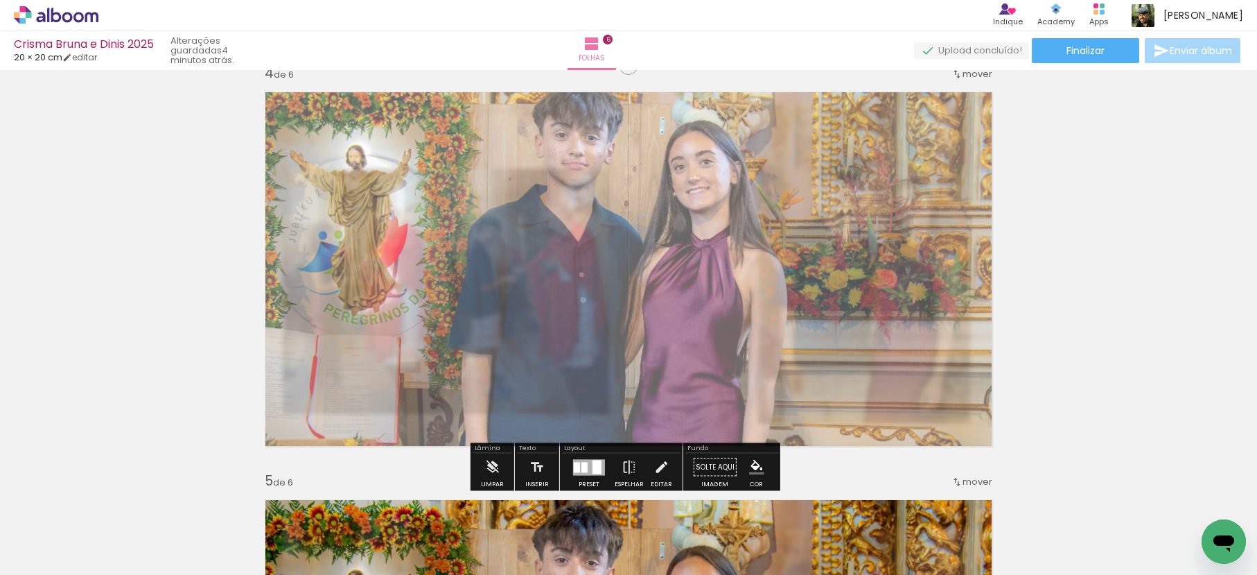
drag, startPoint x: 456, startPoint y: 118, endPoint x: 435, endPoint y: 129, distance: 24.2
type paper-slider "60"
click at [435, 129] on quentale-photo at bounding box center [629, 268] width 746 height 373
click at [1115, 271] on div "Inserir folha 1 de 6 Inserir folha 2 de 6 Inserir folha 3 de 6 Inserir folha 4 …" at bounding box center [628, 251] width 1257 height 2853
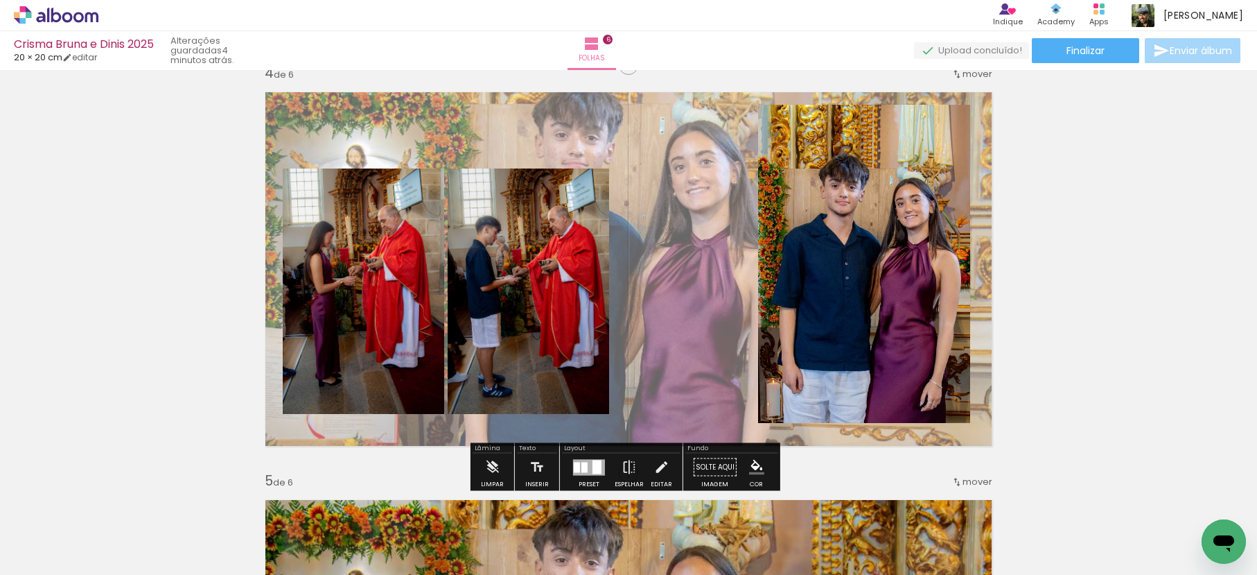
click at [651, 211] on quentale-layouter at bounding box center [629, 268] width 746 height 373
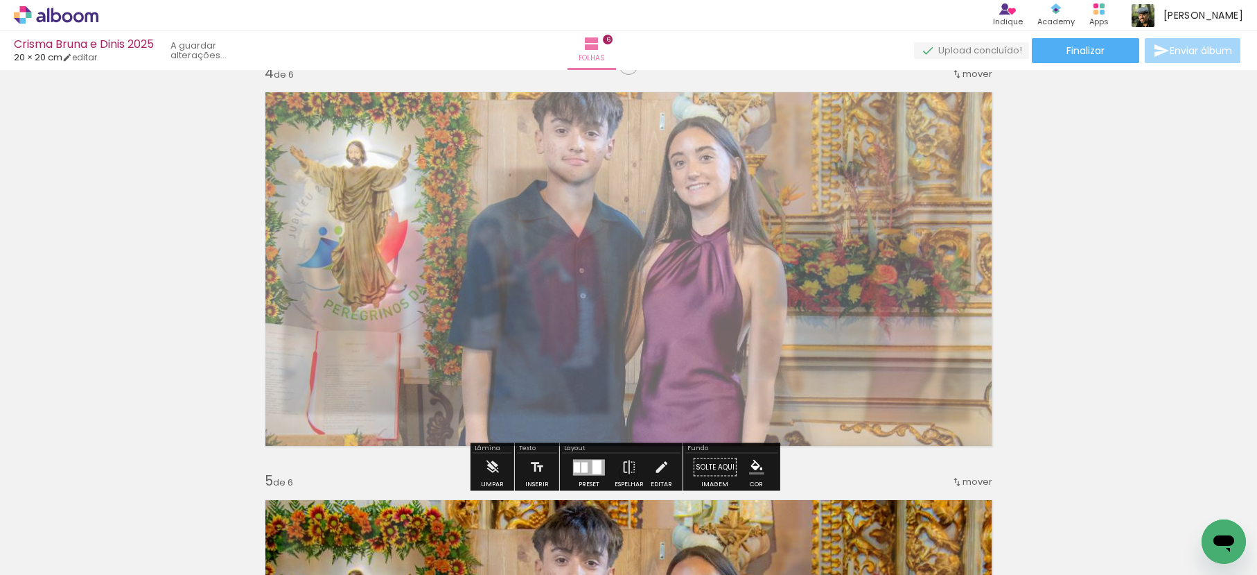
click at [1114, 249] on div "Inserir folha 1 de 6 Inserir folha 2 de 6 Inserir folha 3 de 6 Inserir folha 4 …" at bounding box center [628, 251] width 1257 height 2853
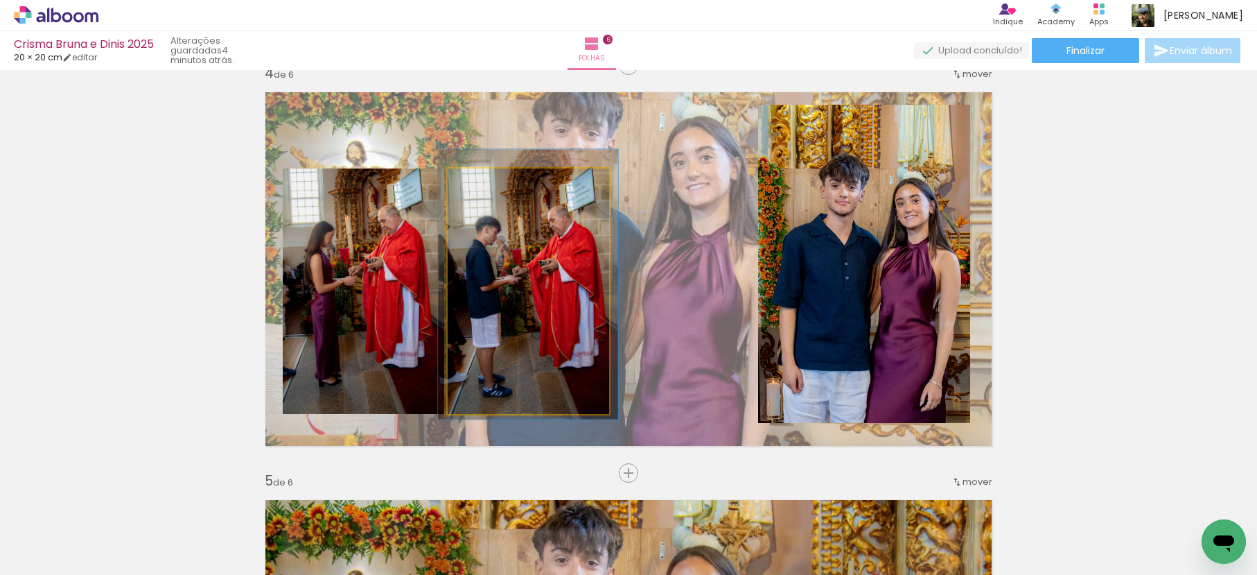
click at [549, 233] on quentale-photo at bounding box center [528, 290] width 161 height 245
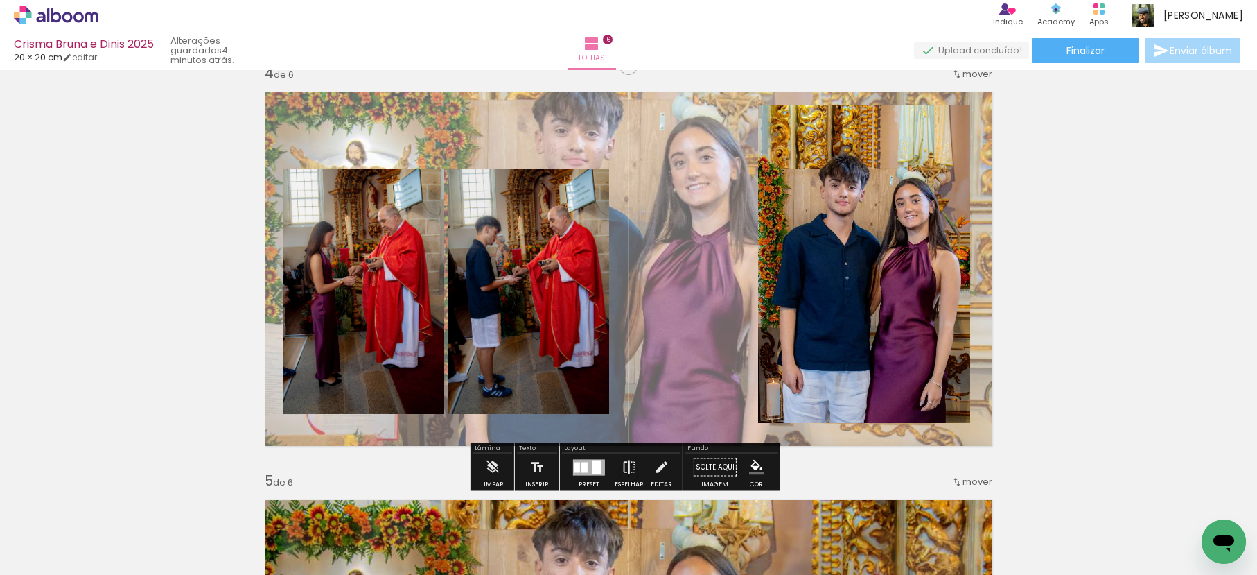
click at [661, 166] on quentale-layouter at bounding box center [629, 268] width 746 height 373
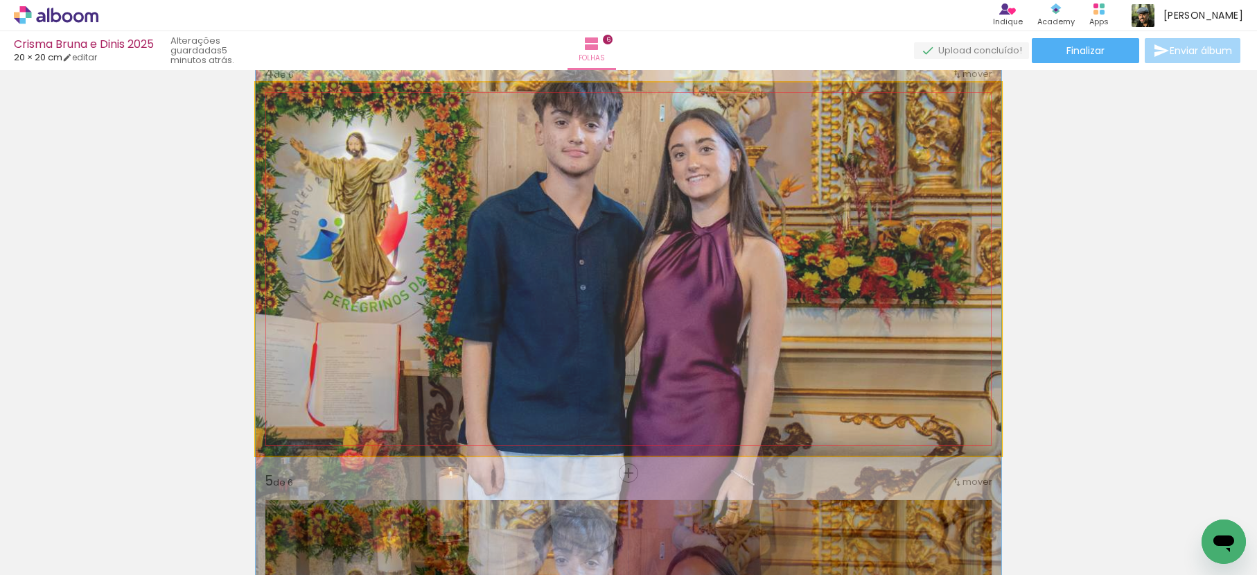
drag, startPoint x: 696, startPoint y: 196, endPoint x: 694, endPoint y: 188, distance: 8.4
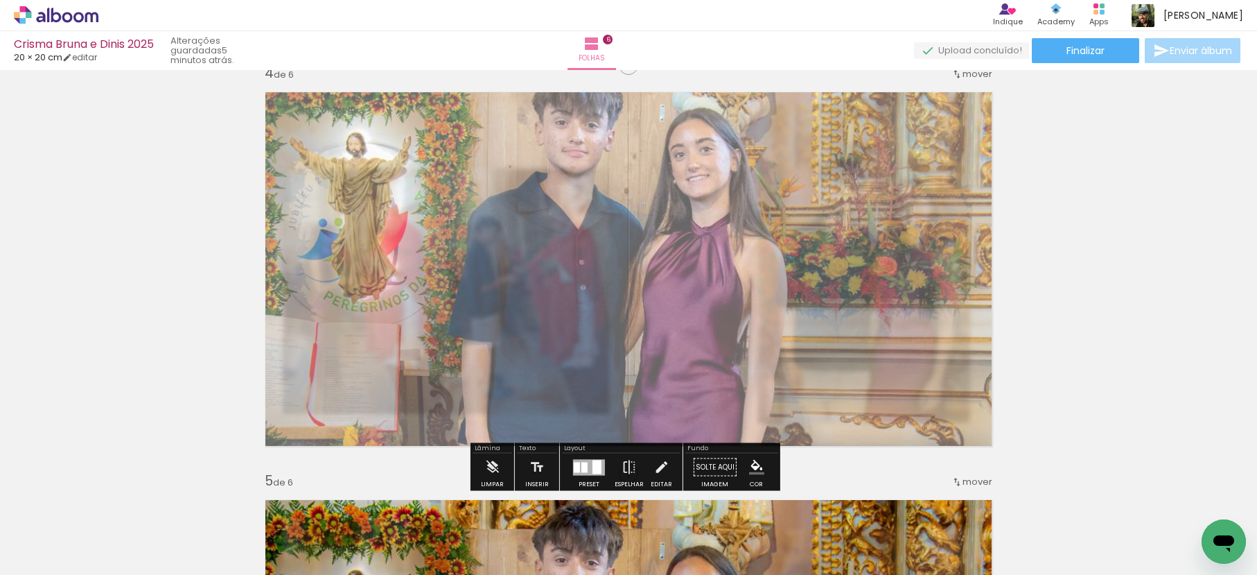
click at [1040, 232] on div "Inserir folha 1 de 6 Inserir folha 2 de 6 Inserir folha 3 de 6 Inserir folha 4 …" at bounding box center [628, 251] width 1257 height 2853
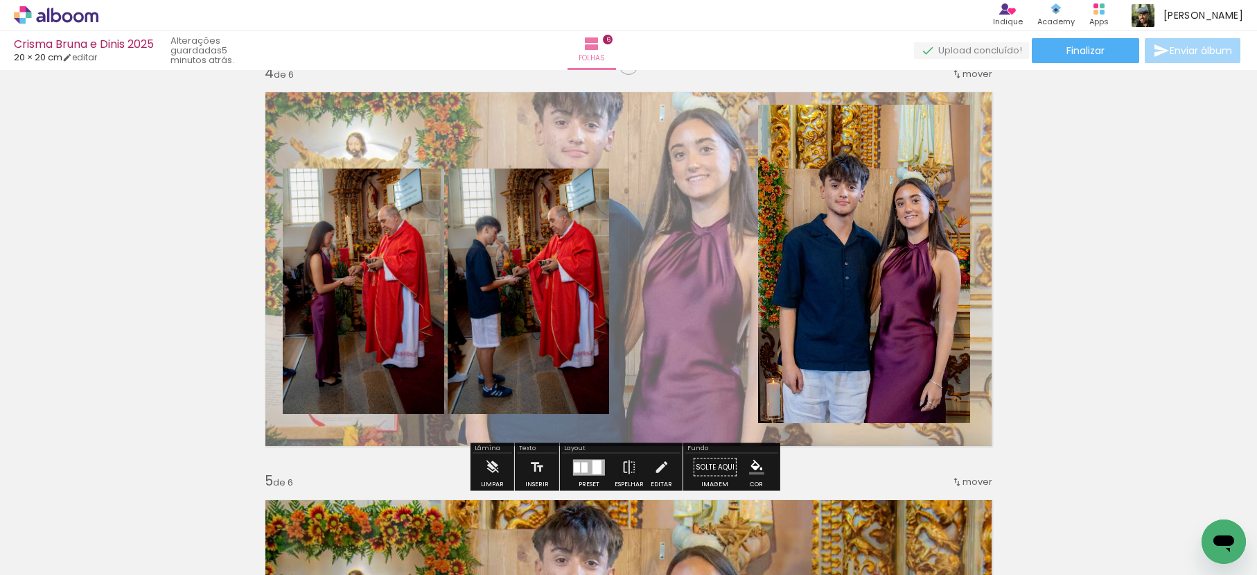
click at [527, 229] on quentale-photo at bounding box center [528, 290] width 161 height 245
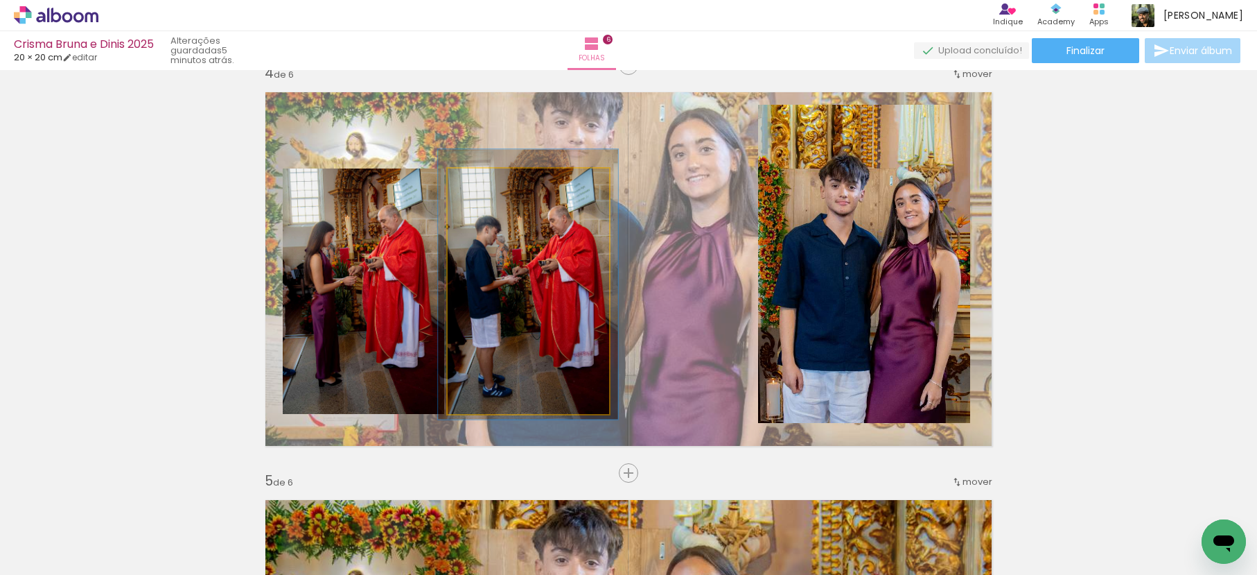
click at [527, 229] on quentale-photo at bounding box center [528, 290] width 161 height 245
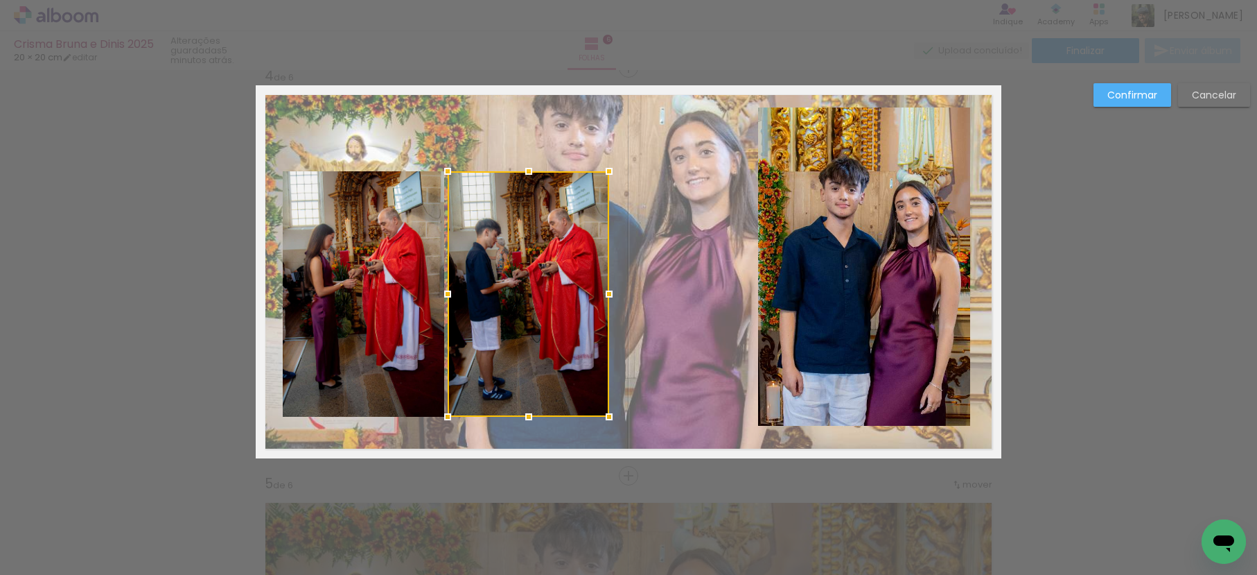
scroll to position [1241, 0]
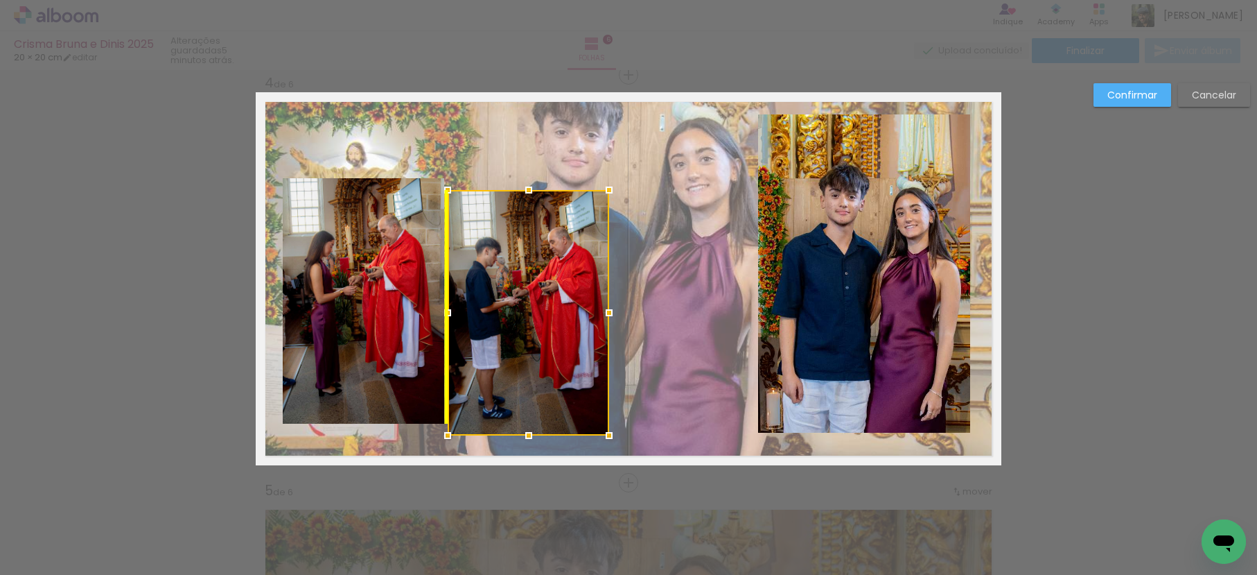
drag, startPoint x: 530, startPoint y: 225, endPoint x: 530, endPoint y: 237, distance: 11.8
click at [530, 237] on div at bounding box center [528, 312] width 161 height 245
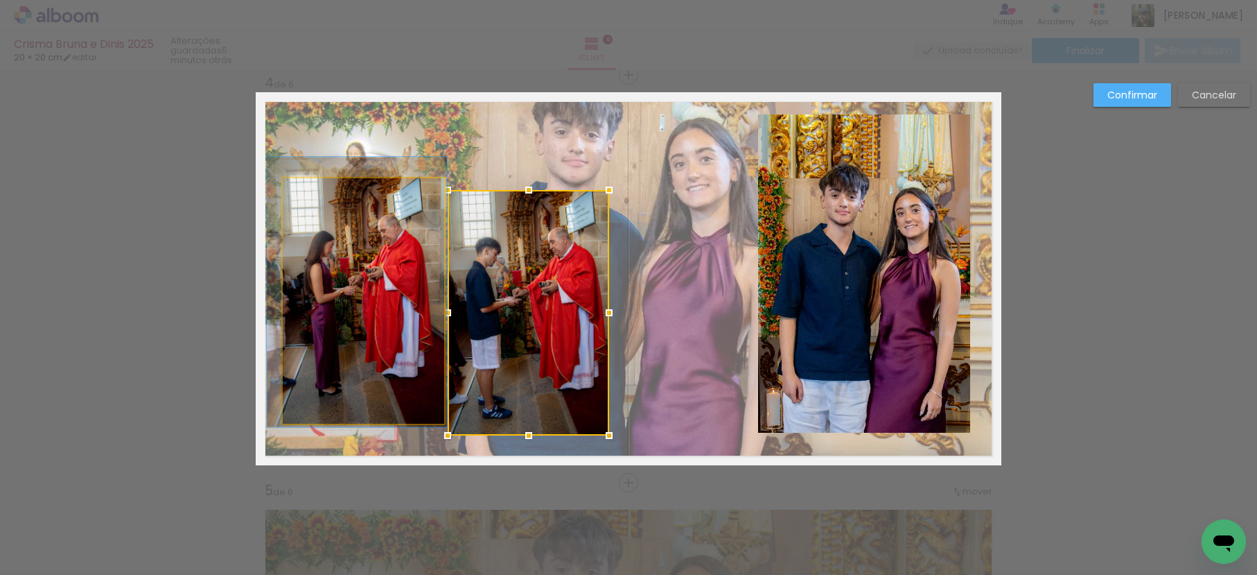
click at [405, 259] on quentale-photo at bounding box center [363, 300] width 161 height 245
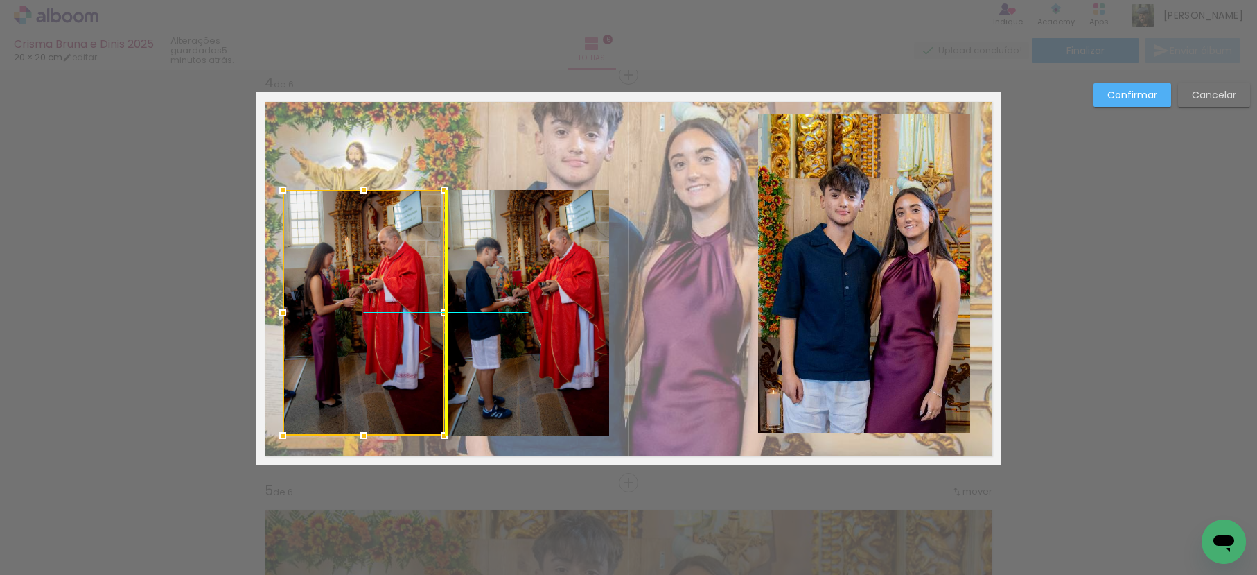
drag, startPoint x: 381, startPoint y: 254, endPoint x: 380, endPoint y: 264, distance: 10.4
click at [380, 264] on div at bounding box center [363, 312] width 161 height 245
click at [0, 0] on slot "Confirmar" at bounding box center [0, 0] width 0 height 0
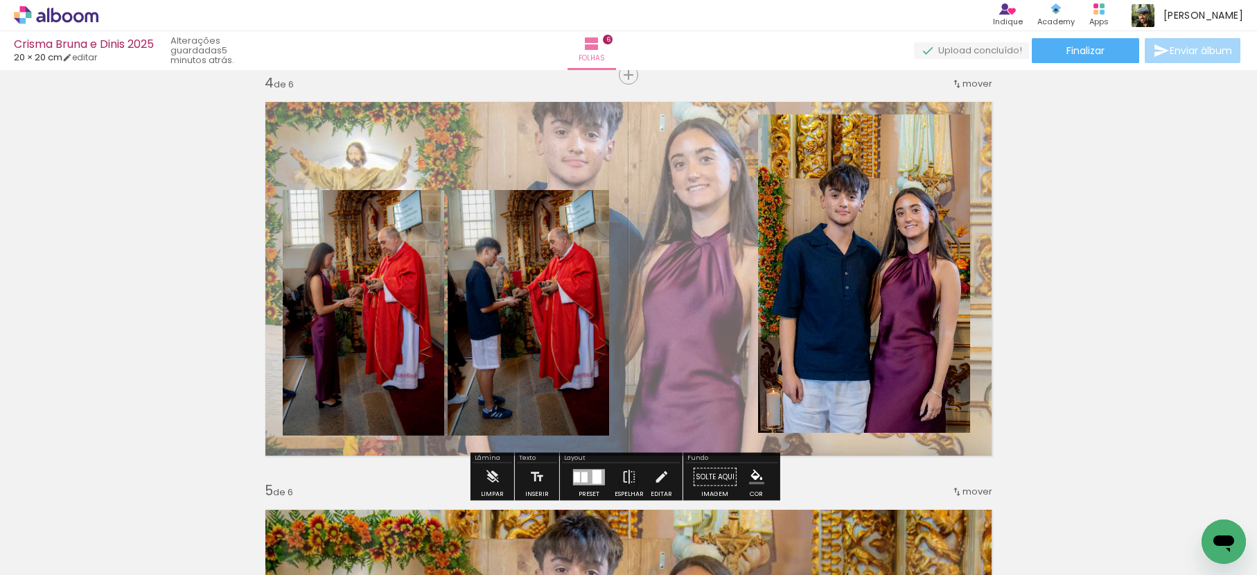
click at [1102, 207] on div "Inserir folha 1 de 6 Inserir folha 2 de 6 Inserir folha 3 de 6 Inserir folha 4 …" at bounding box center [628, 260] width 1257 height 2853
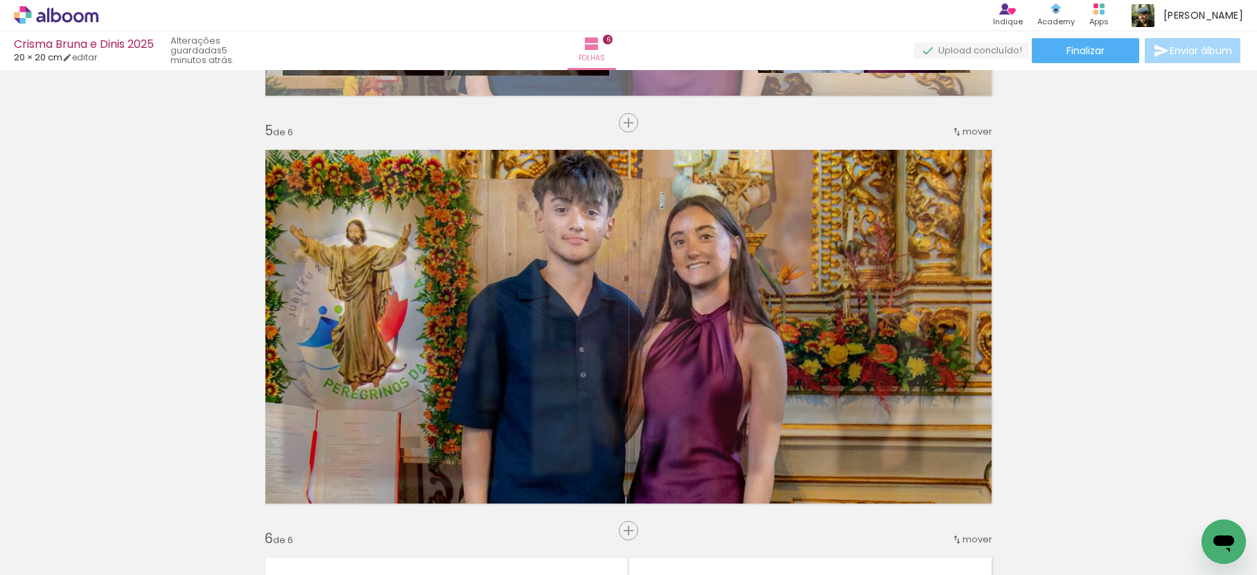
scroll to position [1608, 0]
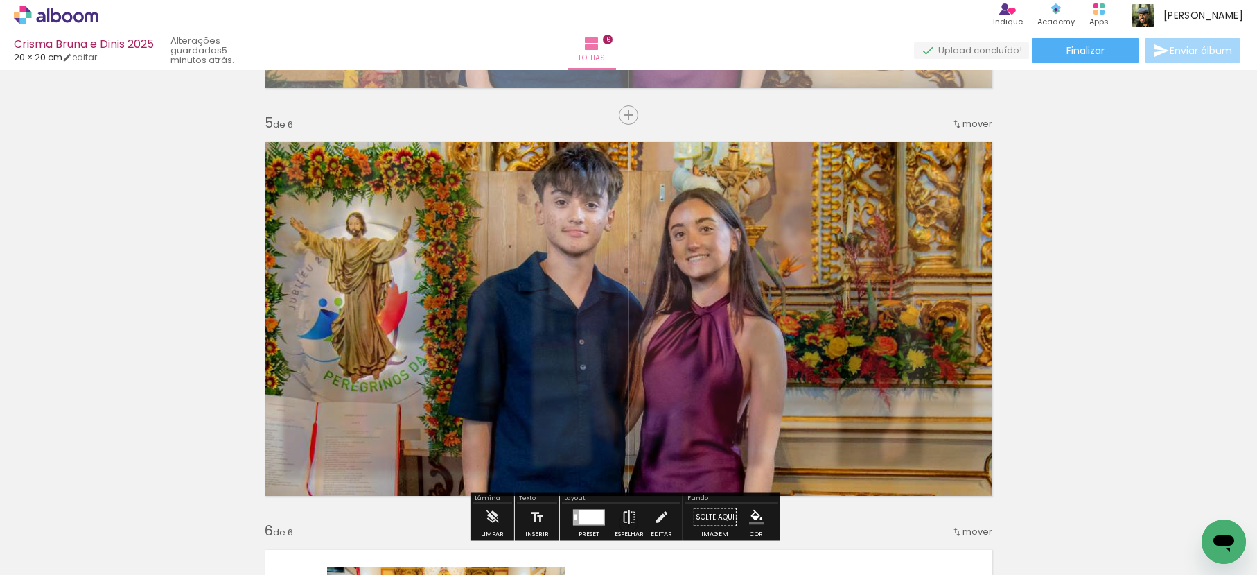
click at [828, 174] on quentale-photo at bounding box center [629, 318] width 746 height 373
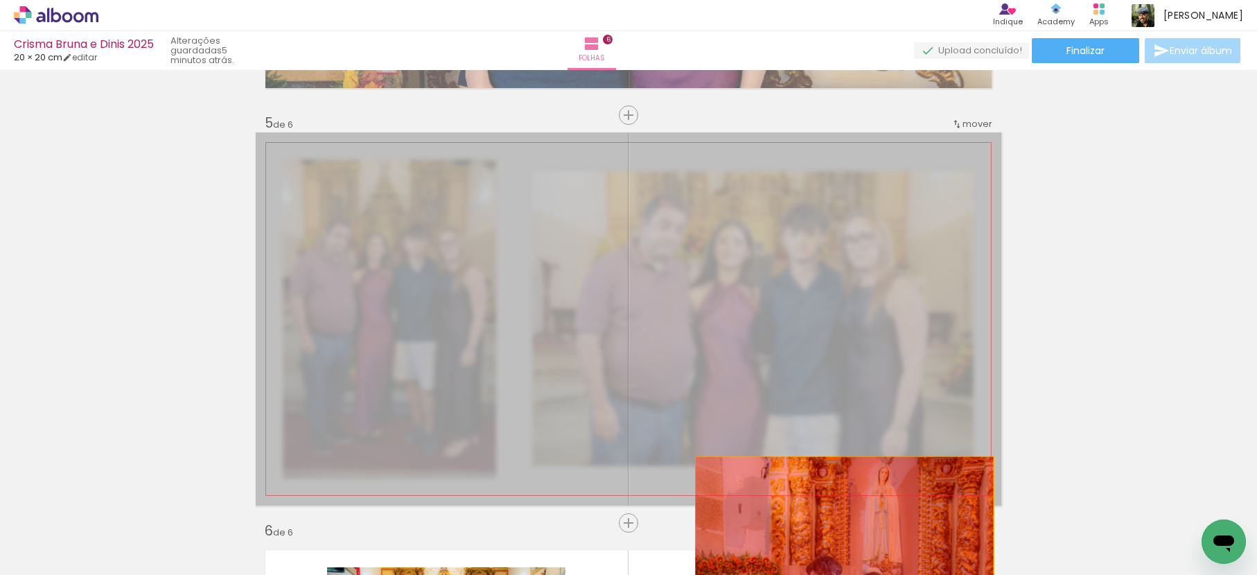
drag, startPoint x: 863, startPoint y: 171, endPoint x: 972, endPoint y: 492, distance: 338.8
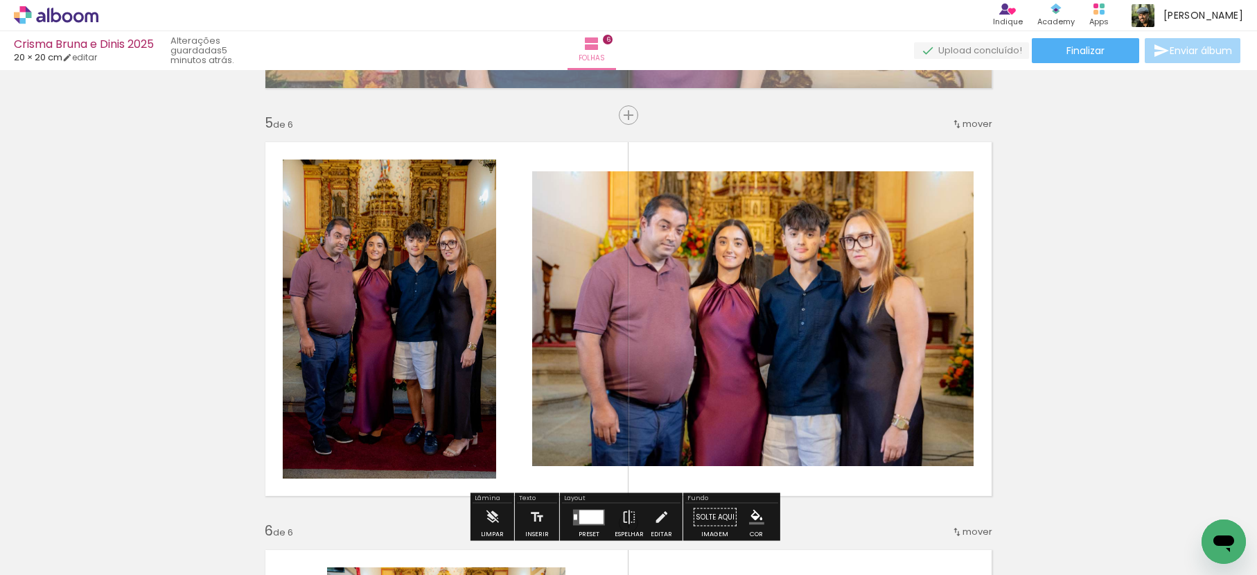
drag, startPoint x: 846, startPoint y: 545, endPoint x: 867, endPoint y: 493, distance: 56.2
click at [835, 541] on div at bounding box center [837, 527] width 46 height 69
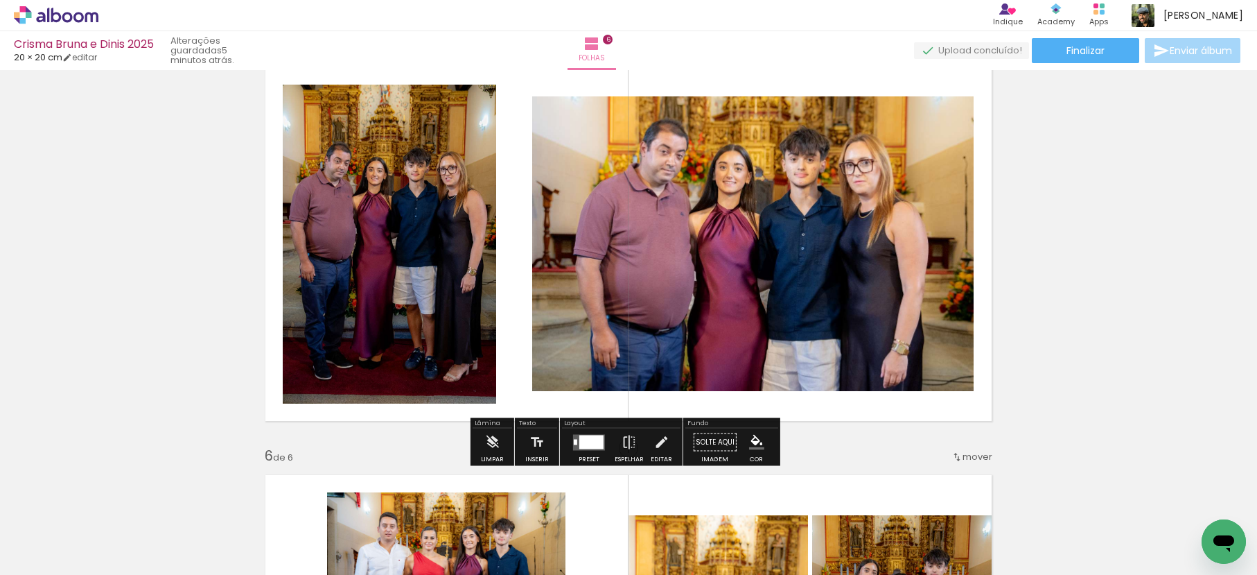
scroll to position [1699, 0]
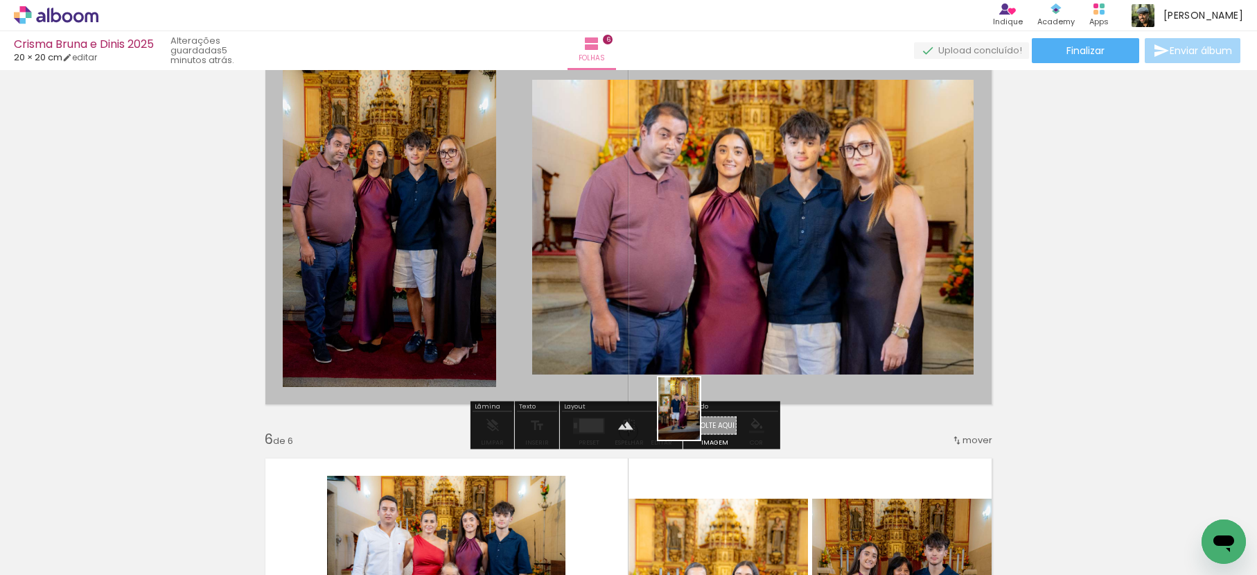
drag, startPoint x: 832, startPoint y: 511, endPoint x: 700, endPoint y: 419, distance: 161.3
click at [700, 419] on quentale-workspace at bounding box center [628, 287] width 1257 height 575
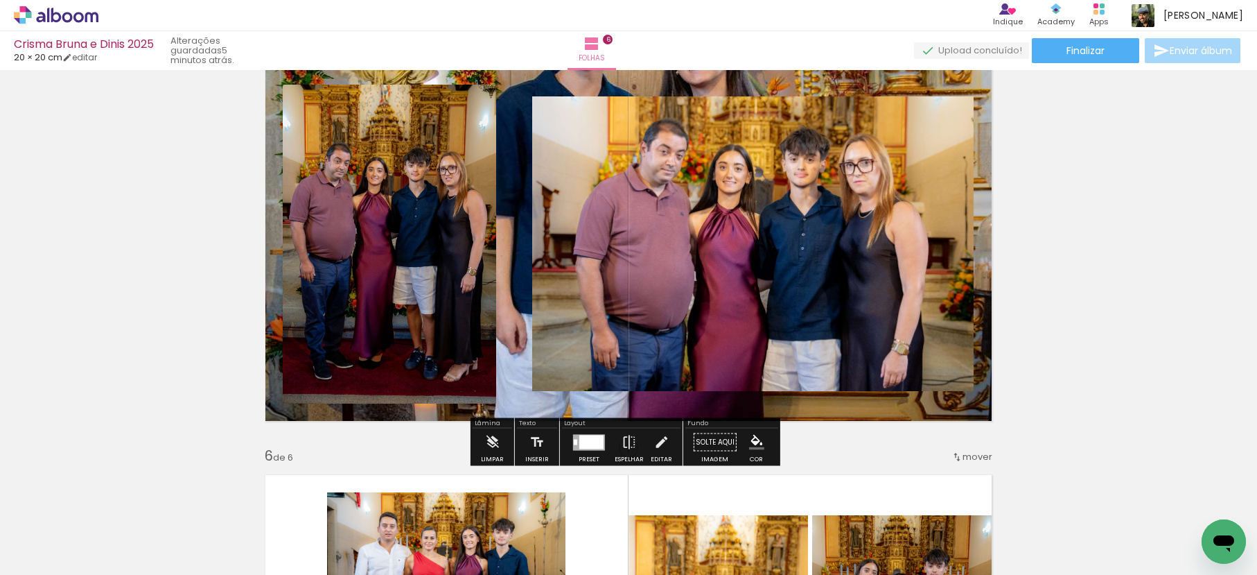
scroll to position [1679, 0]
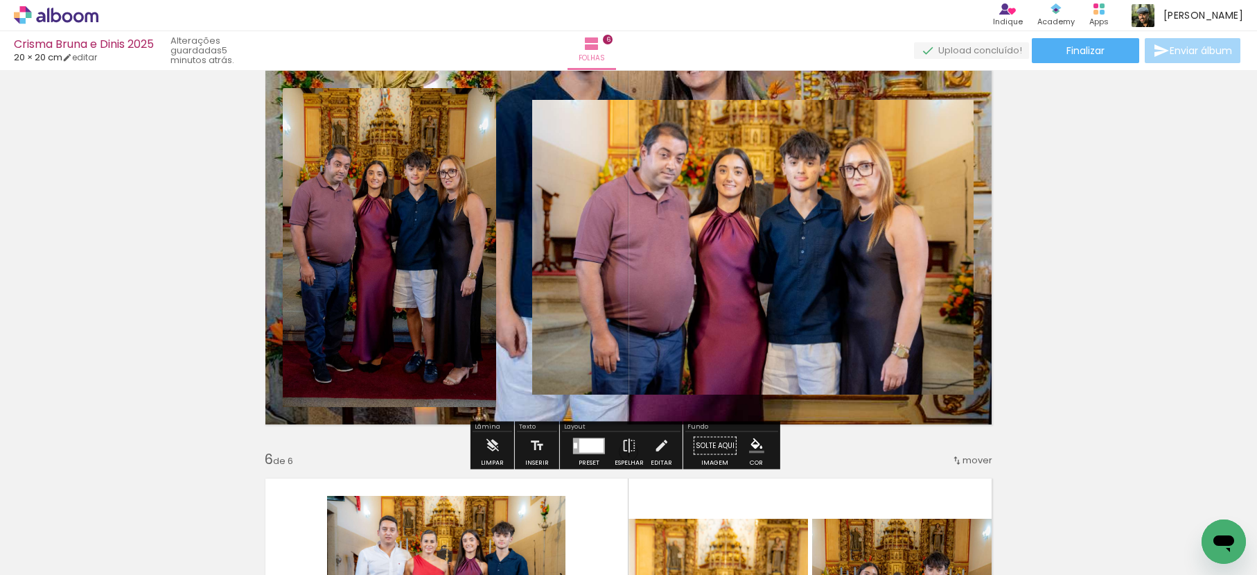
click at [507, 111] on quentale-layouter at bounding box center [629, 247] width 746 height 373
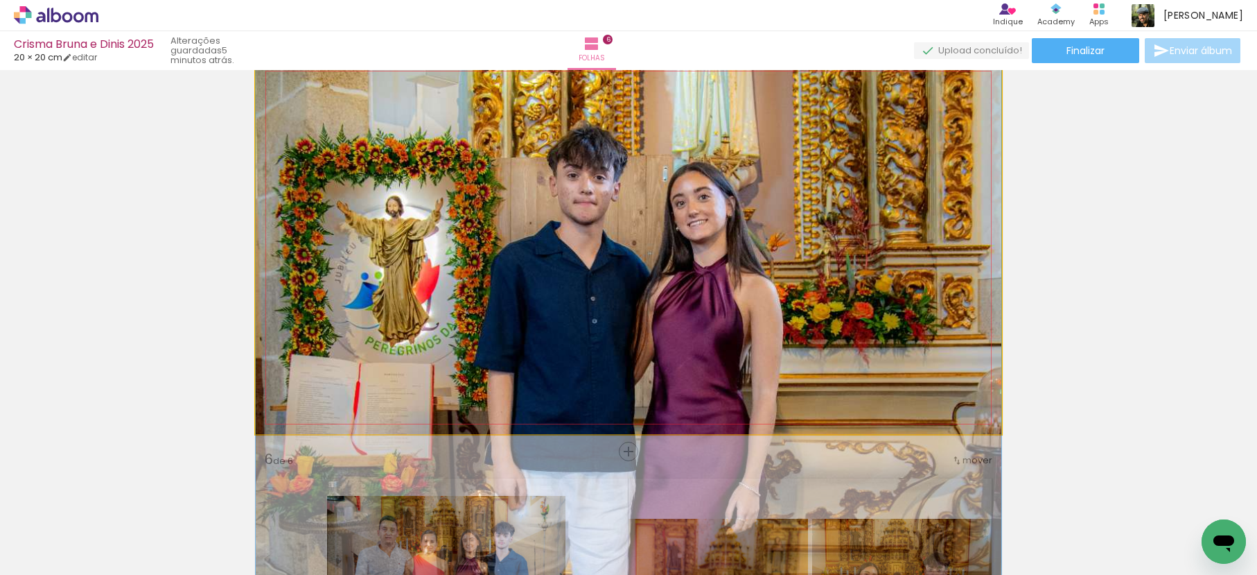
drag, startPoint x: 595, startPoint y: 93, endPoint x: 629, endPoint y: 316, distance: 225.8
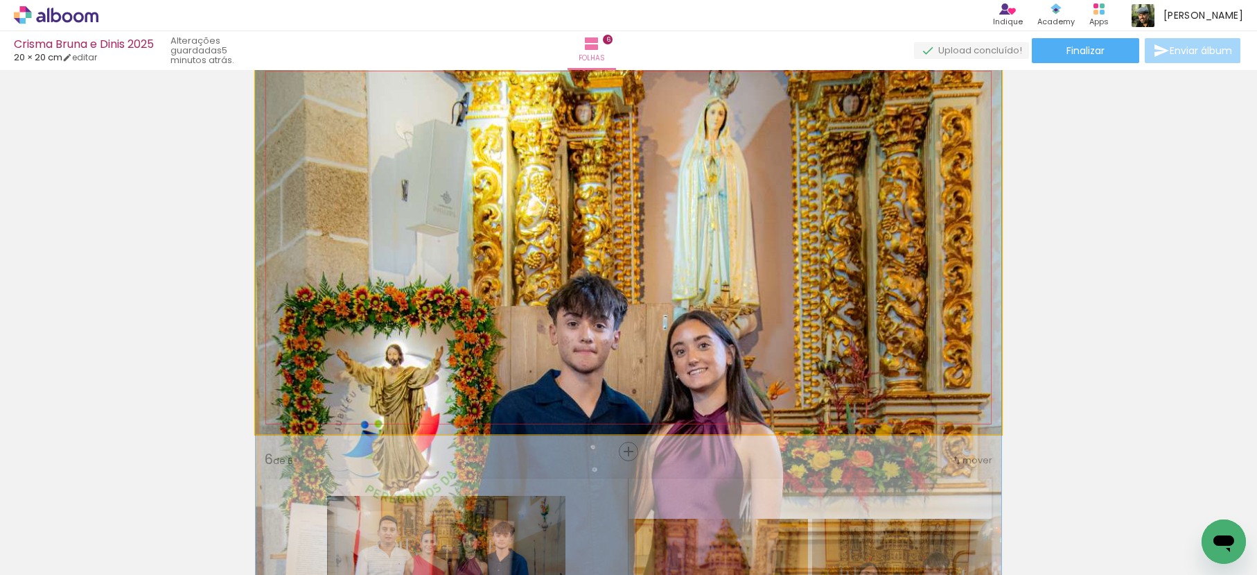
drag, startPoint x: 651, startPoint y: 166, endPoint x: 656, endPoint y: 347, distance: 180.9
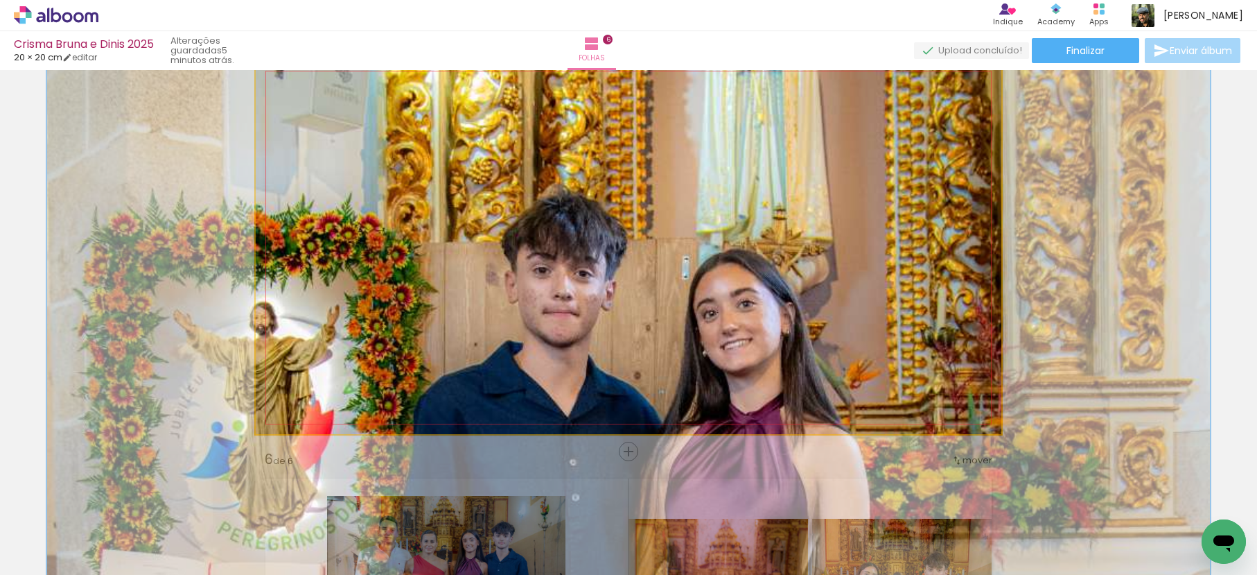
drag, startPoint x: 307, startPoint y: 98, endPoint x: 670, endPoint y: 178, distance: 371.8
type paper-slider "157"
click at [333, 107] on div at bounding box center [336, 96] width 22 height 22
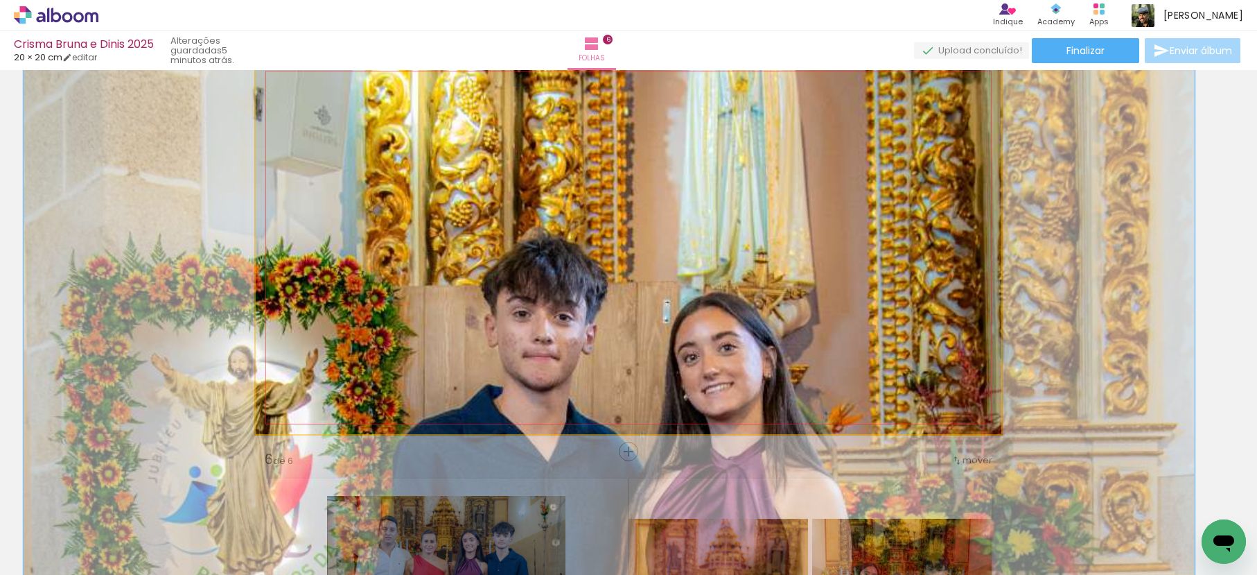
drag, startPoint x: 693, startPoint y: 178, endPoint x: 609, endPoint y: 323, distance: 167.4
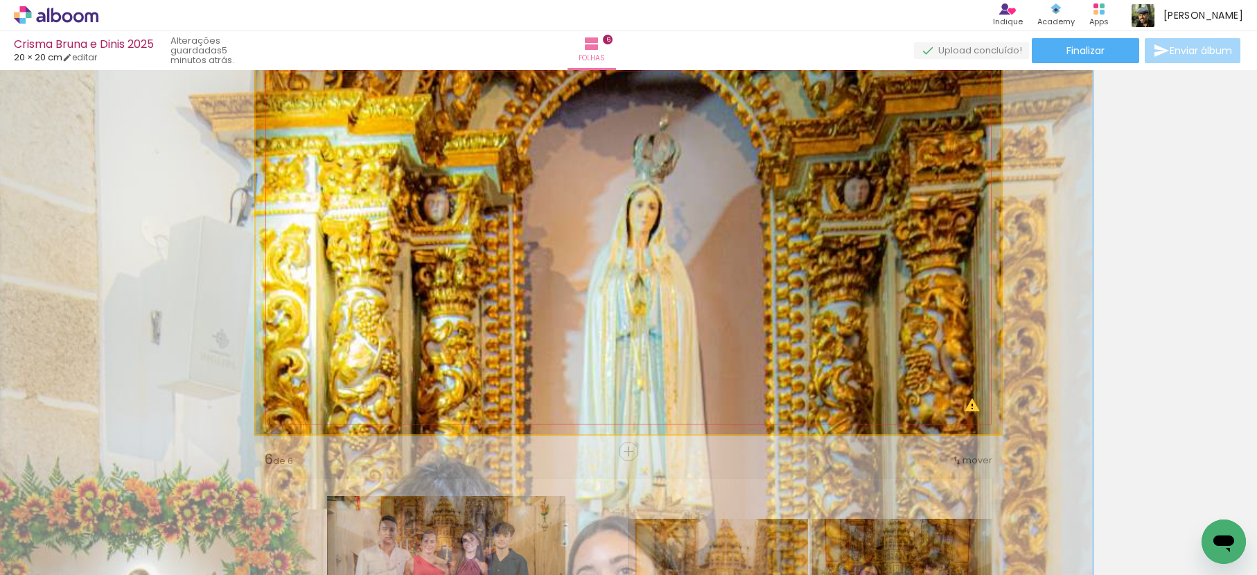
drag, startPoint x: 687, startPoint y: 184, endPoint x: 654, endPoint y: 298, distance: 118.2
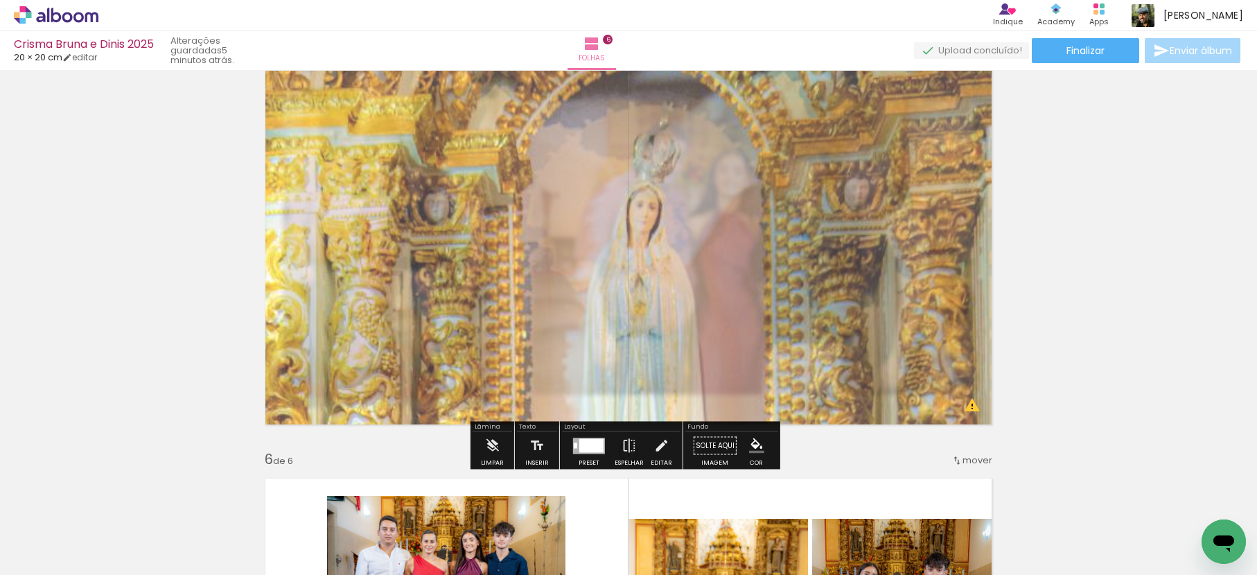
drag, startPoint x: 446, startPoint y: 100, endPoint x: 436, endPoint y: 112, distance: 15.7
type paper-slider "70"
click at [436, 112] on quentale-photo at bounding box center [629, 247] width 746 height 373
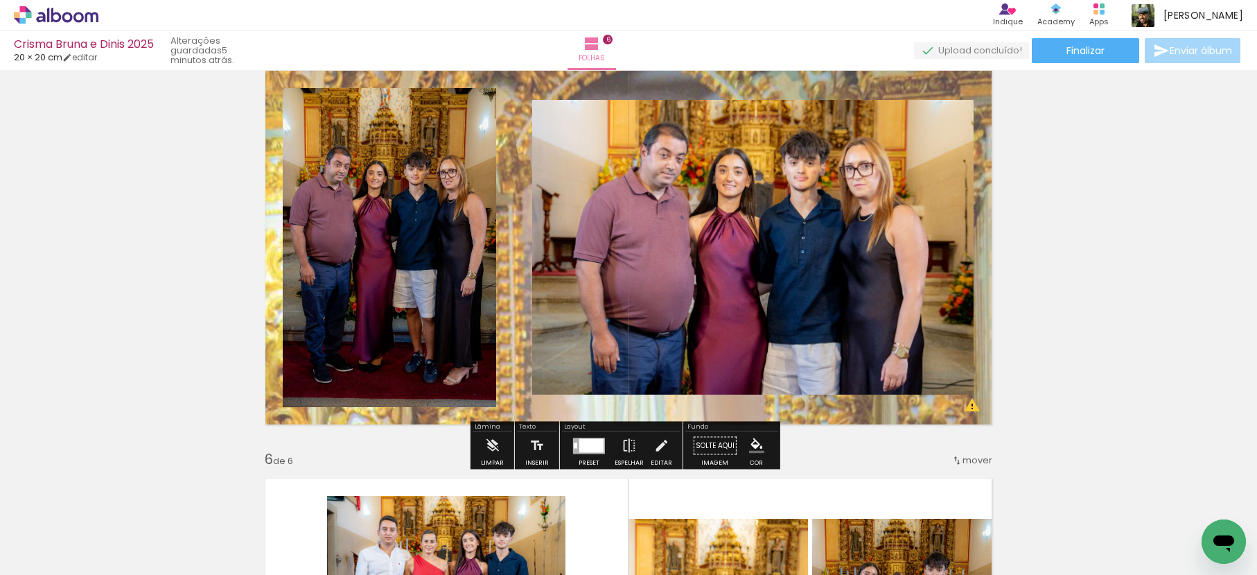
click at [882, 75] on quentale-layouter at bounding box center [629, 247] width 746 height 373
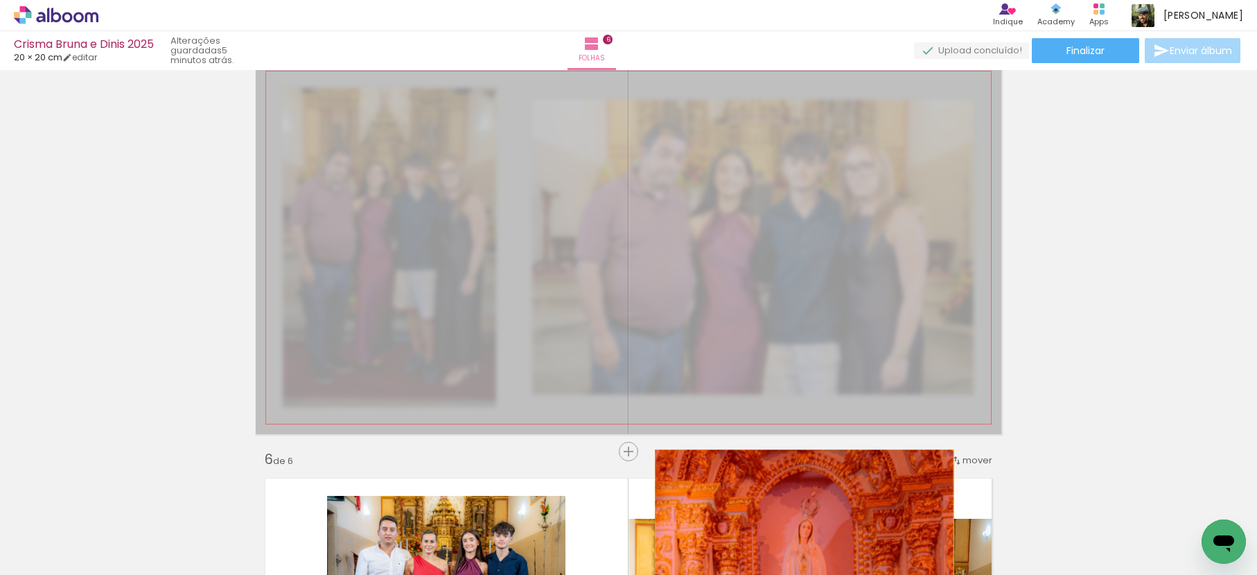
drag, startPoint x: 850, startPoint y: 86, endPoint x: 807, endPoint y: 522, distance: 438.0
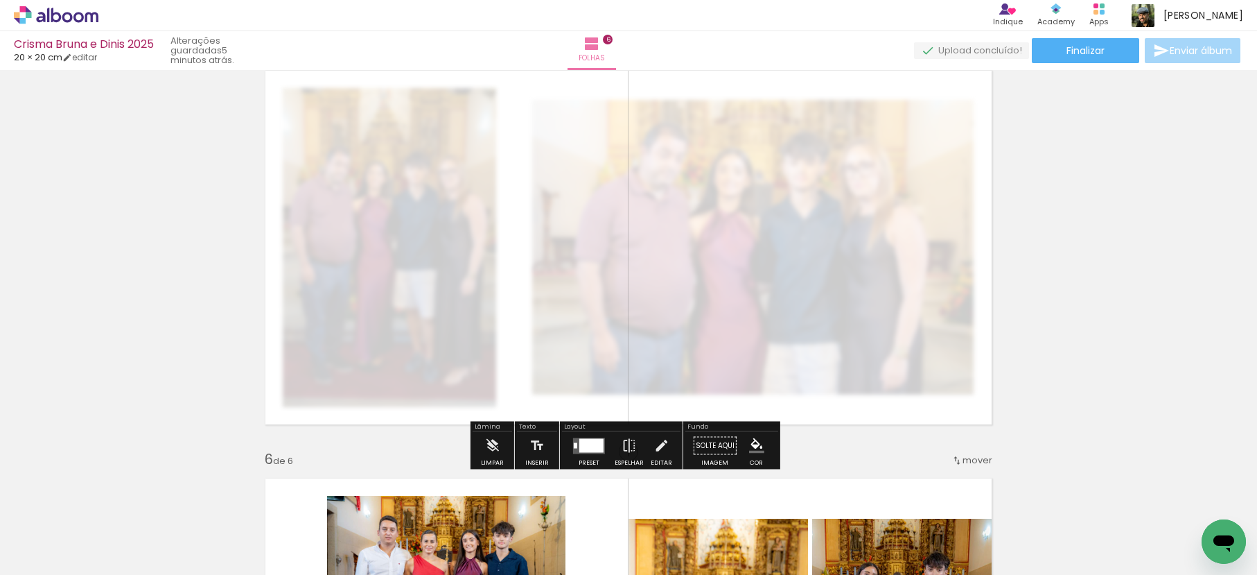
click at [850, 256] on quentale-layouter at bounding box center [629, 247] width 746 height 373
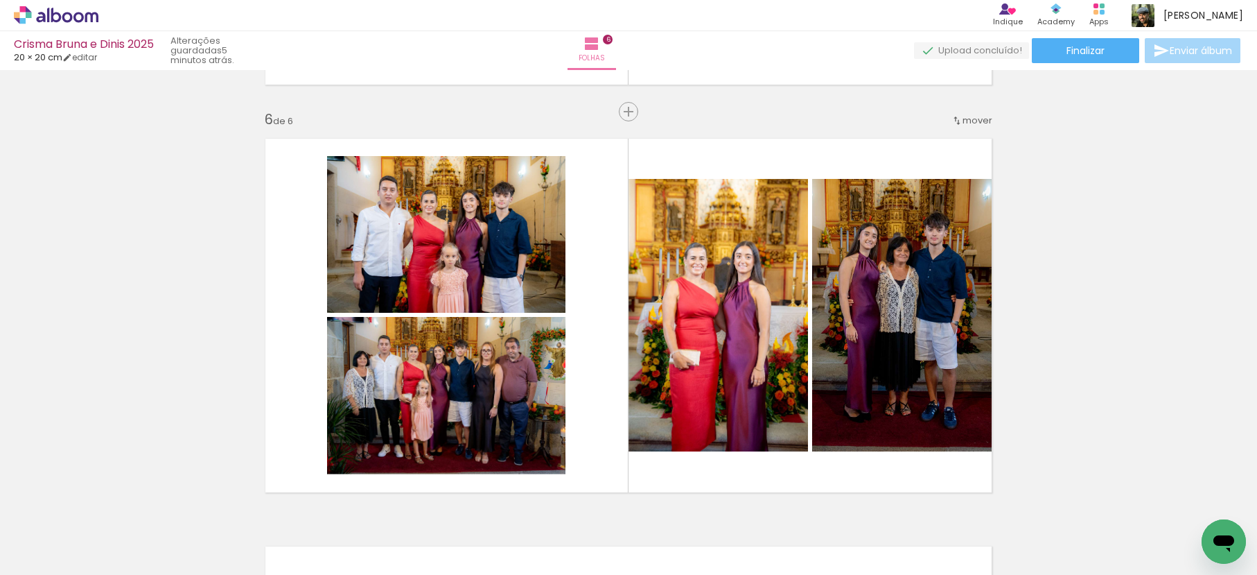
scroll to position [2020, 0]
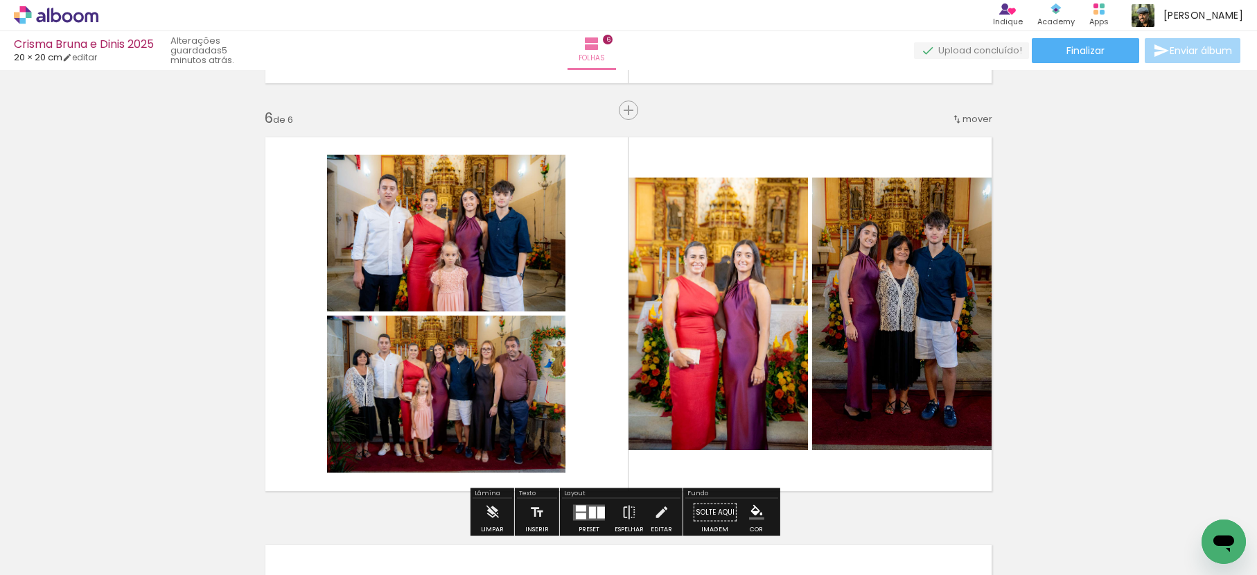
click at [926, 245] on quentale-photo at bounding box center [906, 313] width 189 height 272
drag, startPoint x: 326, startPoint y: 534, endPoint x: 368, endPoint y: 562, distance: 50.0
click at [114, 566] on iron-horizontal-list at bounding box center [100, 531] width 28 height 87
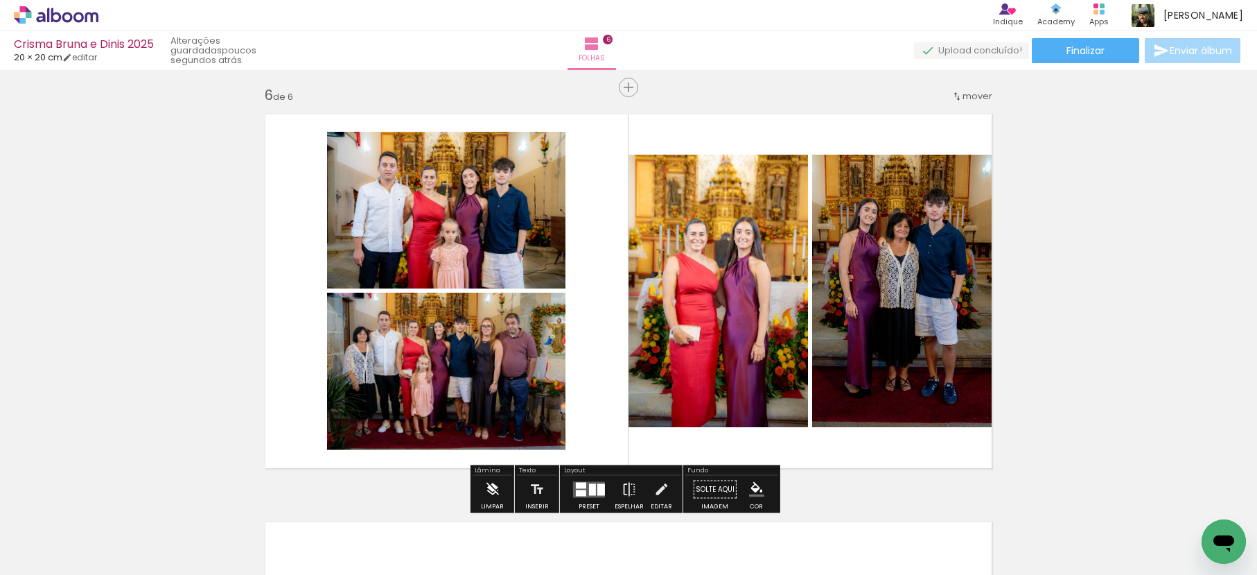
scroll to position [2122, 0]
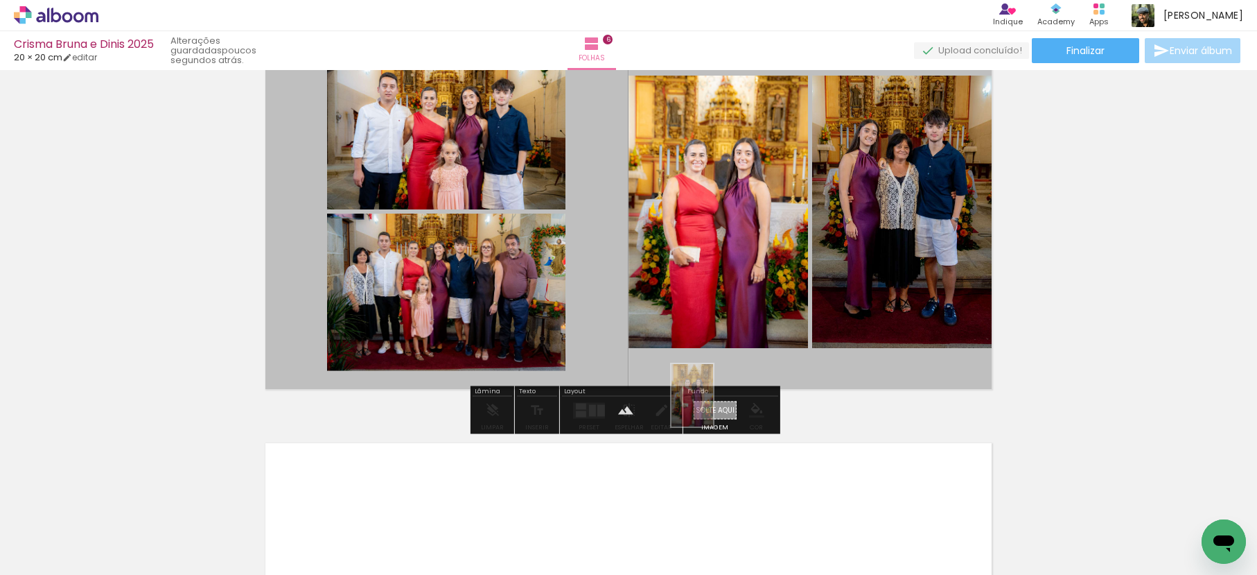
drag, startPoint x: 575, startPoint y: 410, endPoint x: 712, endPoint y: 405, distance: 137.3
click at [712, 405] on quentale-workspace at bounding box center [628, 287] width 1257 height 575
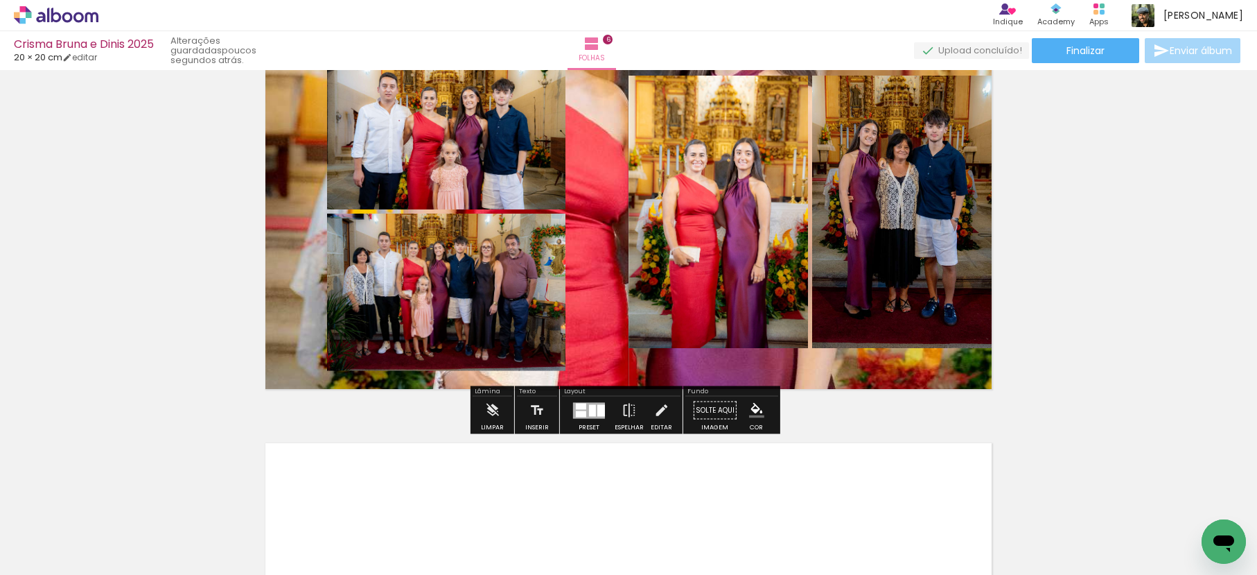
click at [603, 207] on quentale-layouter at bounding box center [629, 212] width 746 height 373
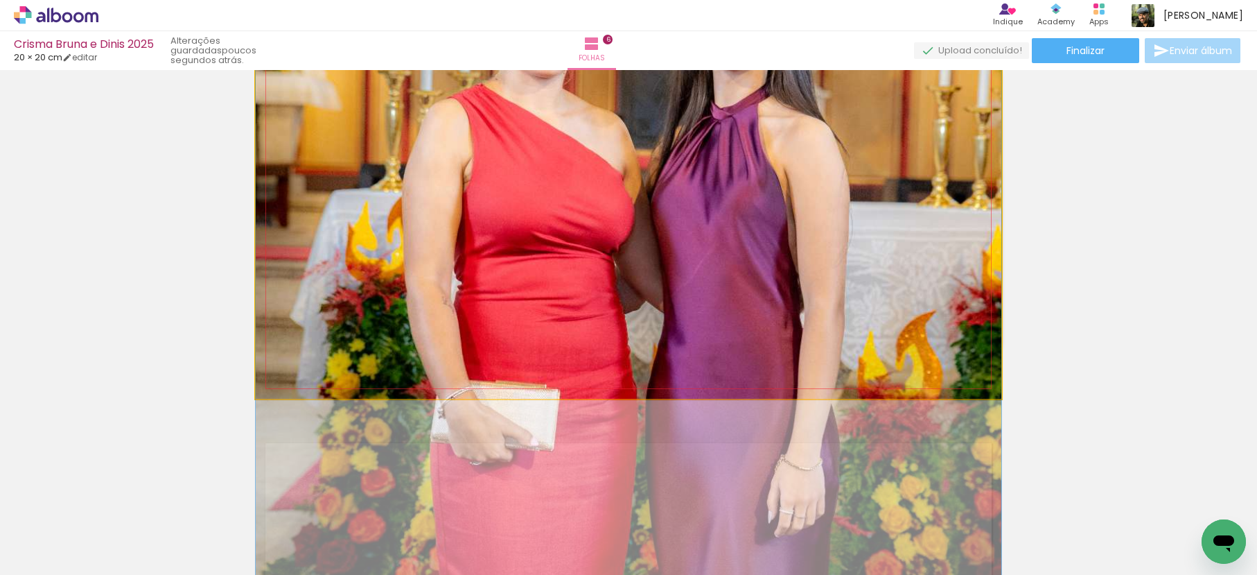
drag, startPoint x: 638, startPoint y: 153, endPoint x: 647, endPoint y: 376, distance: 223.3
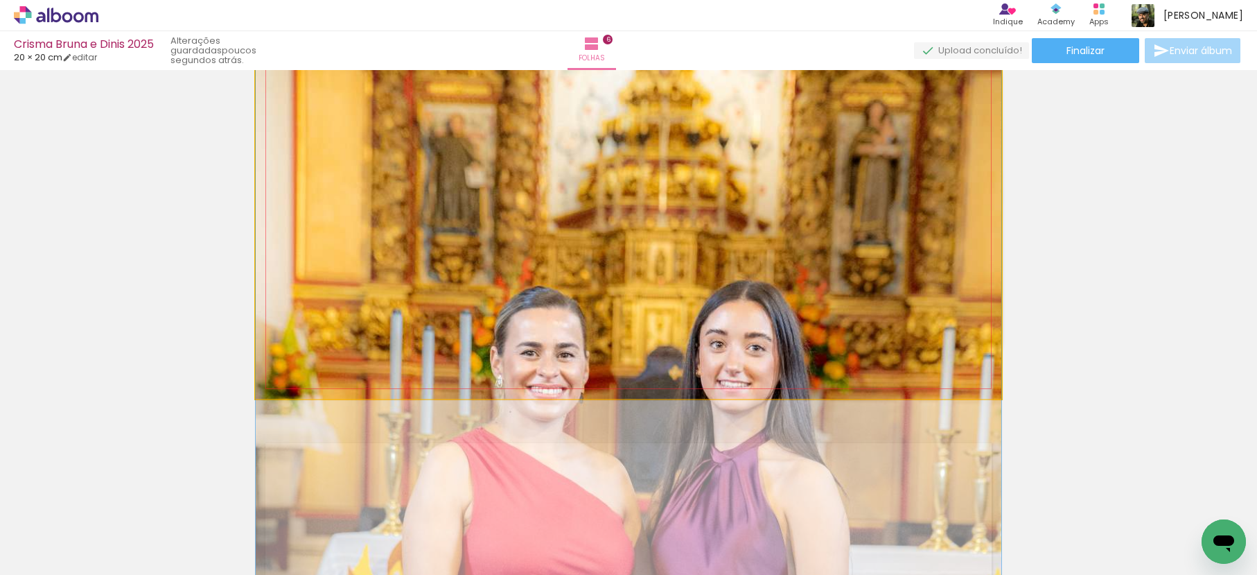
drag, startPoint x: 672, startPoint y: 214, endPoint x: 644, endPoint y: 389, distance: 176.8
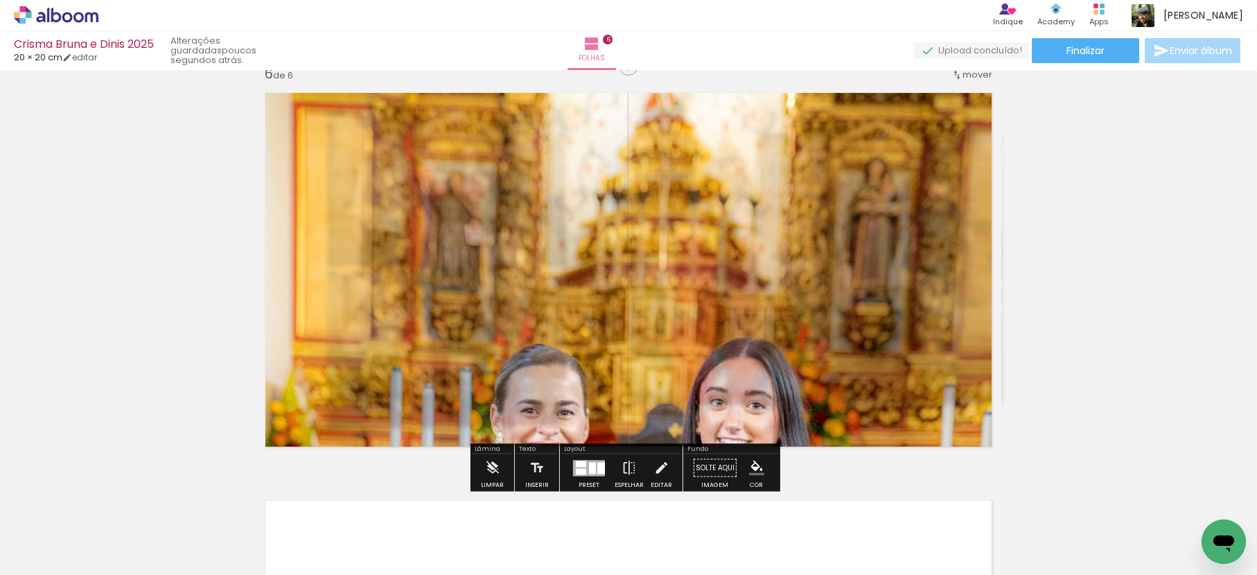
scroll to position [2029, 0]
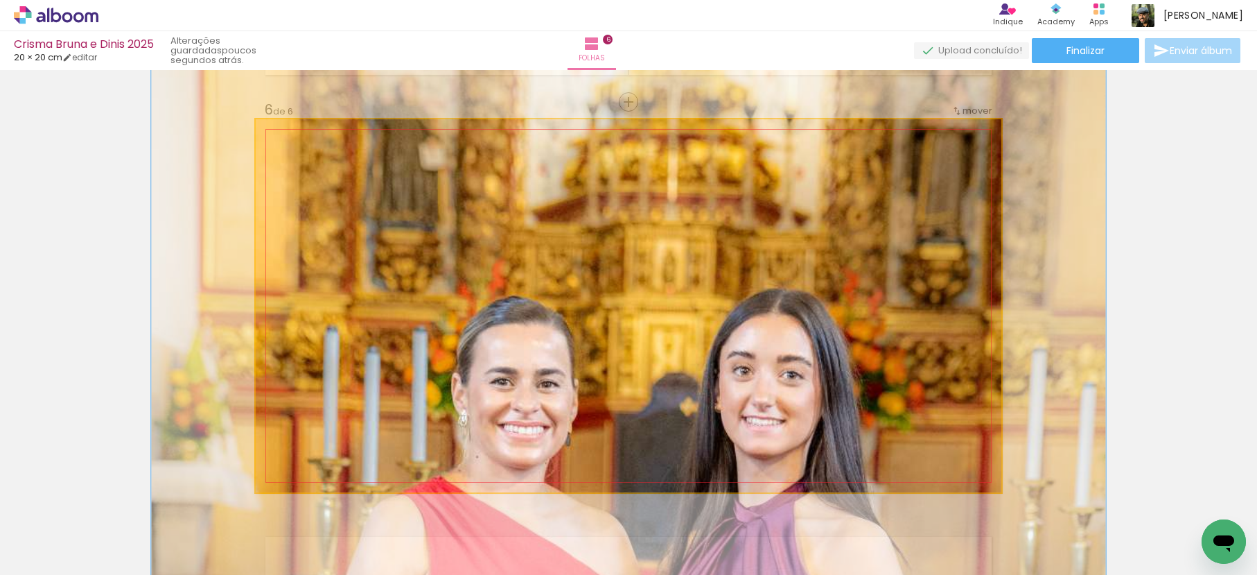
drag, startPoint x: 310, startPoint y: 151, endPoint x: 340, endPoint y: 157, distance: 29.8
click at [326, 157] on div at bounding box center [322, 154] width 22 height 22
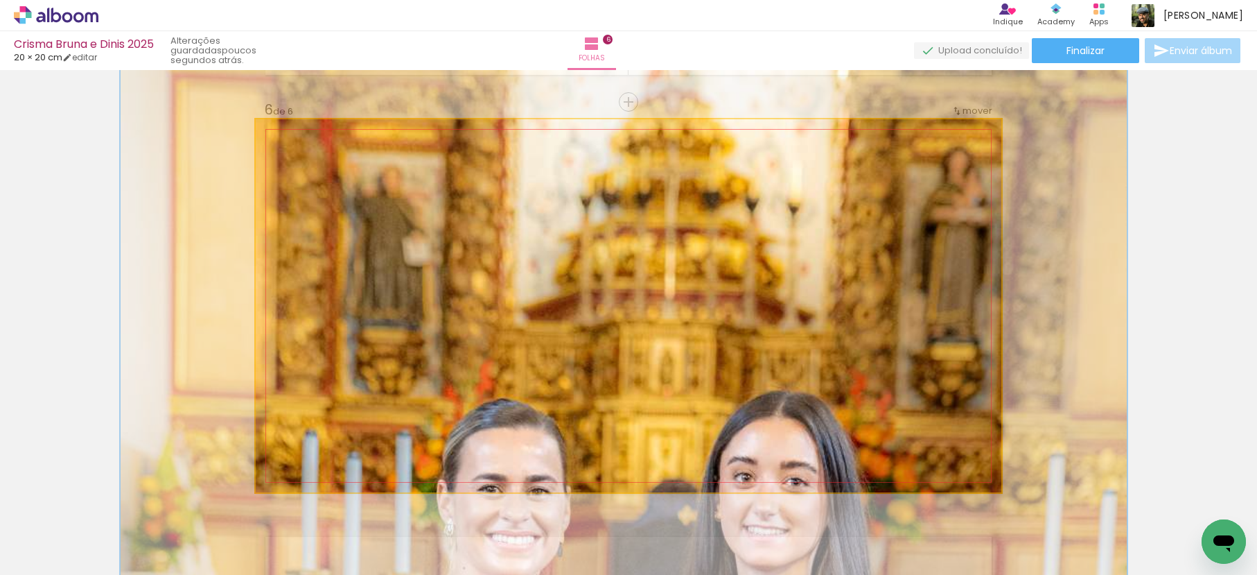
drag, startPoint x: 574, startPoint y: 194, endPoint x: 561, endPoint y: 350, distance: 156.4
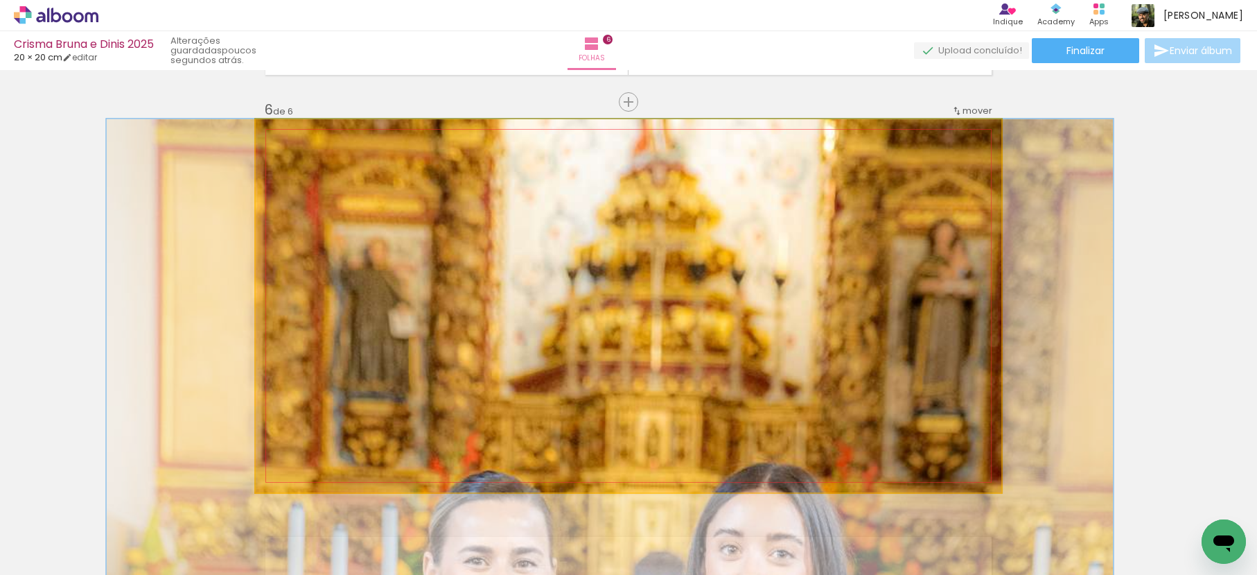
drag, startPoint x: 583, startPoint y: 233, endPoint x: 579, endPoint y: 310, distance: 77.0
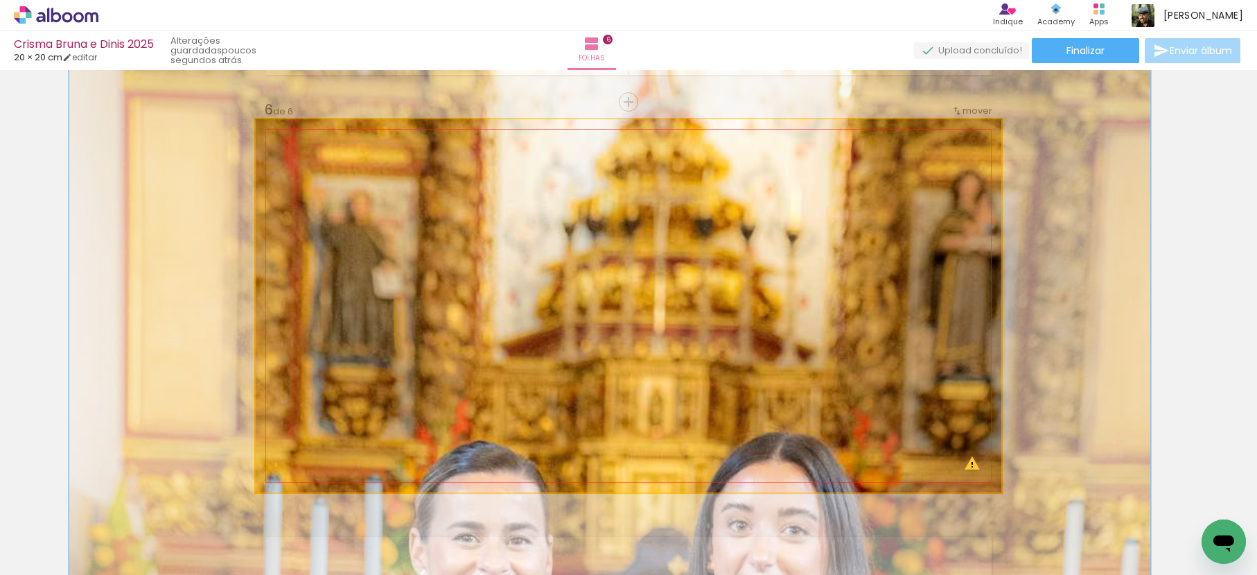
drag, startPoint x: 323, startPoint y: 160, endPoint x: 458, endPoint y: 182, distance: 136.8
type paper-slider "145"
click at [326, 162] on div at bounding box center [333, 154] width 22 height 22
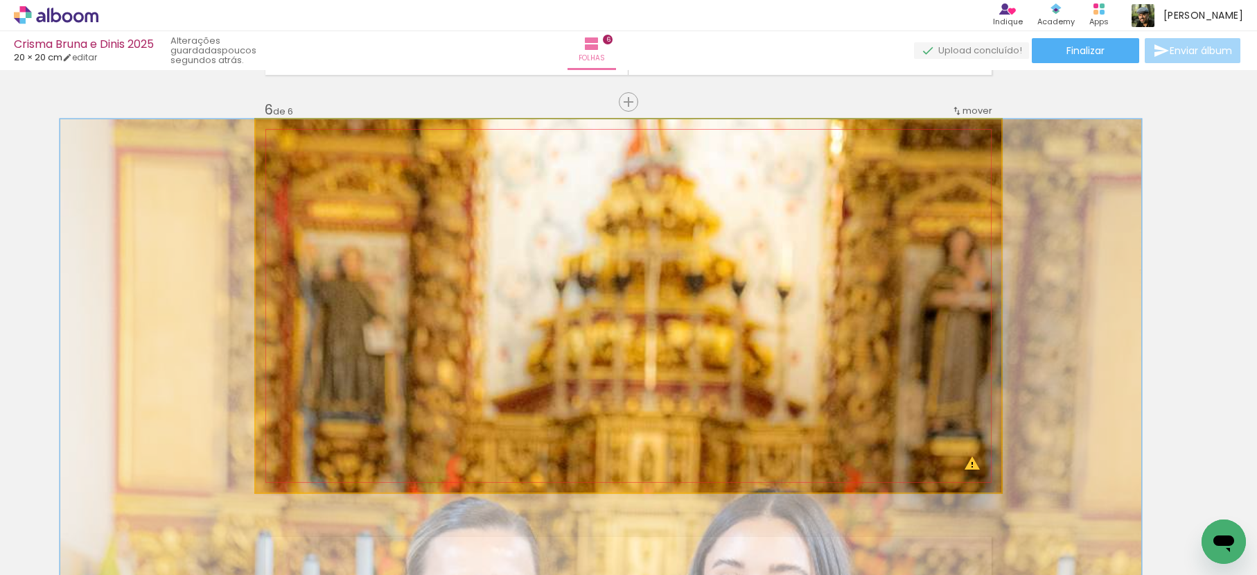
drag, startPoint x: 649, startPoint y: 224, endPoint x: 640, endPoint y: 319, distance: 95.4
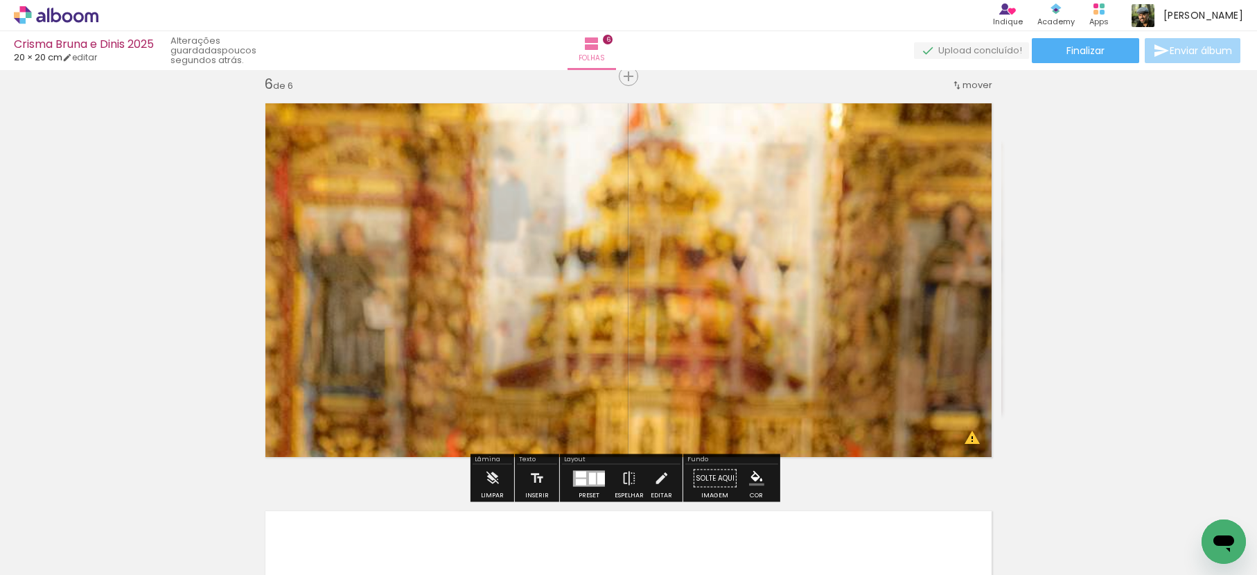
scroll to position [2055, 0]
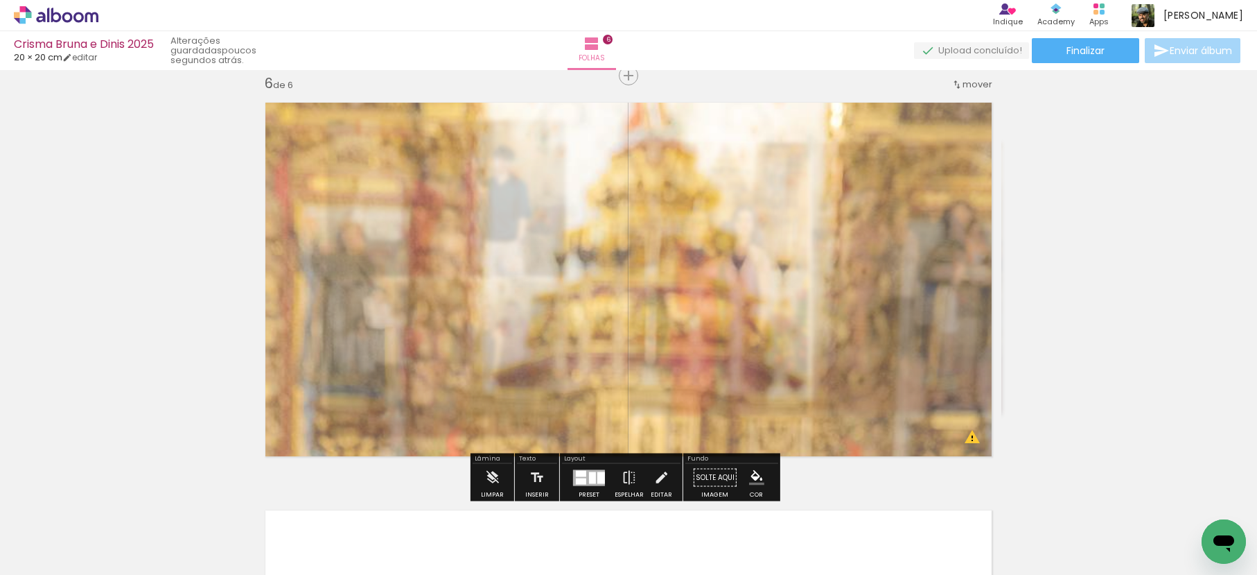
drag, startPoint x: 441, startPoint y: 139, endPoint x: 431, endPoint y: 148, distance: 13.8
type paper-slider "65"
click at [431, 148] on quentale-photo at bounding box center [629, 279] width 746 height 373
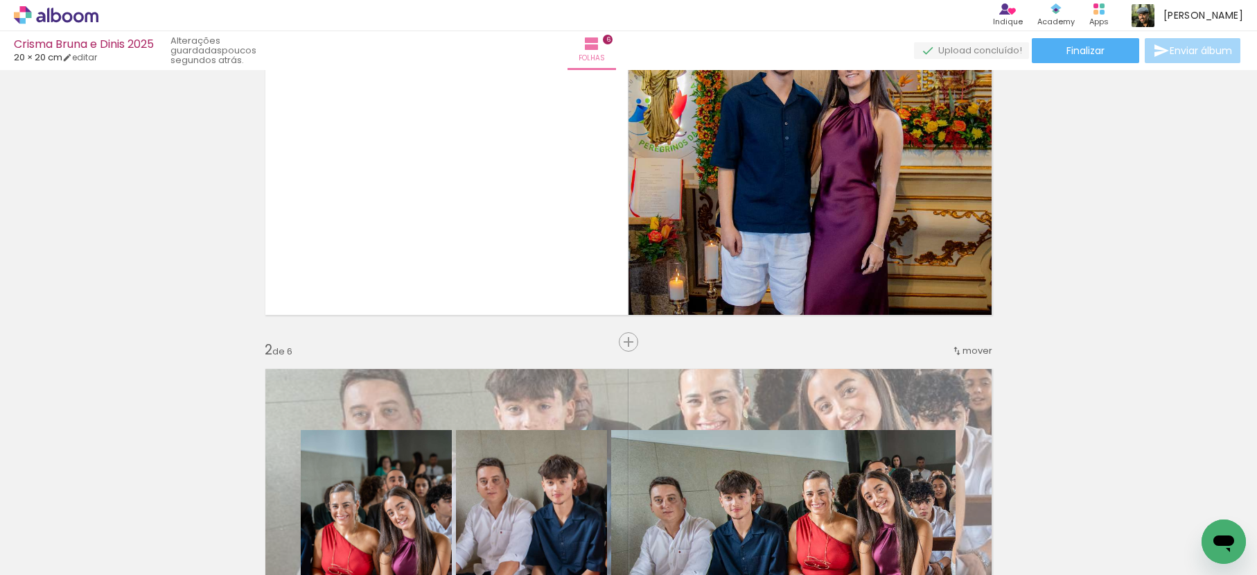
scroll to position [0, 0]
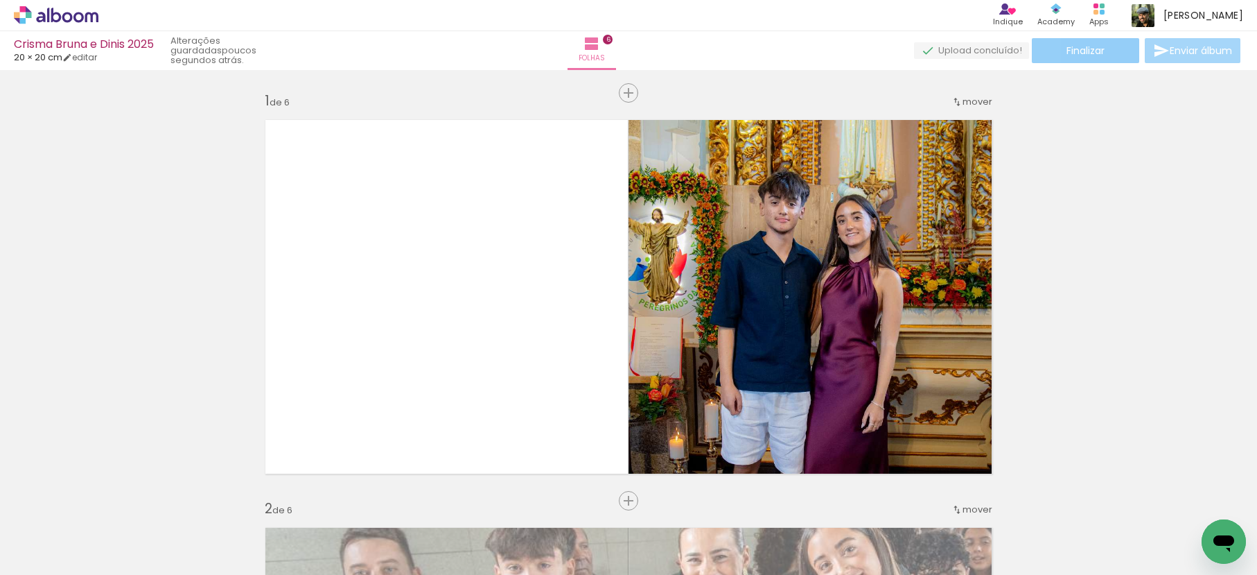
click at [1086, 42] on paper-button "Finalizar" at bounding box center [1085, 50] width 107 height 25
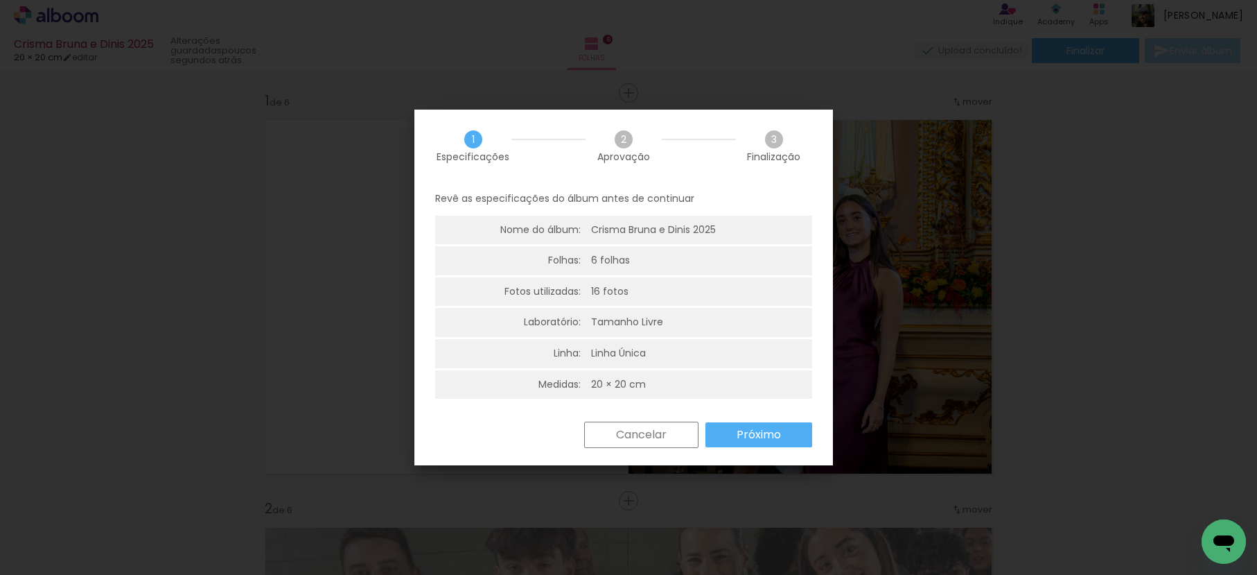
click at [0, 0] on slot "Próximo" at bounding box center [0, 0] width 0 height 0
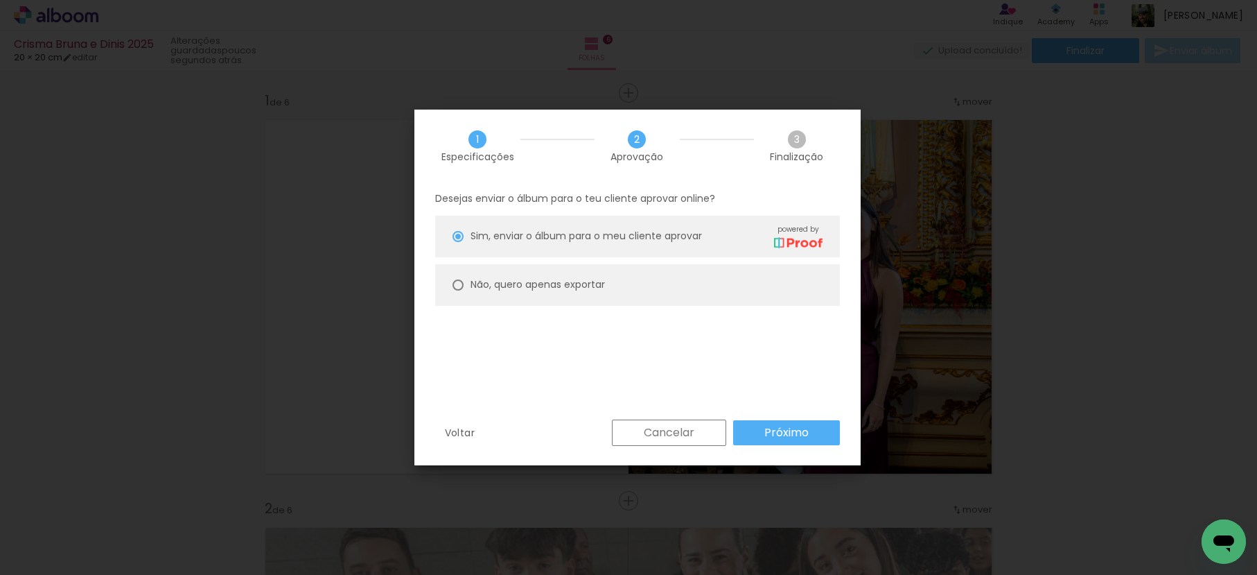
click at [0, 0] on slot "Não, quero apenas exportar" at bounding box center [0, 0] width 0 height 0
type paper-radio-button "on"
click at [0, 0] on slot "Próximo" at bounding box center [0, 0] width 0 height 0
type input "Alta, 300 DPI"
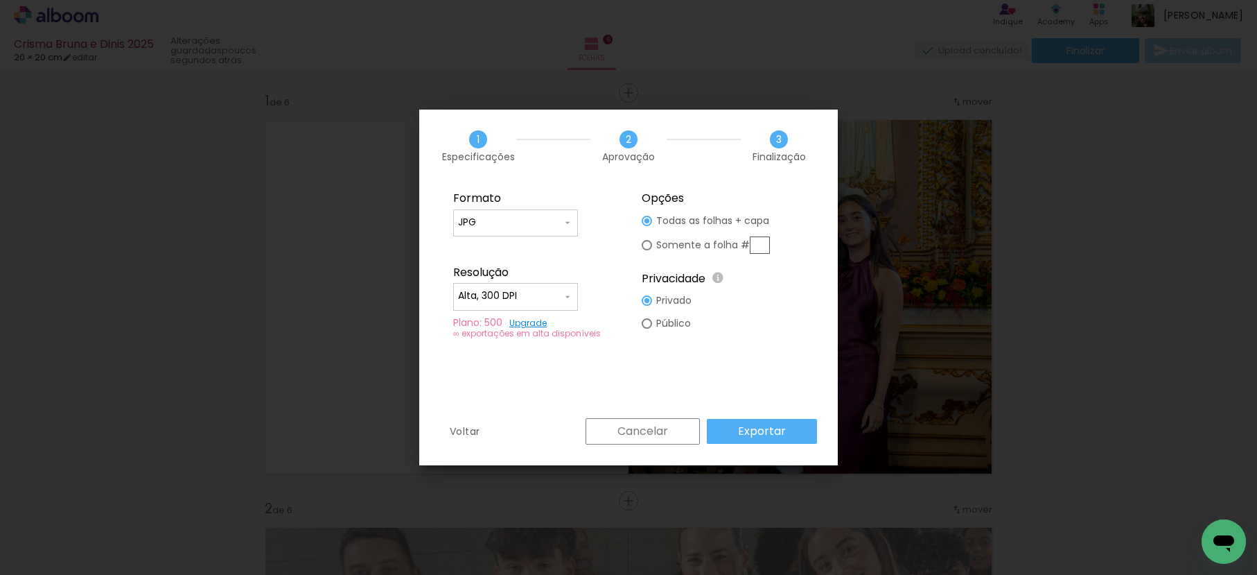
click at [0, 0] on slot "Exportar" at bounding box center [0, 0] width 0 height 0
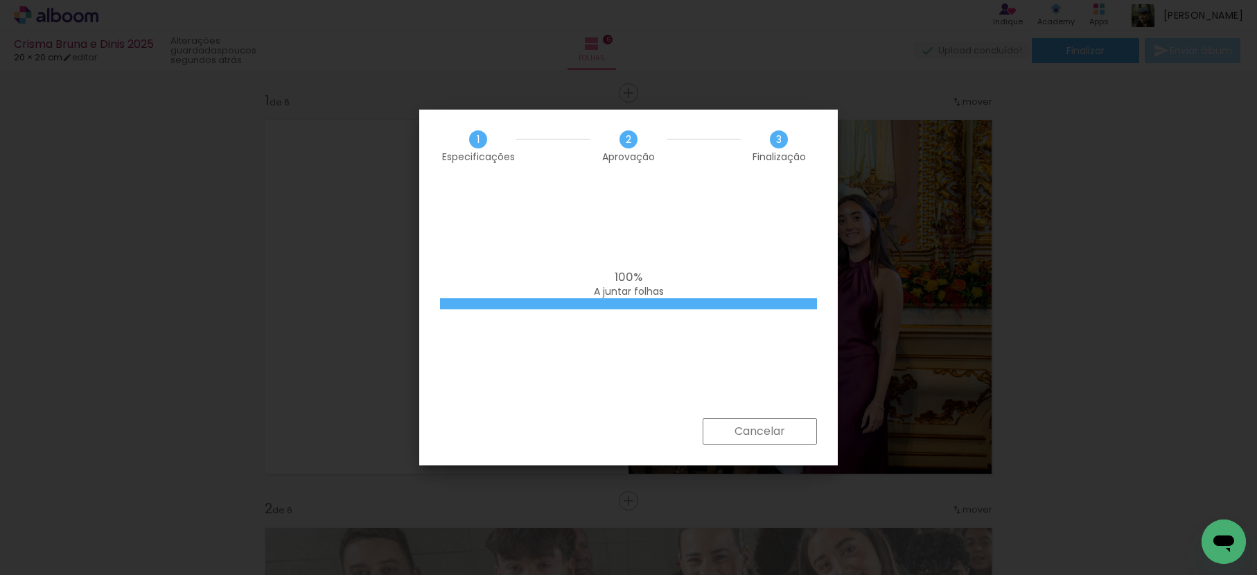
scroll to position [500, 0]
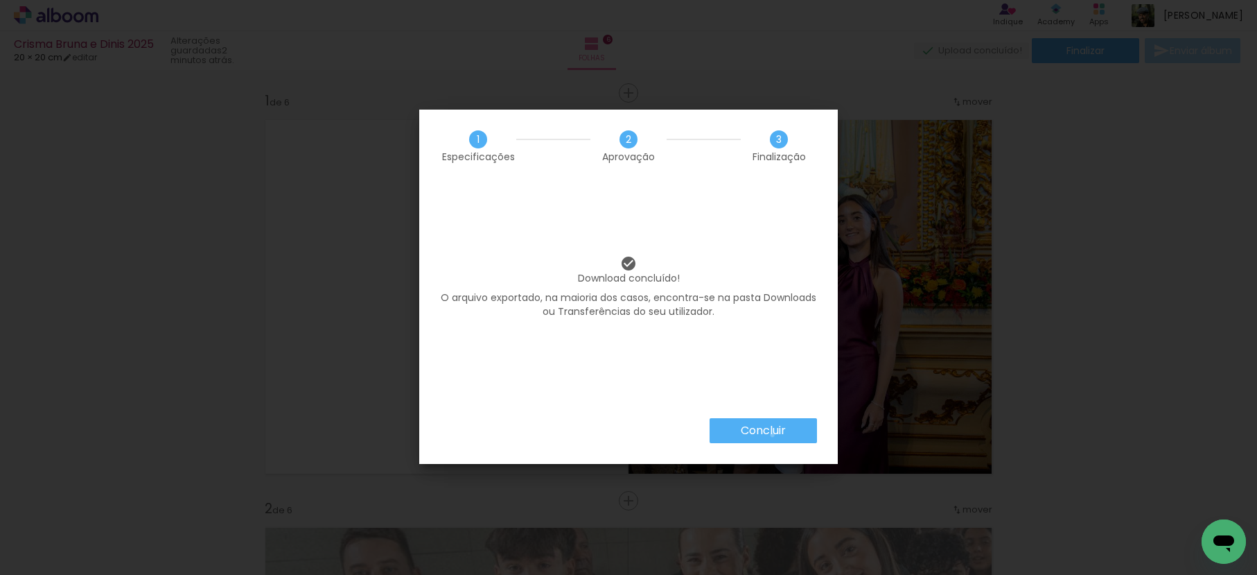
click at [0, 0] on slot "Concluir" at bounding box center [0, 0] width 0 height 0
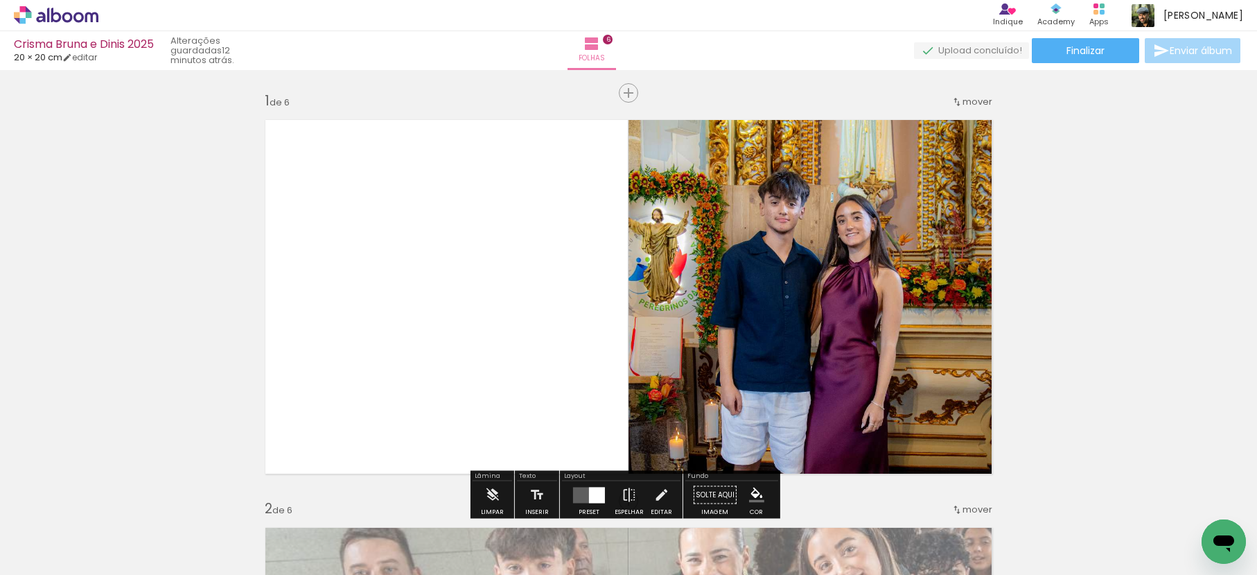
click at [75, 19] on icon at bounding box center [78, 17] width 10 height 10
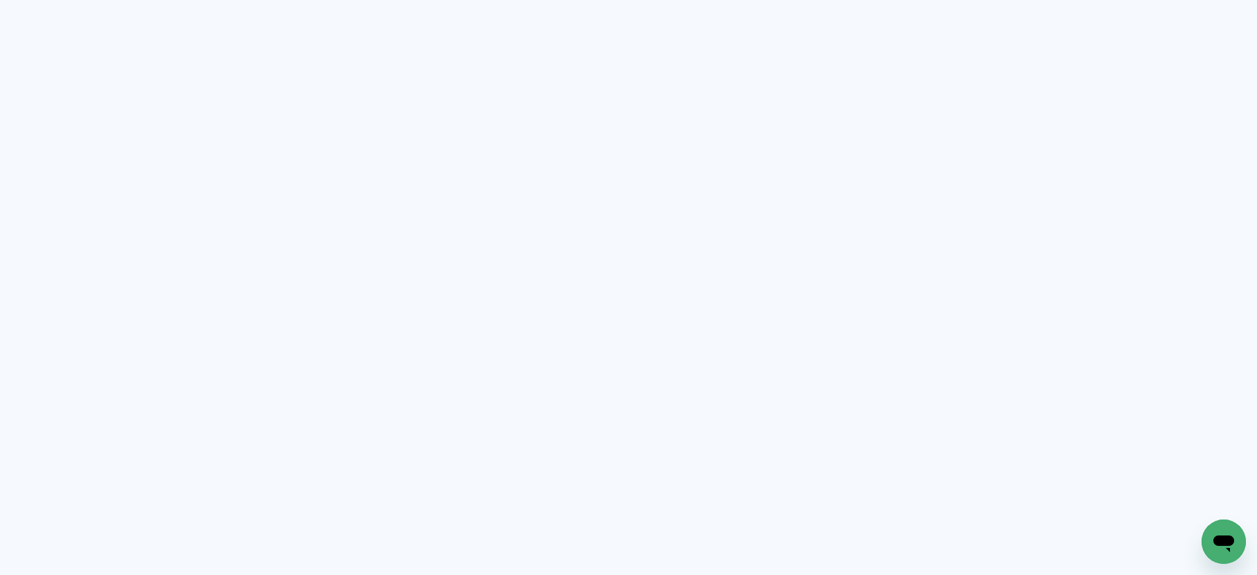
click at [75, 19] on quentale-app at bounding box center [628, 287] width 1257 height 575
